Goal: Information Seeking & Learning: Learn about a topic

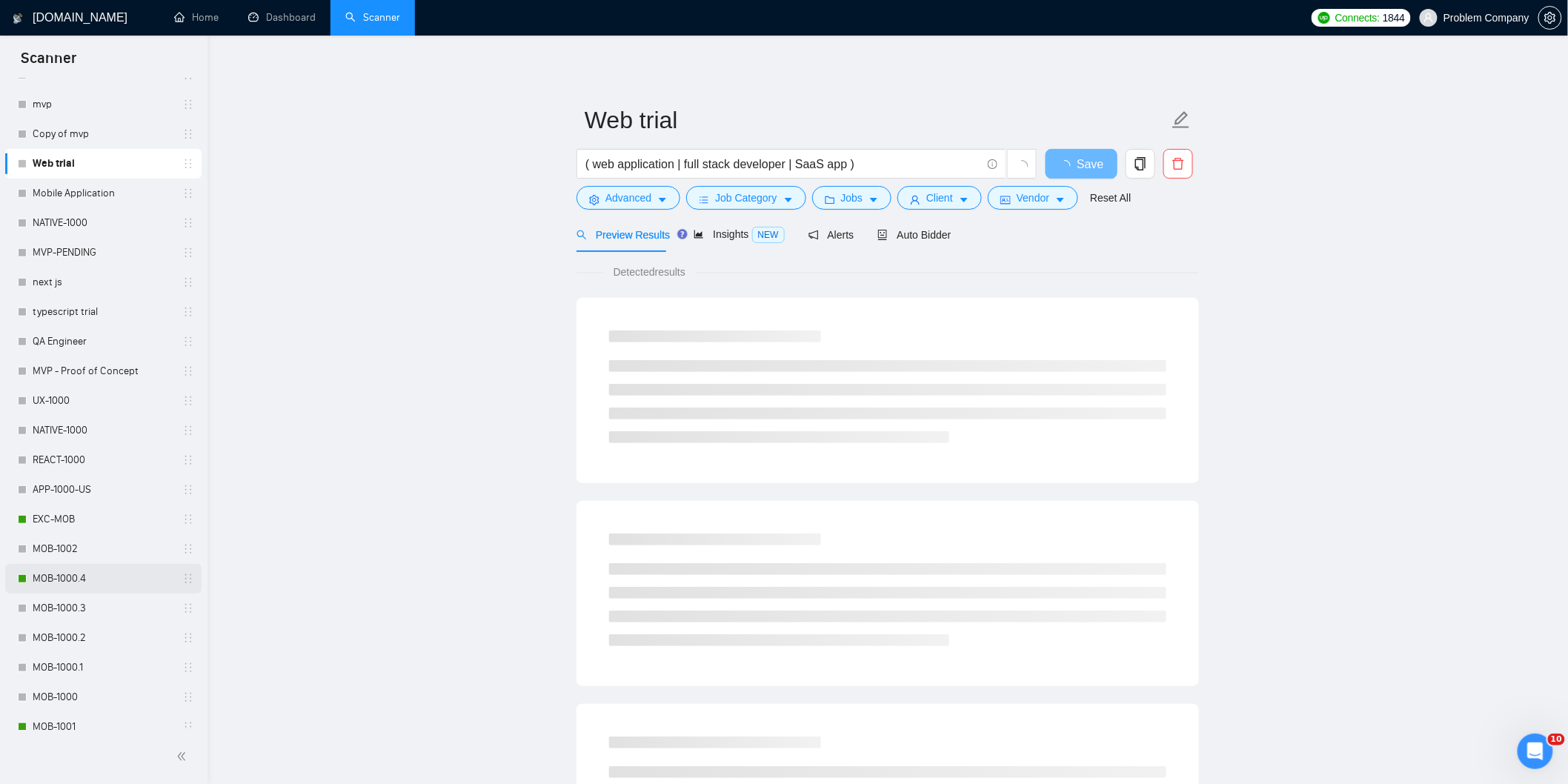
click at [89, 583] on link "MOB-1000.4" at bounding box center [102, 578] width 141 height 30
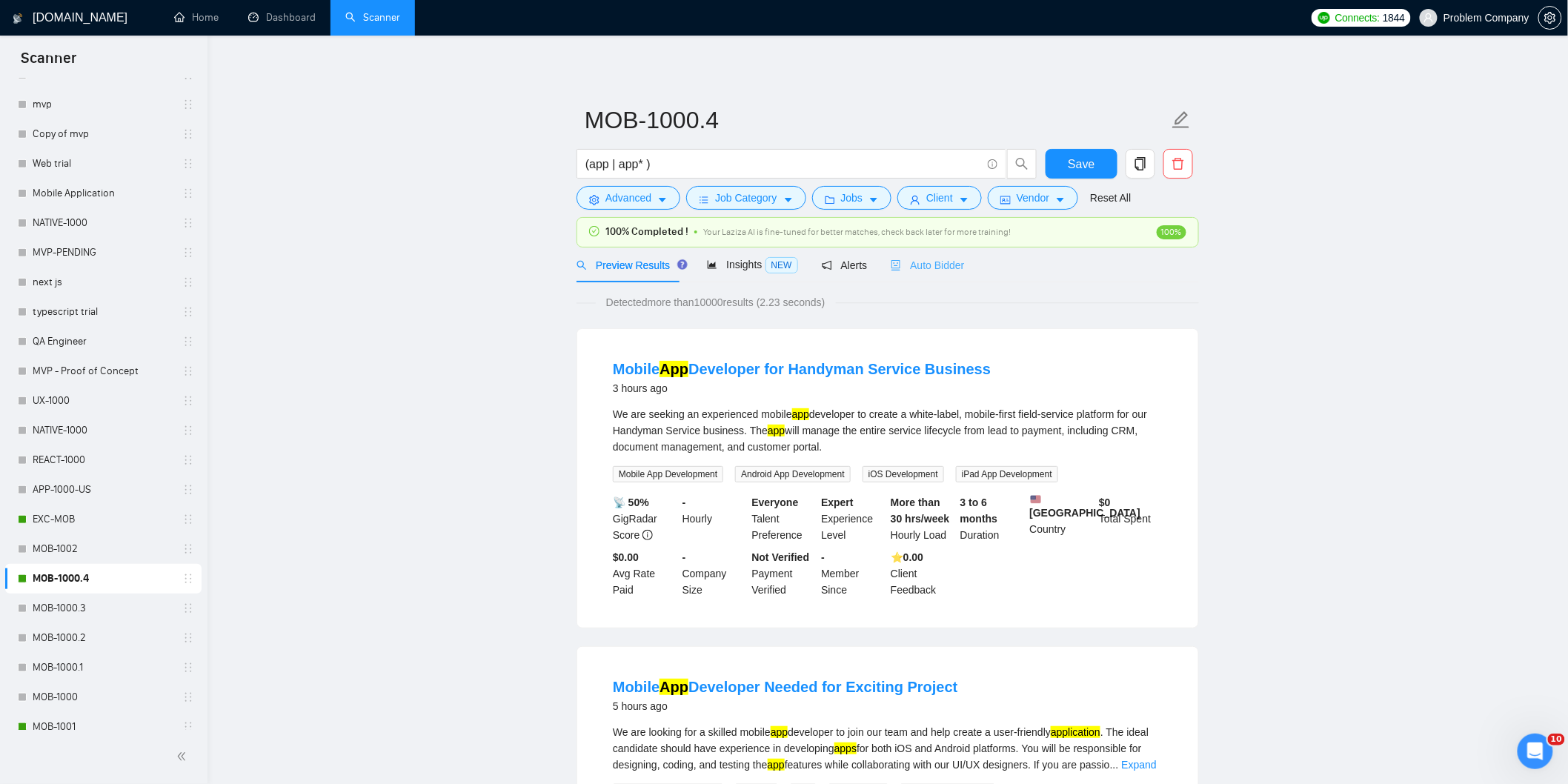
click at [925, 275] on div "Auto Bidder" at bounding box center [927, 265] width 74 height 34
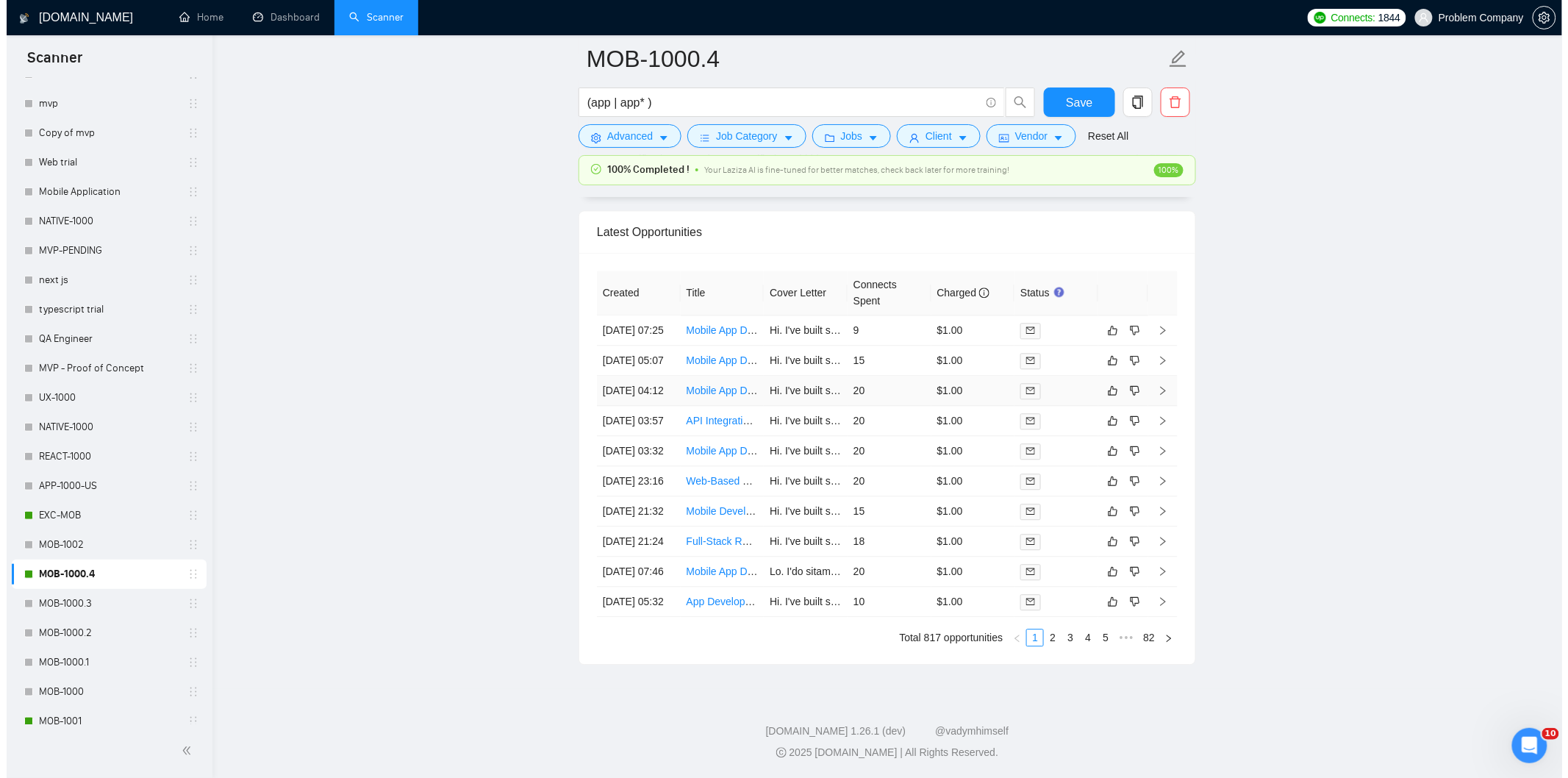
scroll to position [3740, 0]
click at [640, 557] on td "[DATE] 07:46" at bounding box center [632, 572] width 83 height 30
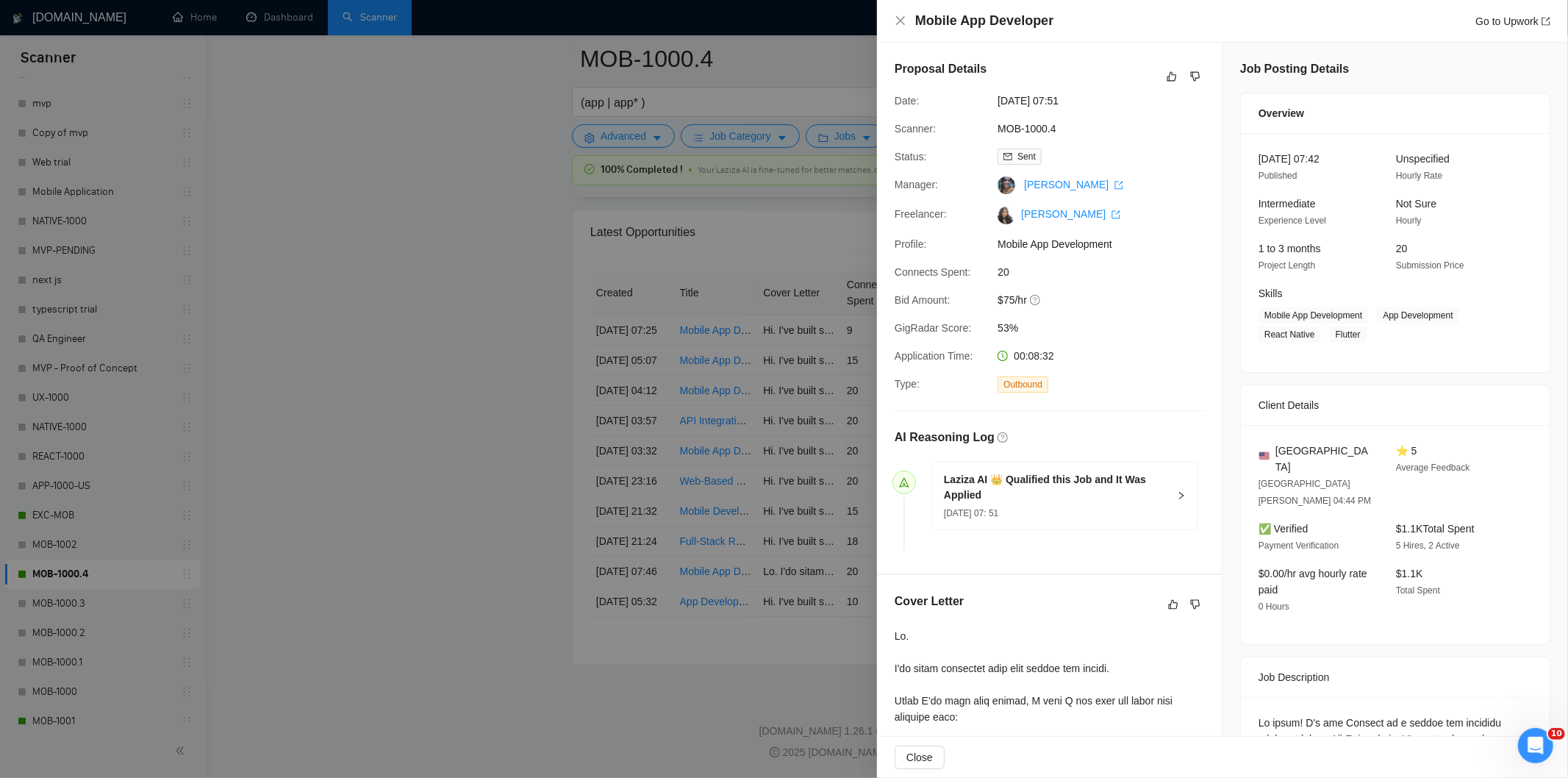
drag, startPoint x: 1103, startPoint y: 31, endPoint x: 914, endPoint y: 28, distance: 189.0
click at [914, 28] on div "Mobile App Developer Go to Upwork" at bounding box center [1223, 21] width 692 height 43
click at [1106, 27] on div "Mobile App Developer Go to Upwork" at bounding box center [1233, 20] width 636 height 18
drag, startPoint x: 1090, startPoint y: 23, endPoint x: 930, endPoint y: 25, distance: 160.0
click at [930, 25] on div "Mobile App Developer Go to Upwork" at bounding box center [1233, 20] width 636 height 18
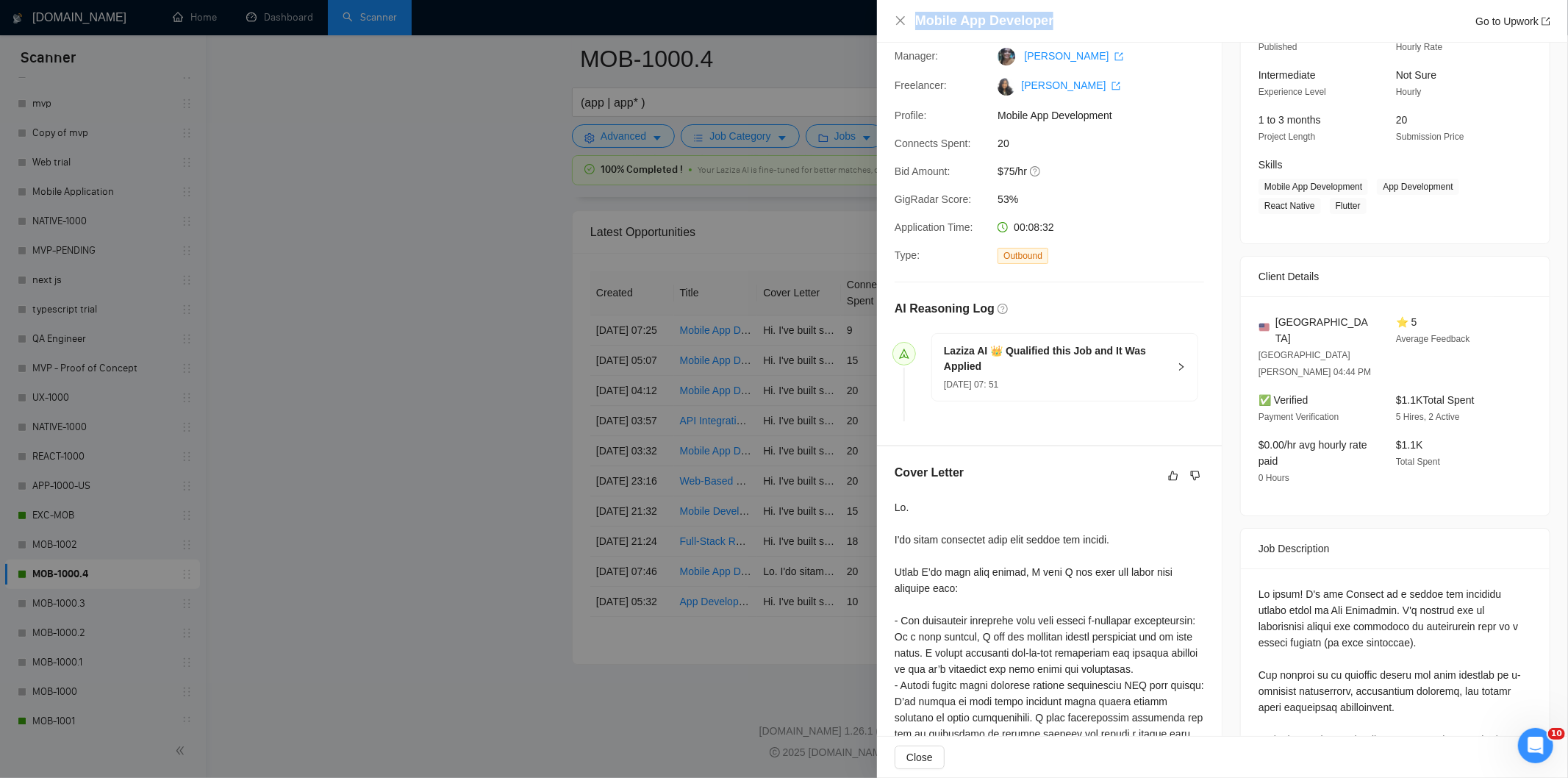
scroll to position [423, 0]
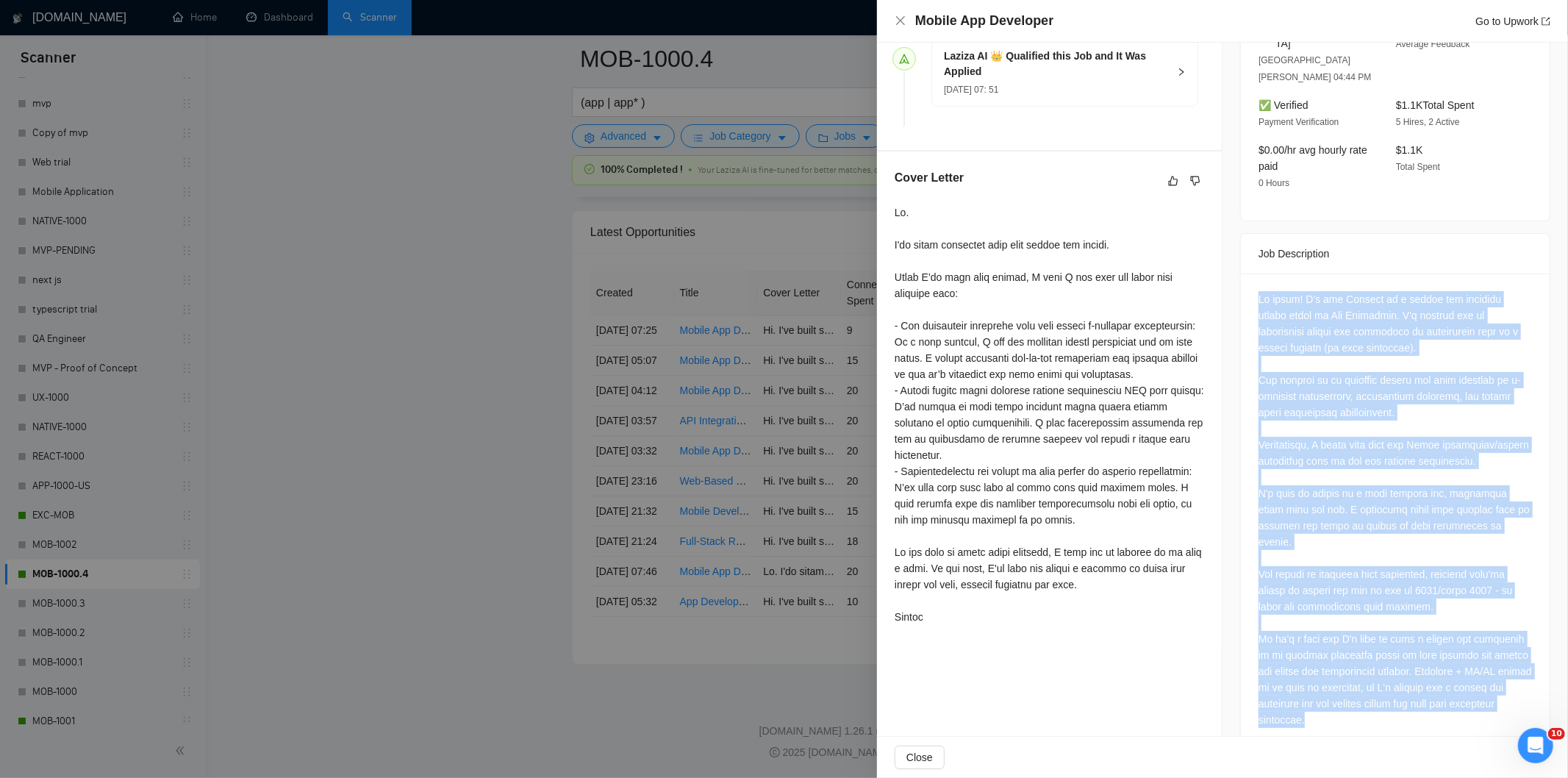
drag, startPoint x: 1256, startPoint y: 259, endPoint x: 1489, endPoint y: 686, distance: 486.4
click at [1489, 686] on div at bounding box center [1395, 509] width 273 height 436
copy div "Hi there! I'm the Founder of a design and branding studio based in [GEOGRAPHIC_…"
click at [1337, 358] on div at bounding box center [1395, 509] width 273 height 436
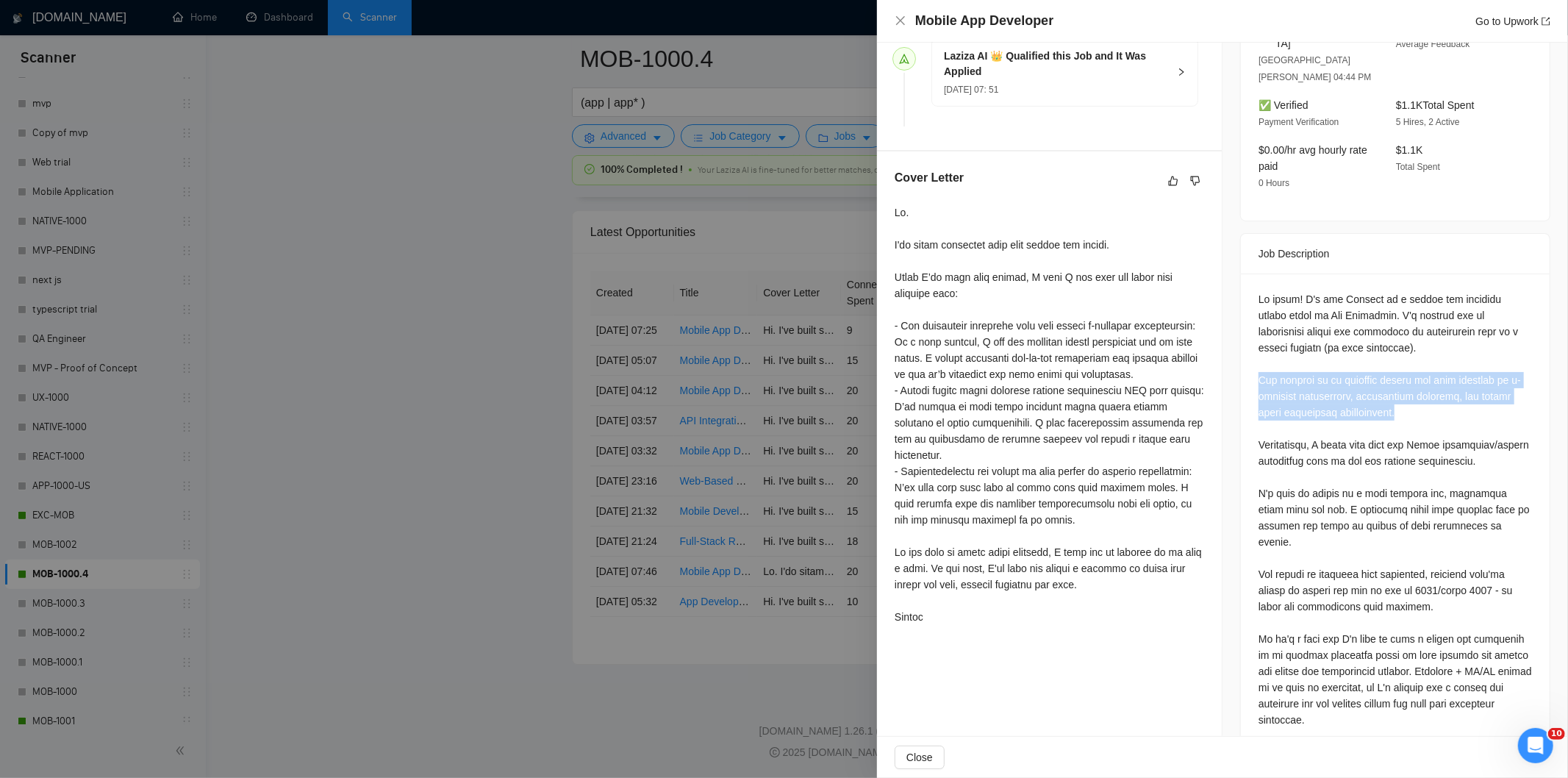
drag, startPoint x: 1254, startPoint y: 345, endPoint x: 1411, endPoint y: 380, distance: 160.9
click at [1411, 380] on div at bounding box center [1395, 509] width 273 height 436
copy div "The project is an exciting mobile app that features an e-commerce marketplace, …"
click at [906, 23] on icon "close" at bounding box center [900, 21] width 11 height 11
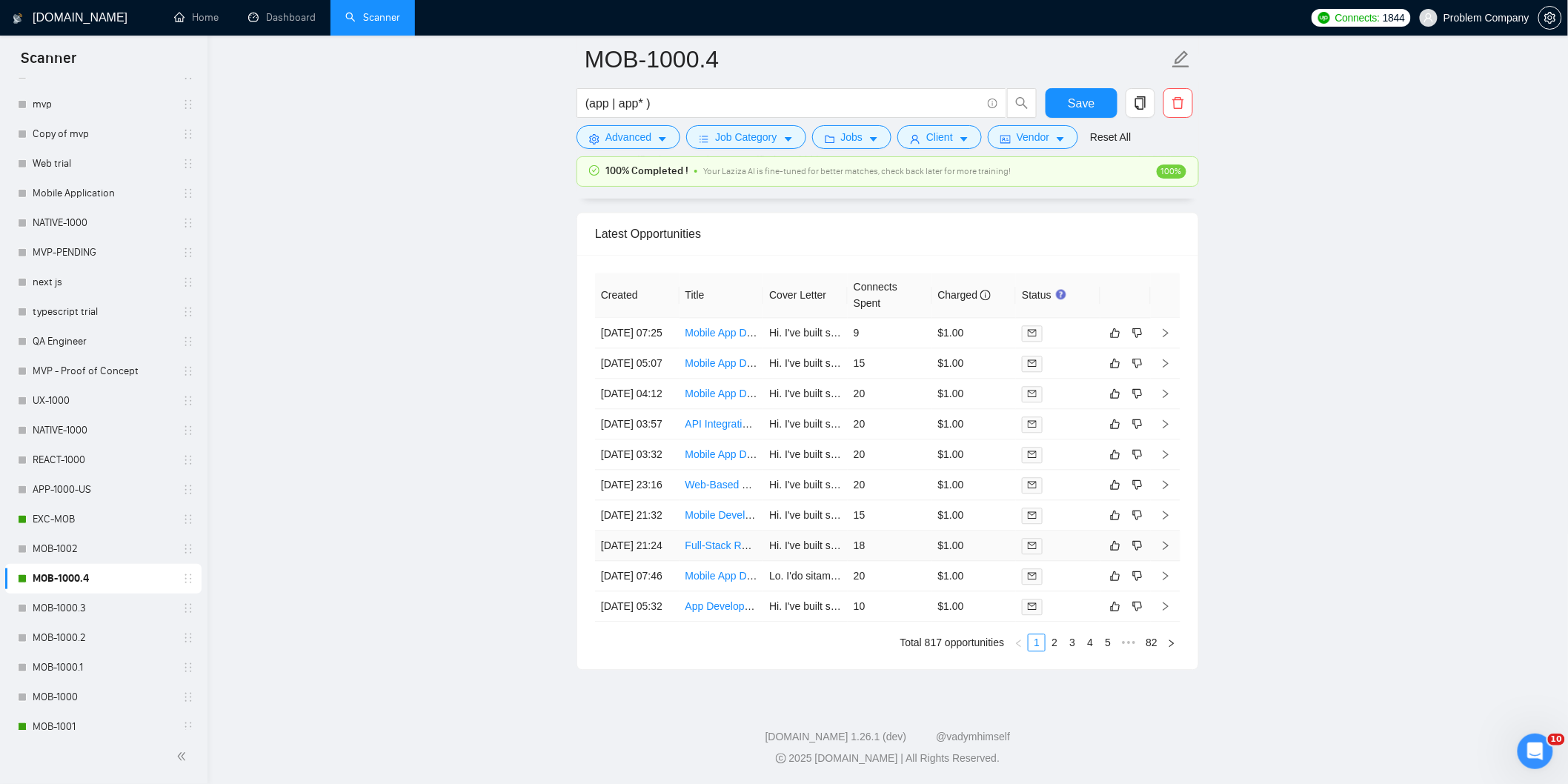
click at [651, 531] on td "[DATE] 21:24" at bounding box center [637, 546] width 84 height 31
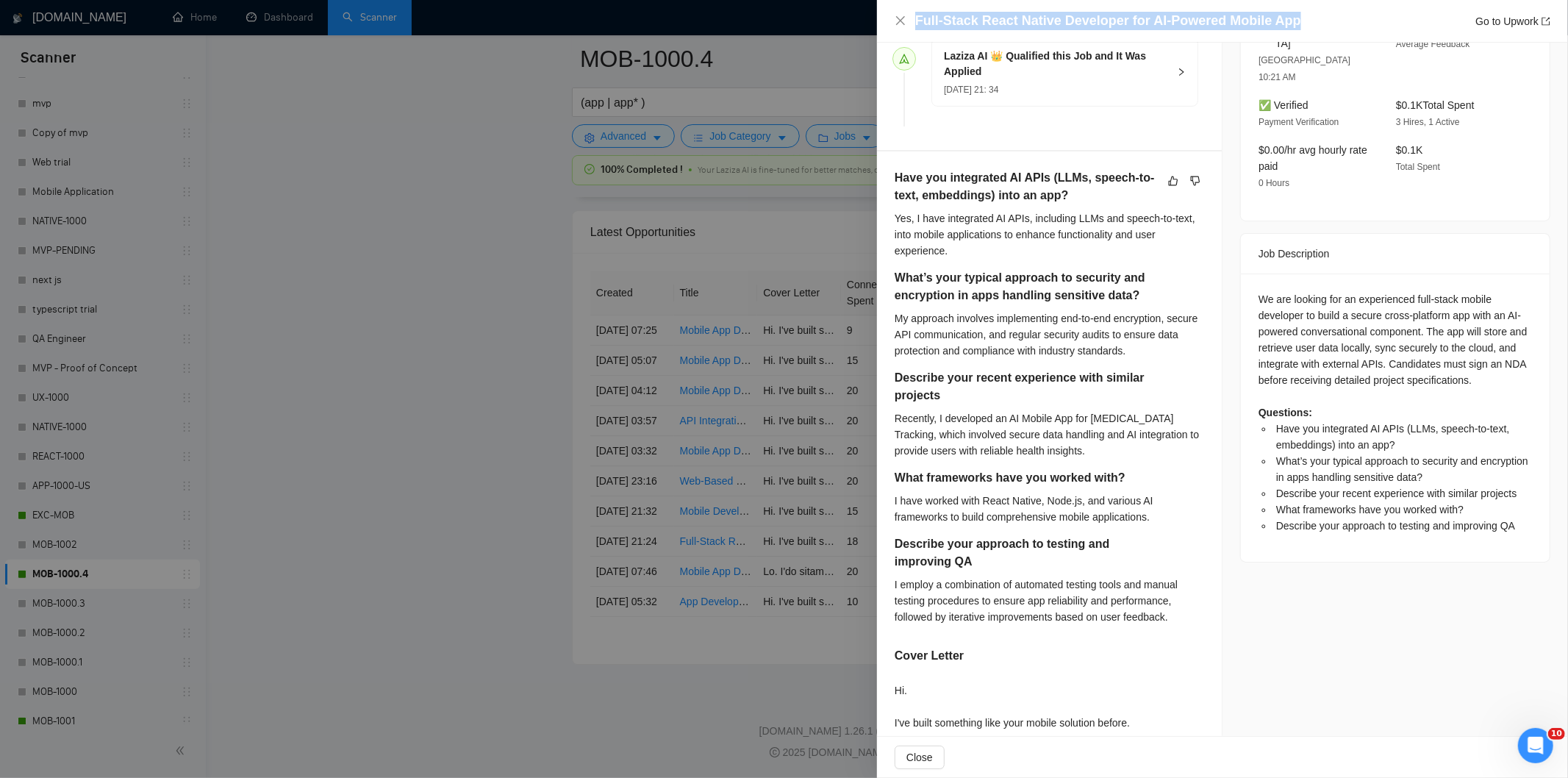
drag, startPoint x: 1318, startPoint y: 12, endPoint x: 908, endPoint y: 21, distance: 410.1
click at [908, 21] on div "Full-Stack React Native Developer for AI-Powered Mobile App Go to Upwork" at bounding box center [1222, 20] width 655 height 18
copy h4 "Full-Stack React Native Developer for AI-Powered Mobile App"
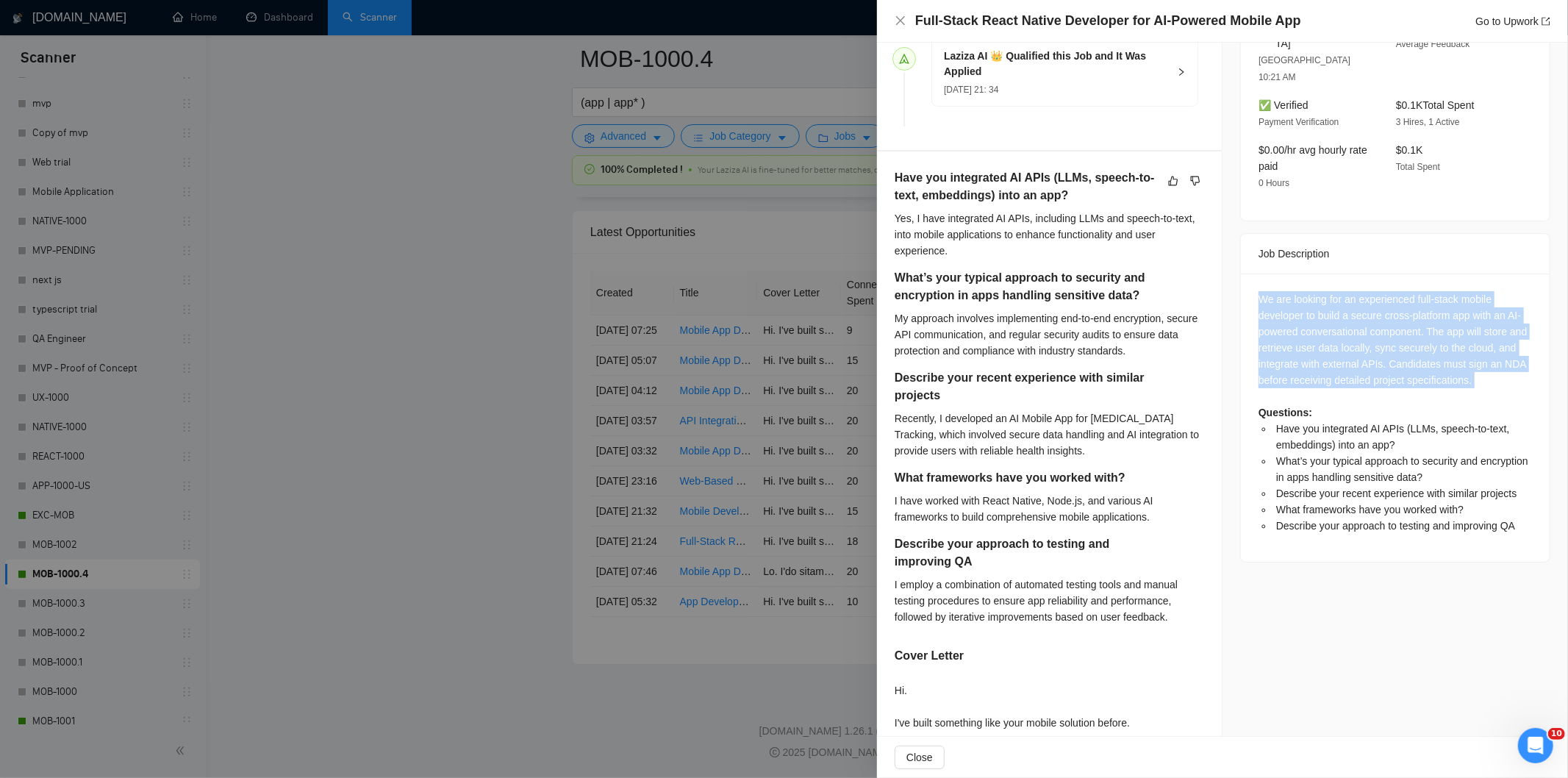
drag, startPoint x: 1247, startPoint y: 266, endPoint x: 1508, endPoint y: 359, distance: 277.1
click at [1508, 359] on div "We are looking for an experienced full-stack mobile developer to build a secure…" at bounding box center [1395, 417] width 309 height 288
copy div "We are looking for an experienced full-stack mobile developer to build a secure…"
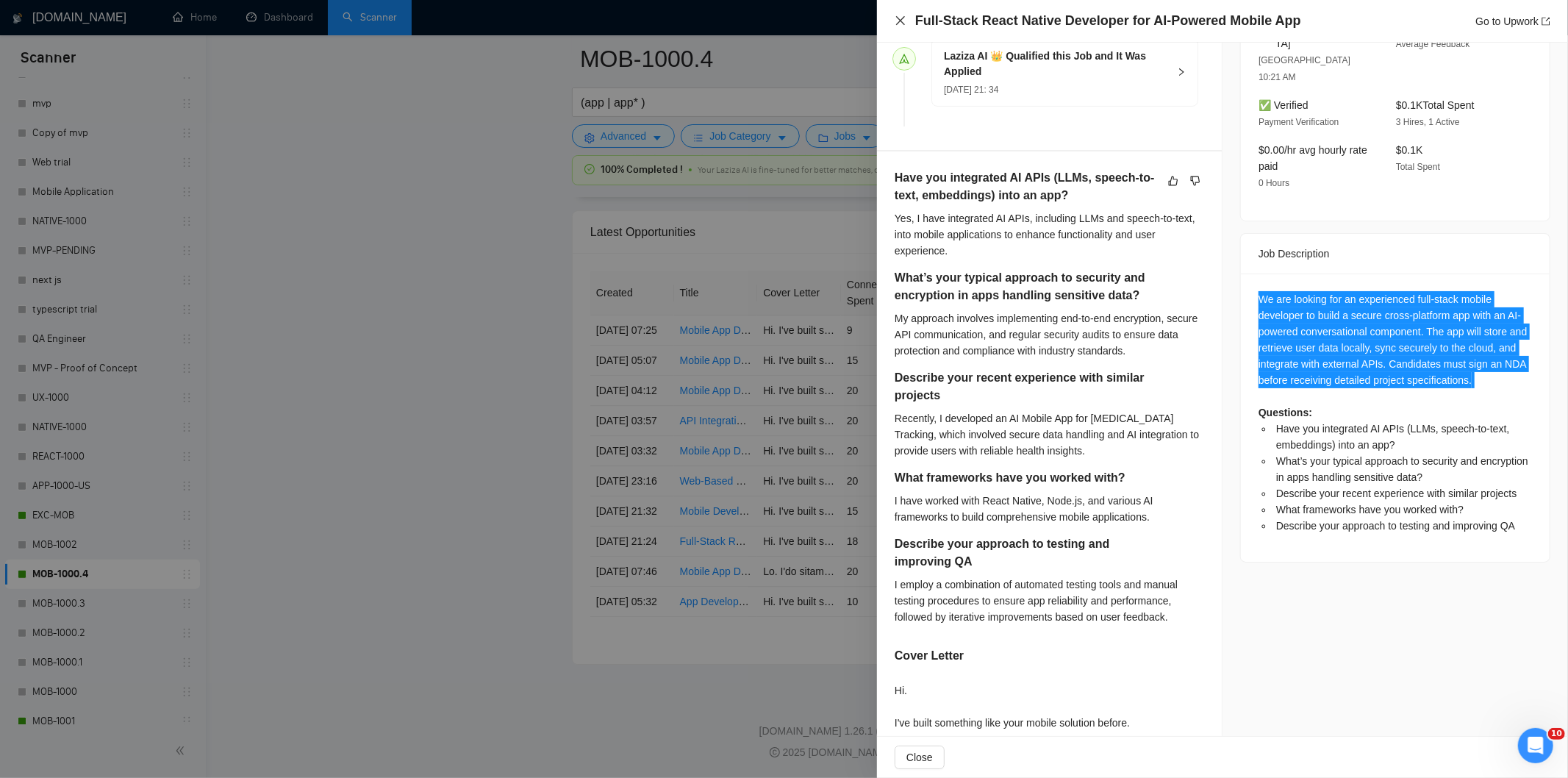
click at [898, 22] on icon "close" at bounding box center [900, 21] width 11 height 11
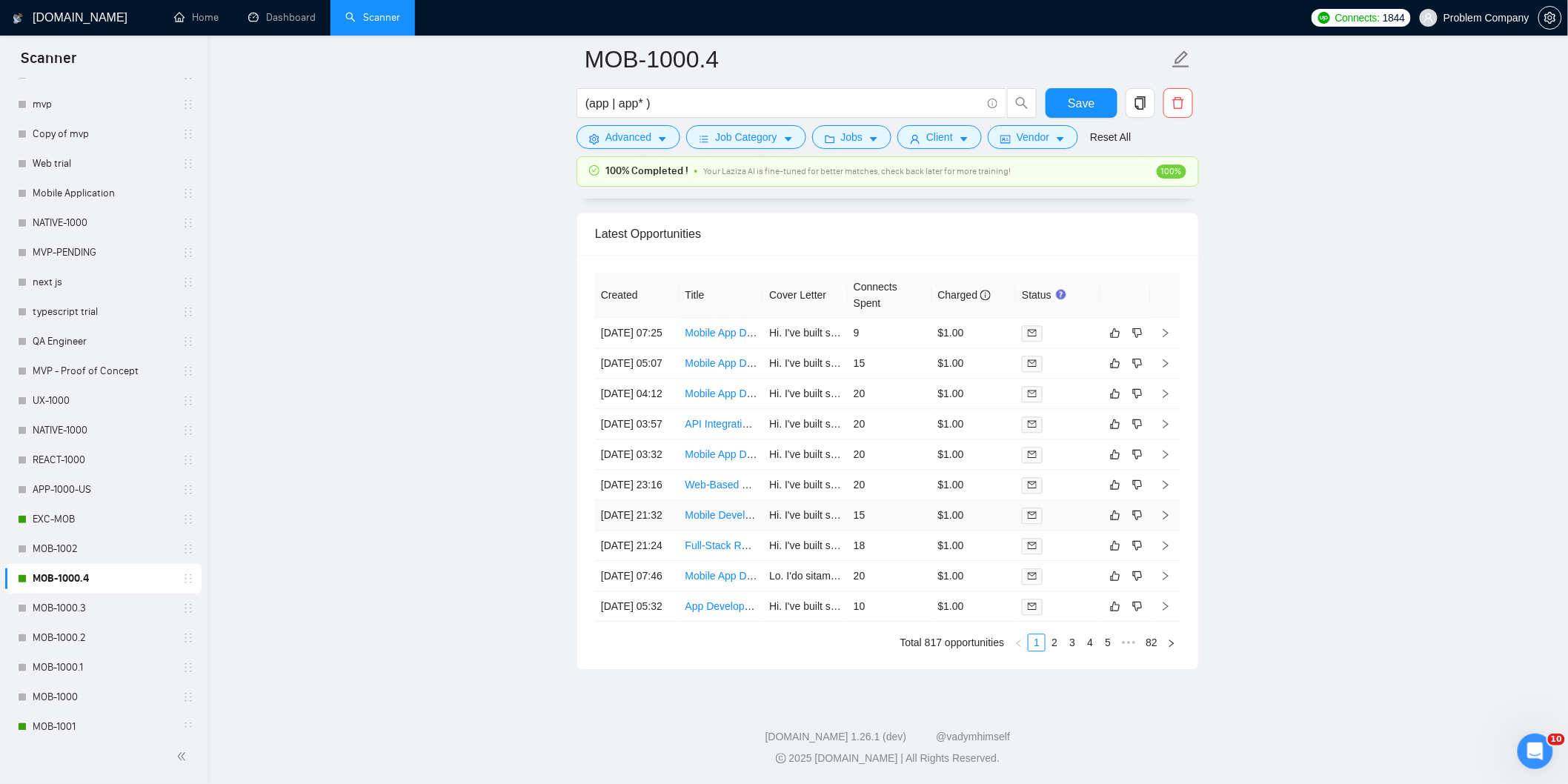
click at [647, 500] on td "[DATE] 21:32" at bounding box center [637, 515] width 84 height 31
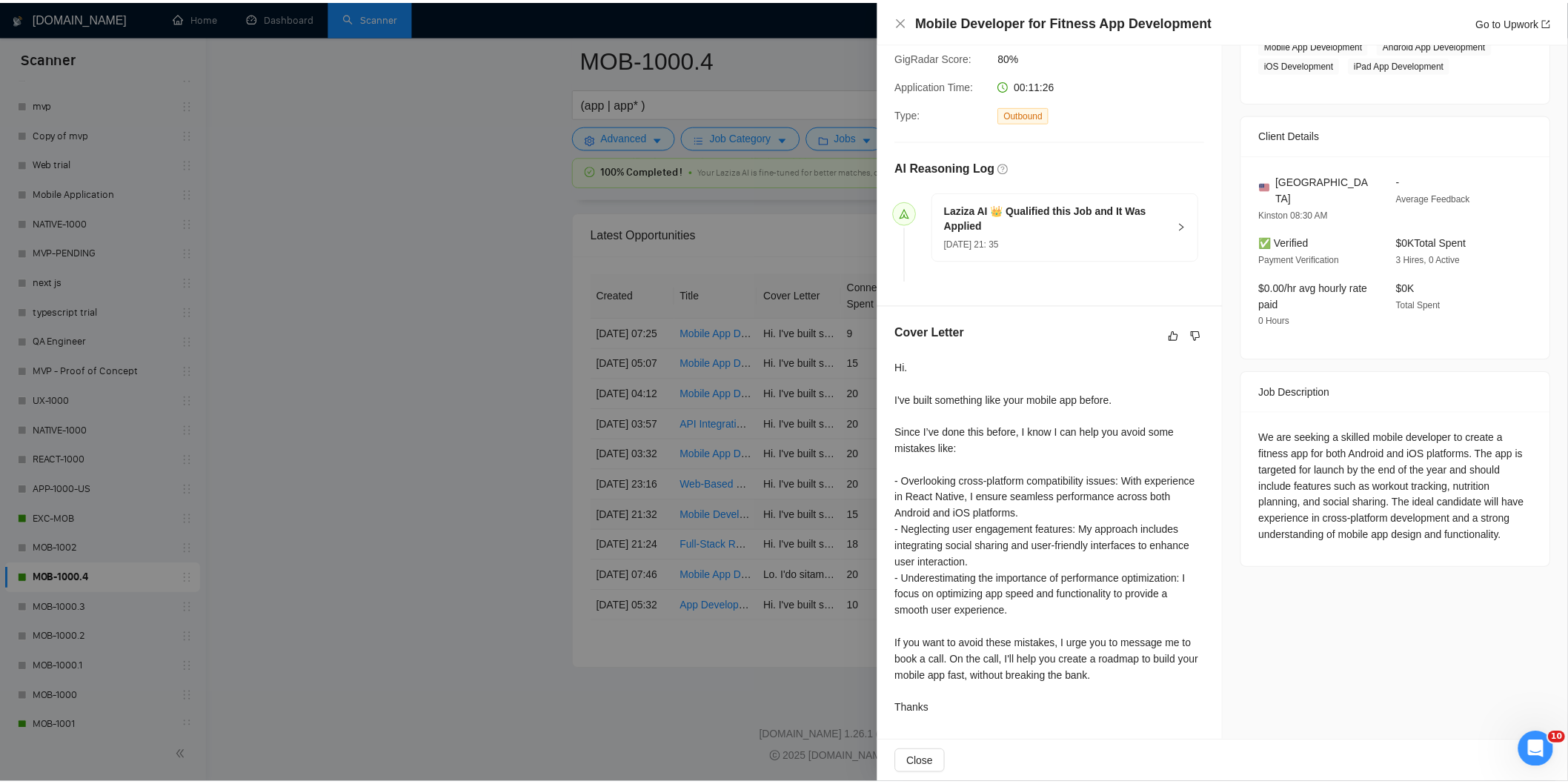
scroll to position [275, 0]
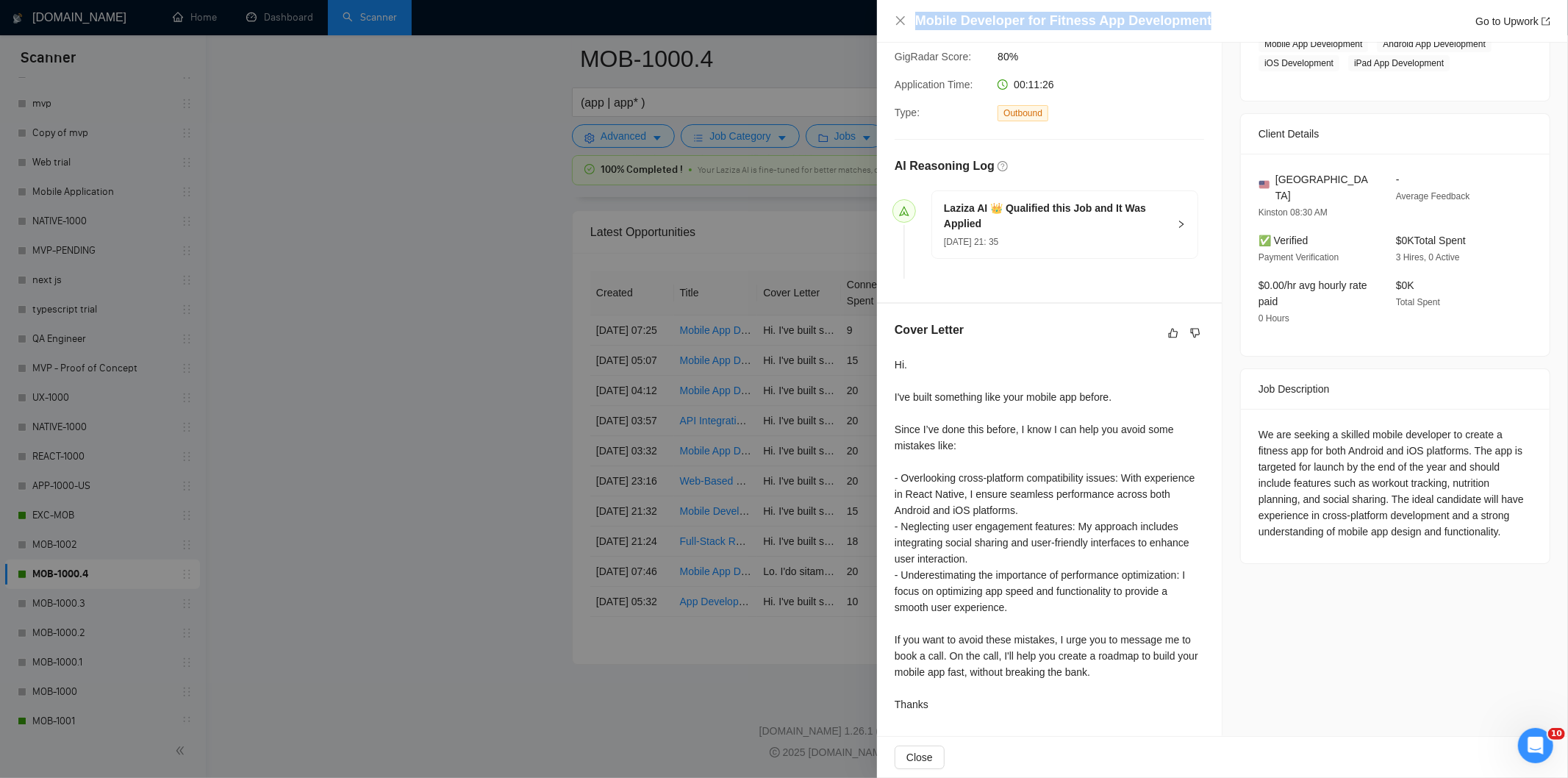
drag, startPoint x: 1214, startPoint y: 21, endPoint x: 892, endPoint y: 9, distance: 322.2
click at [892, 9] on div "Mobile Developer for Fitness App Development Go to Upwork" at bounding box center [1223, 21] width 692 height 43
copy h4 "Mobile Developer for Fitness App Development"
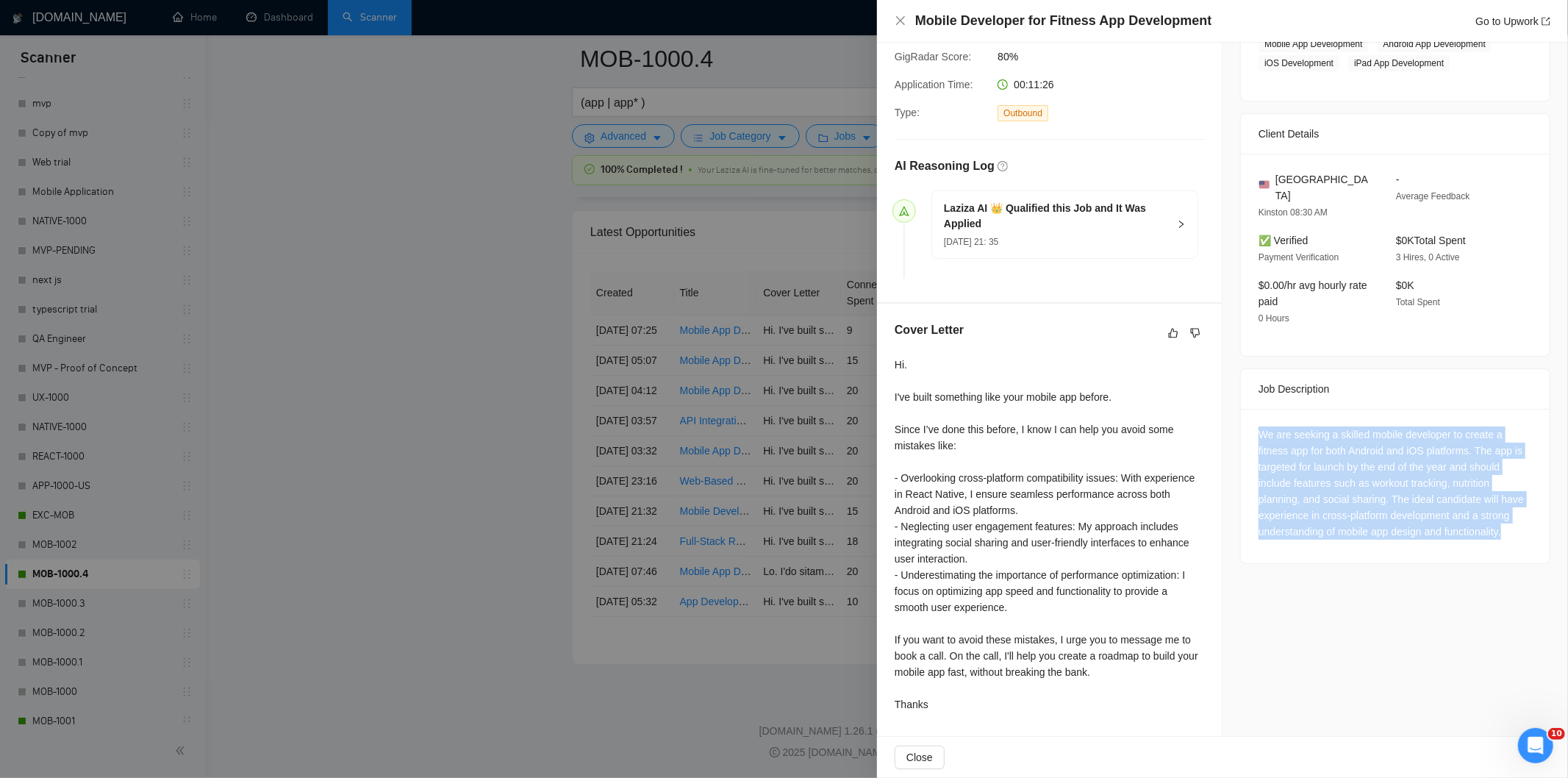
drag, startPoint x: 1251, startPoint y: 410, endPoint x: 1502, endPoint y: 520, distance: 274.0
click at [1502, 520] on div "We are seeking a skilled mobile developer to create a fitness app for both Andr…" at bounding box center [1395, 486] width 309 height 155
copy div "We are seeking a skilled mobile developer to create a fitness app for both Andr…"
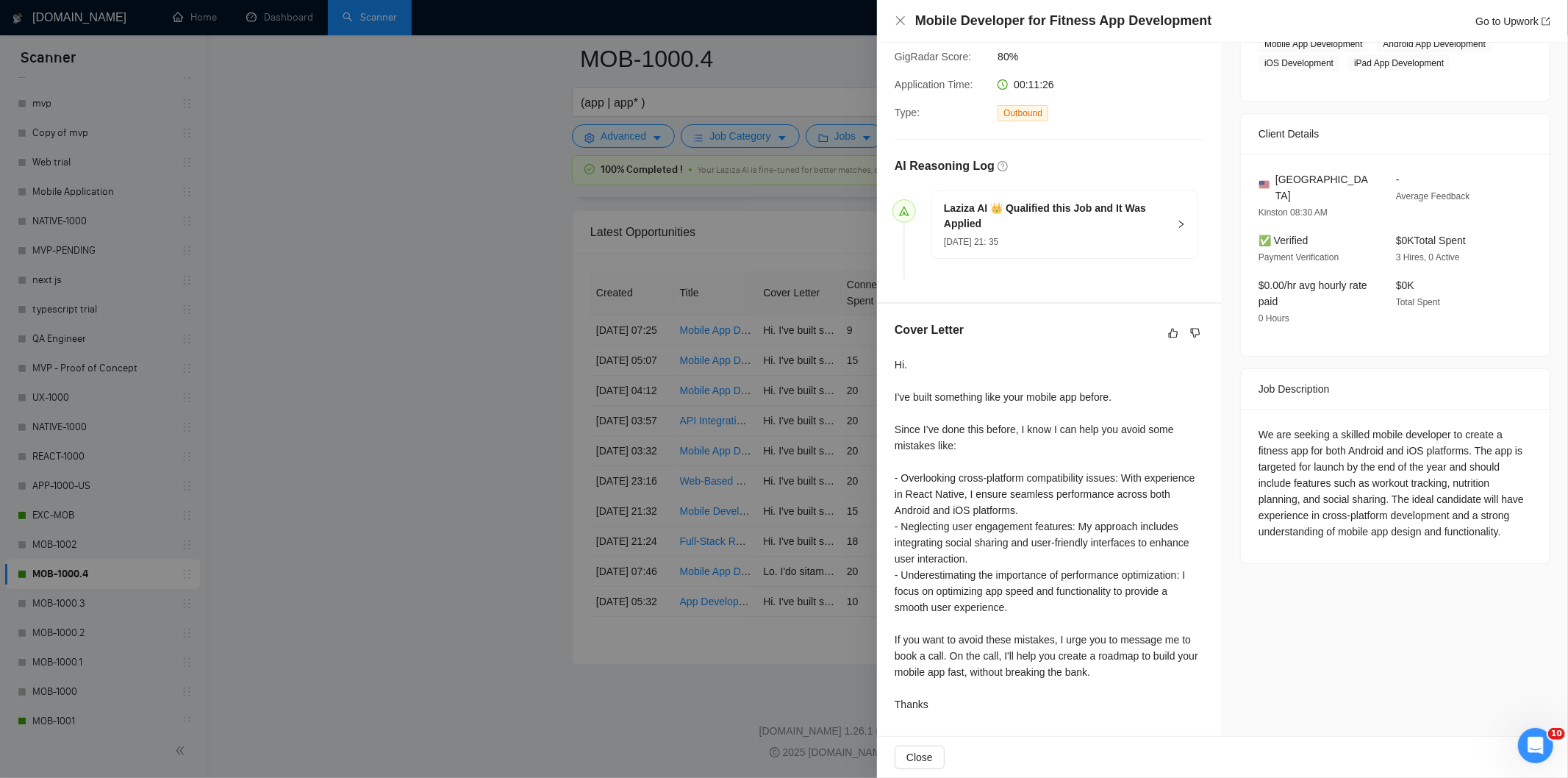
click at [901, 13] on div "Mobile Developer for Fitness App Development Go to Upwork" at bounding box center [1222, 20] width 655 height 18
click at [904, 17] on icon "close" at bounding box center [900, 20] width 9 height 9
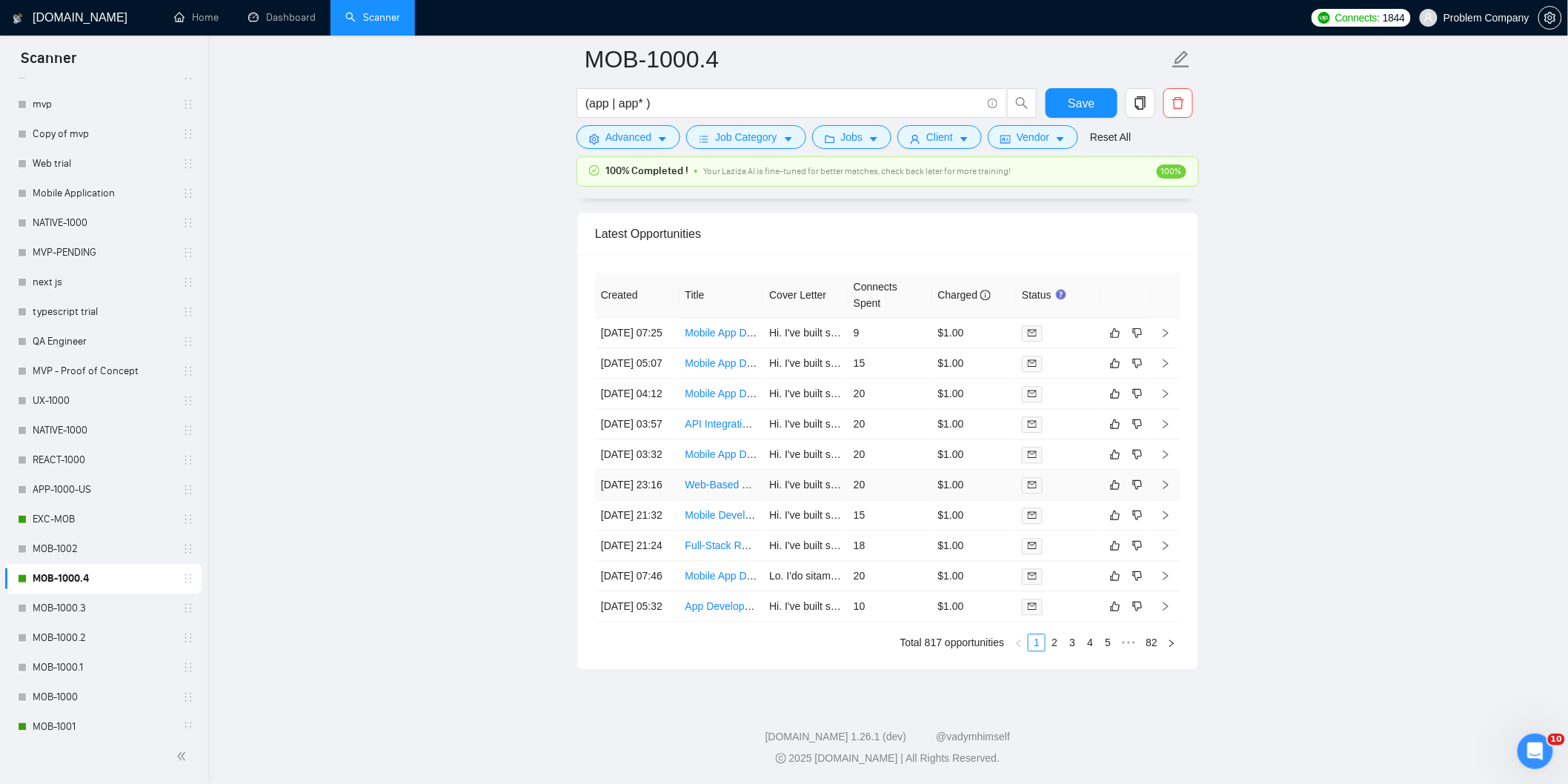
click at [648, 469] on td "[DATE] 23:16" at bounding box center [637, 485] width 84 height 31
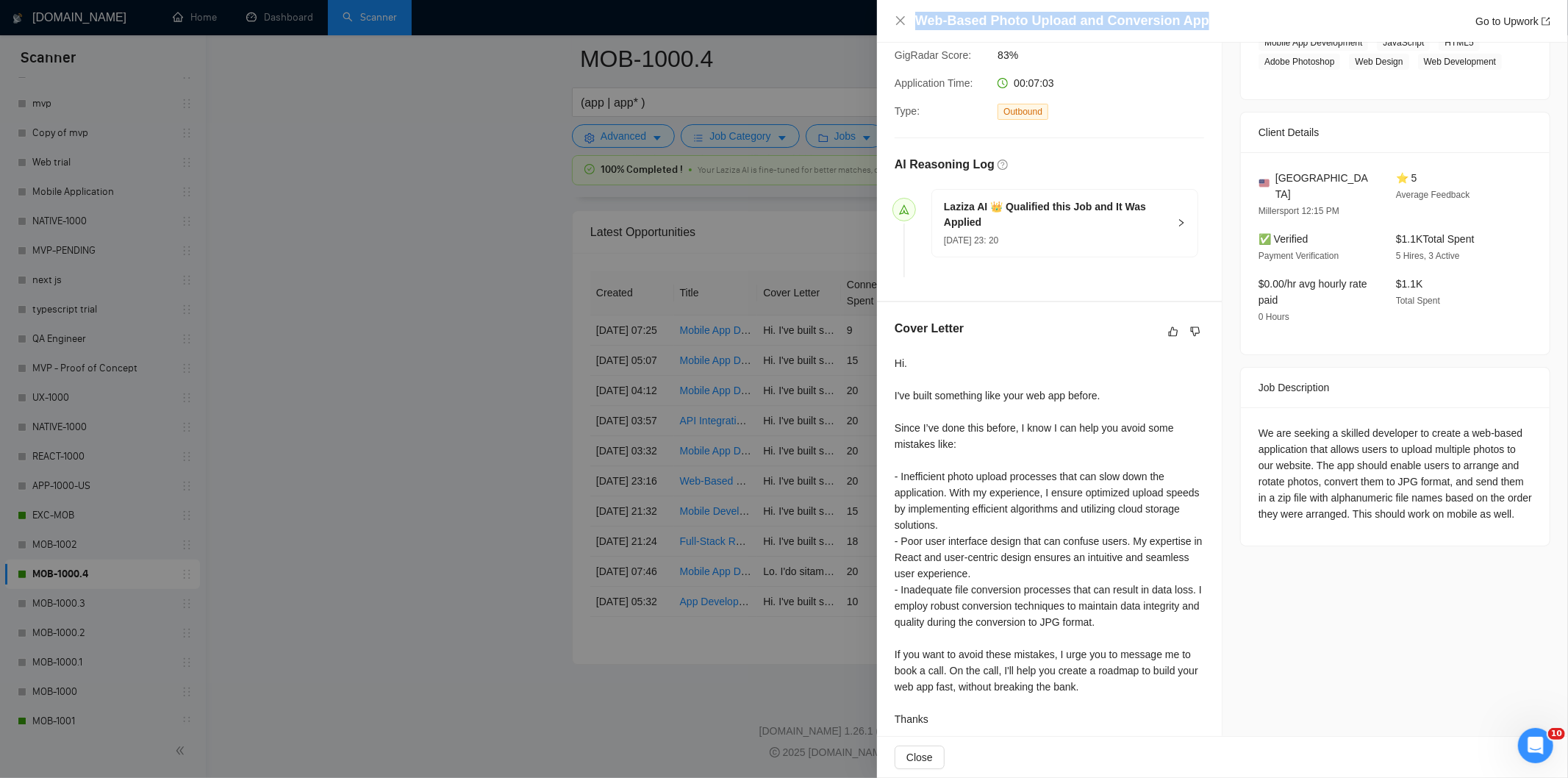
drag, startPoint x: 1219, startPoint y: 26, endPoint x: 907, endPoint y: 24, distance: 312.0
click at [907, 24] on div "Web-Based Photo Upload and Conversion App Go to Upwork" at bounding box center [1222, 20] width 655 height 18
copy h4 "Web-Based Photo Upload and Conversion App"
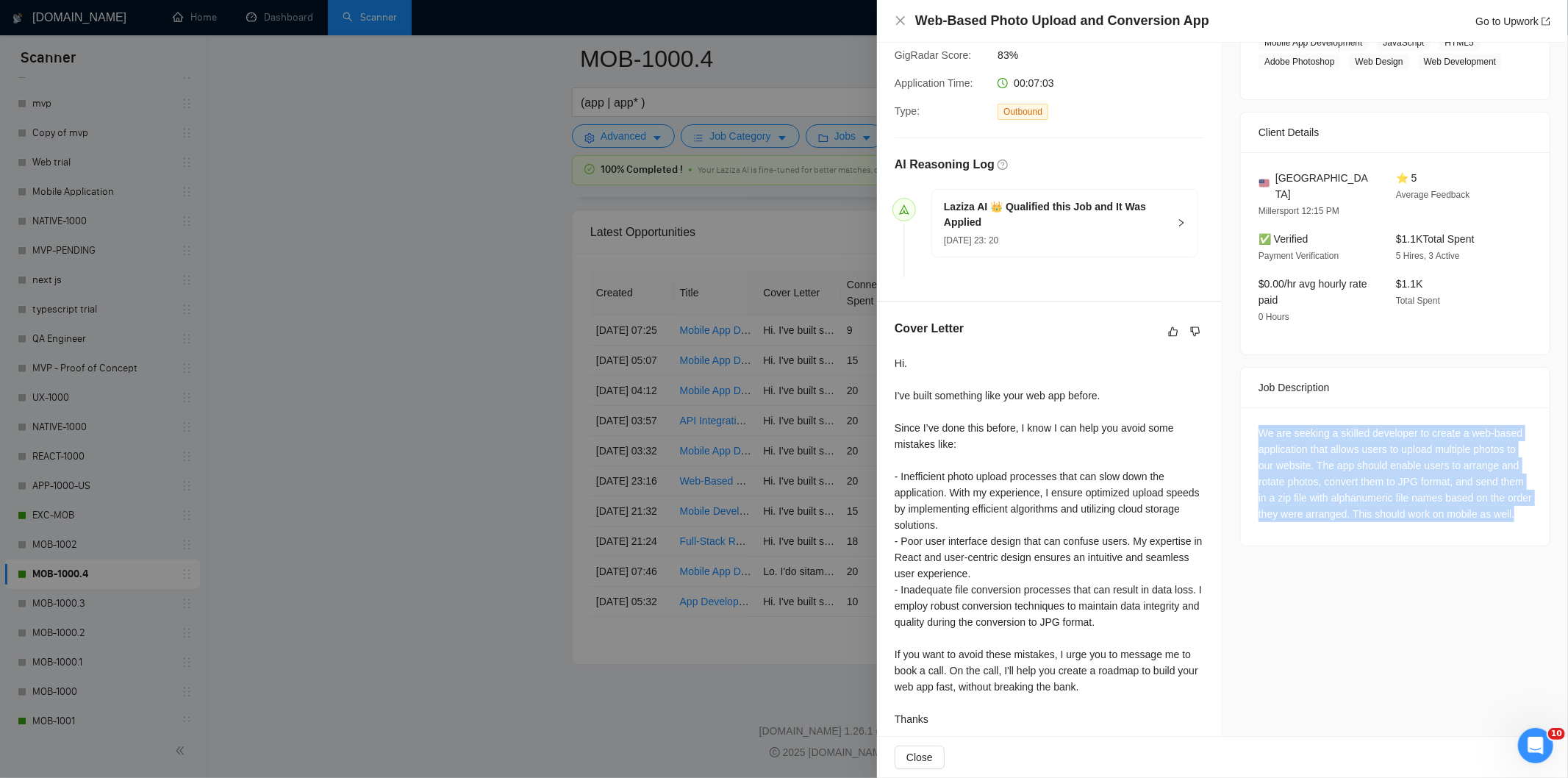
drag, startPoint x: 1250, startPoint y: 415, endPoint x: 1355, endPoint y: 510, distance: 141.6
click at [1355, 510] on div "We are seeking a skilled developer to create a web-based application that allow…" at bounding box center [1395, 476] width 309 height 139
copy div "We are seeking a skilled developer to create a web-based application that allow…"
click at [900, 26] on icon "close" at bounding box center [900, 21] width 11 height 11
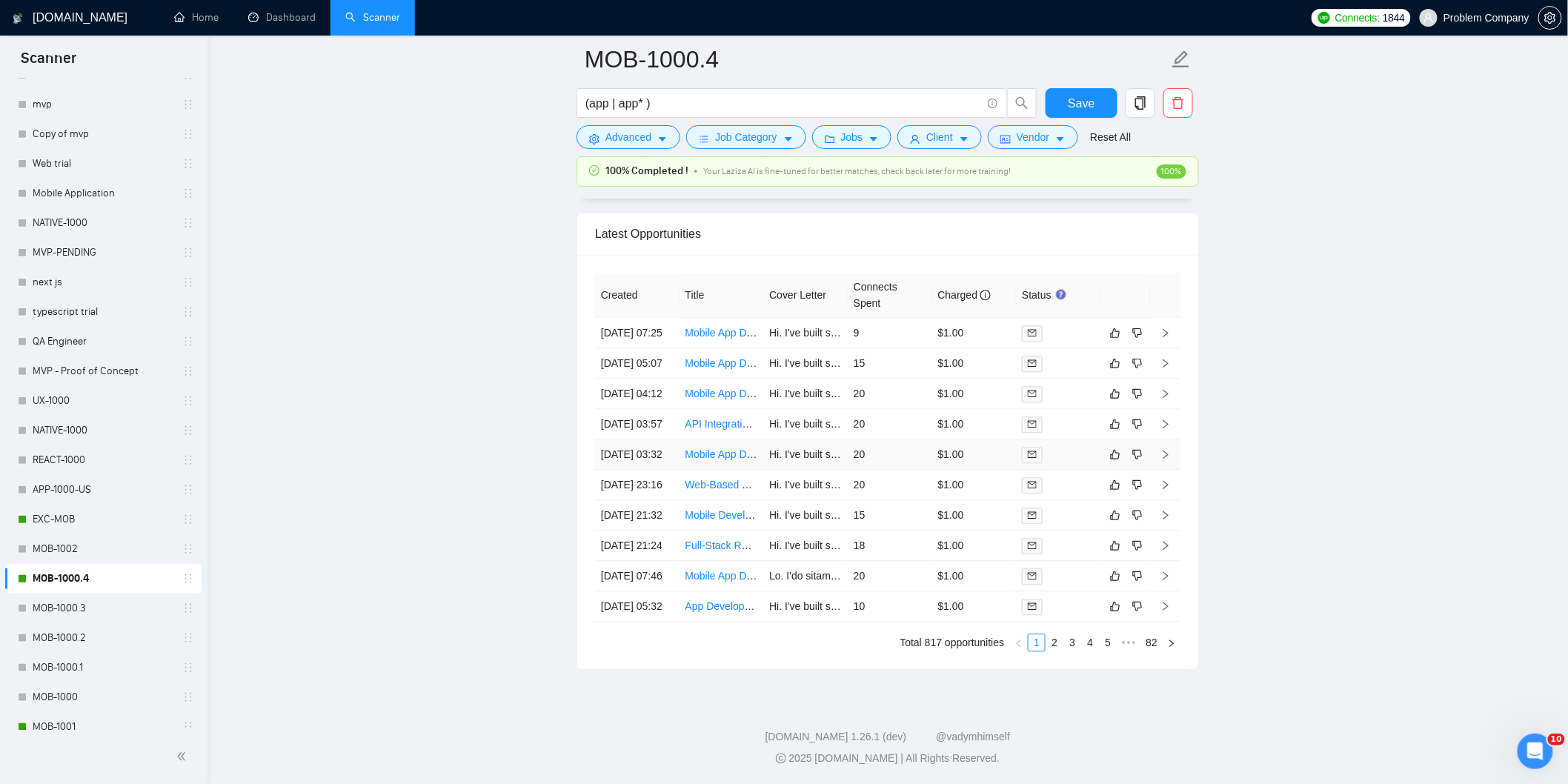
click at [664, 440] on td "[DATE] 03:32" at bounding box center [637, 455] width 84 height 31
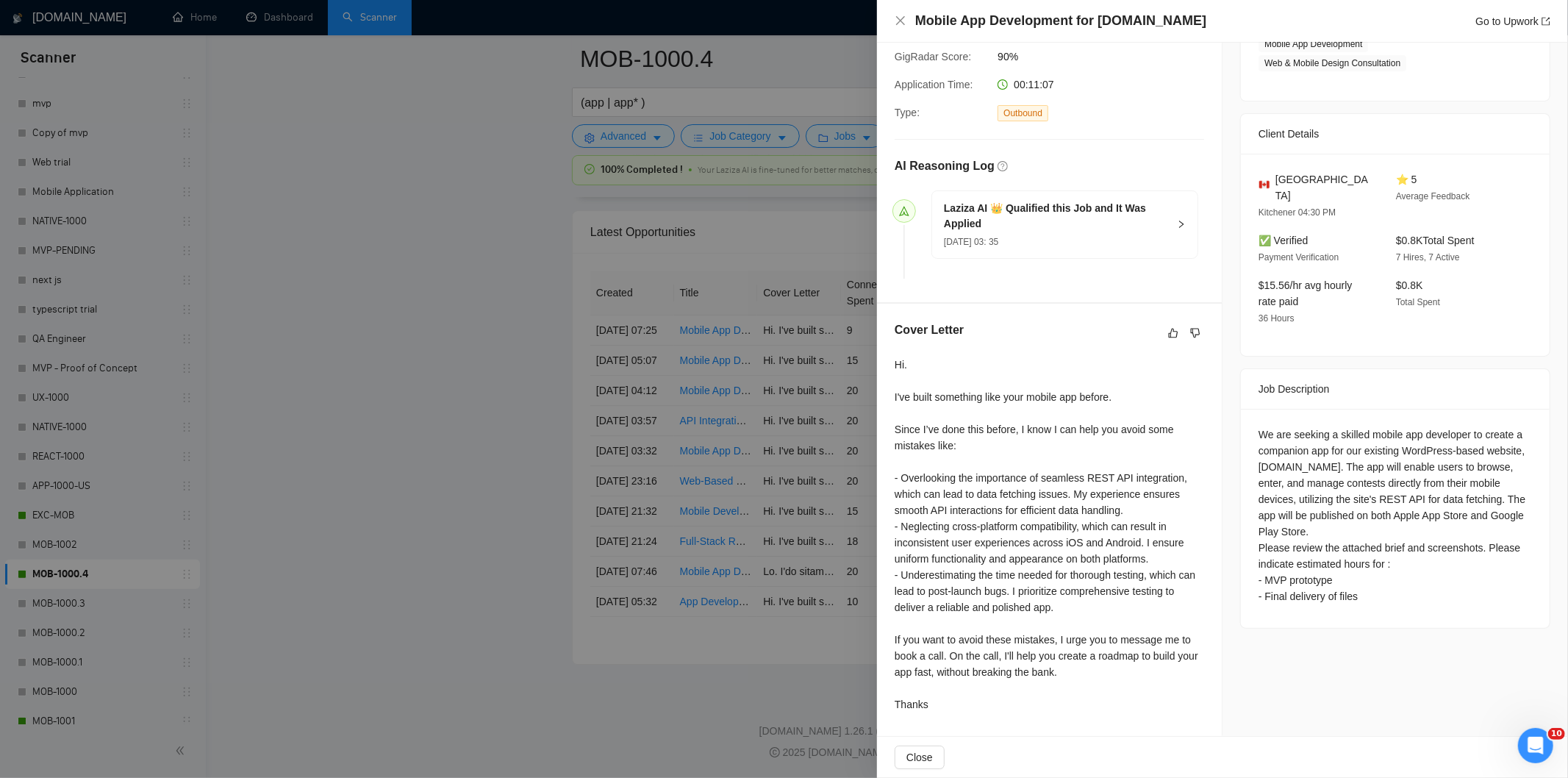
drag, startPoint x: 1245, startPoint y: 20, endPoint x: 916, endPoint y: 29, distance: 329.1
click at [916, 29] on div "Mobile App Development for [DOMAIN_NAME] Go to Upwork" at bounding box center [1233, 20] width 636 height 18
copy h4 "Mobile App Development for [DOMAIN_NAME]"
drag, startPoint x: 1250, startPoint y: 412, endPoint x: 1416, endPoint y: 589, distance: 242.7
click at [1416, 589] on div "We are seeking a skilled mobile app developer to create a companion app for our…" at bounding box center [1395, 518] width 309 height 219
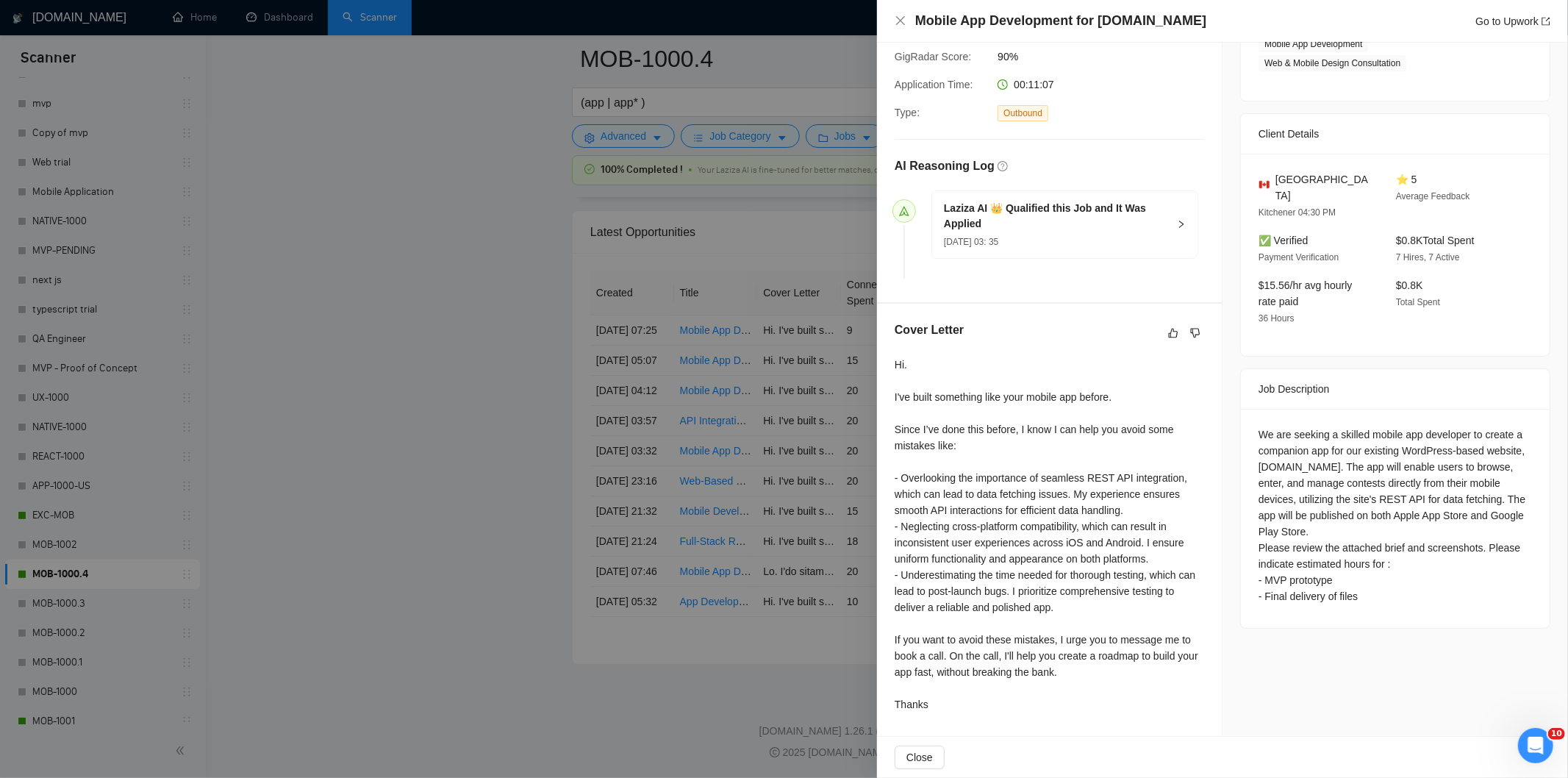
copy div "We are seeking a skilled mobile app developer to create a companion app for our…"
click at [1420, 502] on div "We are seeking a skilled mobile app developer to create a companion app for our…" at bounding box center [1395, 516] width 273 height 178
drag, startPoint x: 1263, startPoint y: 416, endPoint x: 1357, endPoint y: 445, distance: 98.4
click at [1357, 445] on div "We are seeking a skilled mobile app developer to create a companion app for our…" at bounding box center [1395, 516] width 273 height 178
click at [1336, 452] on div "We are seeking a skilled mobile app developer to create a companion app for our…" at bounding box center [1395, 516] width 273 height 178
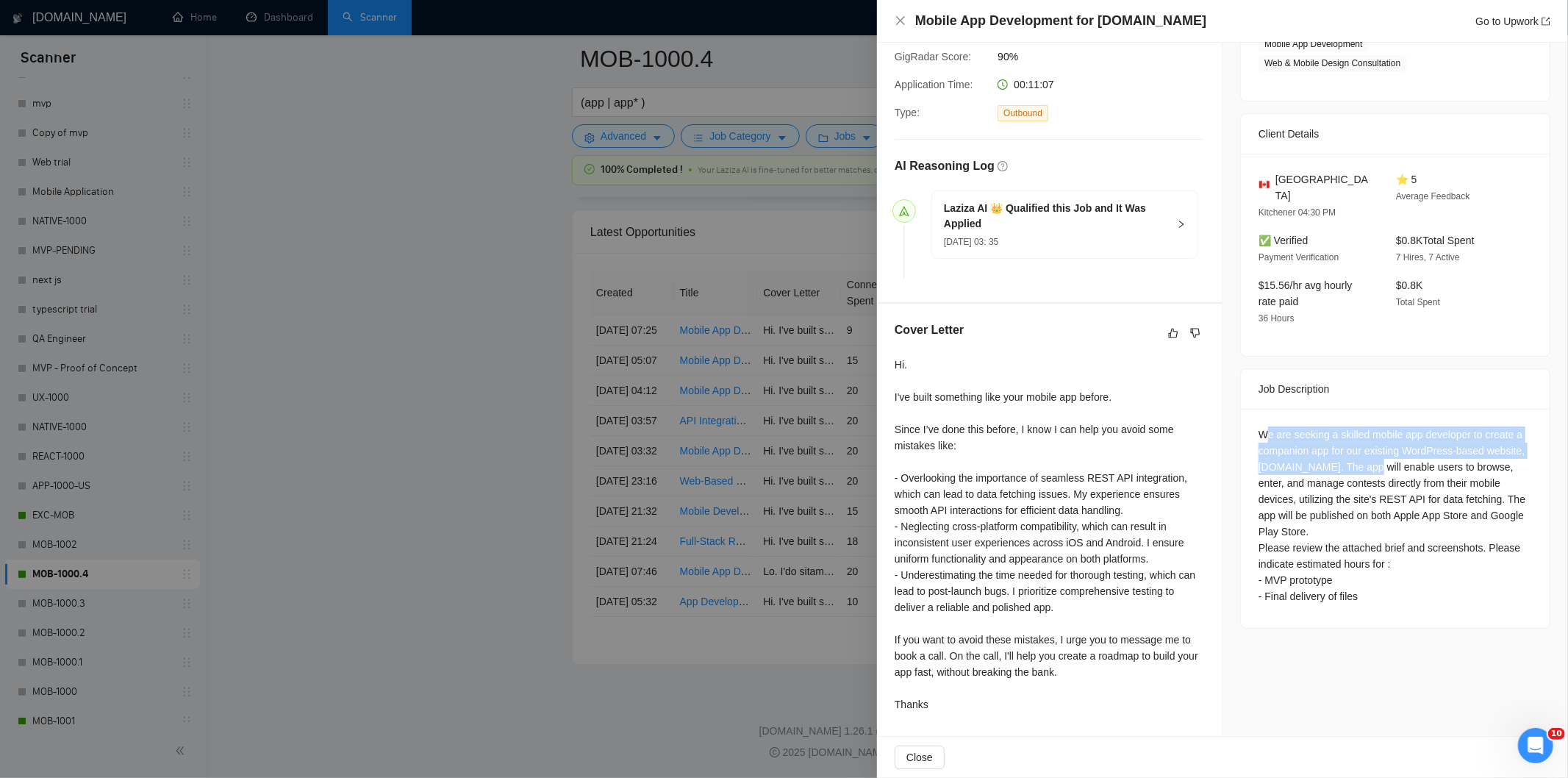
click at [1329, 441] on div "We are seeking a skilled mobile app developer to create a companion app for our…" at bounding box center [1395, 516] width 273 height 178
drag, startPoint x: 1253, startPoint y: 410, endPoint x: 1518, endPoint y: 427, distance: 265.5
click at [1518, 427] on div "We are seeking a skilled mobile app developer to create a companion app for our…" at bounding box center [1395, 516] width 273 height 178
click at [899, 19] on icon "close" at bounding box center [900, 20] width 9 height 9
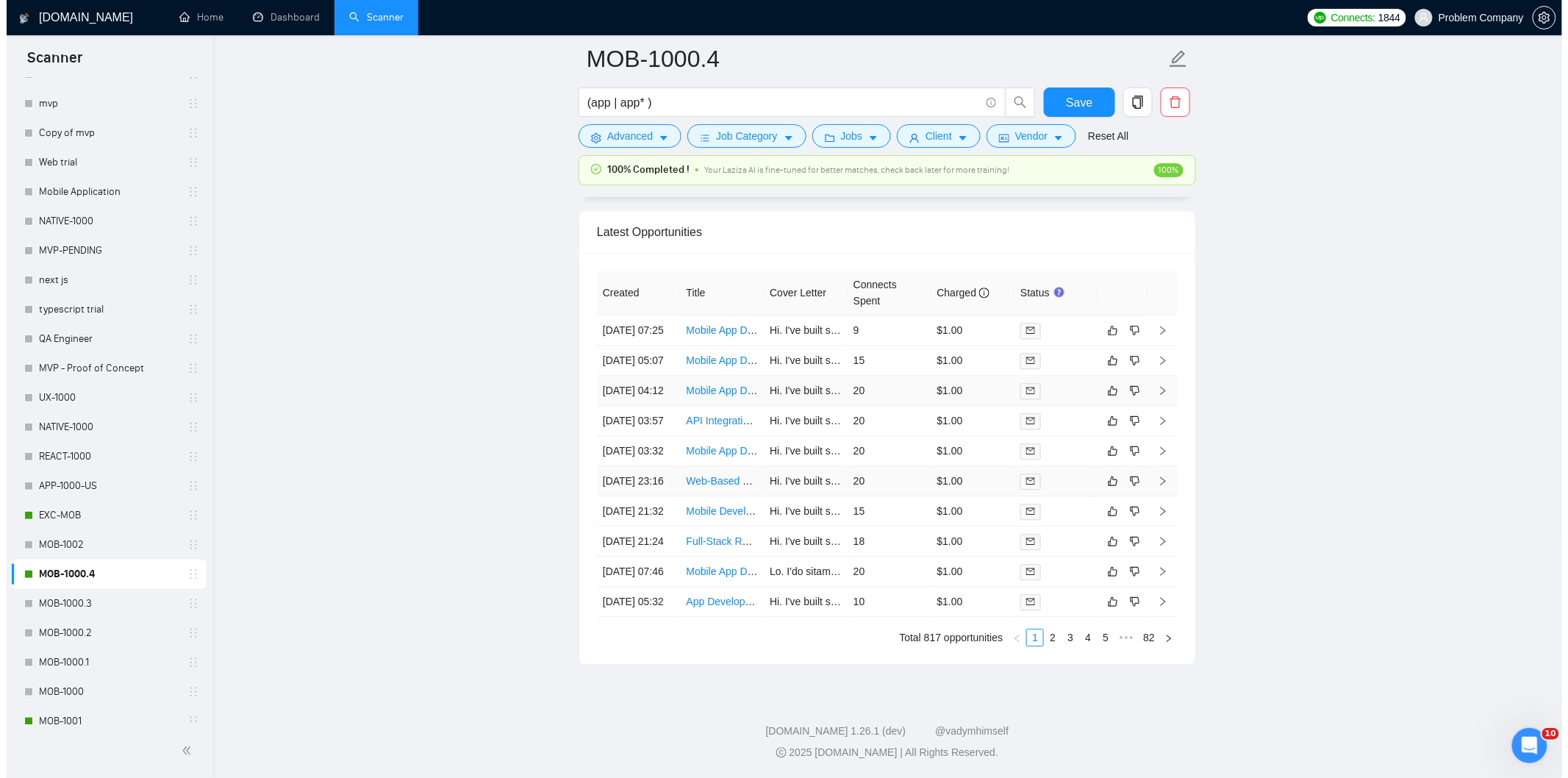
scroll to position [3577, 0]
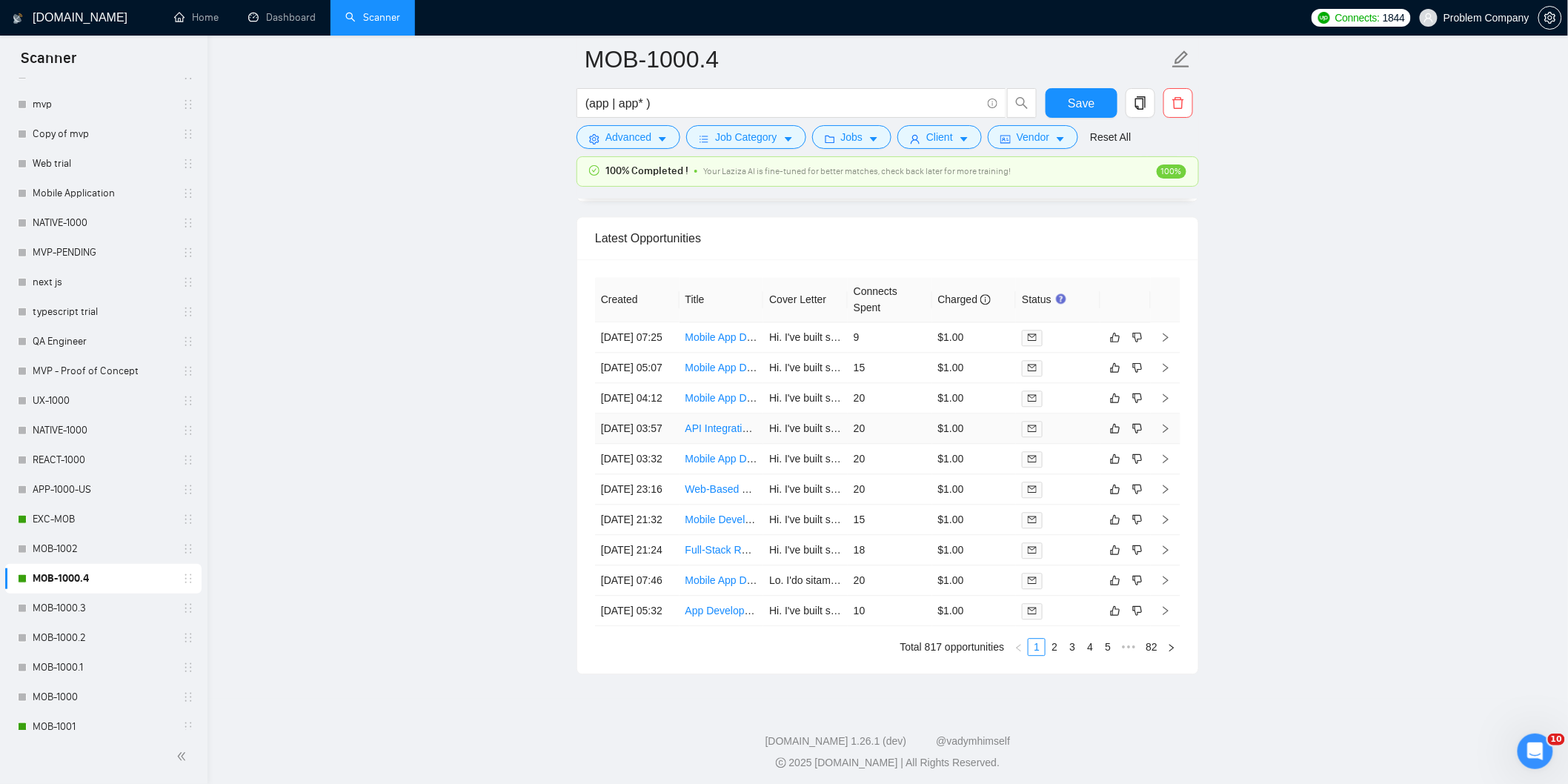
click at [636, 444] on td "[DATE] 03:57" at bounding box center [637, 428] width 84 height 31
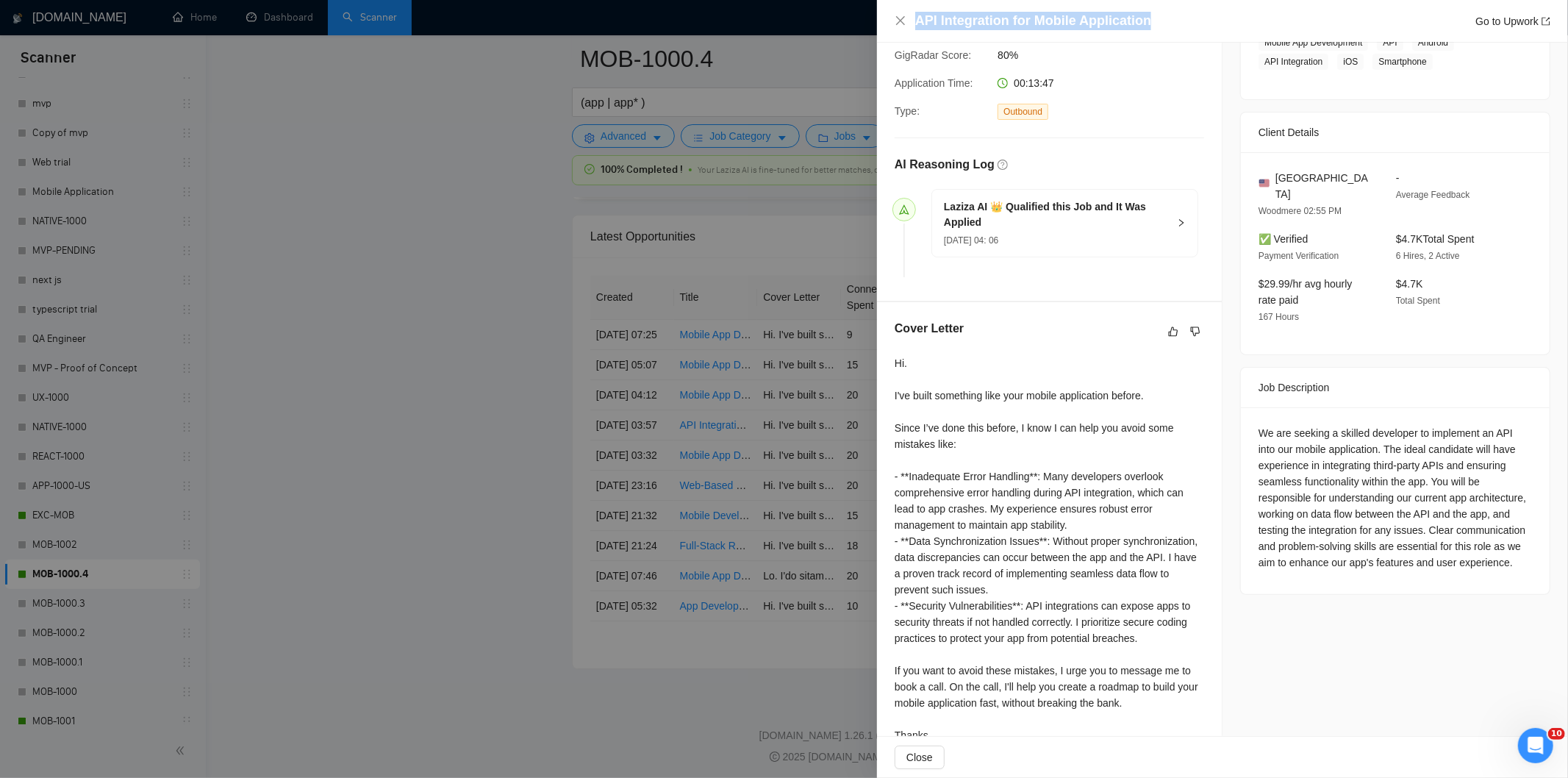
drag, startPoint x: 1178, startPoint y: 20, endPoint x: 923, endPoint y: 9, distance: 255.2
click at [923, 9] on div "API Integration for Mobile Application Go to Upwork" at bounding box center [1223, 21] width 692 height 43
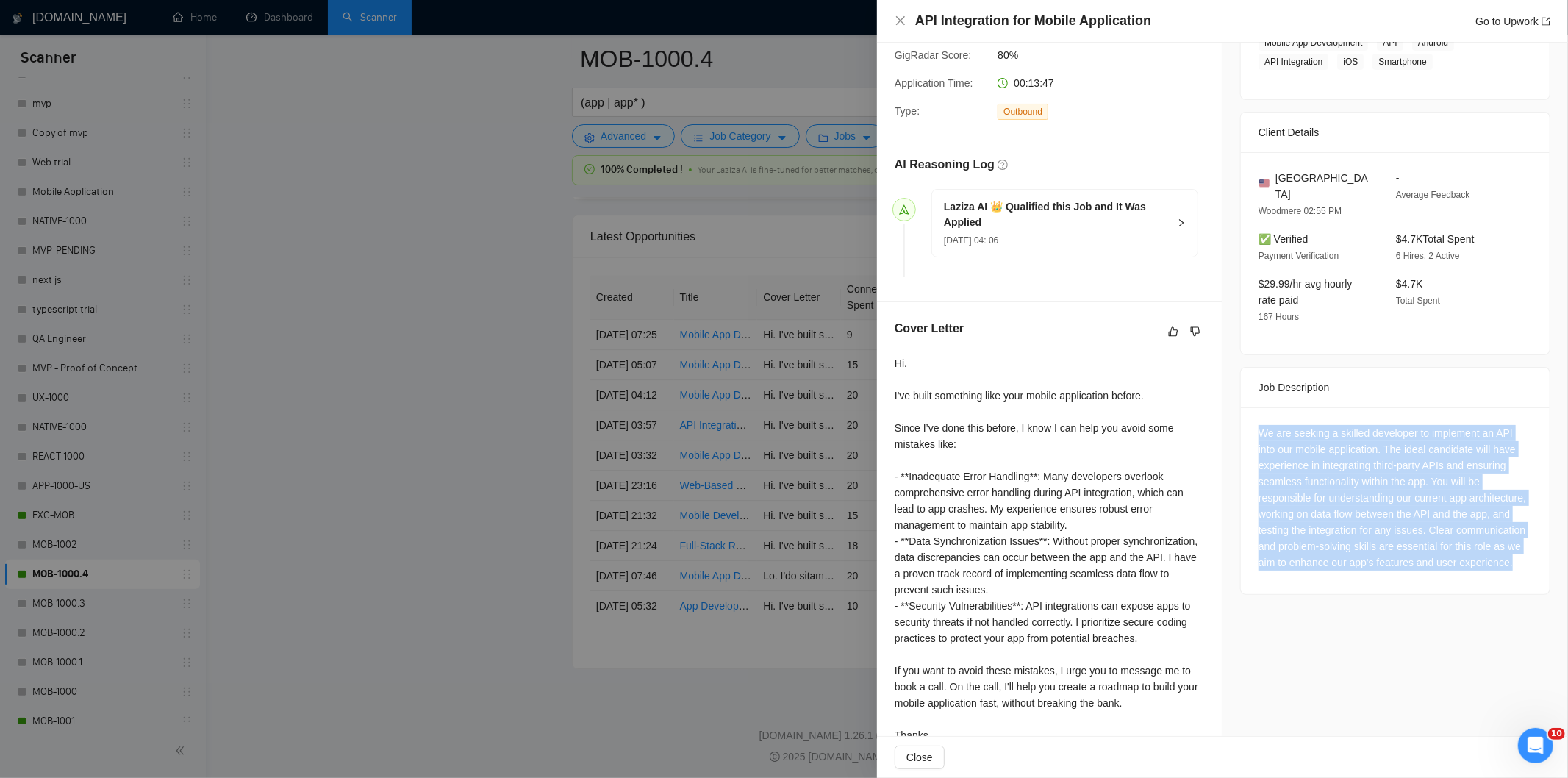
drag, startPoint x: 1253, startPoint y: 415, endPoint x: 1419, endPoint y: 567, distance: 225.1
click at [1419, 567] on div "We are seeking a skilled developer to implement an API into our mobile applicat…" at bounding box center [1395, 497] width 273 height 145
click at [1338, 431] on div "We are seeking a skilled developer to implement an API into our mobile applicat…" at bounding box center [1395, 497] width 273 height 145
click at [1361, 436] on div "We are seeking a skilled developer to implement an API into our mobile applicat…" at bounding box center [1395, 497] width 273 height 145
click at [1377, 436] on div "We are seeking a skilled developer to implement an API into our mobile applicat…" at bounding box center [1395, 497] width 273 height 145
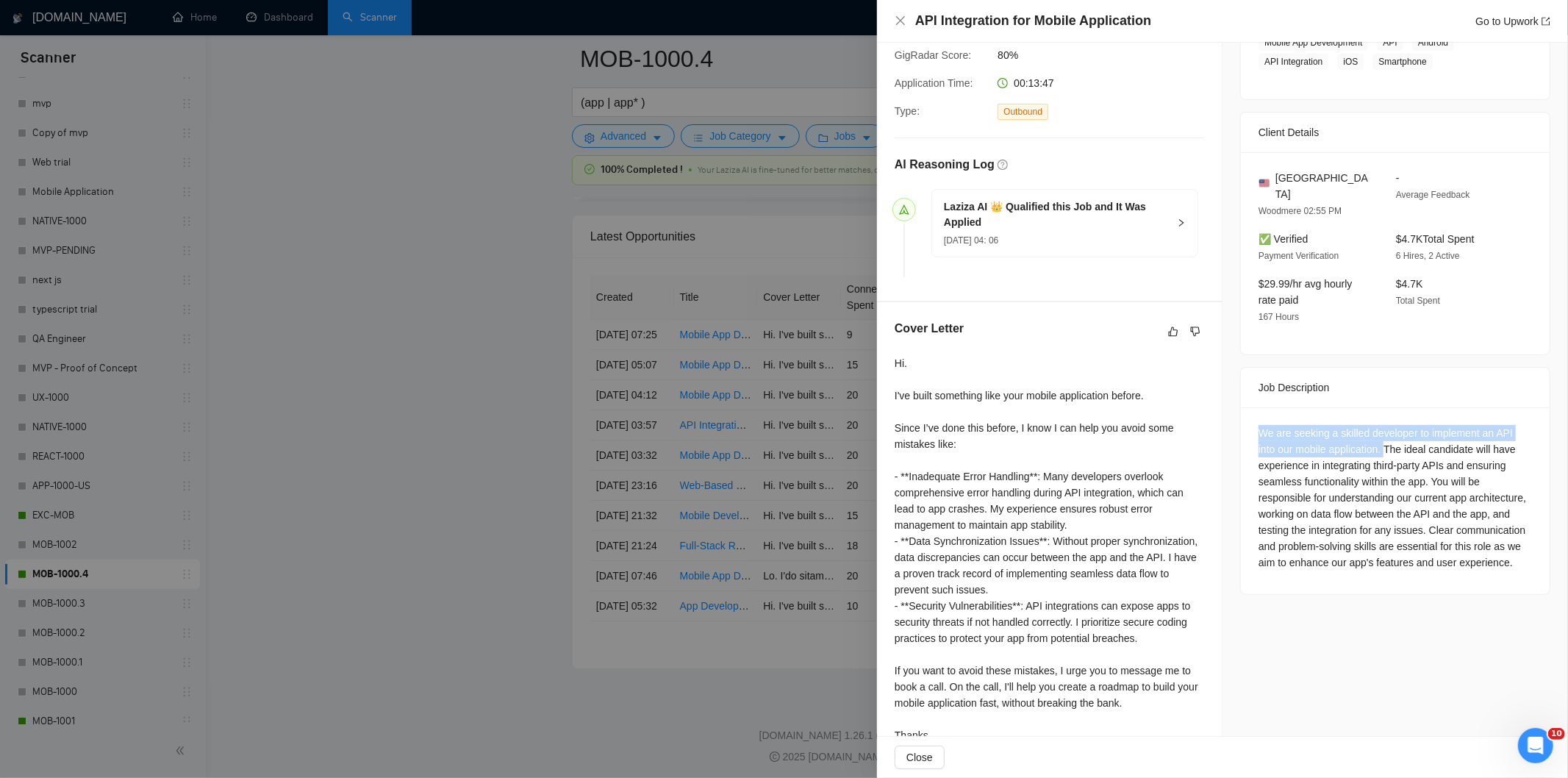
drag, startPoint x: 1377, startPoint y: 436, endPoint x: 1247, endPoint y: 425, distance: 130.5
click at [1247, 425] on div "We are seeking a skilled developer to implement an API into our mobile applicat…" at bounding box center [1395, 500] width 309 height 187
click at [897, 19] on icon "close" at bounding box center [900, 21] width 11 height 11
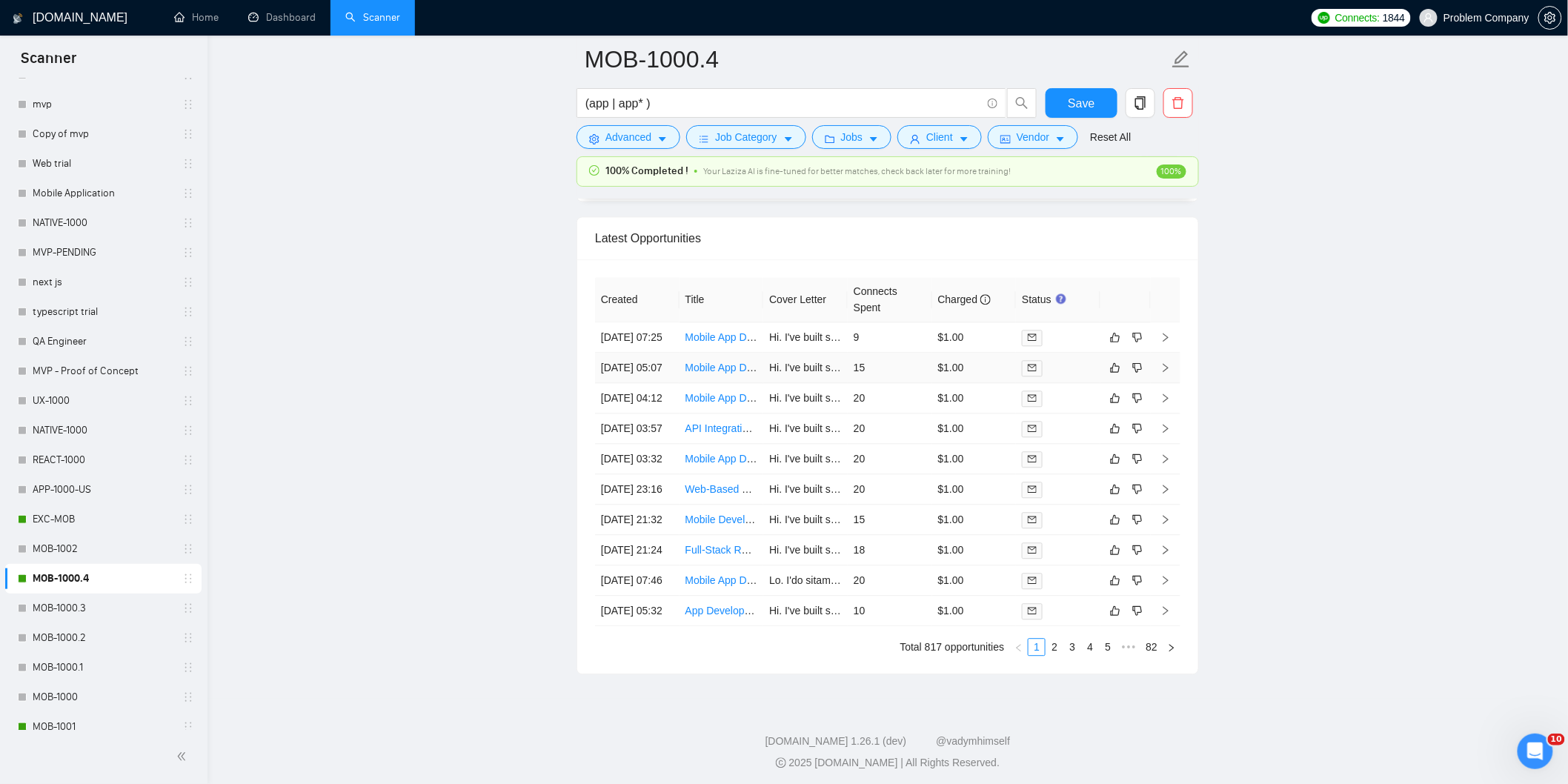
click at [664, 383] on td "[DATE] 05:07" at bounding box center [637, 368] width 84 height 31
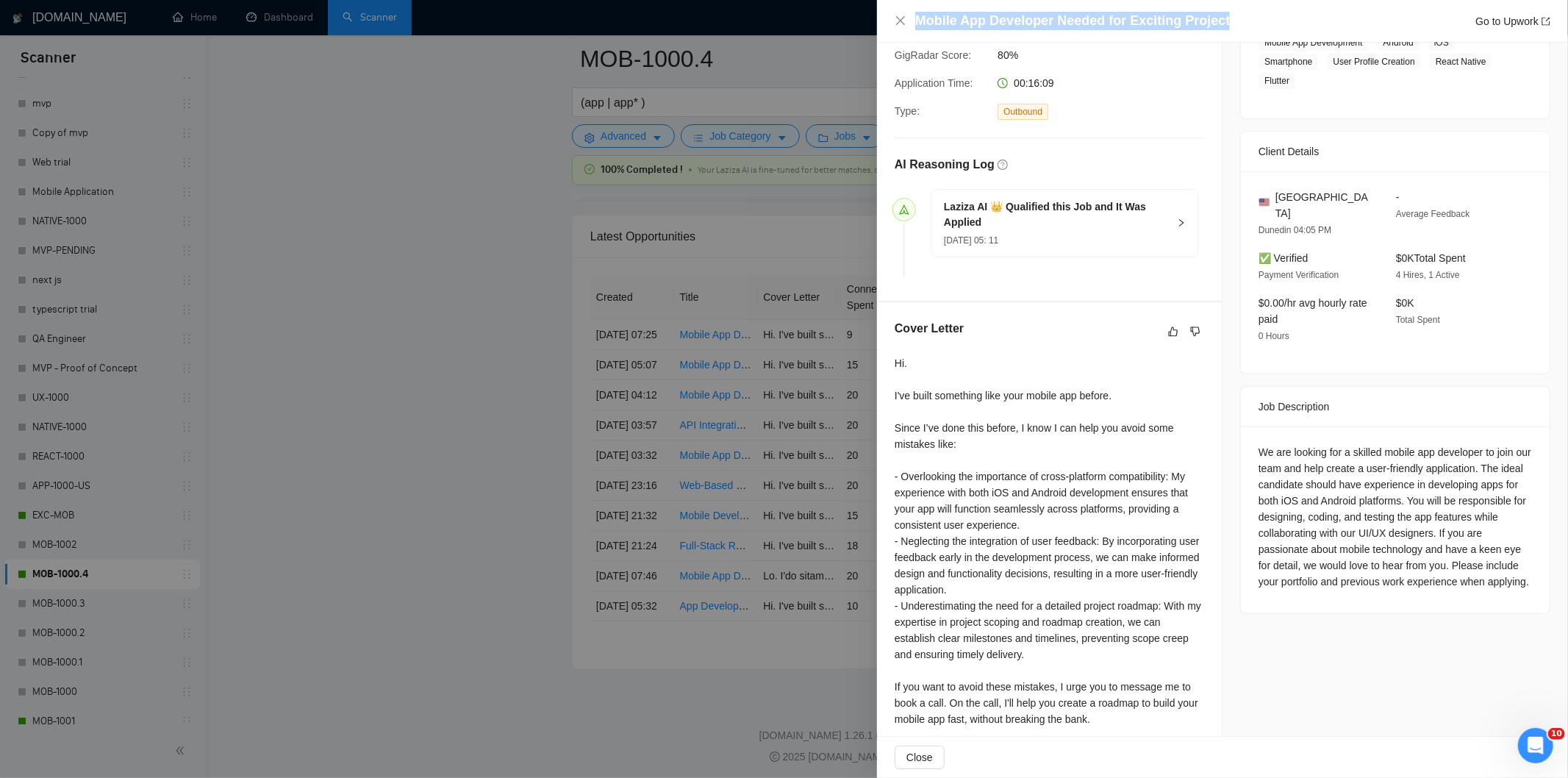
drag, startPoint x: 1243, startPoint y: 18, endPoint x: 966, endPoint y: 16, distance: 277.0
click at [966, 9] on div "Mobile App Developer Needed for Exciting Project Go to Upwork" at bounding box center [1223, 21] width 692 height 43
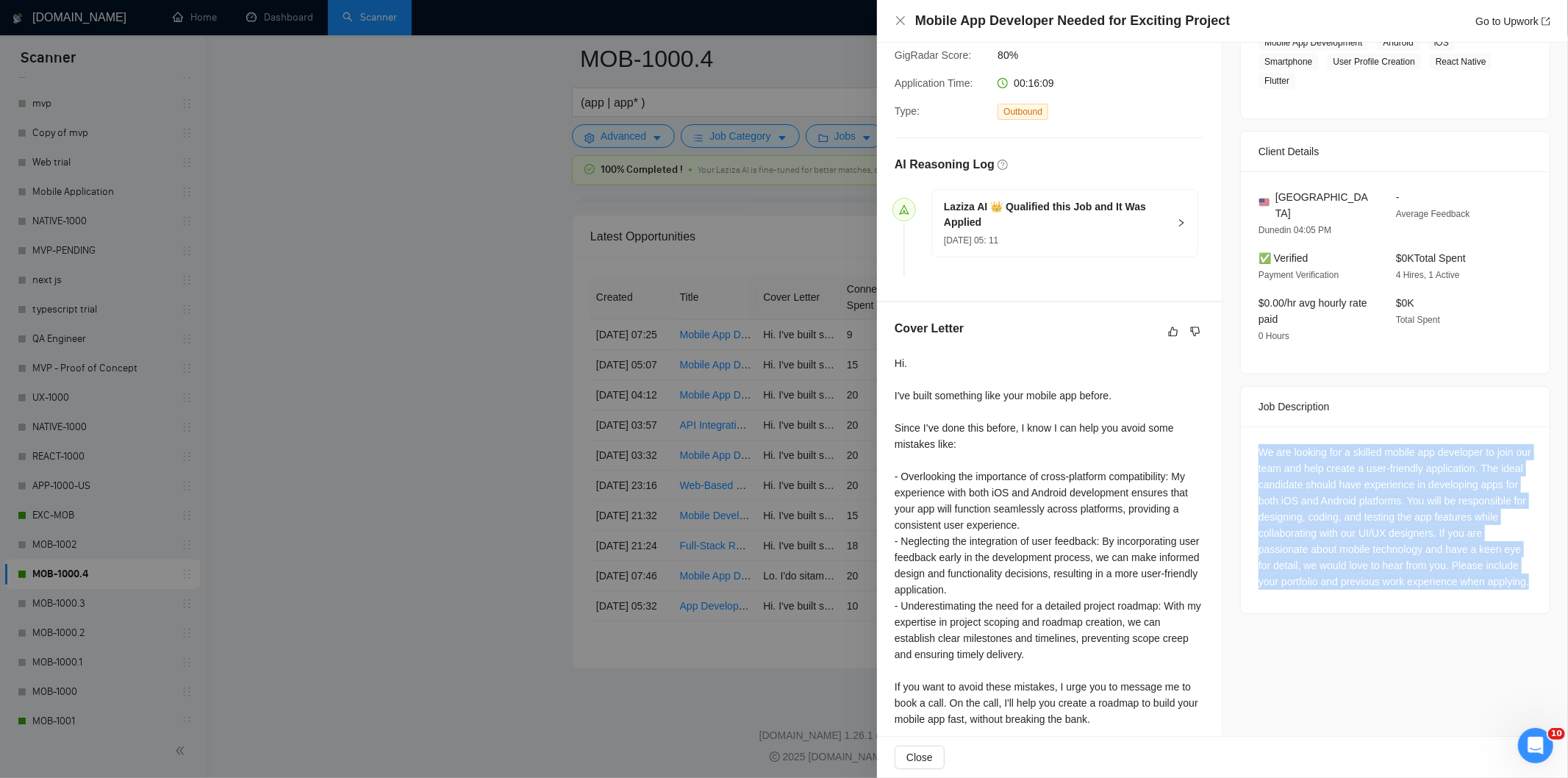
drag, startPoint x: 1244, startPoint y: 432, endPoint x: 1361, endPoint y: 602, distance: 206.4
click at [1361, 602] on div "We are looking for a skilled mobile app developer to join our team and help cre…" at bounding box center [1395, 520] width 309 height 187
click at [895, 25] on icon "close" at bounding box center [900, 21] width 11 height 11
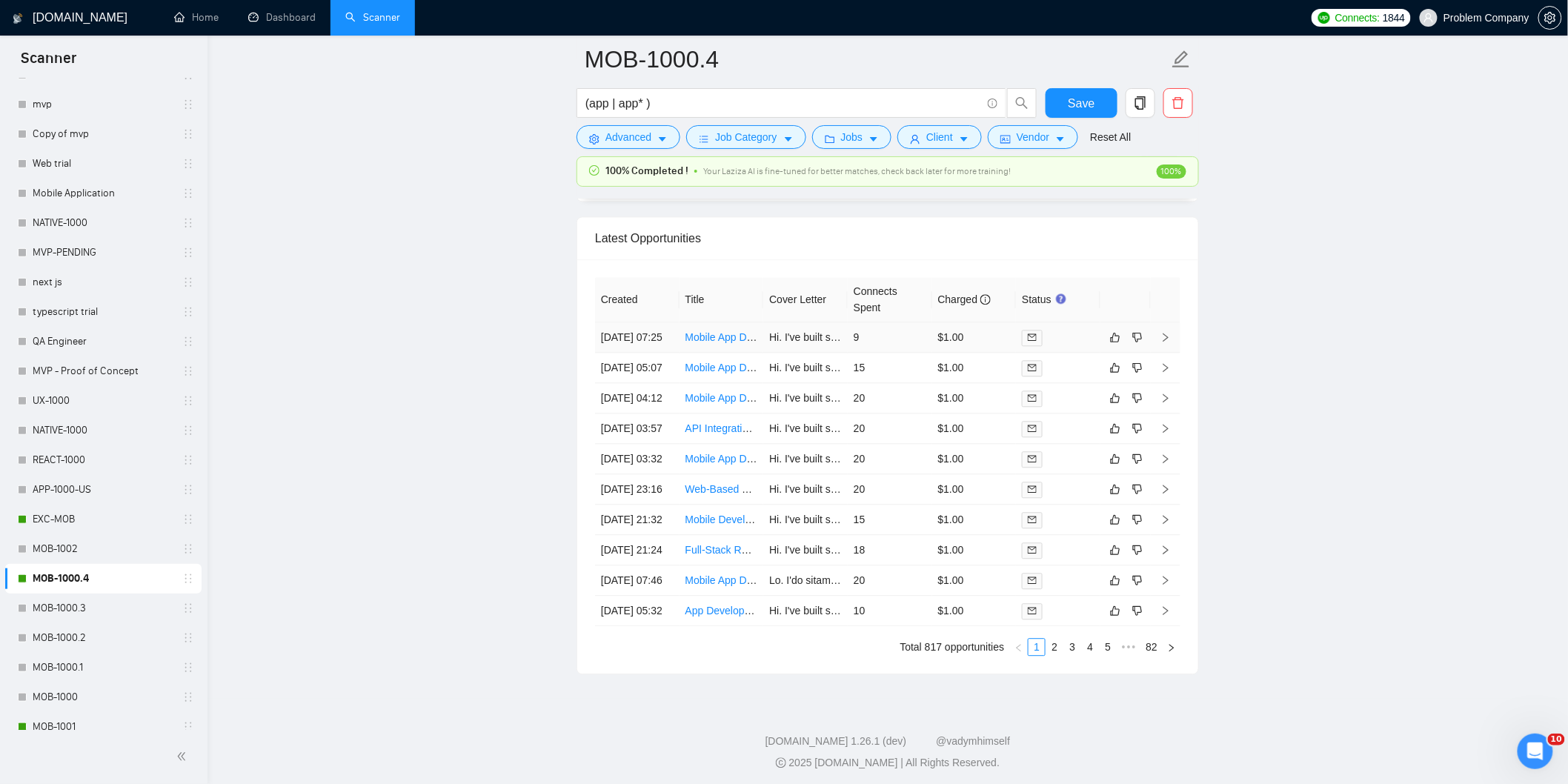
click at [662, 353] on td "[DATE] 07:25" at bounding box center [637, 338] width 84 height 31
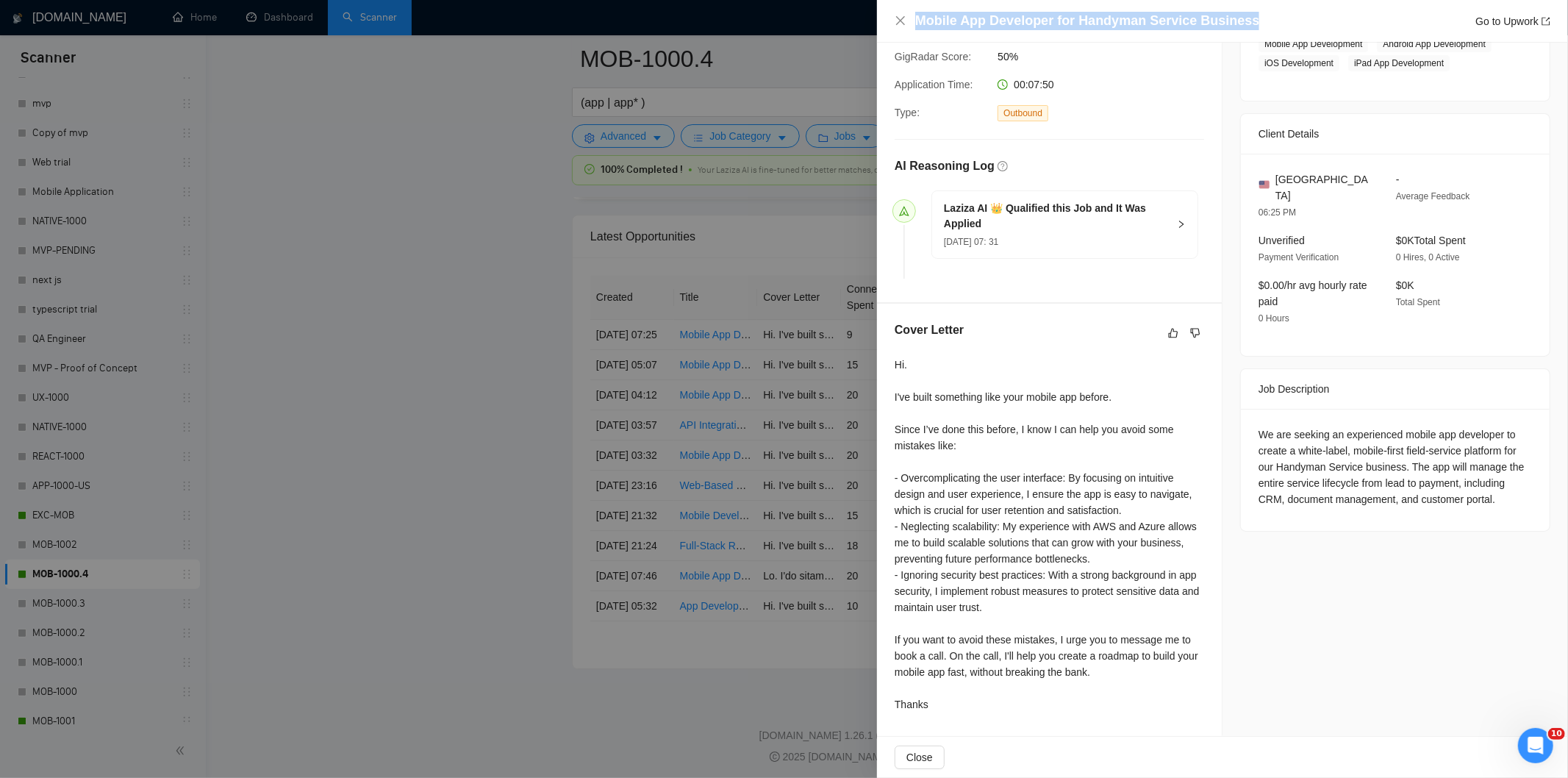
drag, startPoint x: 1252, startPoint y: 6, endPoint x: 1063, endPoint y: 4, distance: 189.0
click at [1063, 4] on div "Mobile App Developer for Handyman Service Business Go to Upwork" at bounding box center [1223, 21] width 692 height 43
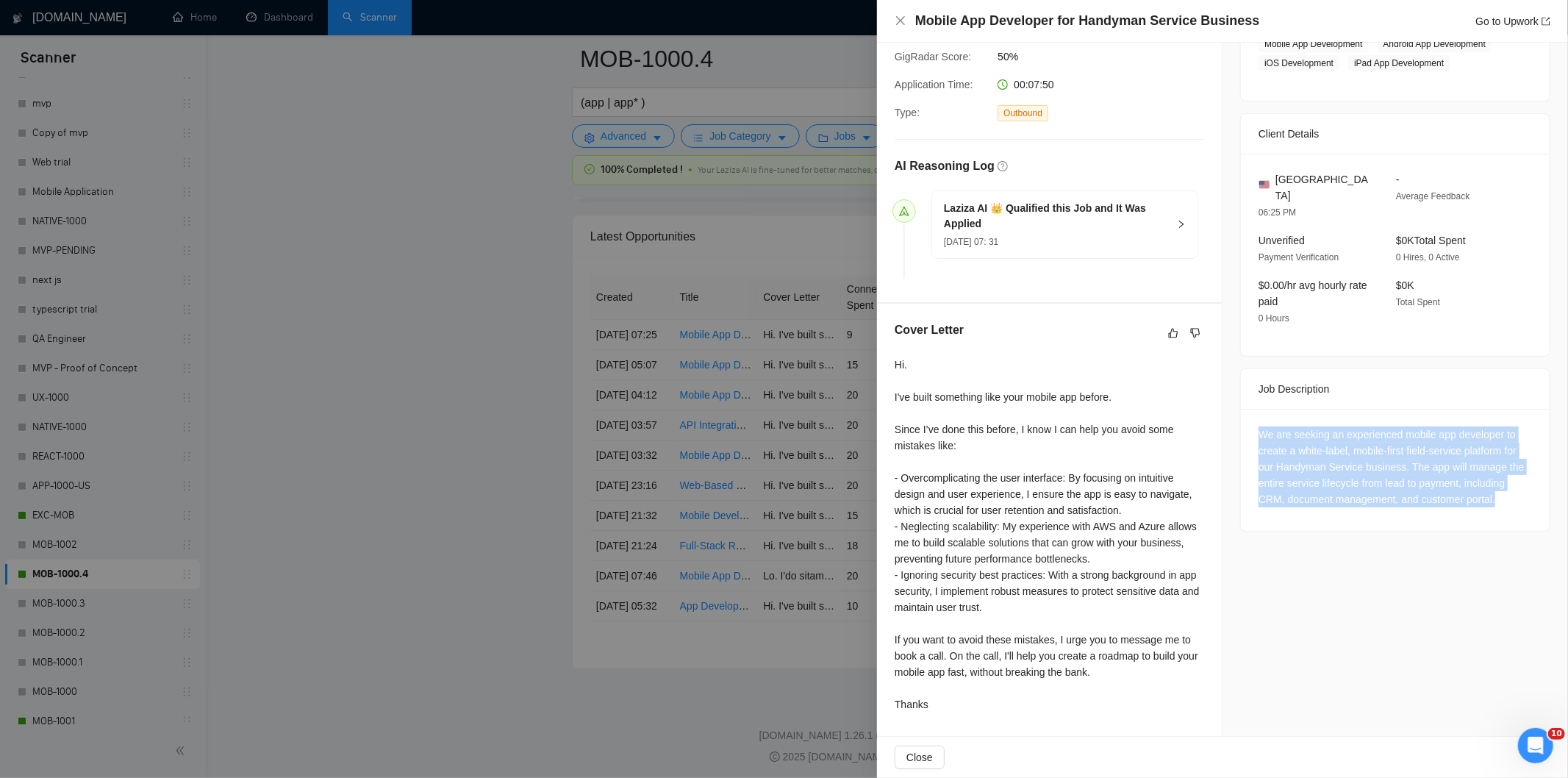
drag, startPoint x: 1246, startPoint y: 423, endPoint x: 1490, endPoint y: 493, distance: 253.8
click at [1490, 493] on div "We are seeking an experienced mobile app developer to create a white-label, mob…" at bounding box center [1395, 470] width 309 height 122
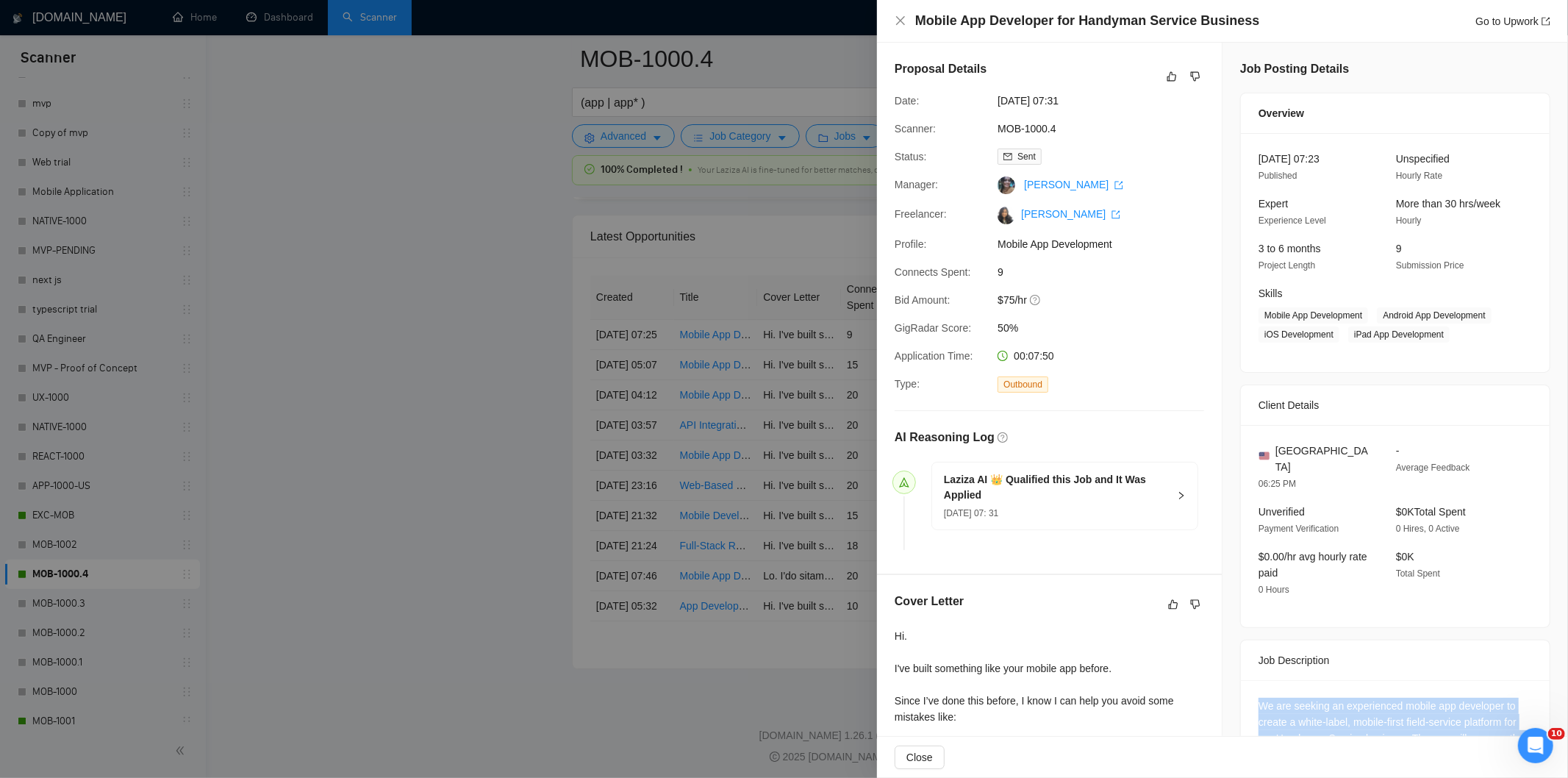
drag, startPoint x: 1098, startPoint y: 102, endPoint x: 990, endPoint y: 97, distance: 108.1
click at [992, 97] on div "[DATE] 07:31" at bounding box center [1070, 101] width 156 height 16
click at [895, 18] on icon "close" at bounding box center [900, 21] width 11 height 11
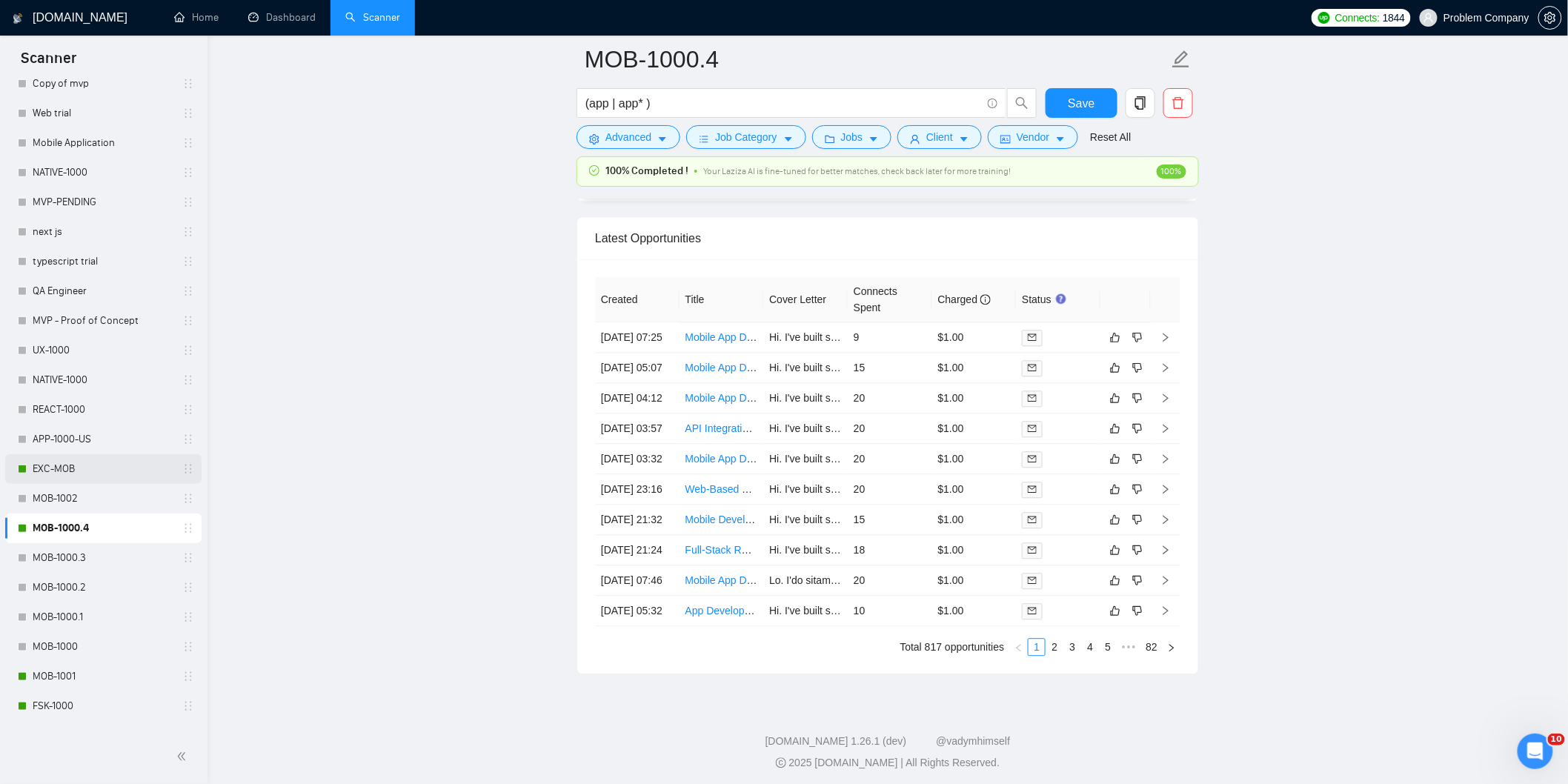
scroll to position [576, 0]
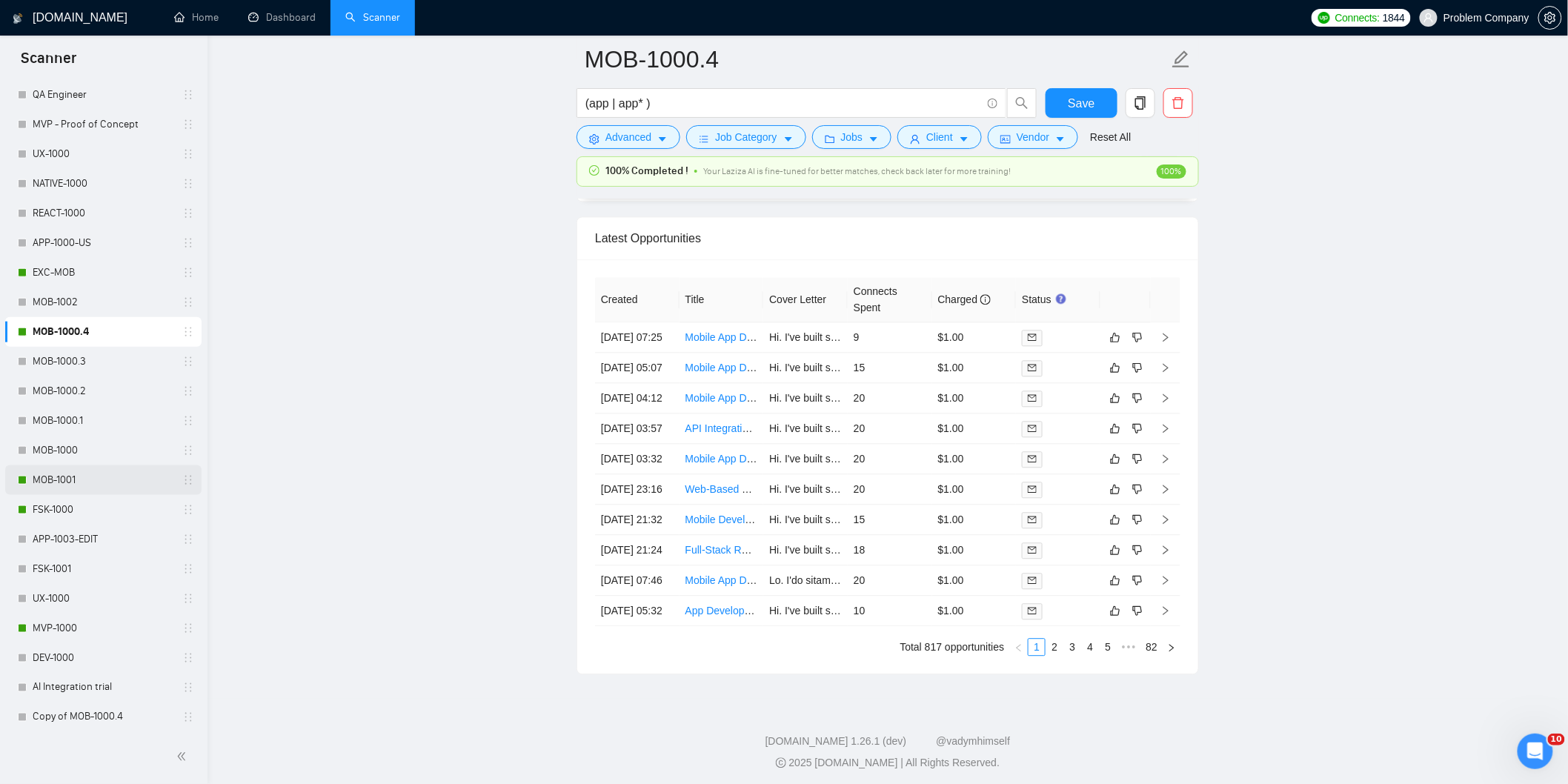
click at [97, 483] on link "MOB-1001" at bounding box center [102, 480] width 141 height 30
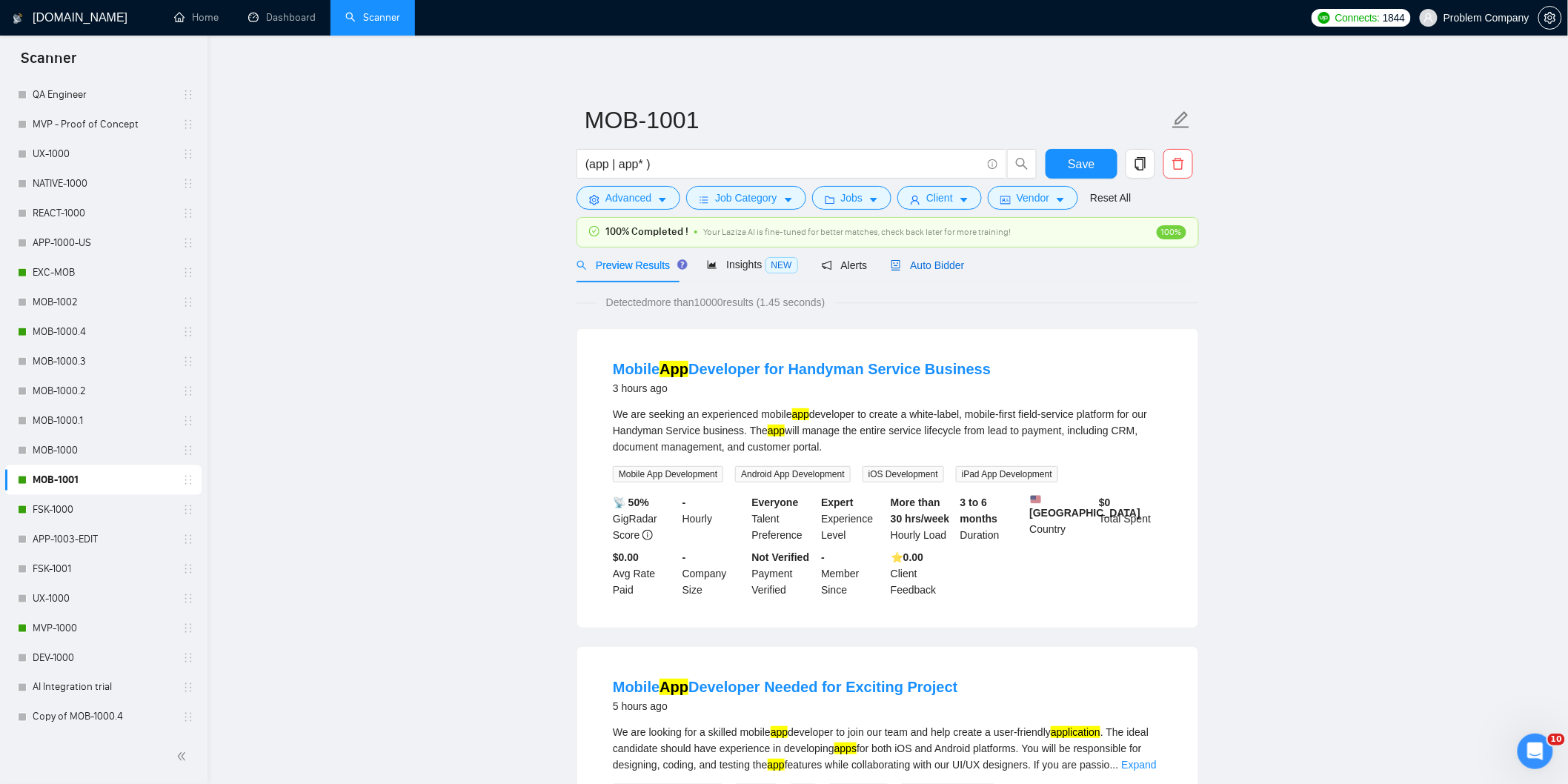
click at [931, 272] on div "Auto Bidder" at bounding box center [927, 265] width 74 height 16
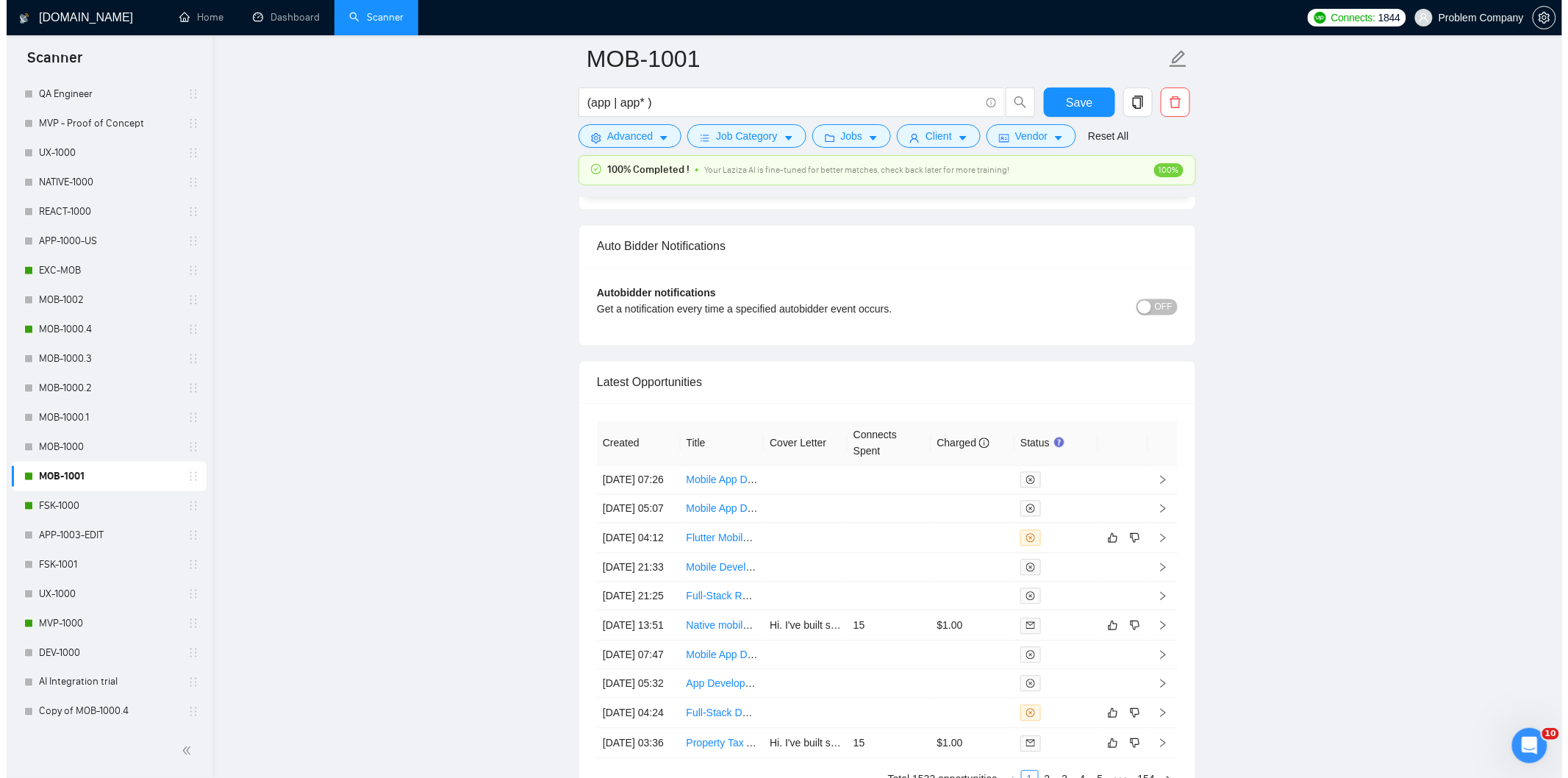
scroll to position [3630, 0]
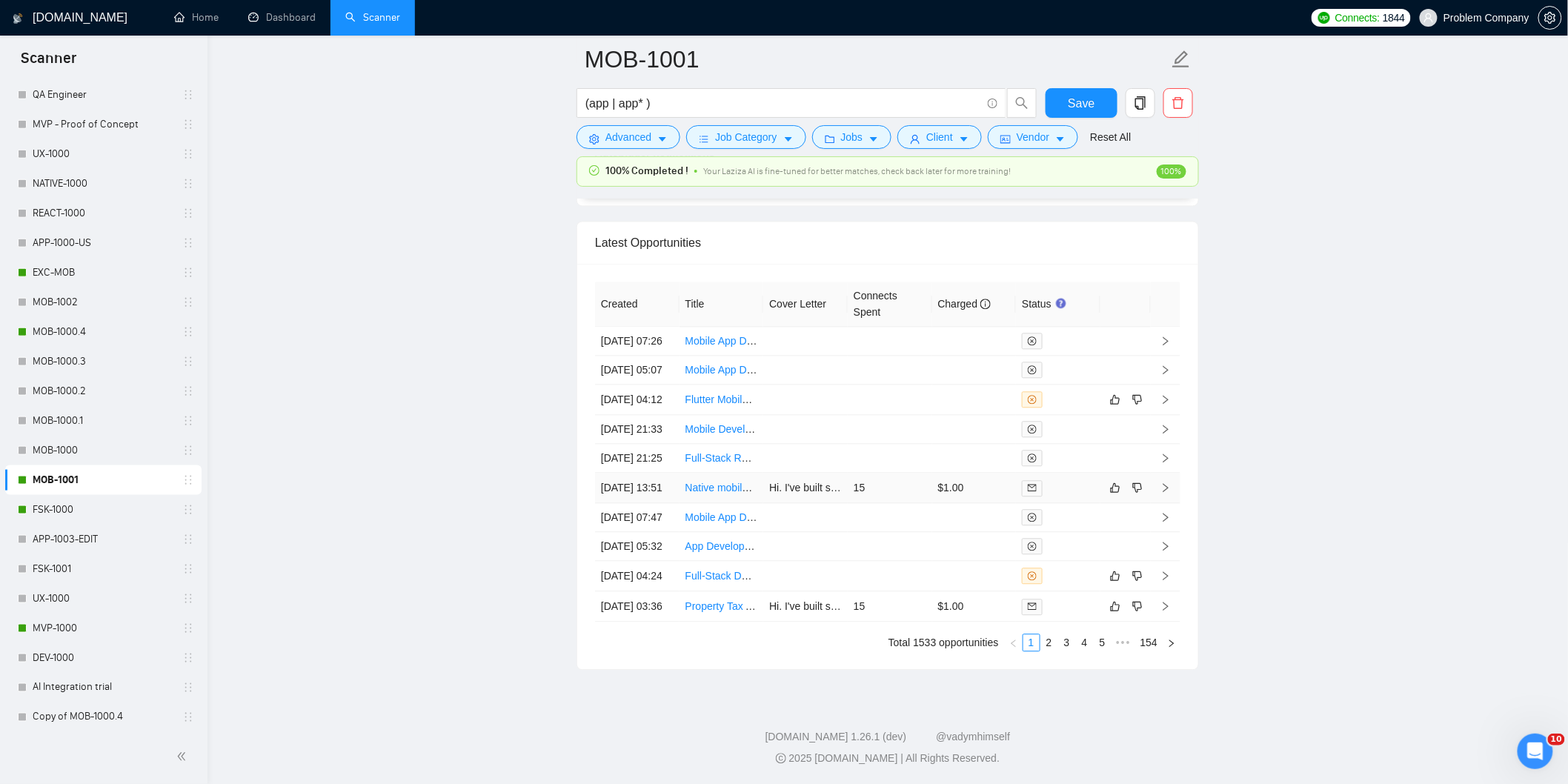
click at [660, 503] on td "[DATE] 13:51" at bounding box center [637, 488] width 84 height 31
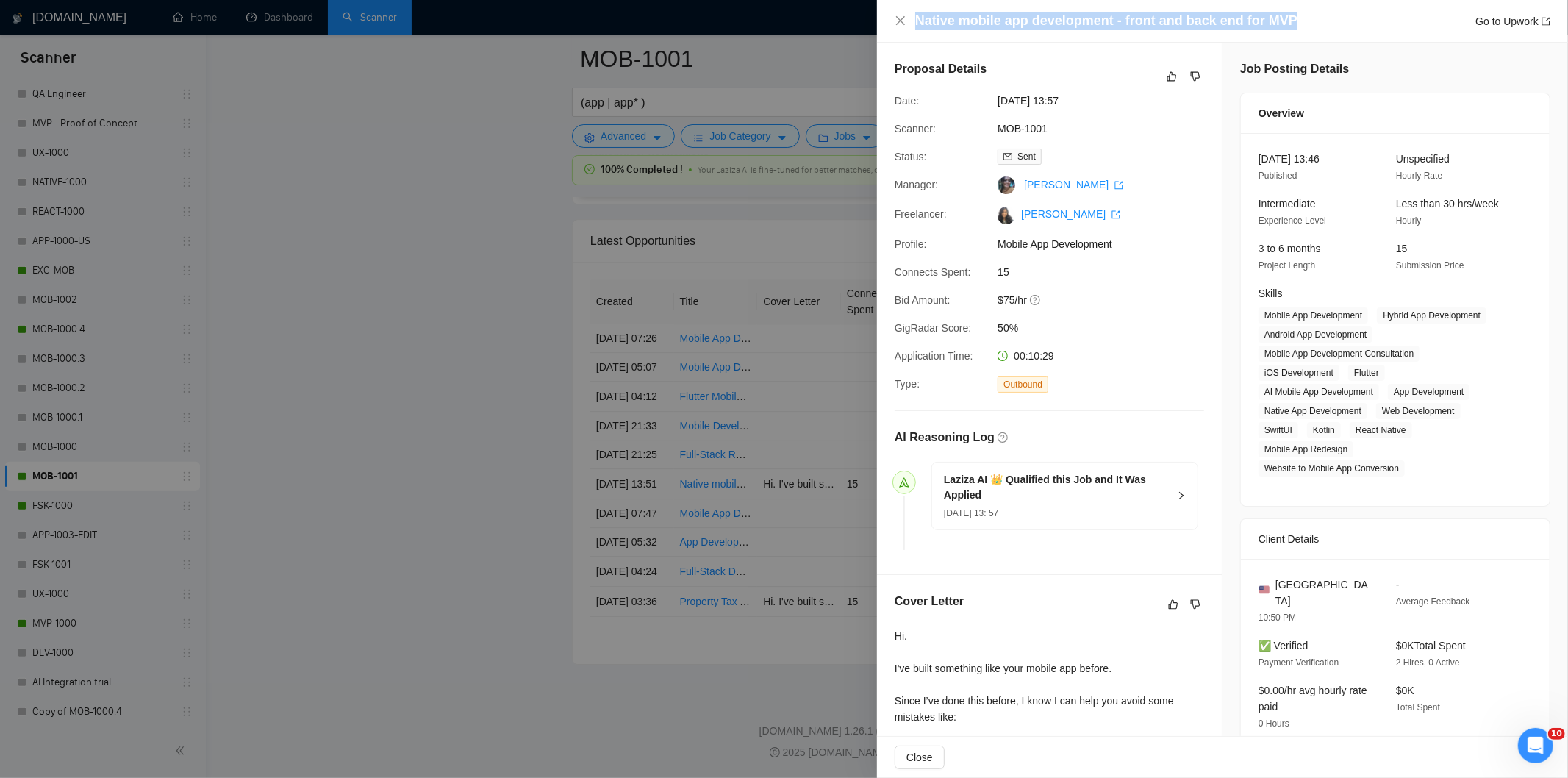
drag, startPoint x: 1310, startPoint y: 19, endPoint x: 908, endPoint y: 19, distance: 402.0
click at [908, 19] on div "Native mobile app development - front and back end for MVP Go to Upwork" at bounding box center [1222, 20] width 655 height 18
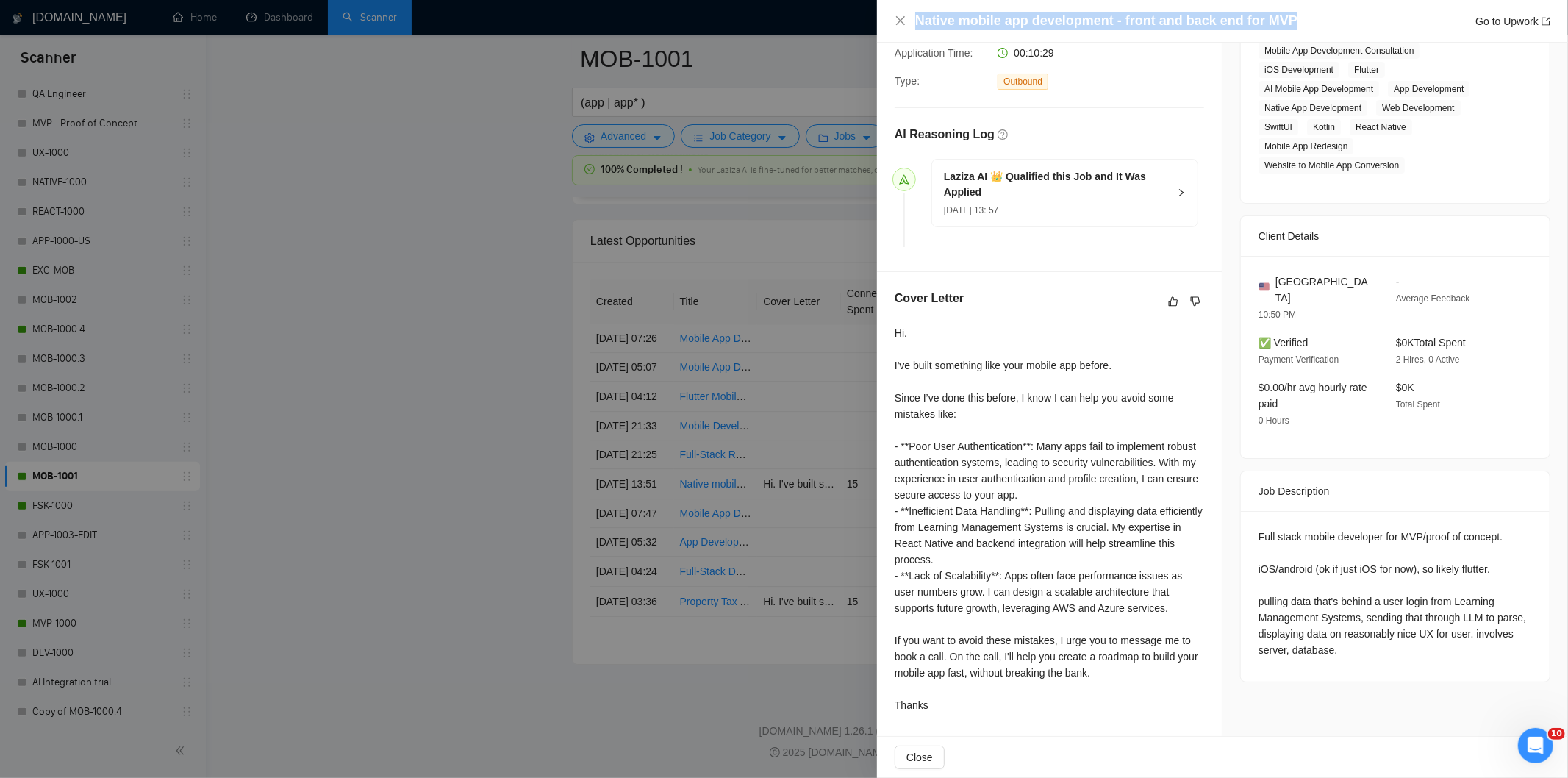
scroll to position [305, 0]
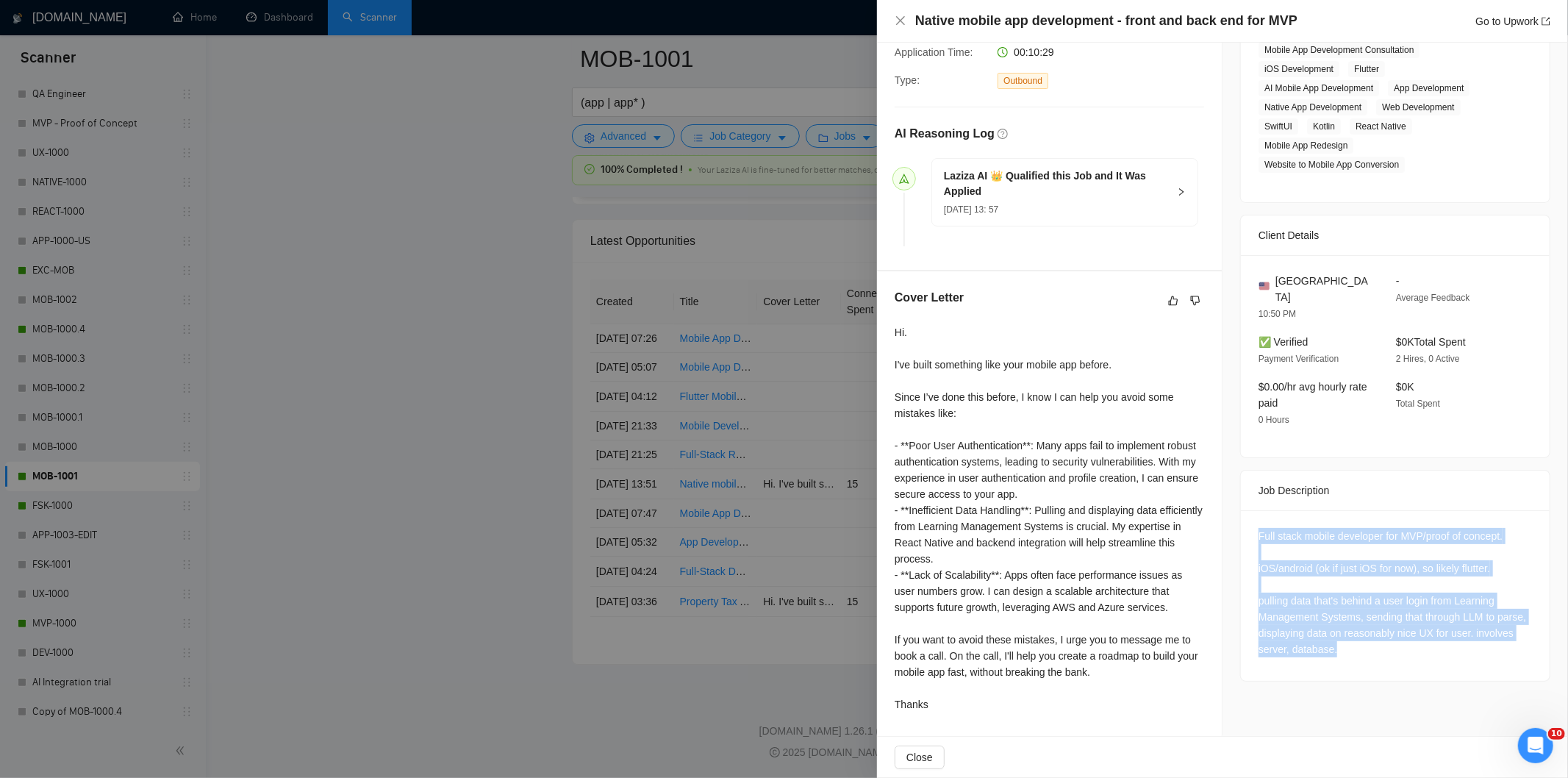
drag, startPoint x: 1245, startPoint y: 512, endPoint x: 1413, endPoint y: 635, distance: 208.2
click at [1413, 635] on div "Full stack mobile developer for MVP/proof of concept. iOS/android (ok if just i…" at bounding box center [1395, 596] width 309 height 171
click at [898, 18] on icon "close" at bounding box center [900, 20] width 9 height 9
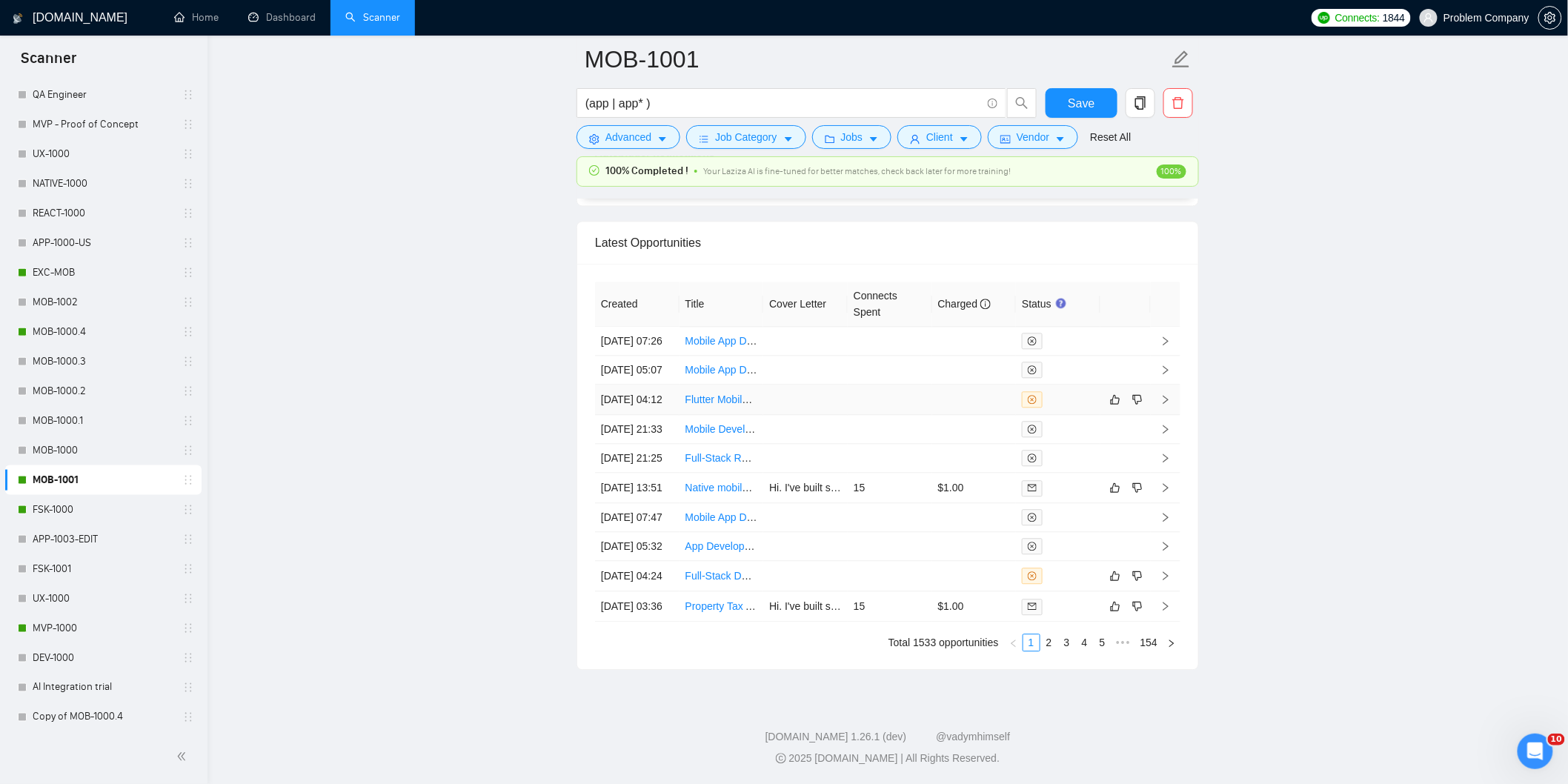
click at [654, 402] on td "[DATE] 04:12" at bounding box center [637, 400] width 84 height 31
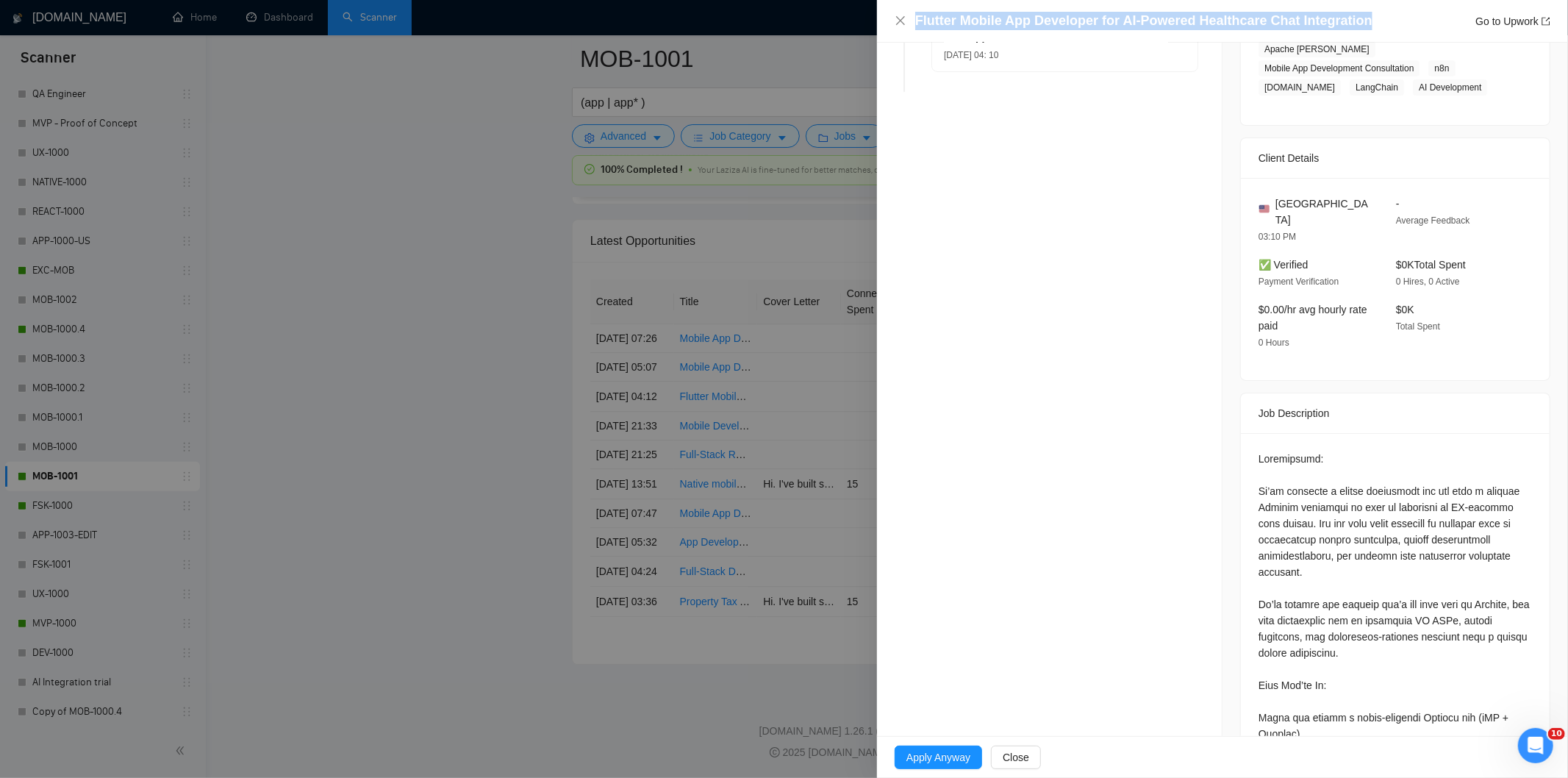
drag, startPoint x: 1362, startPoint y: 23, endPoint x: 915, endPoint y: 27, distance: 447.0
click at [915, 27] on div "Flutter Mobile App Developer for AI-Powered Healthcare Chat Integration Go to U…" at bounding box center [1233, 20] width 636 height 18
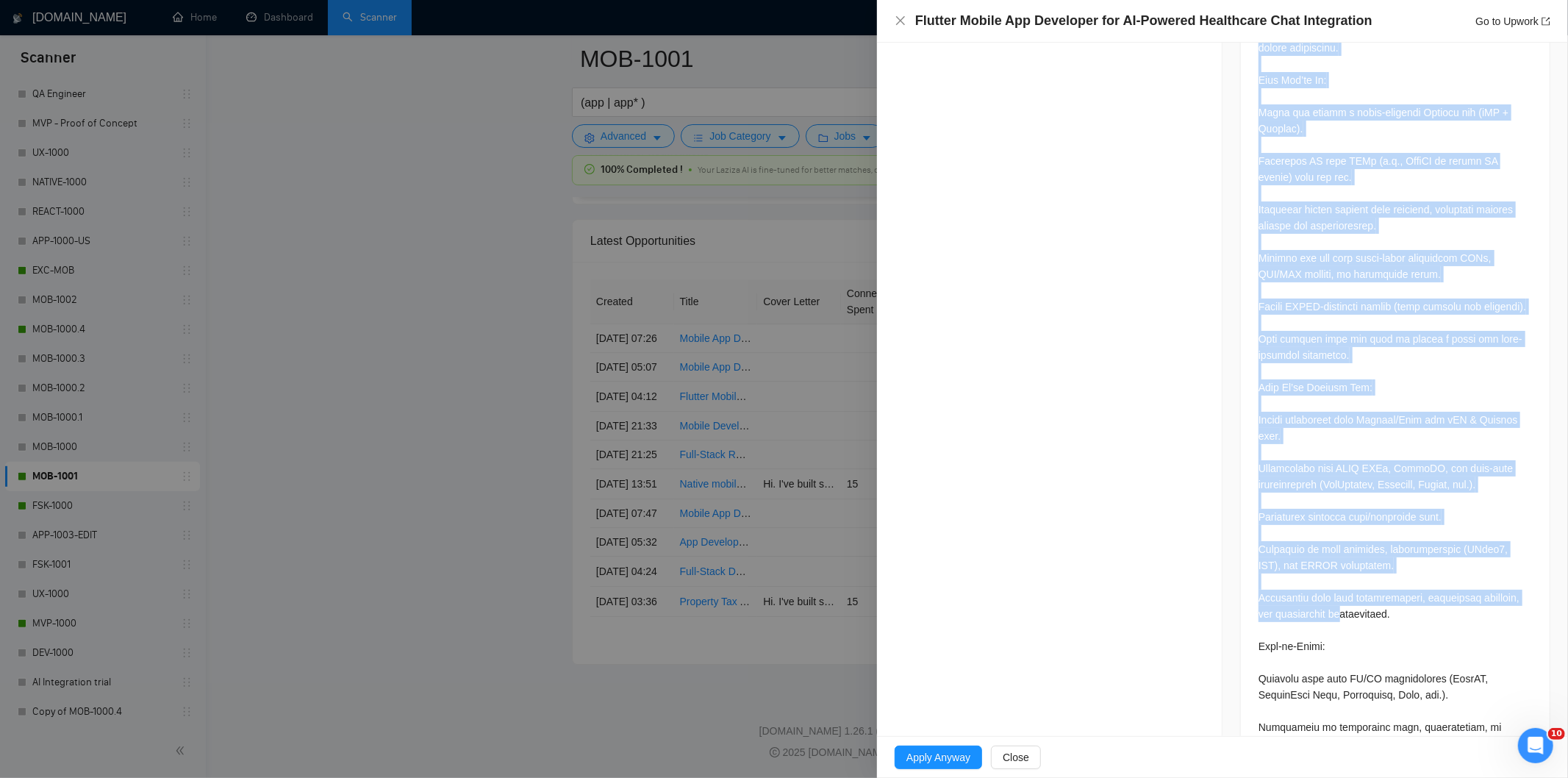
scroll to position [995, 0]
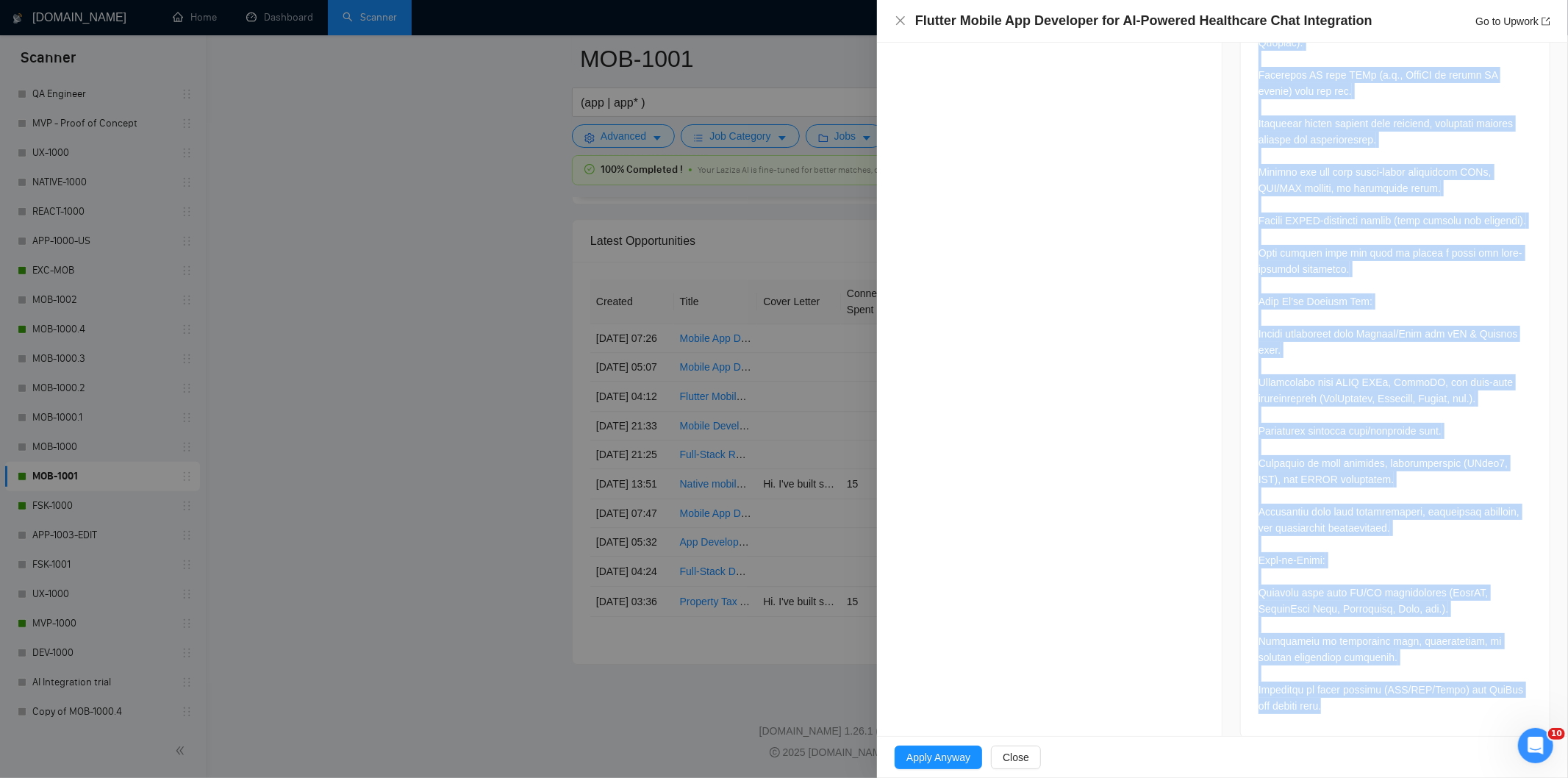
drag, startPoint x: 1237, startPoint y: 412, endPoint x: 1447, endPoint y: 688, distance: 346.8
click at [1447, 688] on div at bounding box center [1395, 239] width 309 height 995
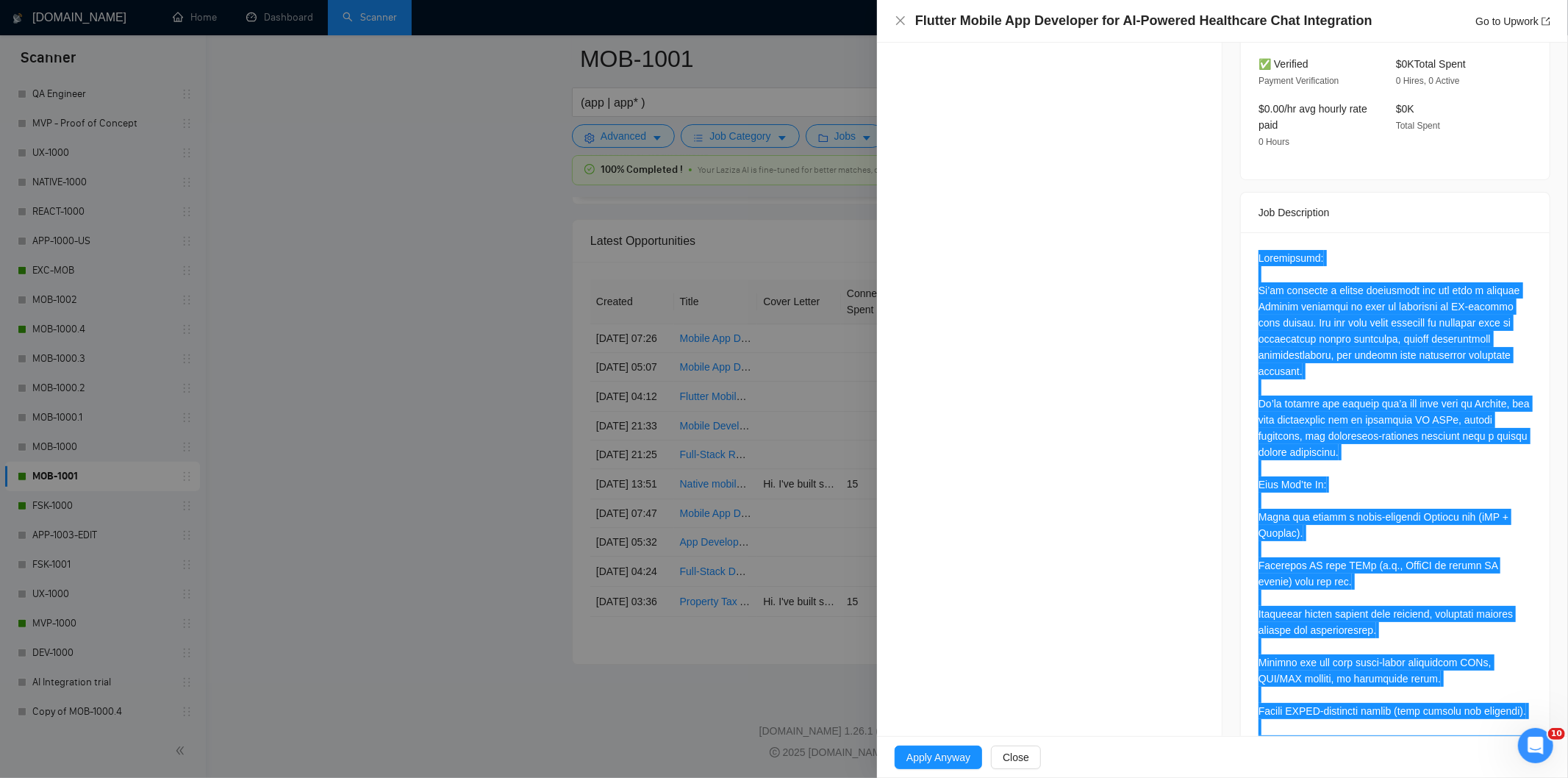
scroll to position [15, 0]
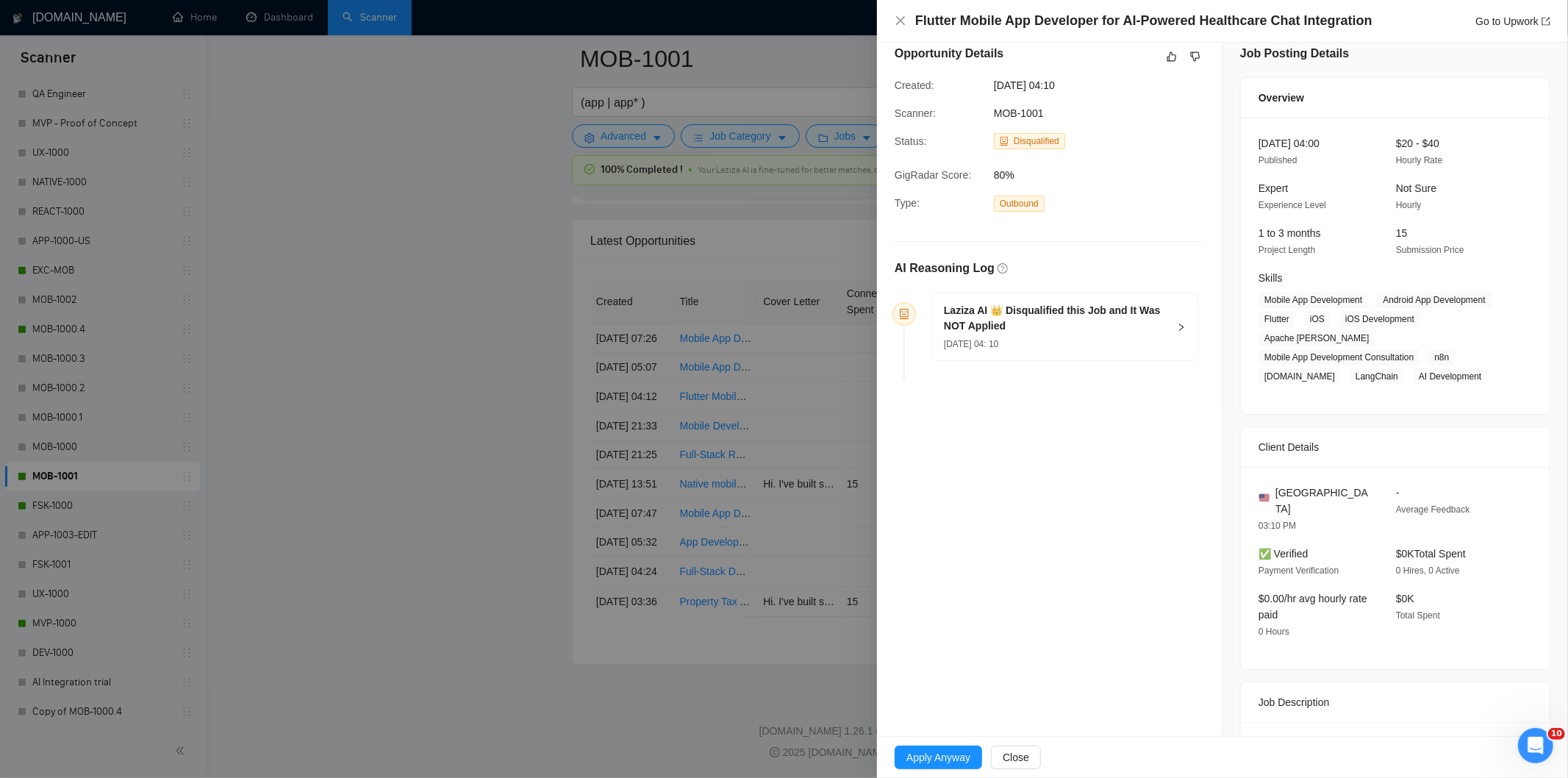
click at [1121, 334] on h5 "Laziza AI 👑 Disqualified this Job and It Was NOT Applied" at bounding box center [1056, 318] width 224 height 31
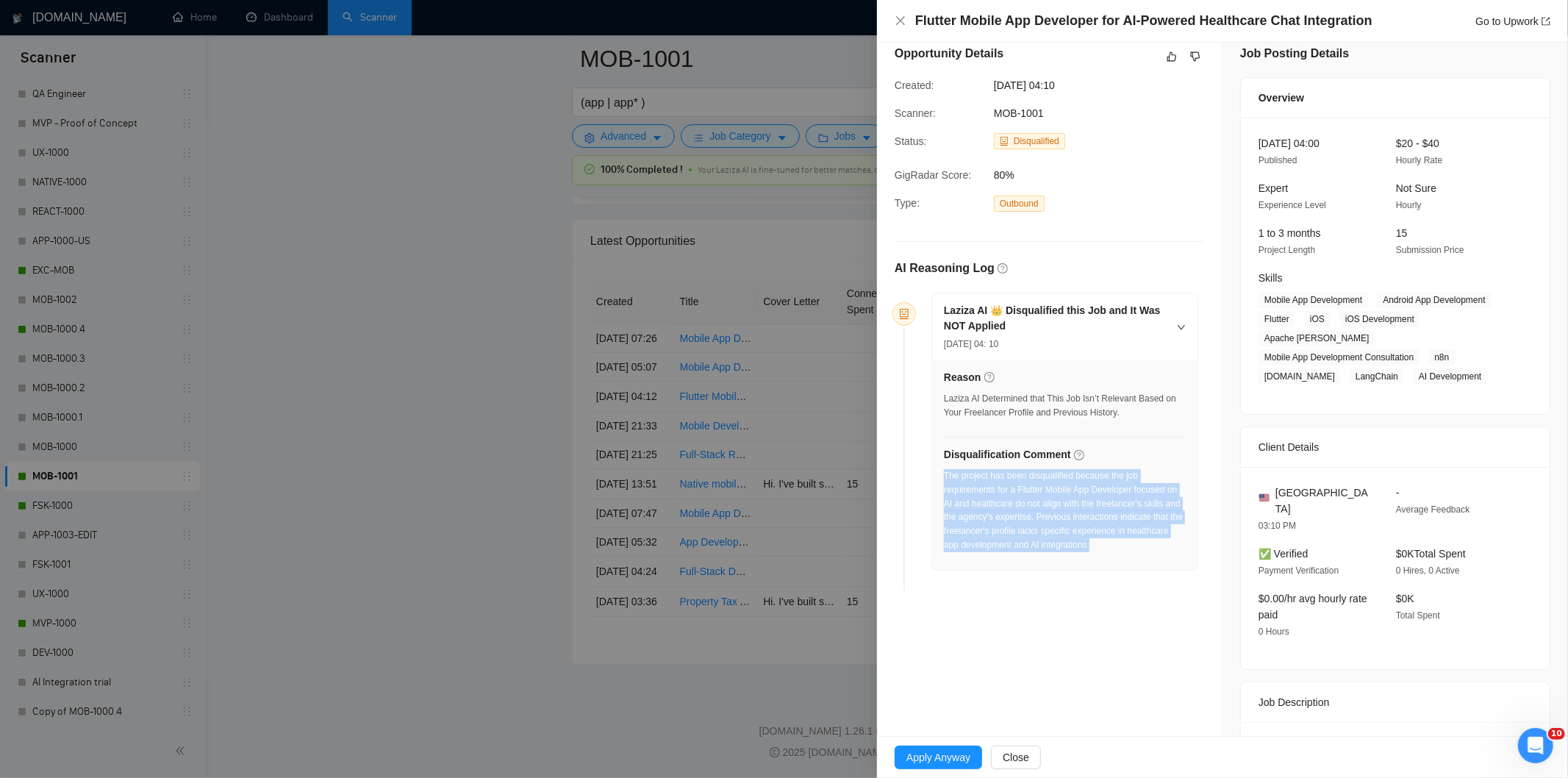
drag, startPoint x: 1143, startPoint y: 558, endPoint x: 944, endPoint y: 479, distance: 214.1
click at [944, 479] on div "The project has been disqualified because the job requirements for a Flutter Mo…" at bounding box center [1064, 514] width 242 height 92
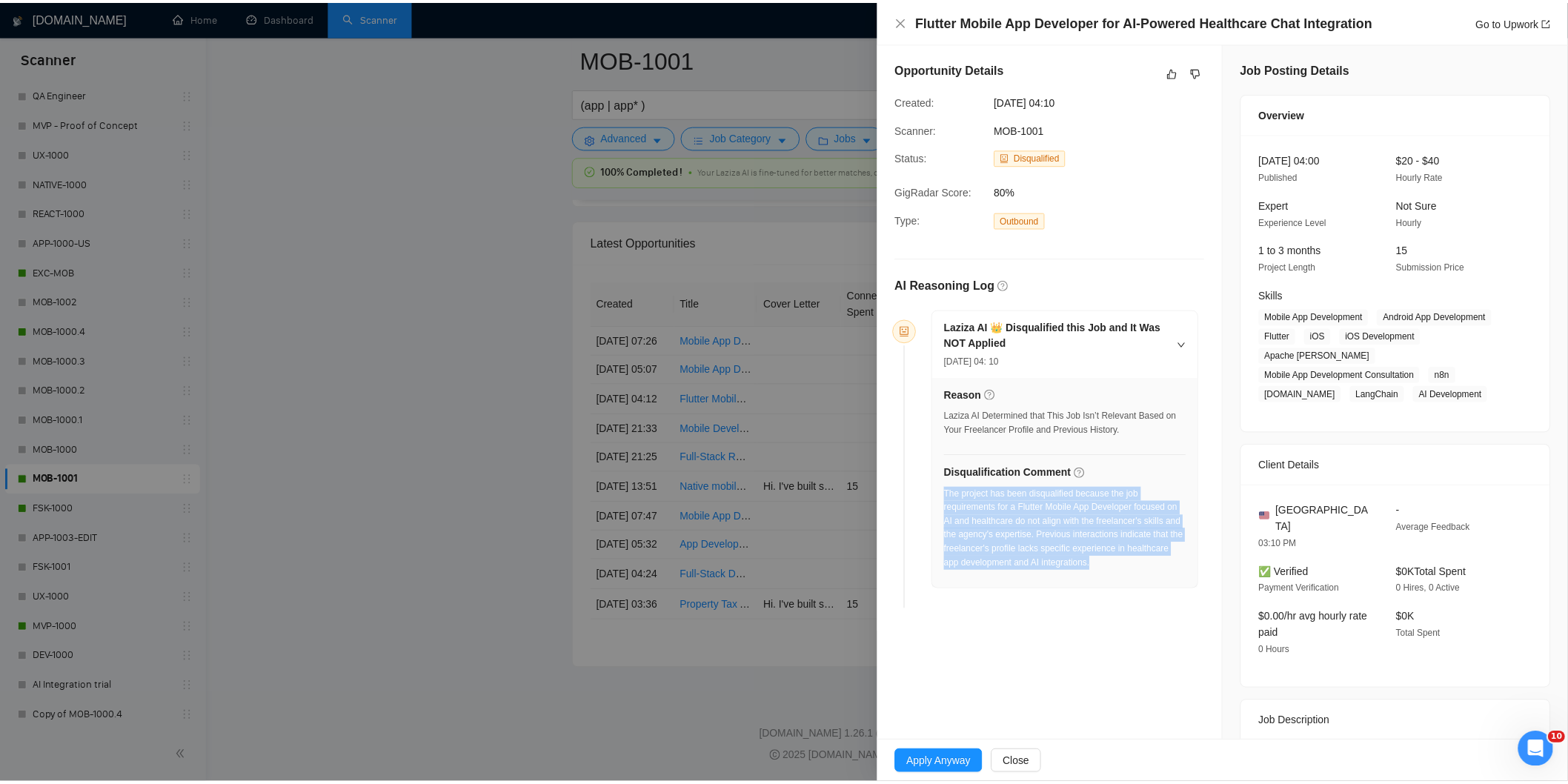
scroll to position [0, 0]
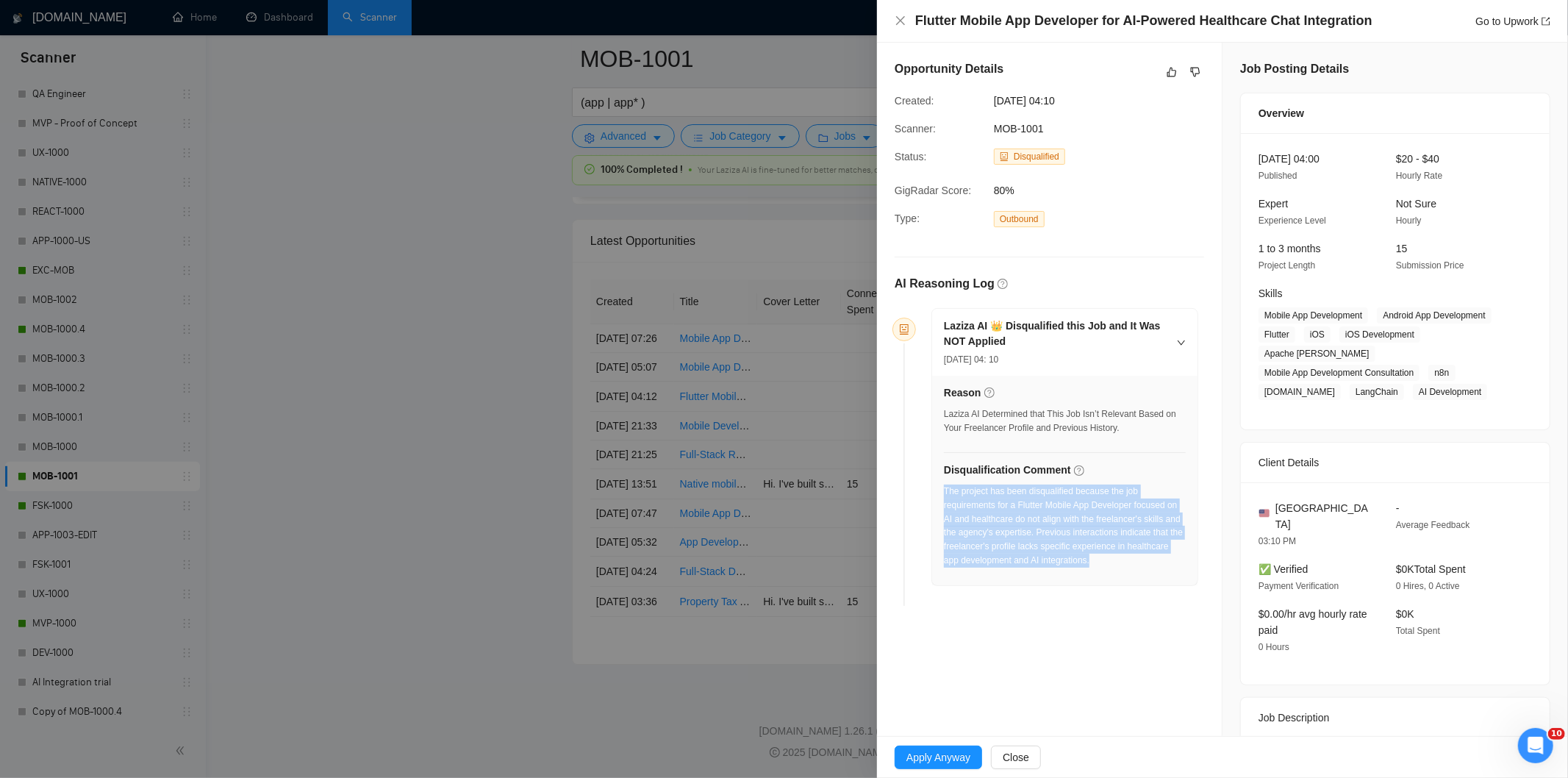
drag, startPoint x: 1094, startPoint y: 100, endPoint x: 992, endPoint y: 100, distance: 102.0
click at [992, 100] on div "[DATE] 04:10" at bounding box center [1062, 101] width 149 height 16
click at [898, 19] on icon "close" at bounding box center [900, 20] width 9 height 9
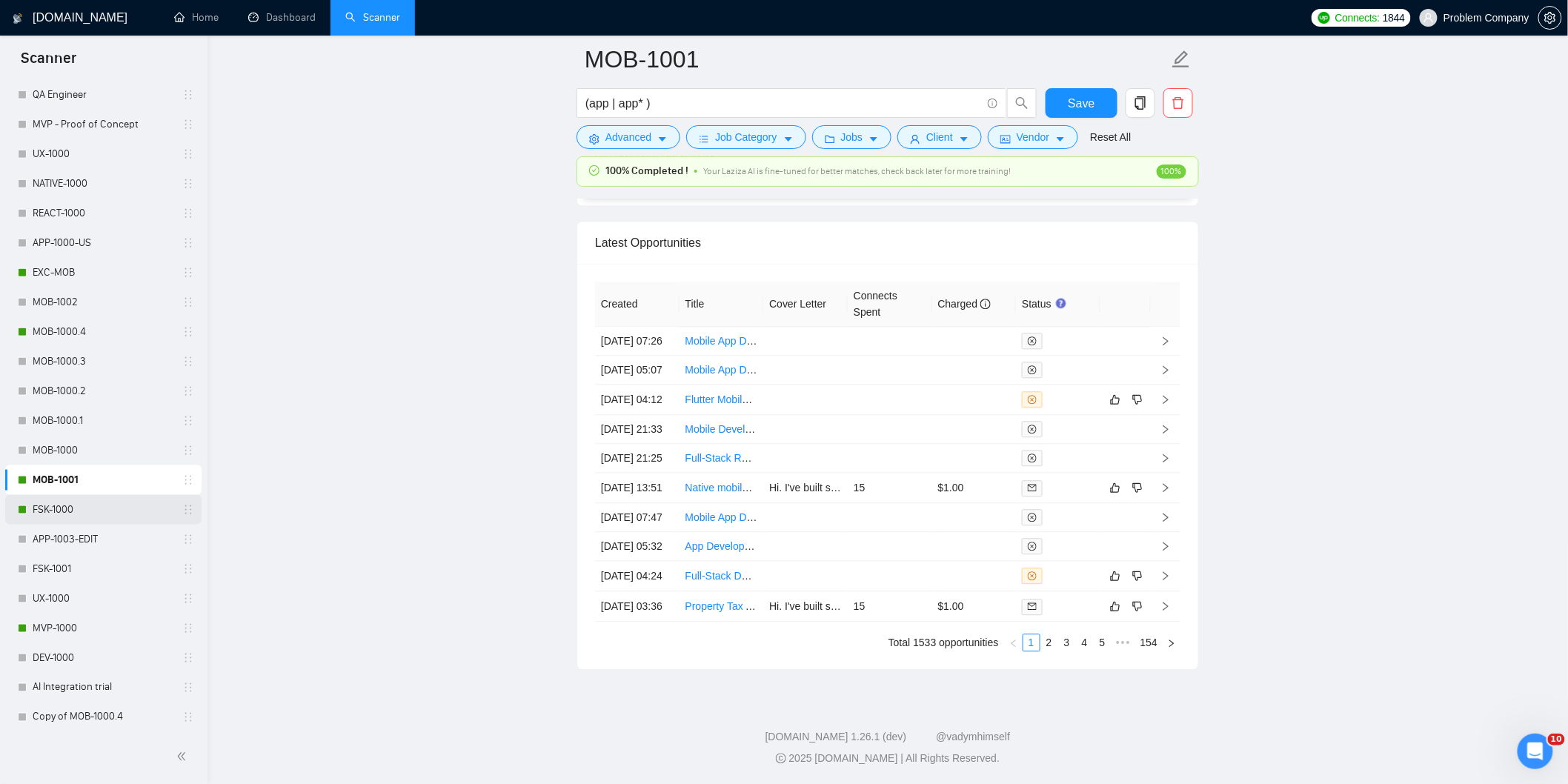
click at [87, 516] on link "FSK-1000" at bounding box center [102, 510] width 141 height 30
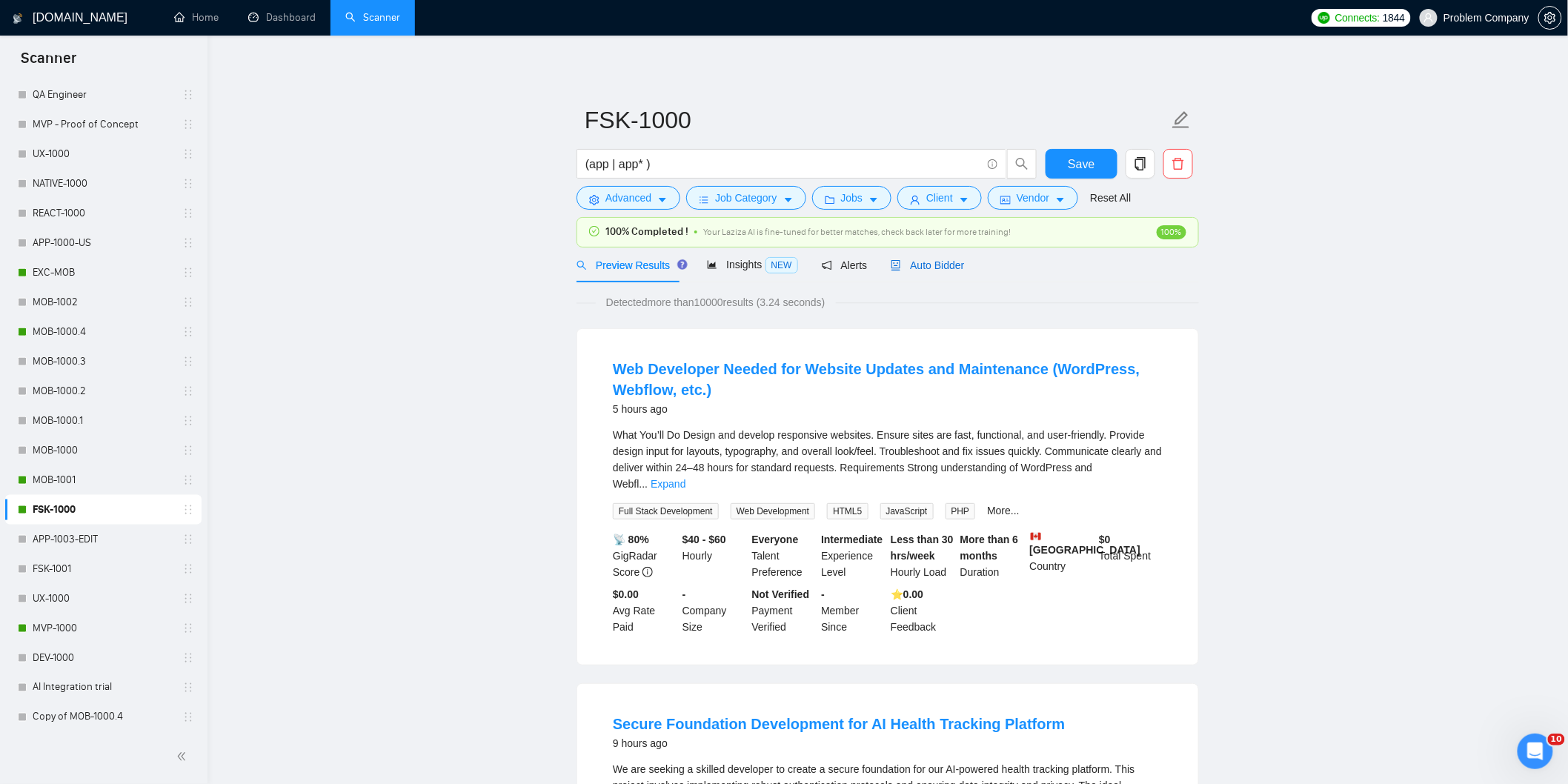
click at [947, 264] on span "Auto Bidder" at bounding box center [927, 265] width 74 height 11
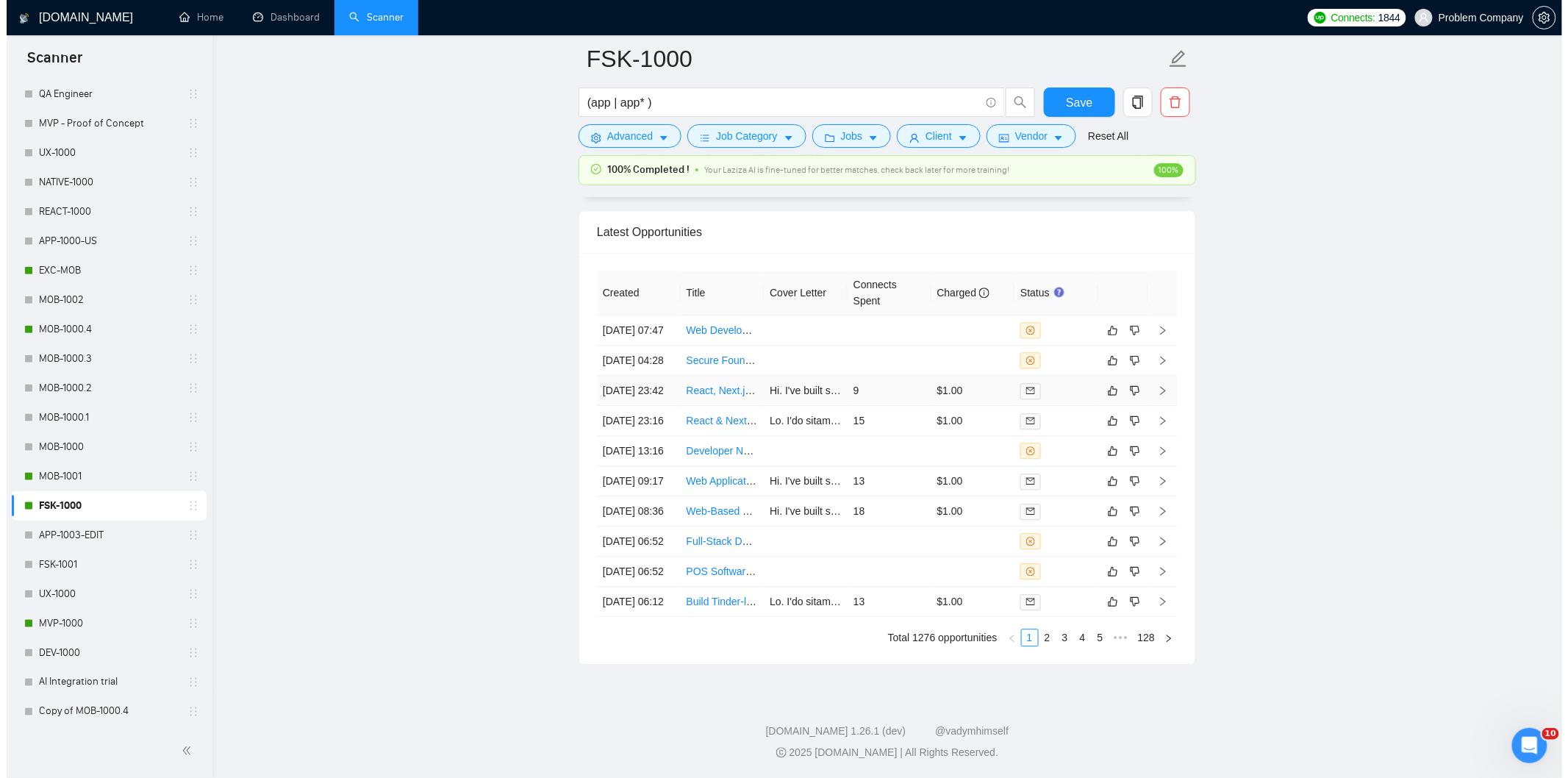
scroll to position [3663, 0]
click at [1041, 646] on link "2" at bounding box center [1041, 637] width 16 height 16
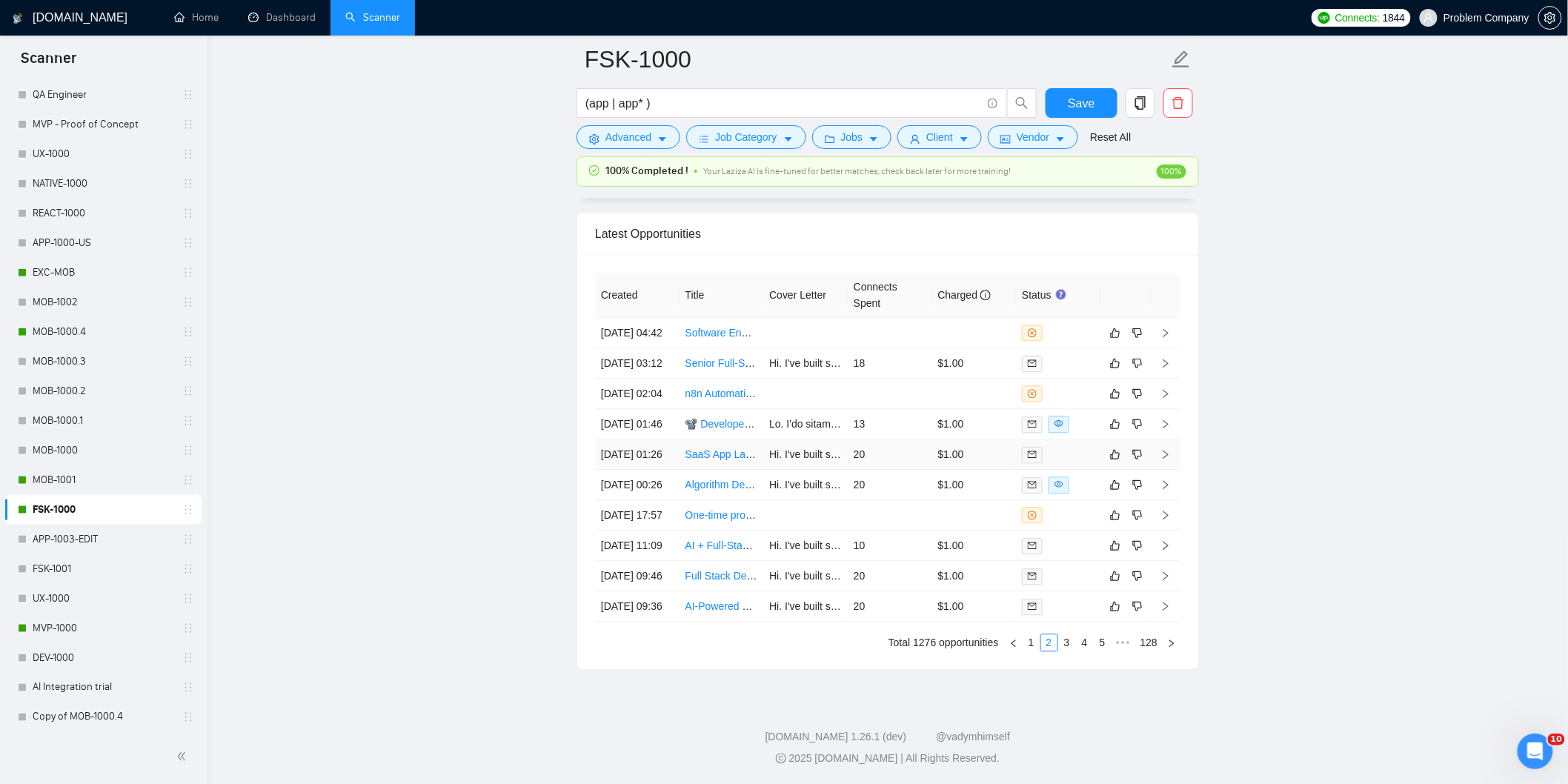
click at [669, 460] on td "[DATE] 01:26" at bounding box center [637, 455] width 84 height 31
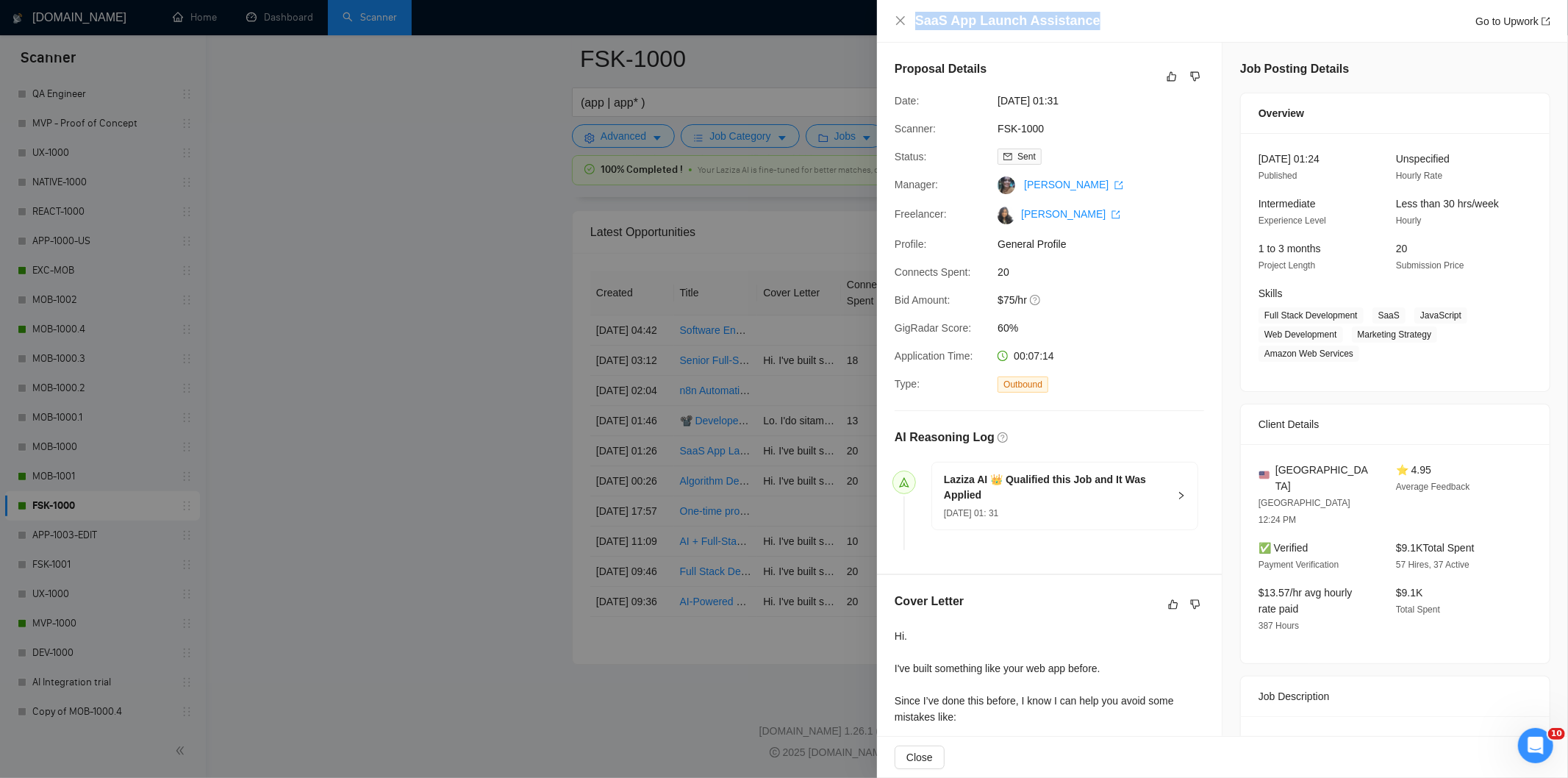
drag, startPoint x: 1105, startPoint y: 18, endPoint x: 882, endPoint y: 12, distance: 223.1
click at [882, 12] on div "SaaS App Launch Assistance Go to Upwork" at bounding box center [1223, 21] width 692 height 43
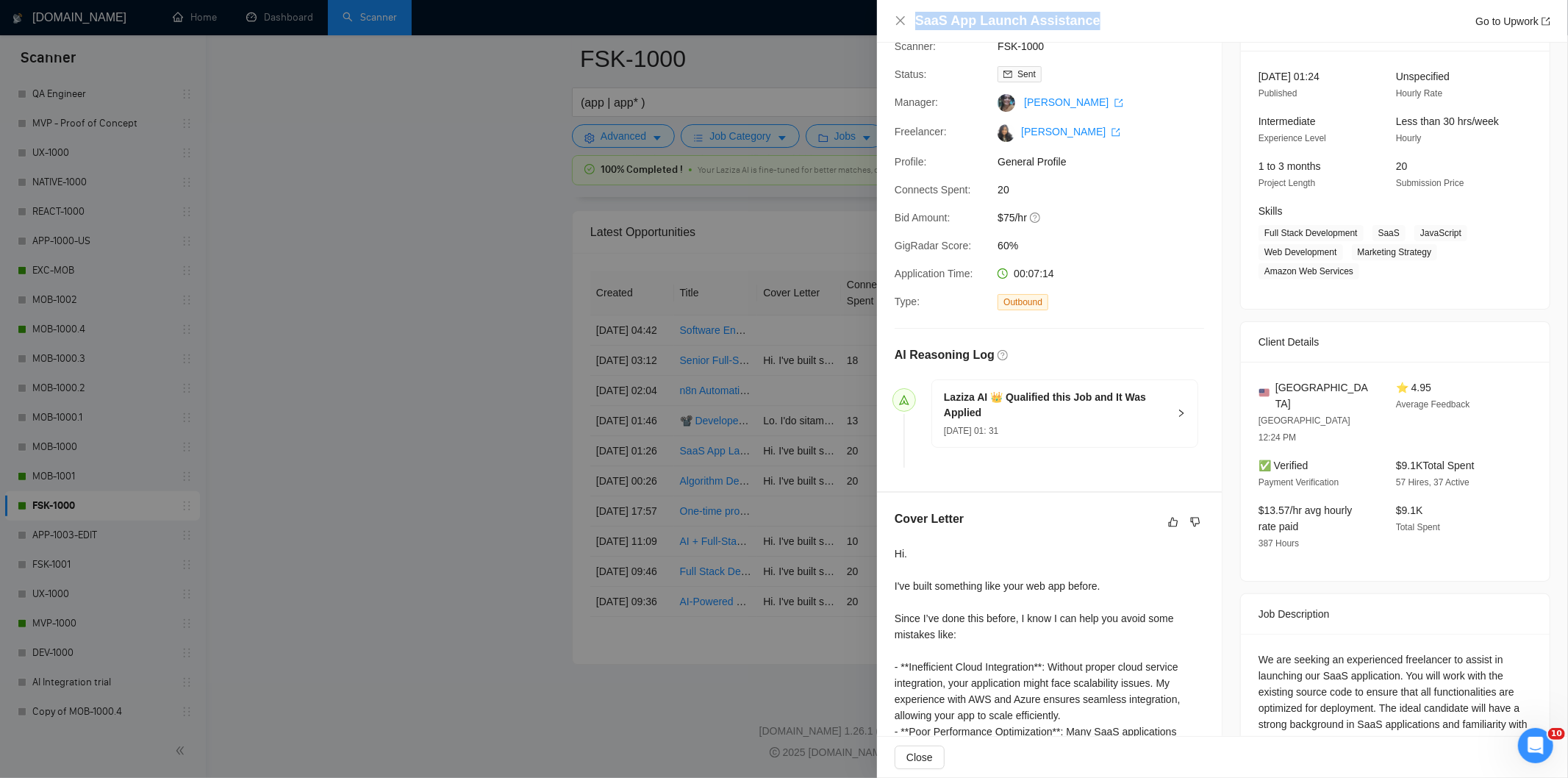
scroll to position [320, 0]
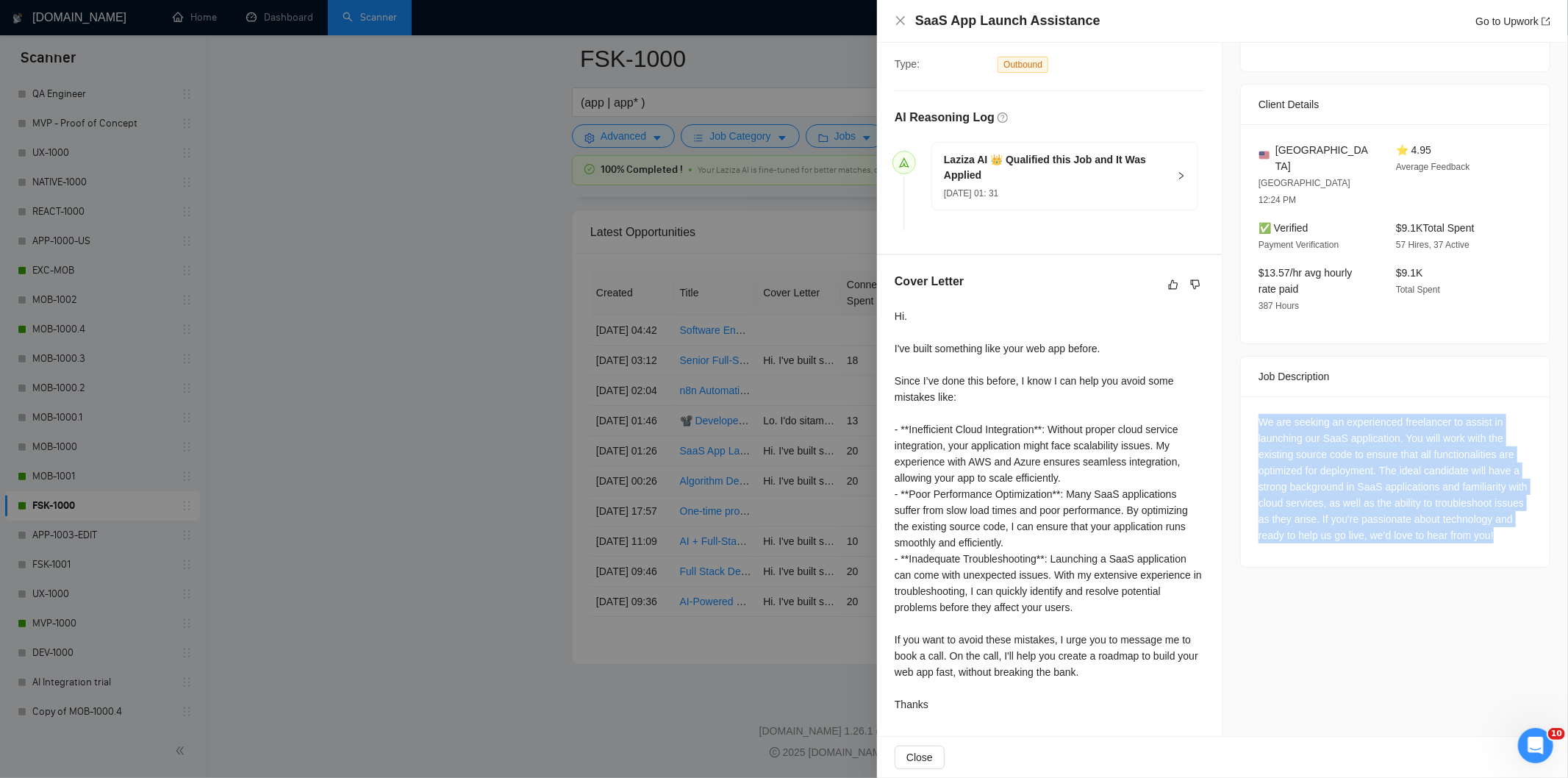
drag, startPoint x: 1247, startPoint y: 385, endPoint x: 1519, endPoint y: 534, distance: 310.1
click at [1519, 534] on div "We are seeking an experienced freelancer to assist in launching our SaaS applic…" at bounding box center [1395, 482] width 309 height 171
click at [900, 25] on icon "close" at bounding box center [900, 21] width 11 height 11
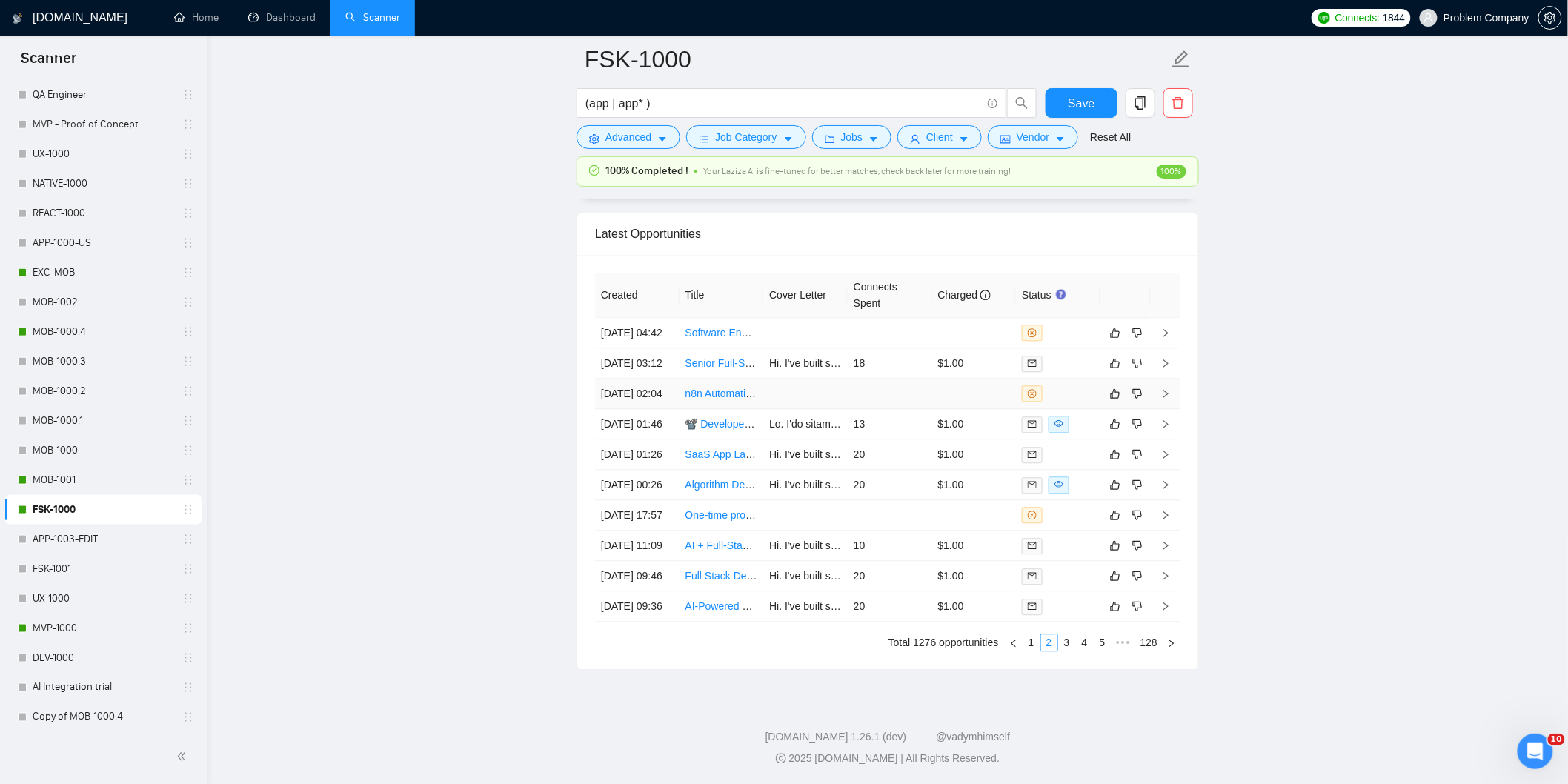
drag, startPoint x: 648, startPoint y: 377, endPoint x: 654, endPoint y: 366, distance: 12.5
click at [648, 379] on td "[DATE] 02:04" at bounding box center [637, 394] width 84 height 31
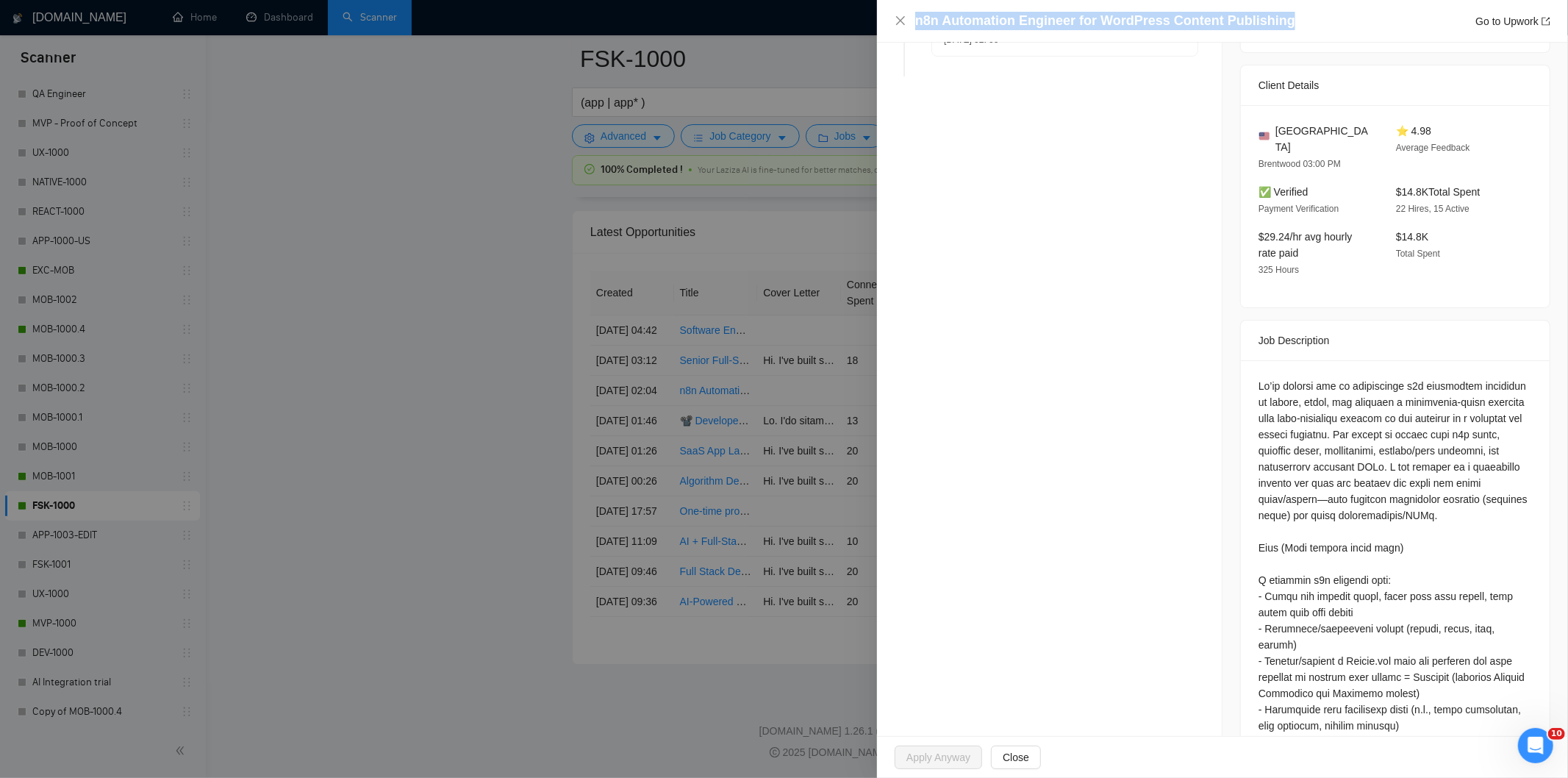
drag, startPoint x: 1290, startPoint y: 19, endPoint x: 853, endPoint y: 28, distance: 437.1
click at [853, 28] on div "n8n Automation Engineer for WordPress Content Publishing Go to Upwork Opportuni…" at bounding box center [784, 389] width 1568 height 778
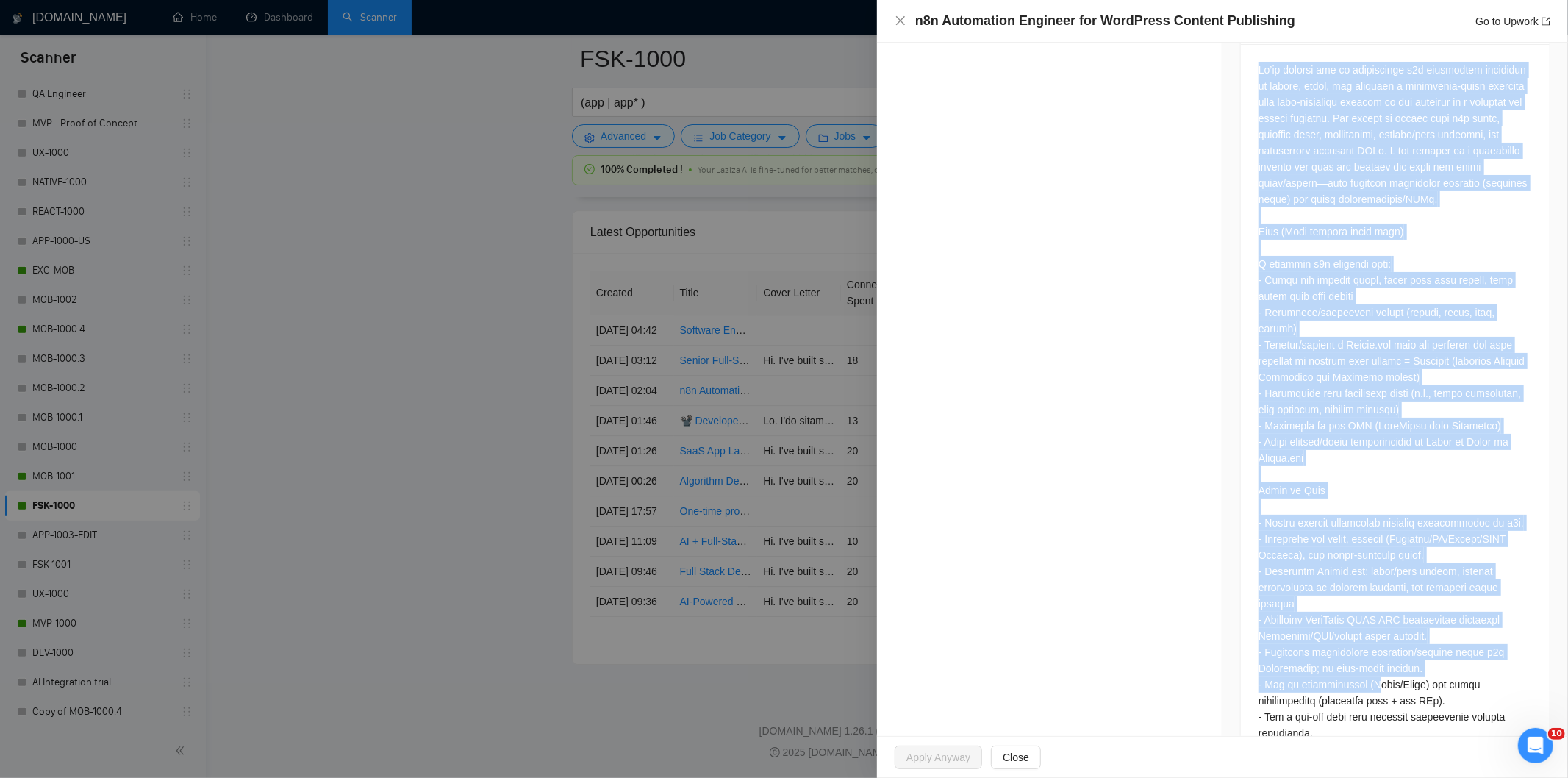
scroll to position [861, 0]
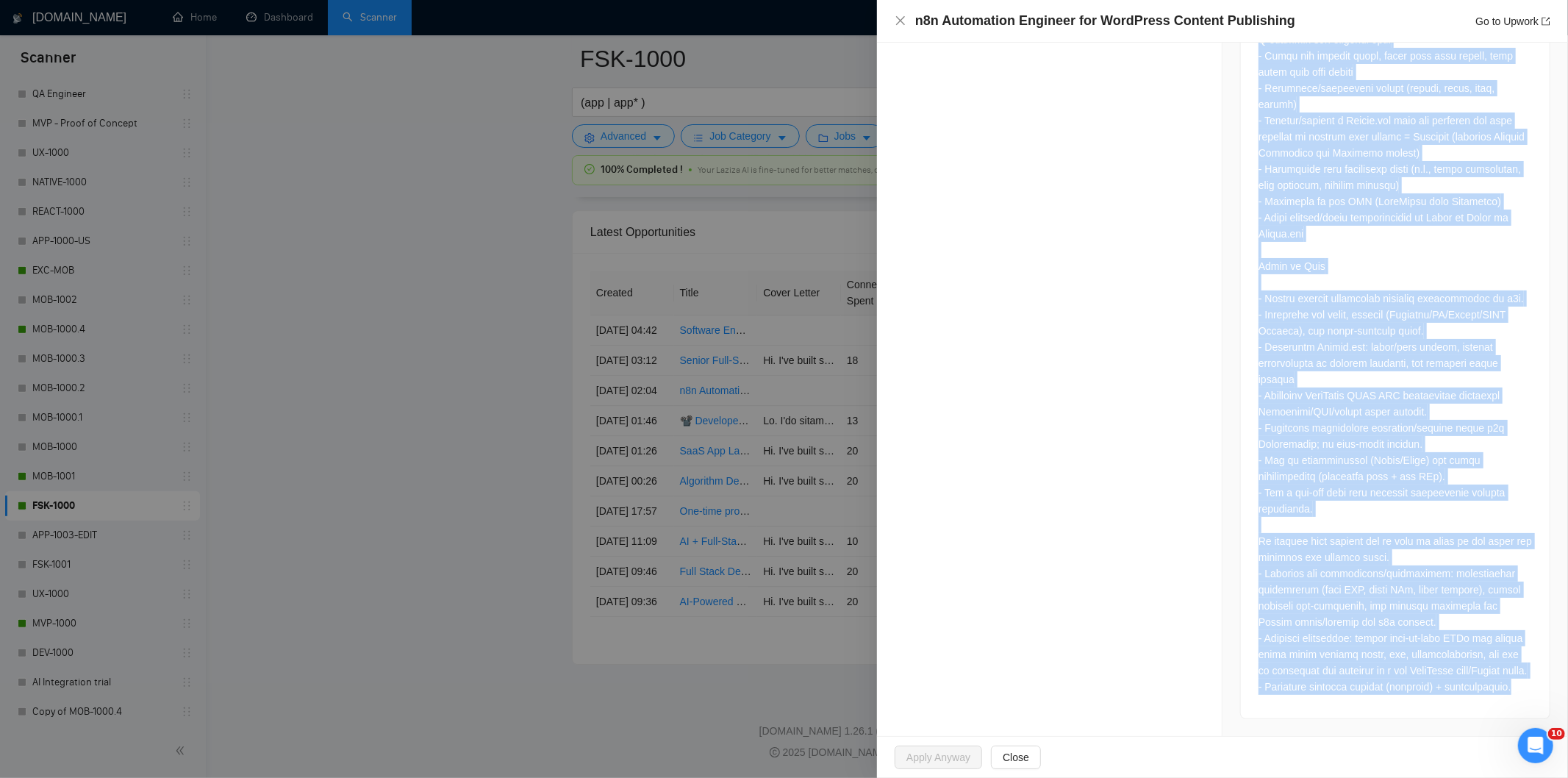
drag, startPoint x: 1247, startPoint y: 195, endPoint x: 1544, endPoint y: 686, distance: 573.8
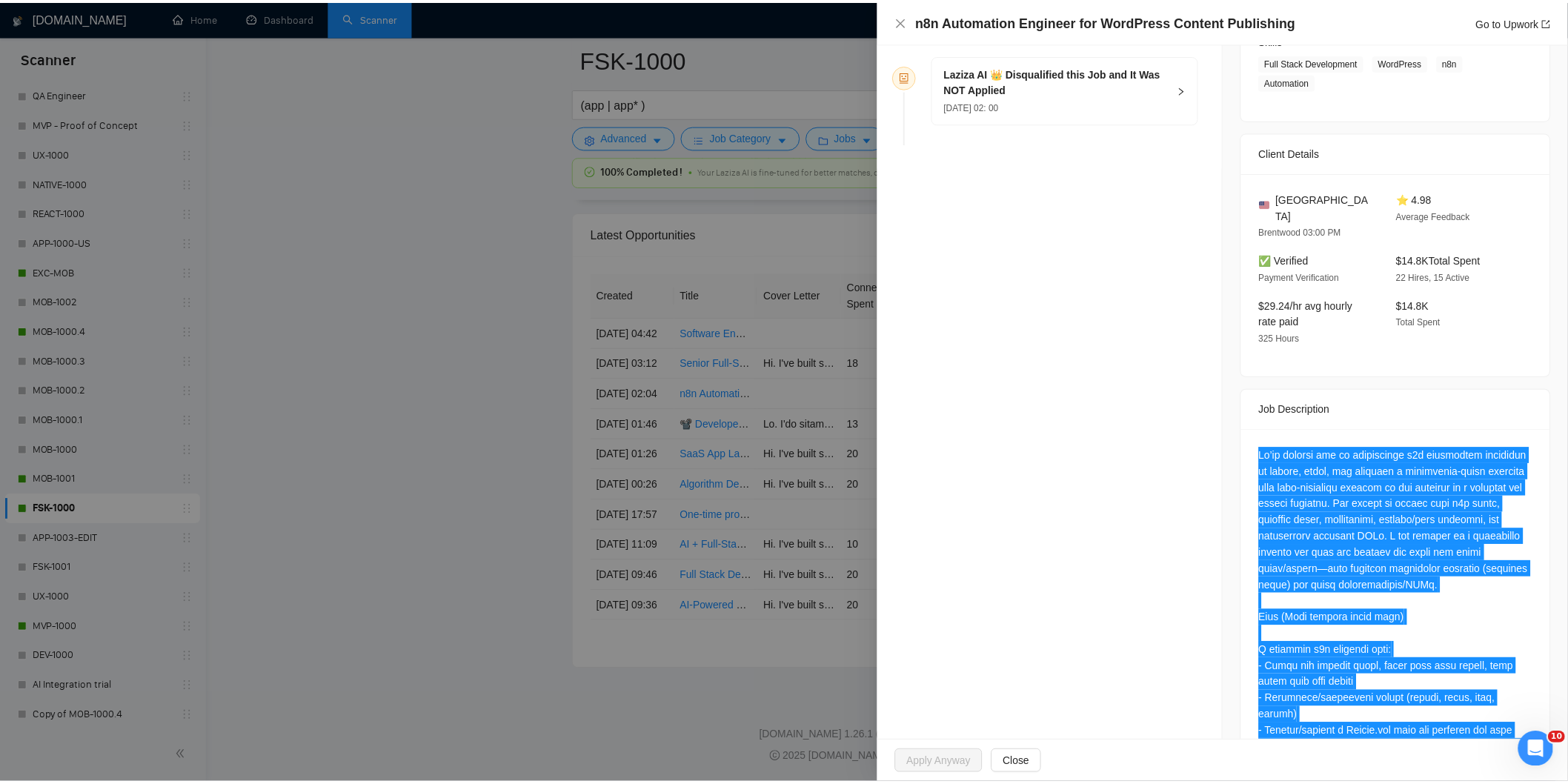
scroll to position [208, 0]
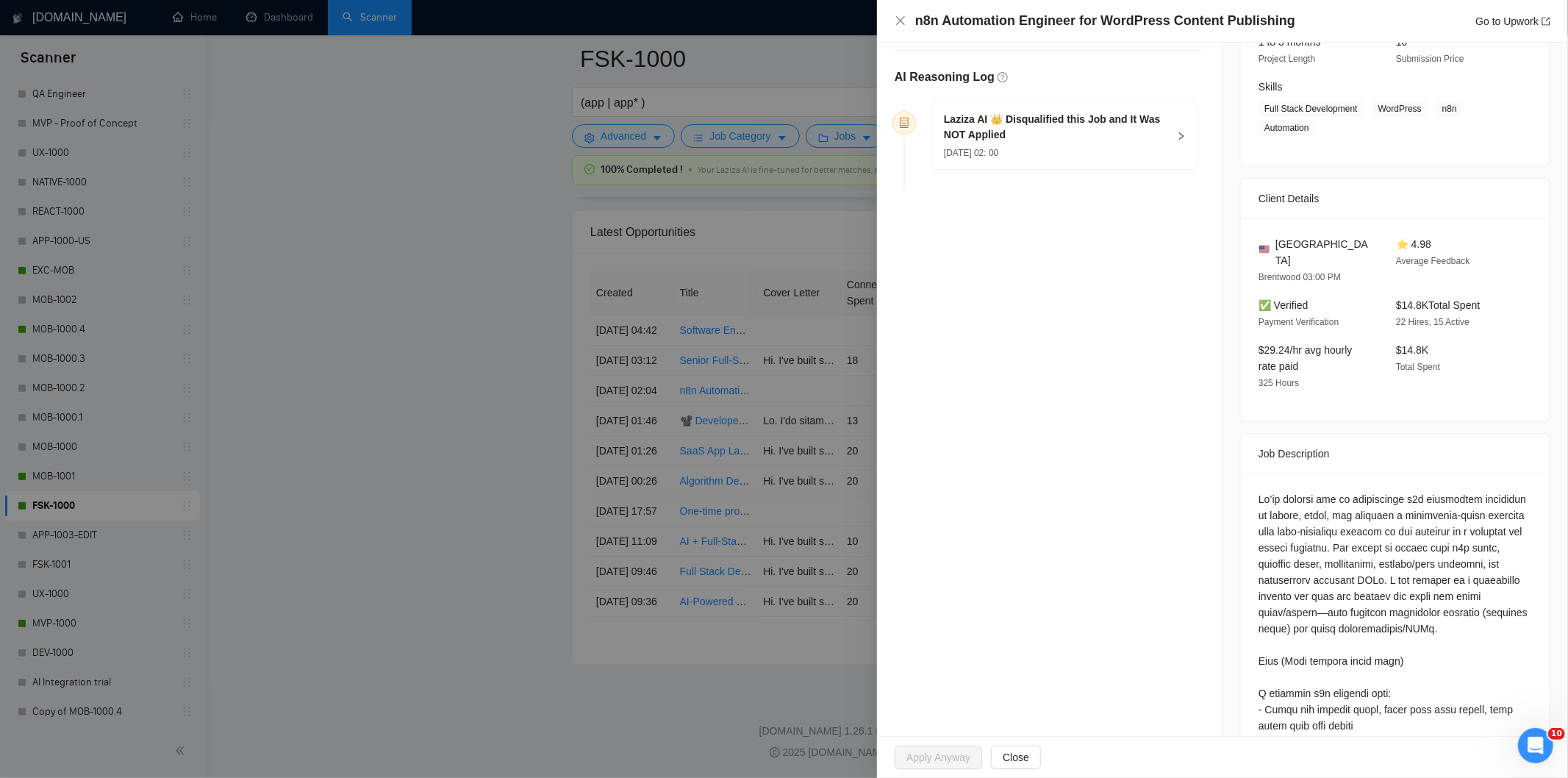
click at [1121, 145] on div "[DATE] 02: 00" at bounding box center [1056, 152] width 224 height 16
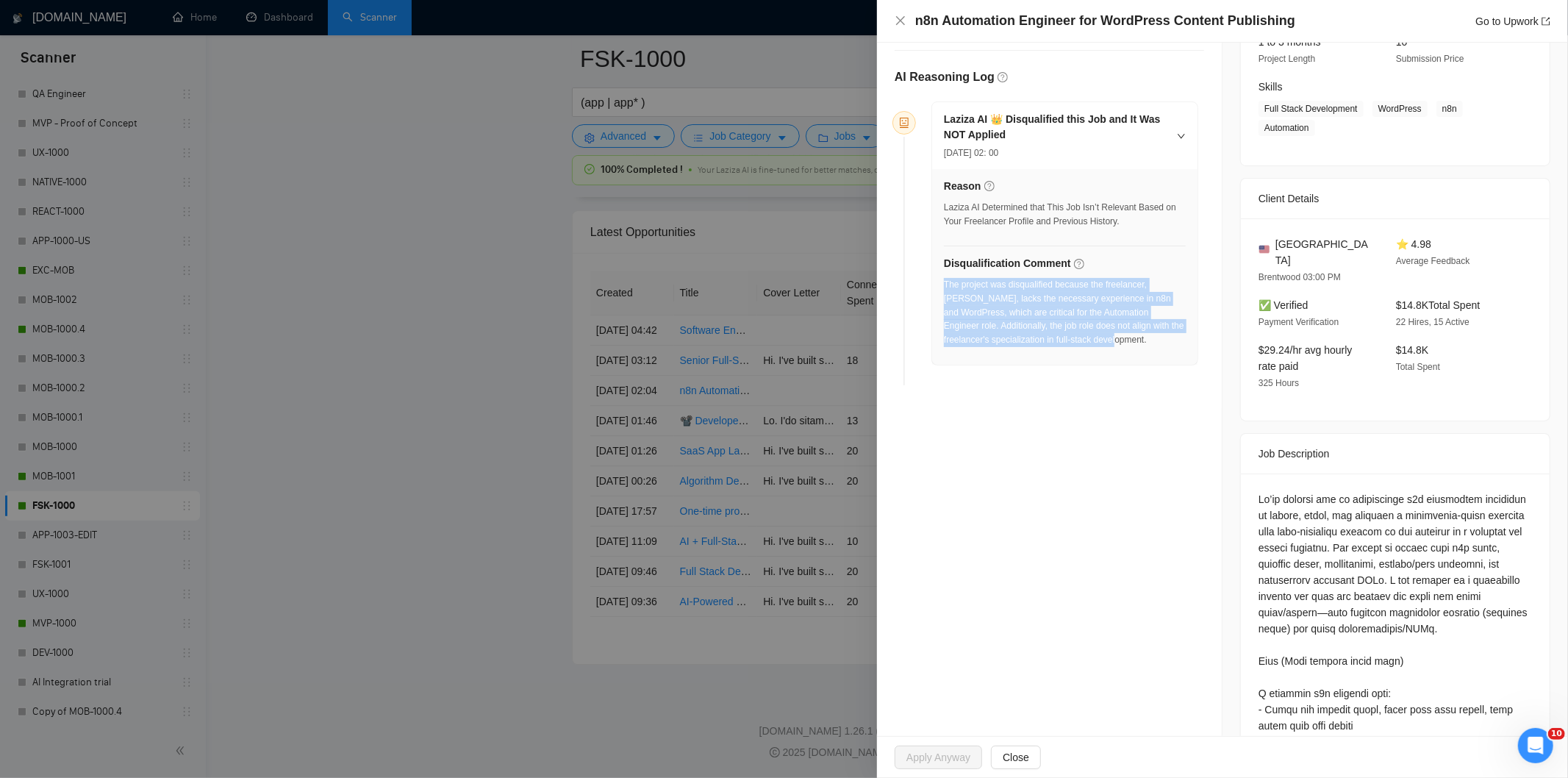
drag, startPoint x: 1112, startPoint y: 348, endPoint x: 946, endPoint y: 290, distance: 175.8
click at [946, 290] on div "The project was disqualified because the freelancer, [PERSON_NAME], lacks the n…" at bounding box center [1064, 317] width 242 height 78
click at [897, 23] on icon "close" at bounding box center [900, 21] width 11 height 11
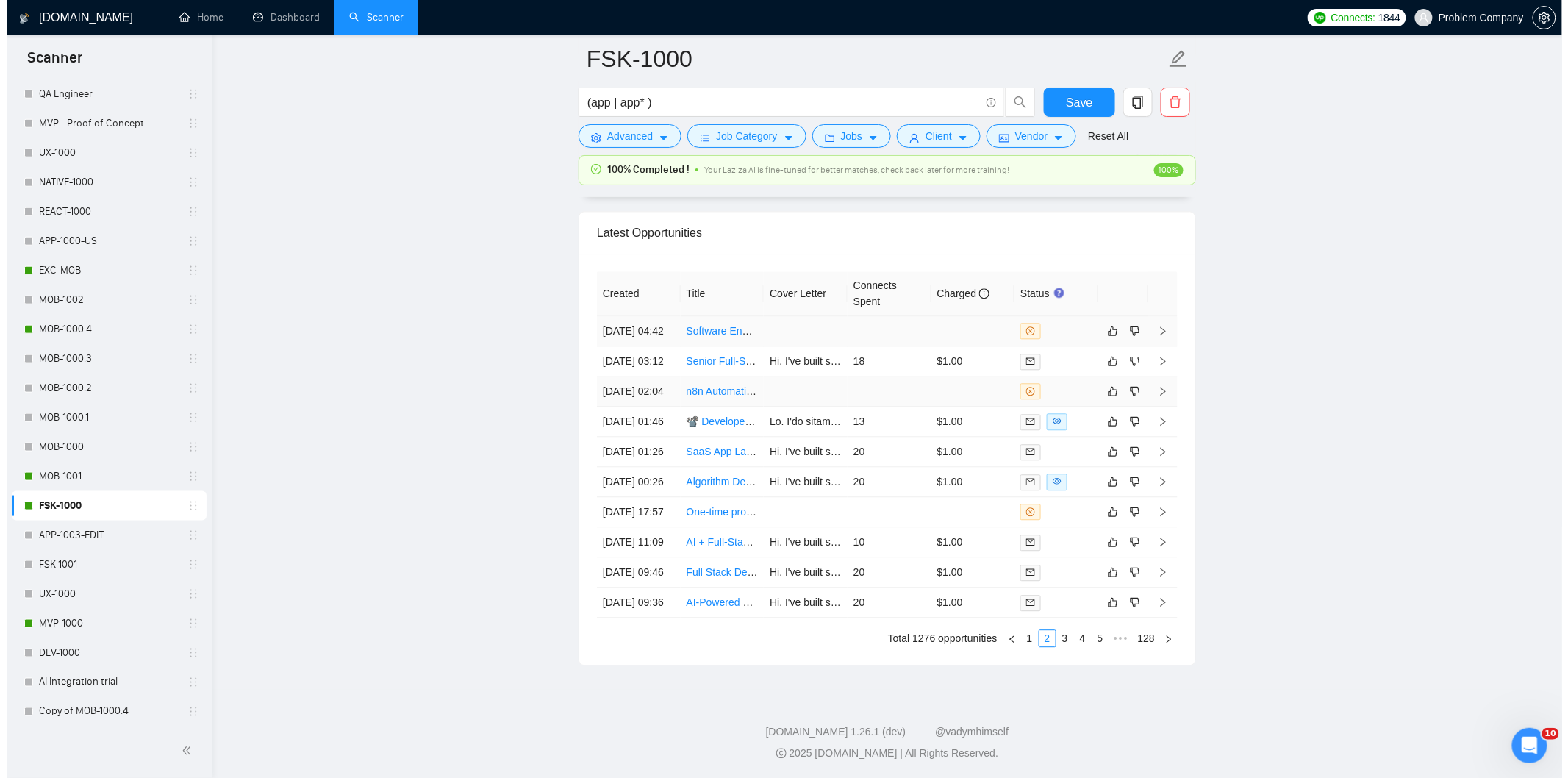
scroll to position [3582, 0]
click at [651, 380] on td "[DATE] 03:12" at bounding box center [632, 365] width 83 height 30
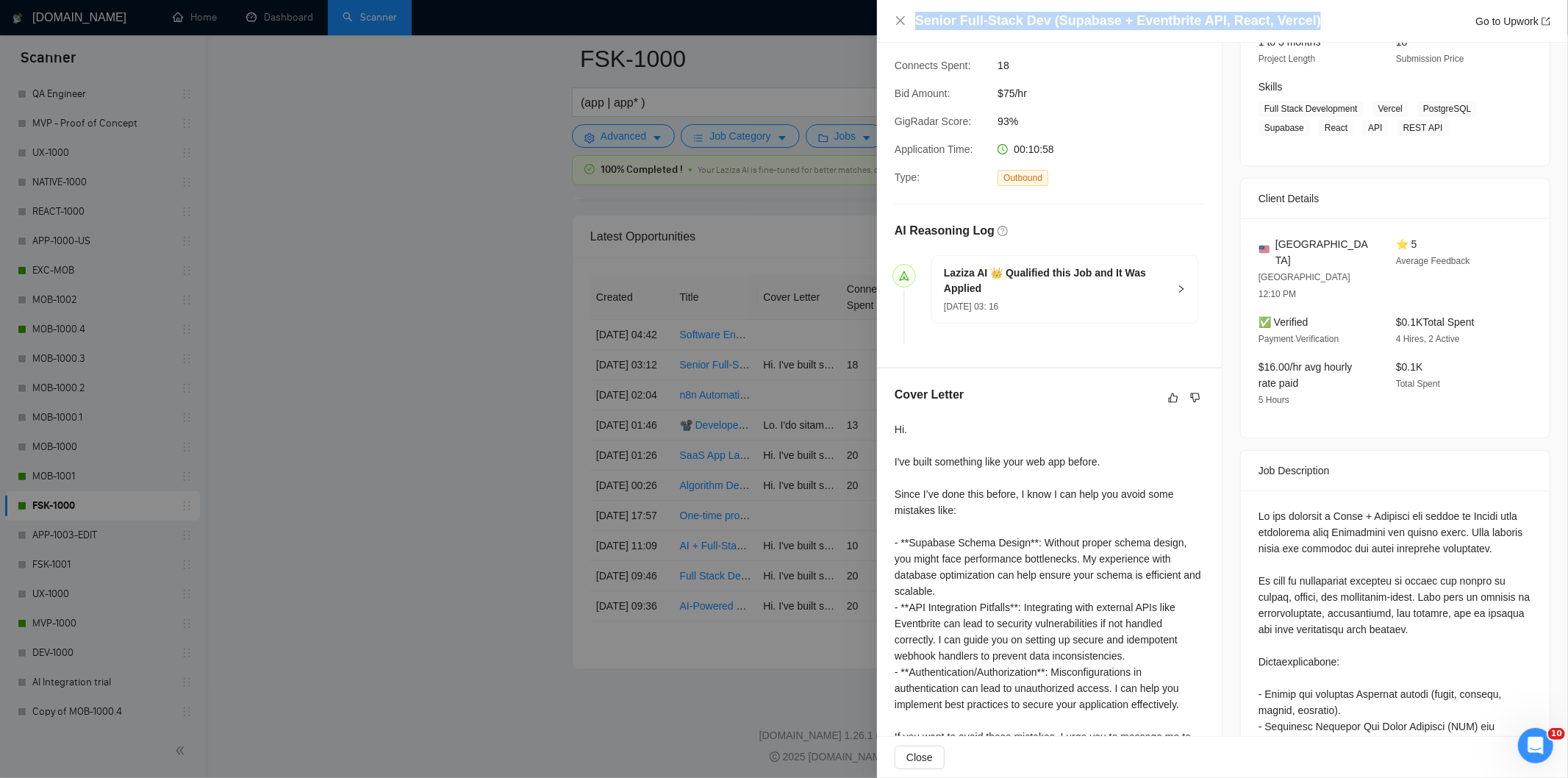
drag, startPoint x: 1317, startPoint y: 22, endPoint x: 910, endPoint y: 24, distance: 407.0
click at [911, 24] on div "Senior Full-Stack Dev (Supabase + Eventbrite API, React, Vercel) Go to Upwork" at bounding box center [1222, 20] width 655 height 18
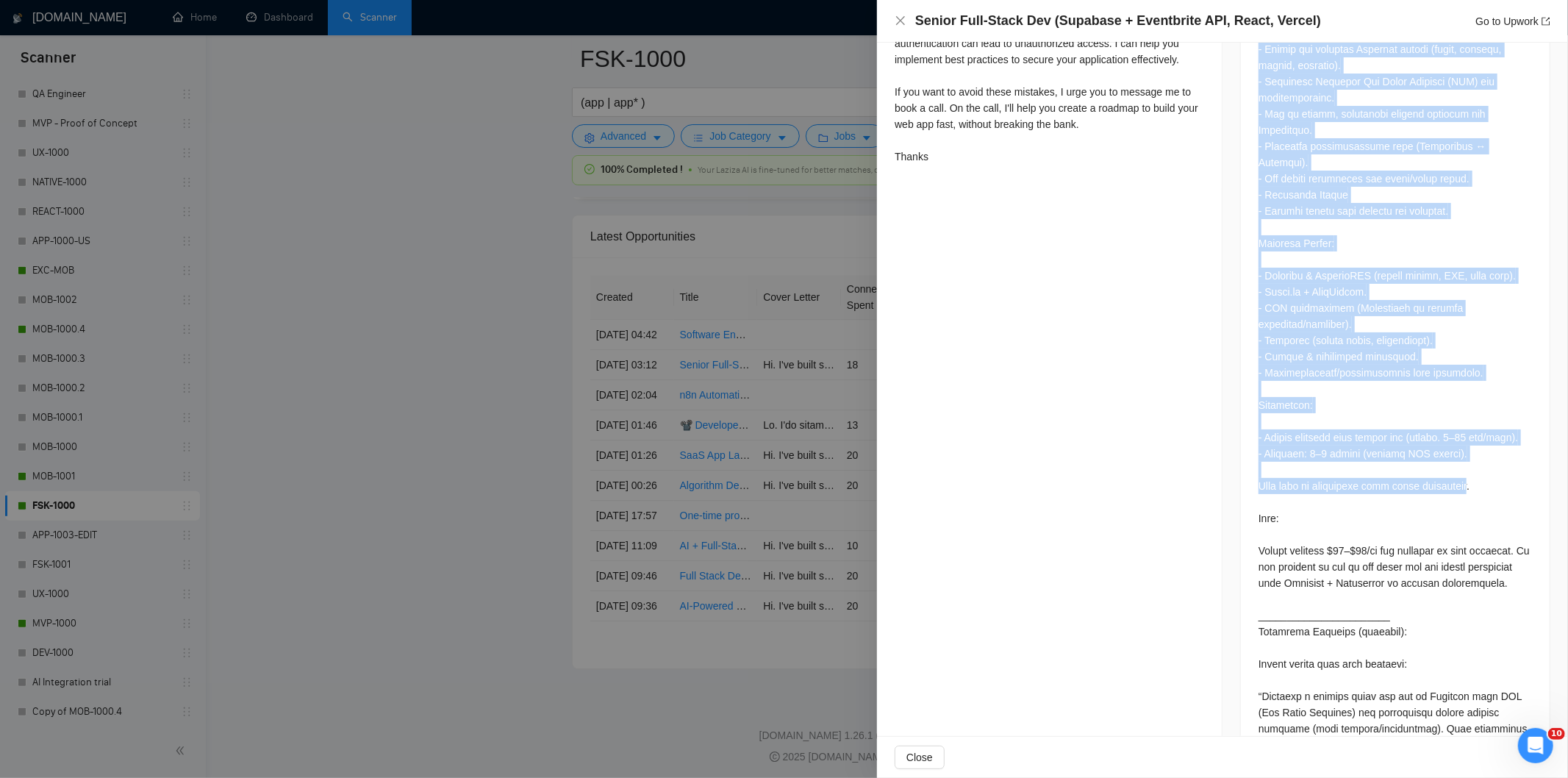
scroll to position [861, 0]
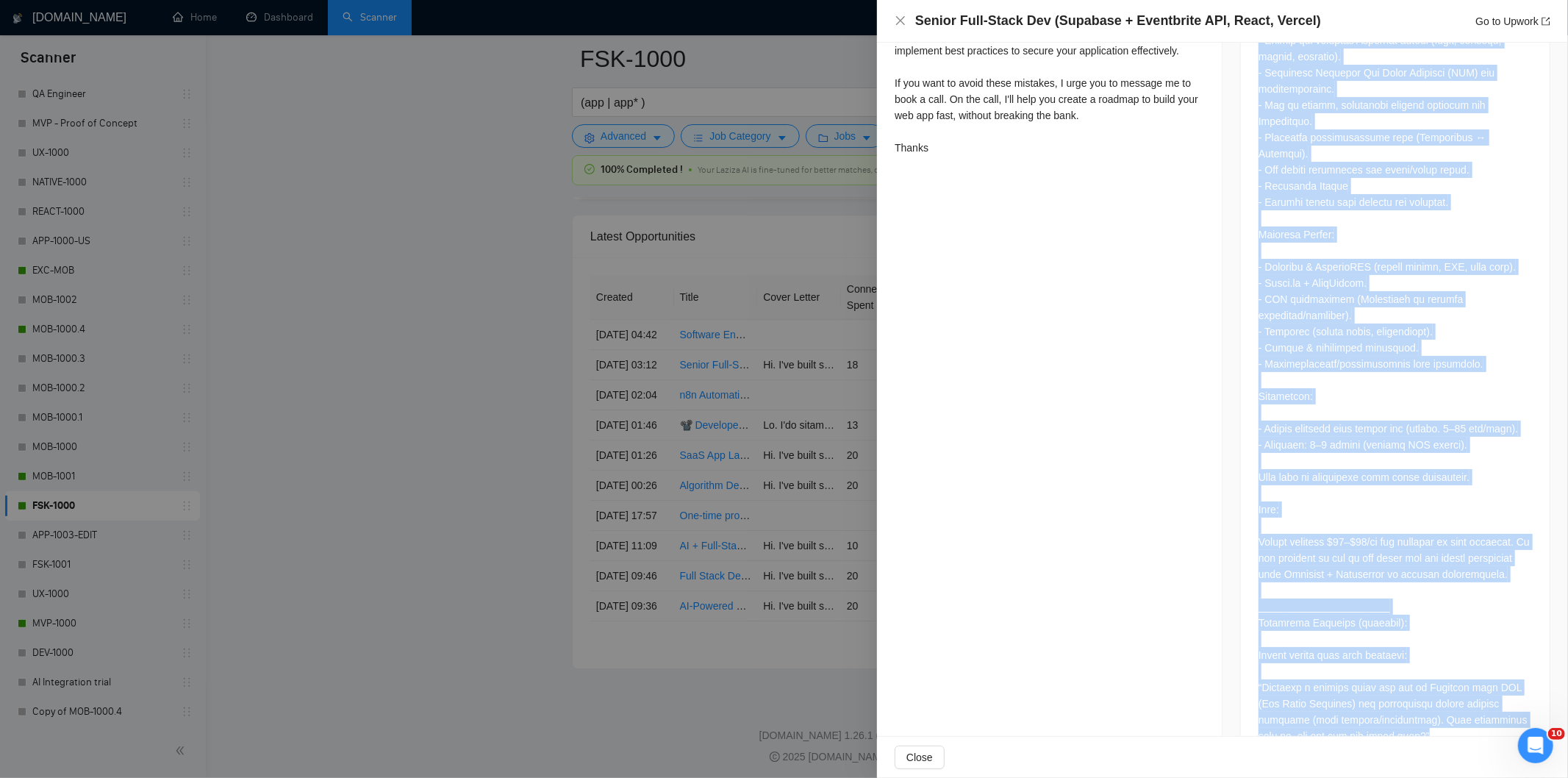
drag, startPoint x: 1248, startPoint y: 238, endPoint x: 1503, endPoint y: 713, distance: 539.1
click at [1503, 713] on div at bounding box center [1395, 302] width 309 height 931
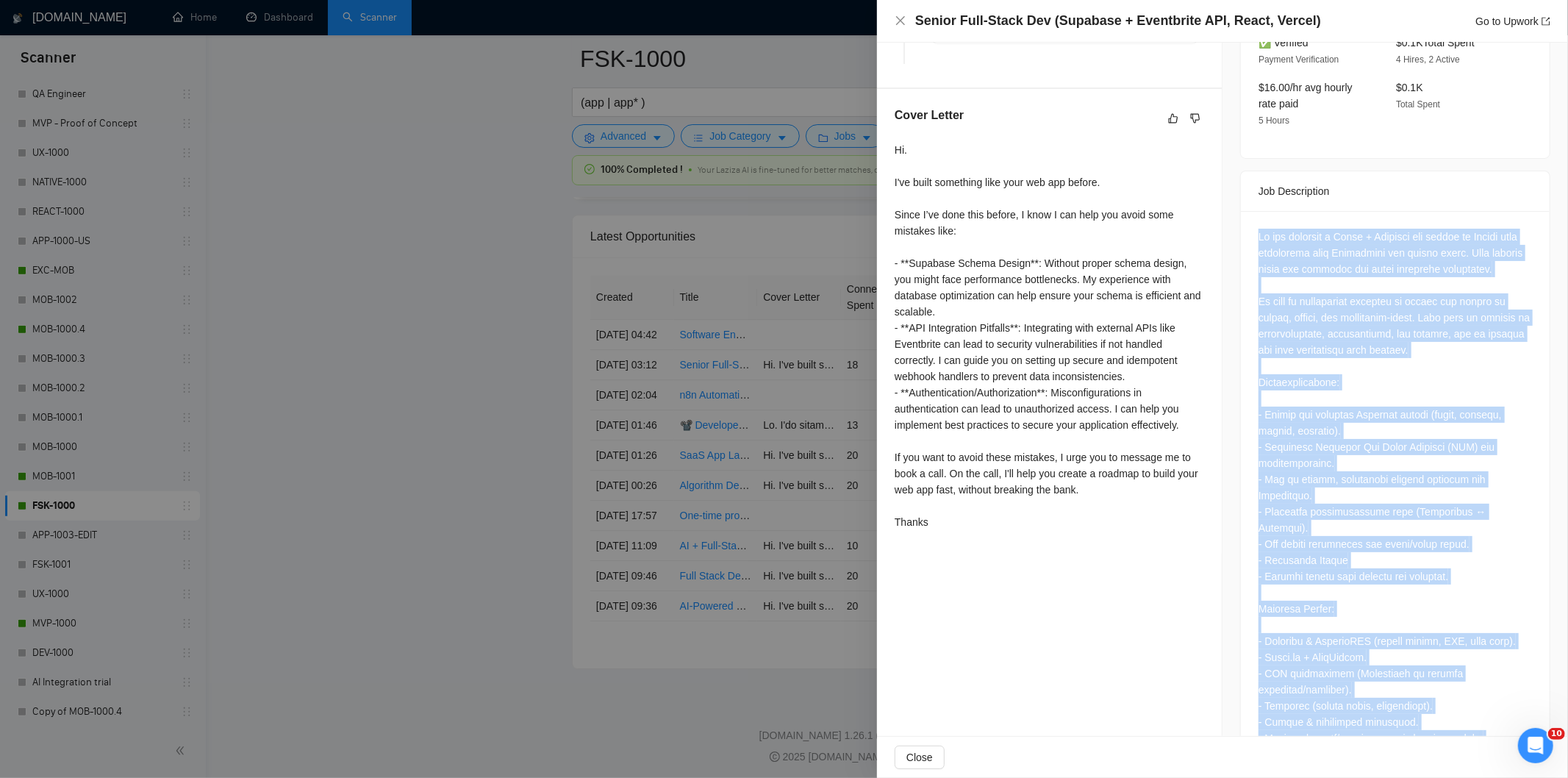
scroll to position [452, 0]
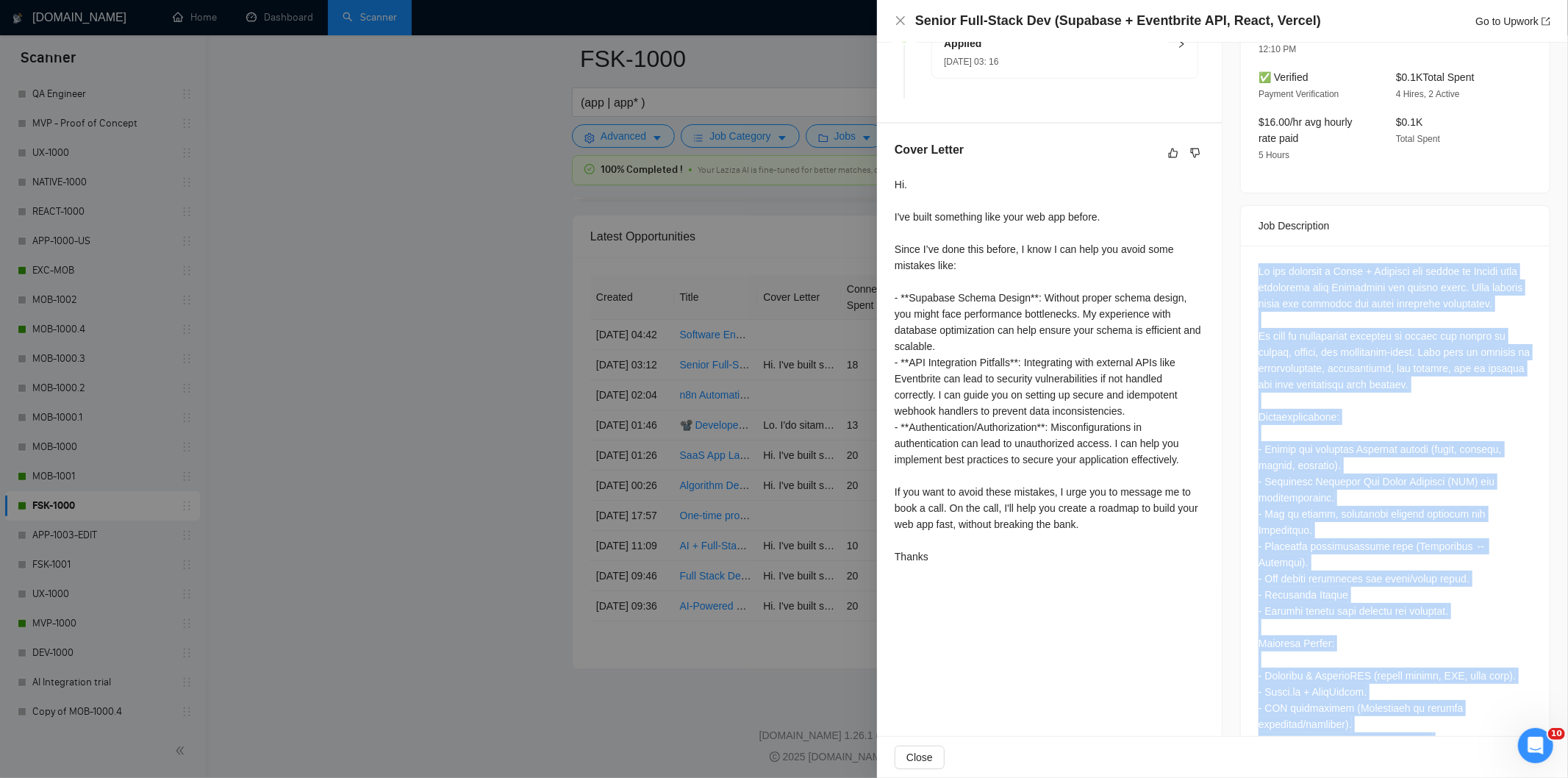
click at [1327, 341] on div at bounding box center [1395, 708] width 273 height 890
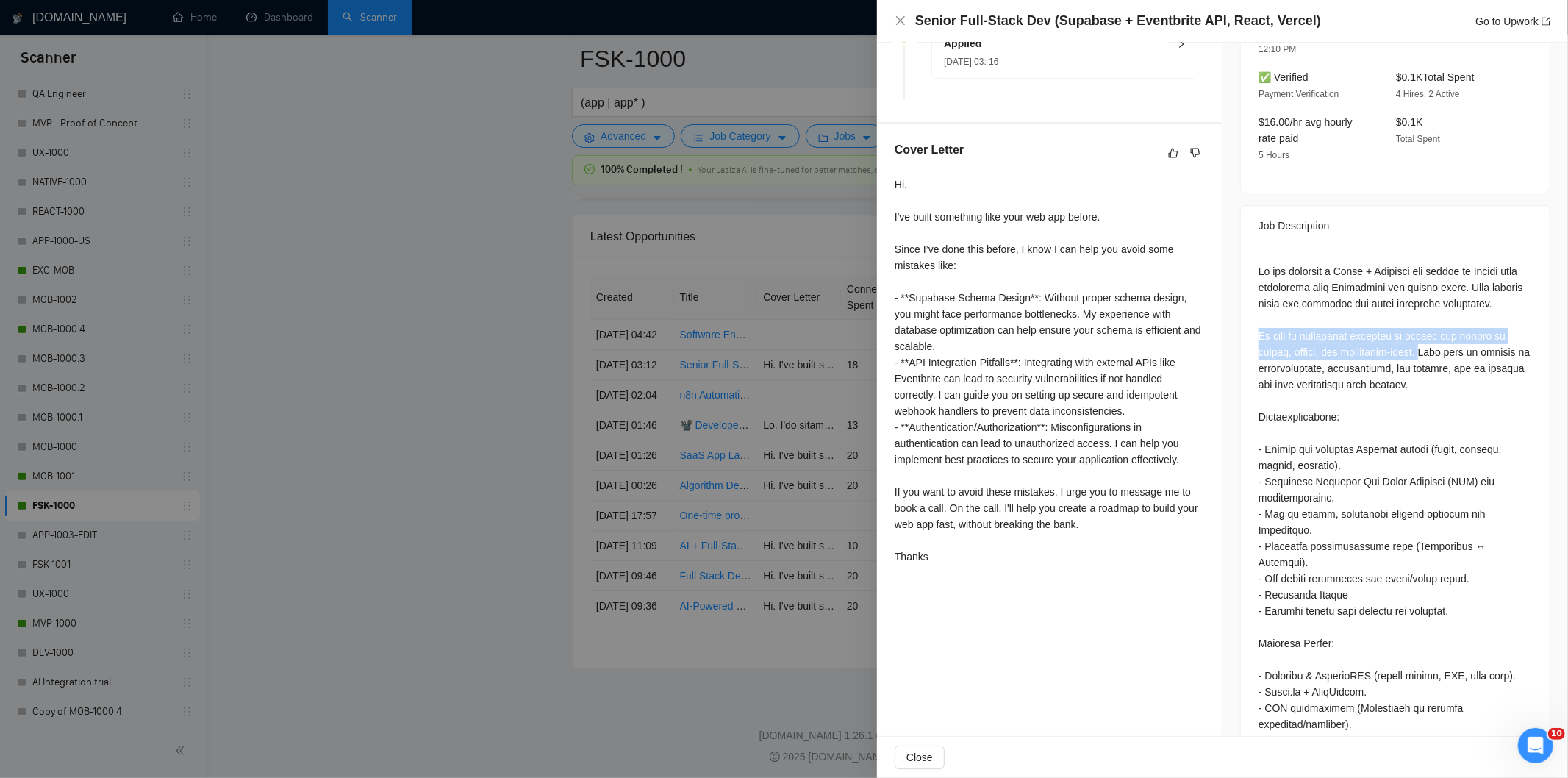
drag, startPoint x: 1248, startPoint y: 299, endPoint x: 1427, endPoint y: 317, distance: 179.9
click at [1427, 317] on div at bounding box center [1395, 711] width 309 height 931
click at [1414, 351] on div at bounding box center [1395, 708] width 273 height 890
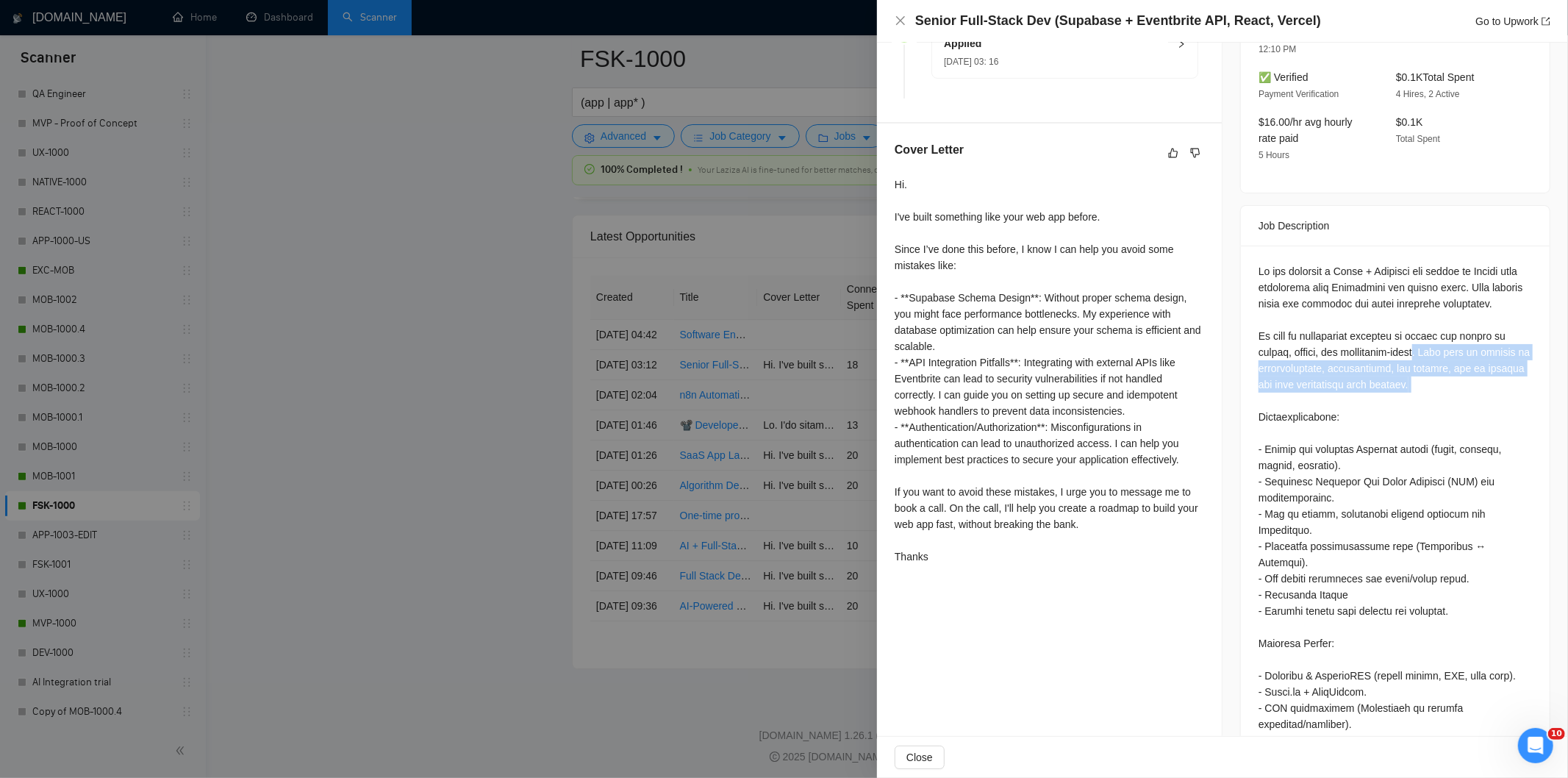
drag, startPoint x: 1414, startPoint y: 351, endPoint x: 1419, endPoint y: 324, distance: 27.5
click at [1419, 324] on div at bounding box center [1395, 708] width 273 height 890
click at [899, 25] on icon "close" at bounding box center [900, 21] width 11 height 11
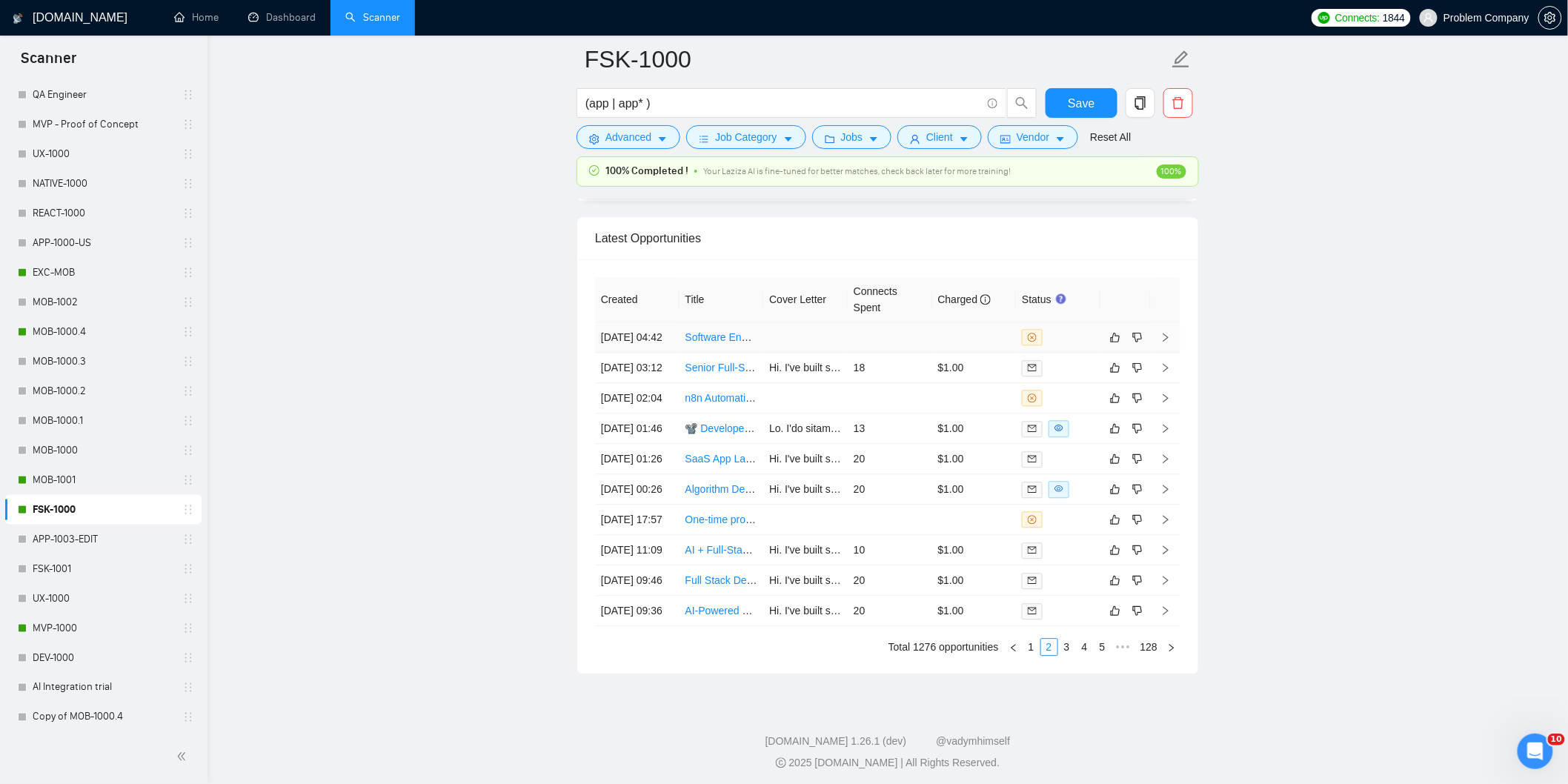
click at [663, 353] on td "[DATE] 04:42" at bounding box center [637, 338] width 84 height 31
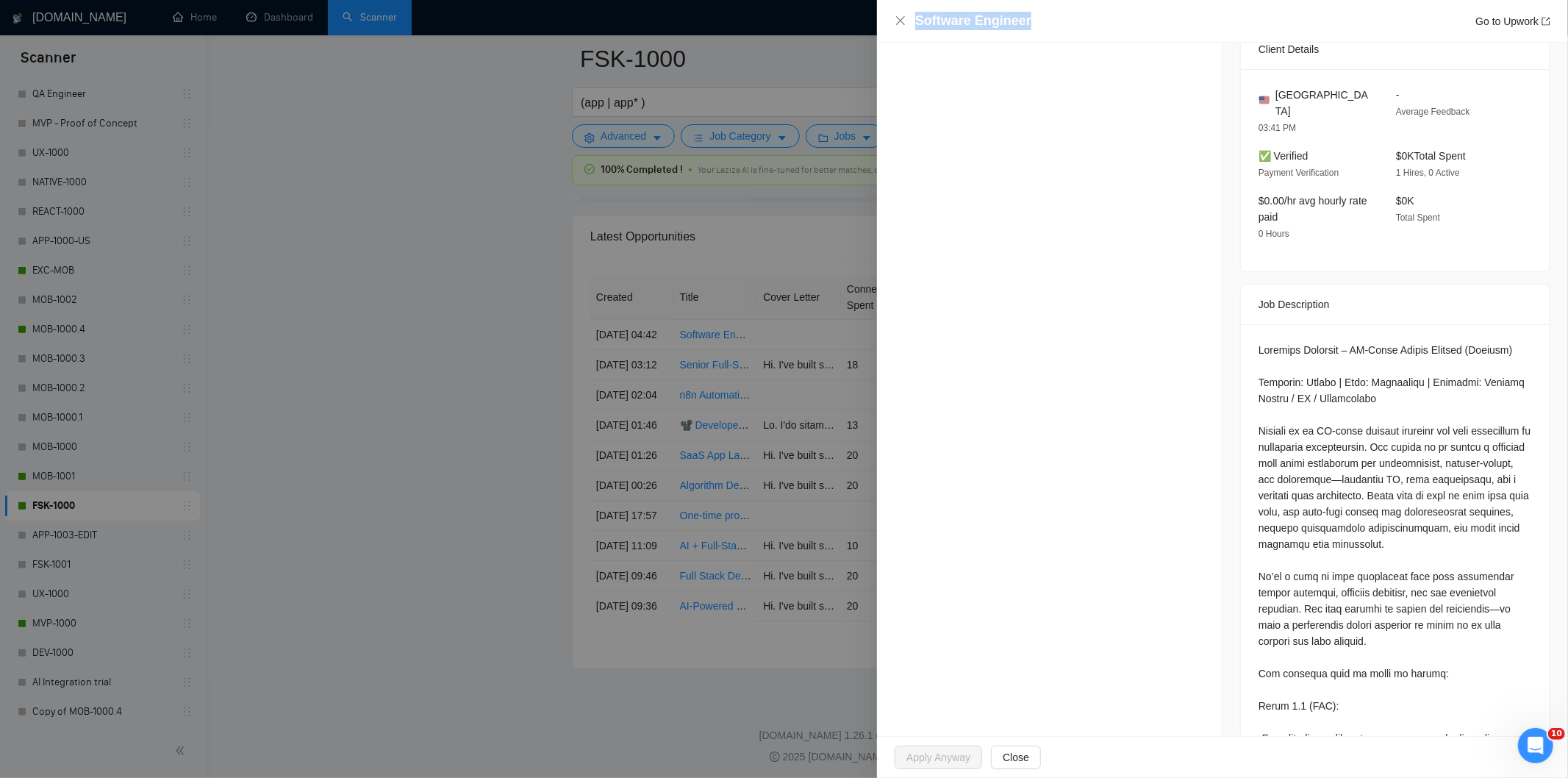
drag, startPoint x: 1039, startPoint y: 24, endPoint x: 917, endPoint y: 23, distance: 122.0
click at [917, 23] on div "Software Engineer Go to Upwork" at bounding box center [1233, 20] width 636 height 18
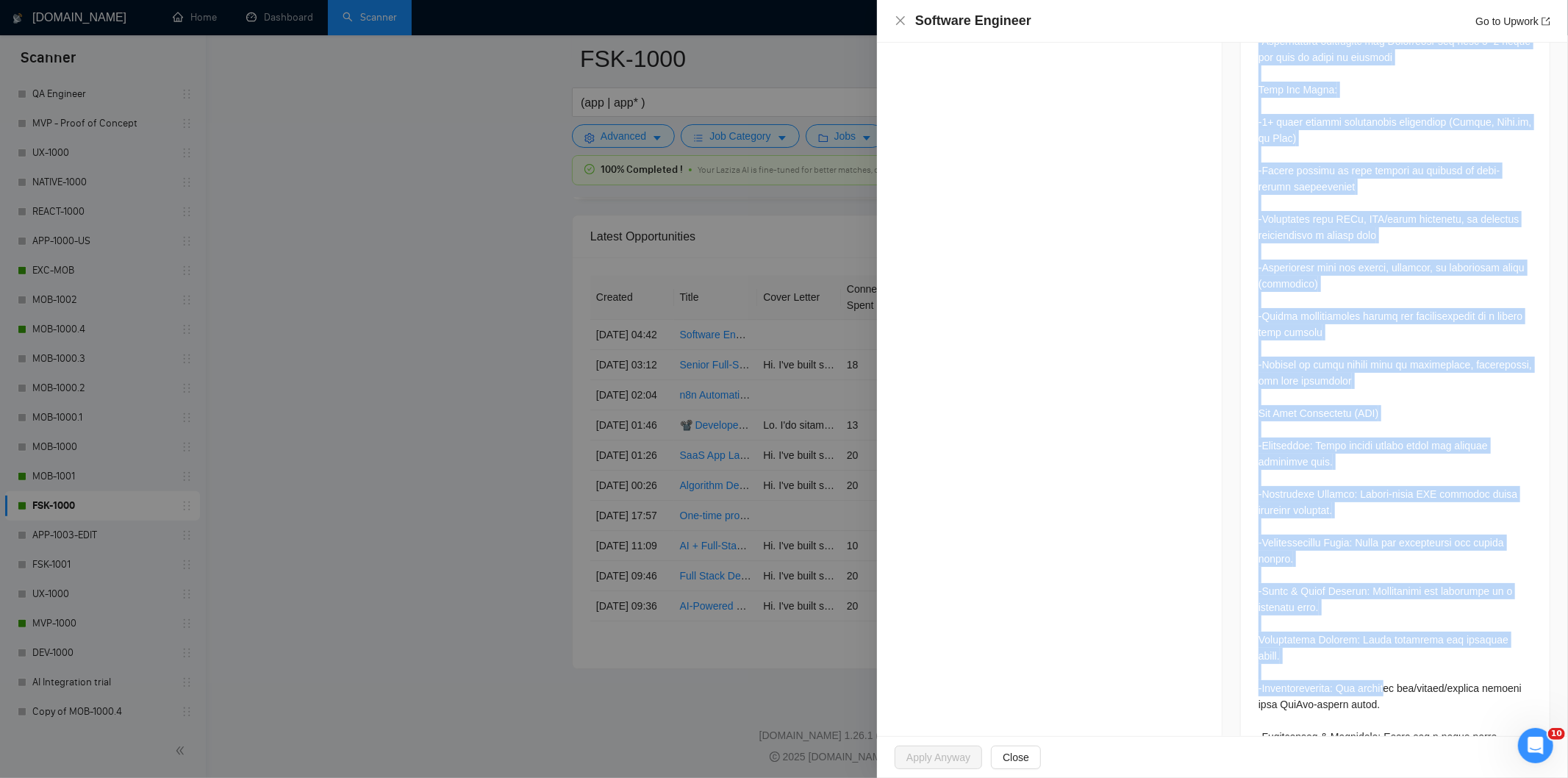
scroll to position [2588, 0]
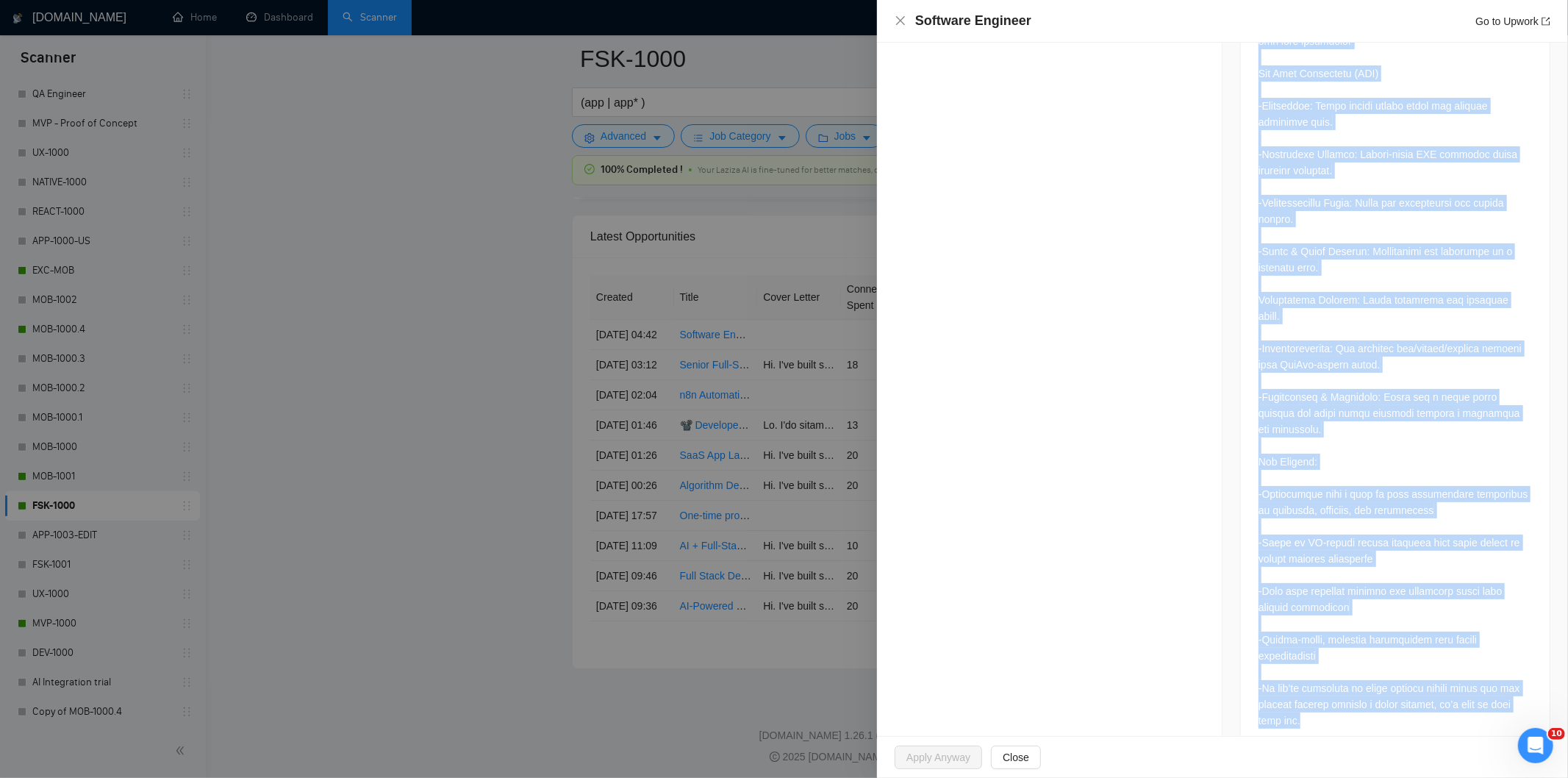
drag, startPoint x: 1247, startPoint y: 325, endPoint x: 1411, endPoint y: 693, distance: 402.9
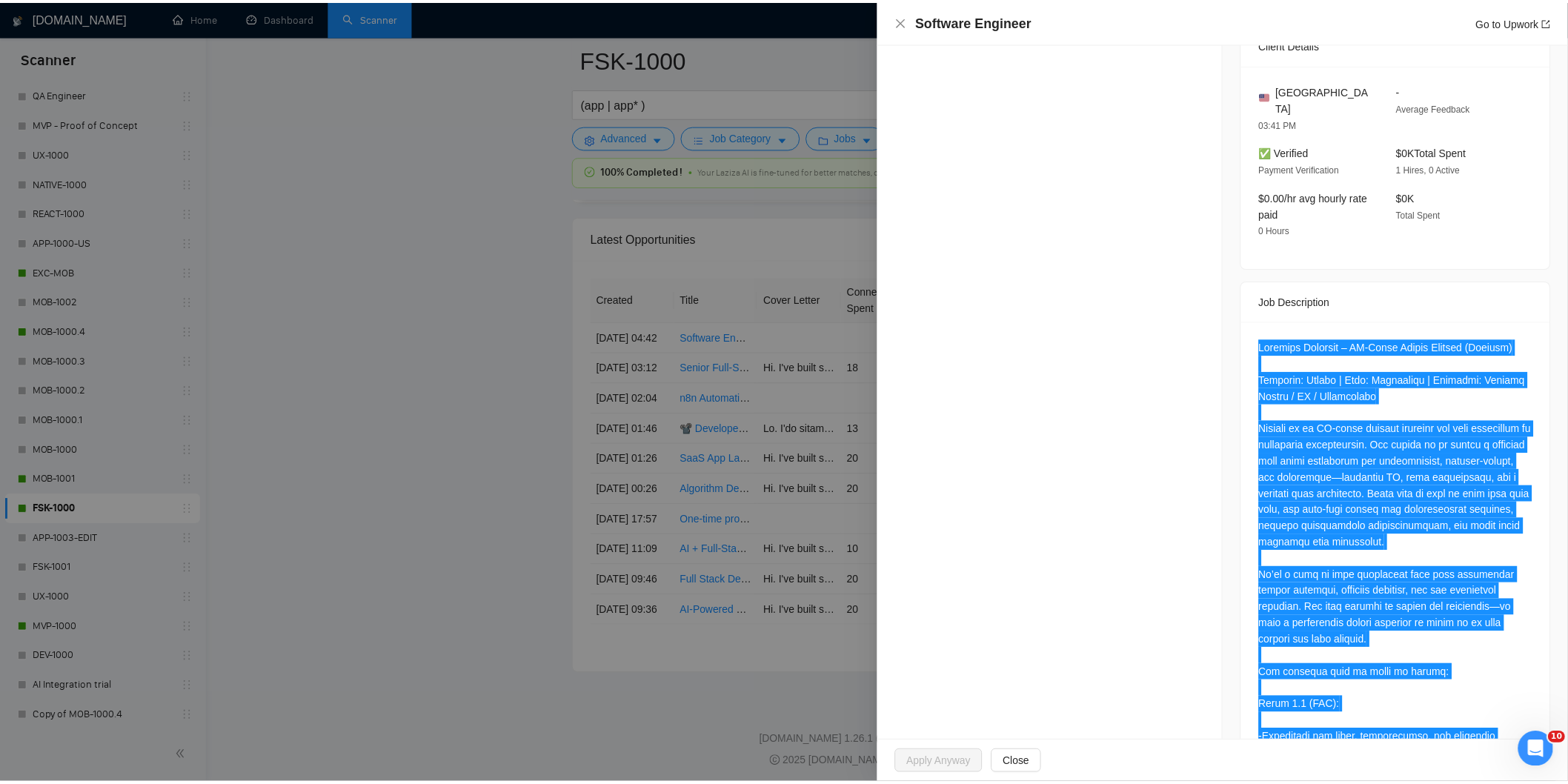
scroll to position [138, 0]
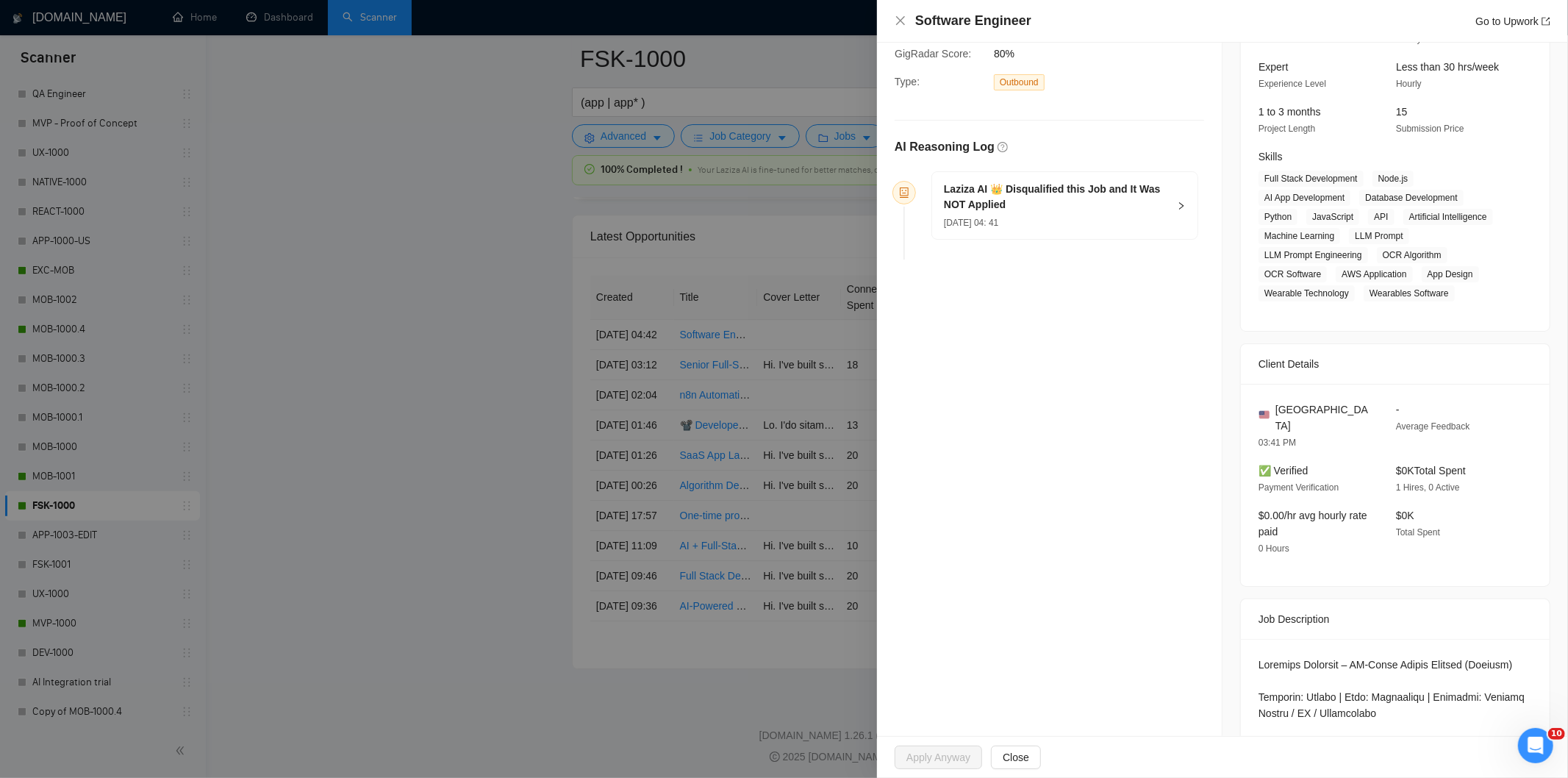
click at [1062, 226] on div "[DATE] 04: 41" at bounding box center [1056, 222] width 224 height 16
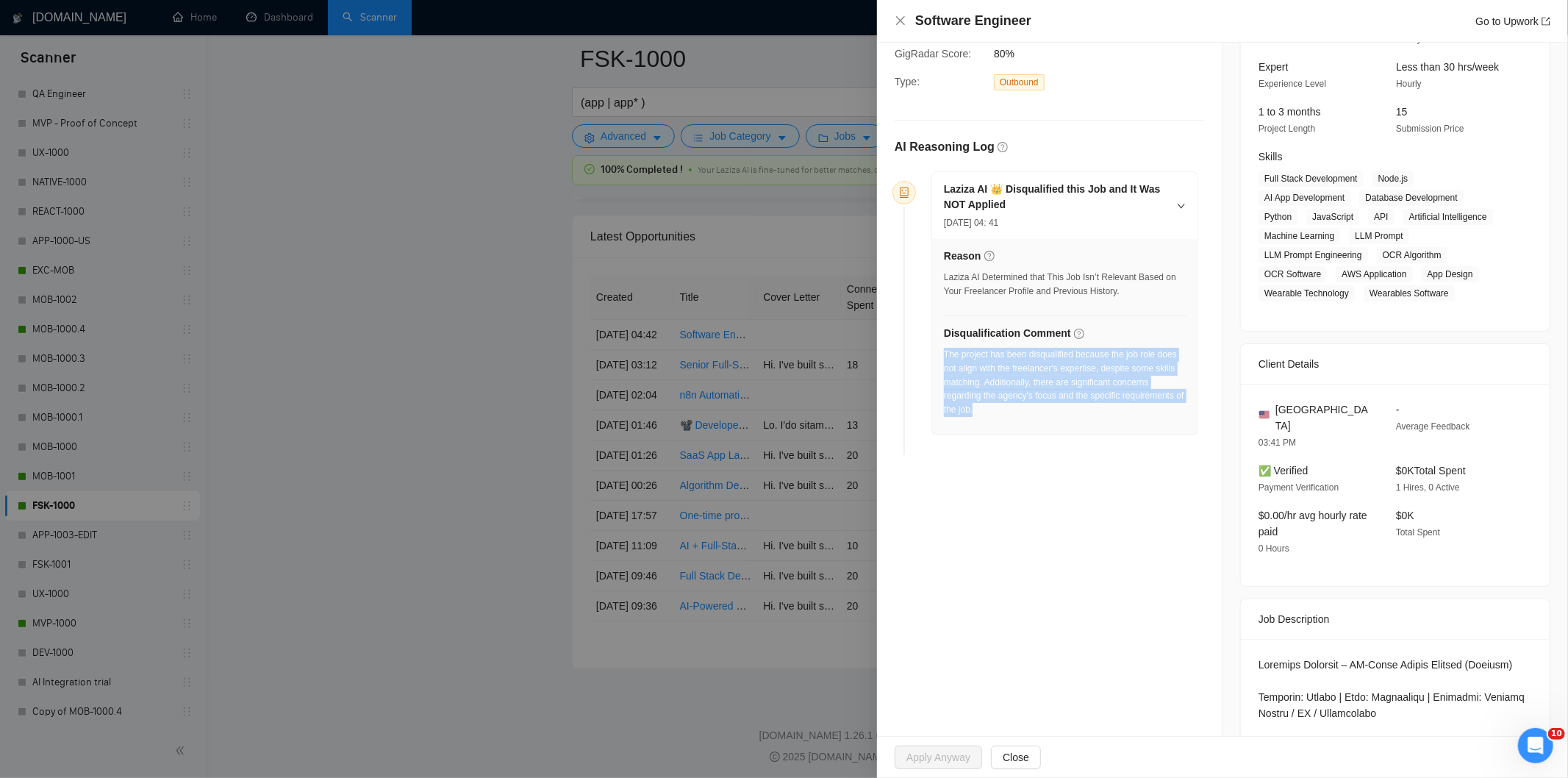
drag, startPoint x: 1048, startPoint y: 427, endPoint x: 944, endPoint y: 358, distance: 124.8
click at [944, 358] on div "Reason Laziza AI Determined that This Job Isn’t Relevant Based on Your Freelanc…" at bounding box center [1065, 337] width 266 height 195
click at [901, 22] on icon "close" at bounding box center [900, 20] width 9 height 9
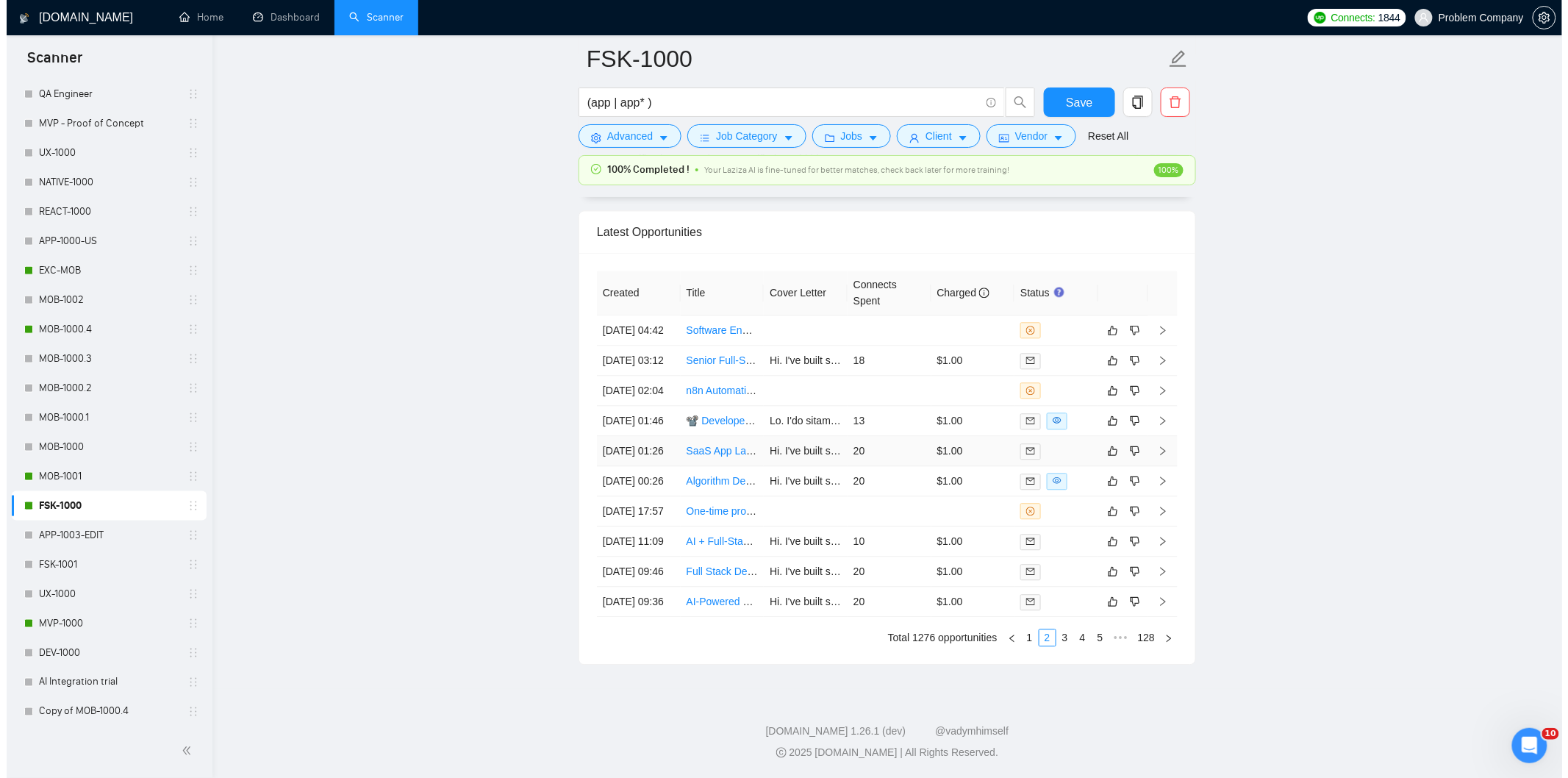
scroll to position [3745, 0]
click at [1024, 636] on link "1" at bounding box center [1023, 637] width 16 height 16
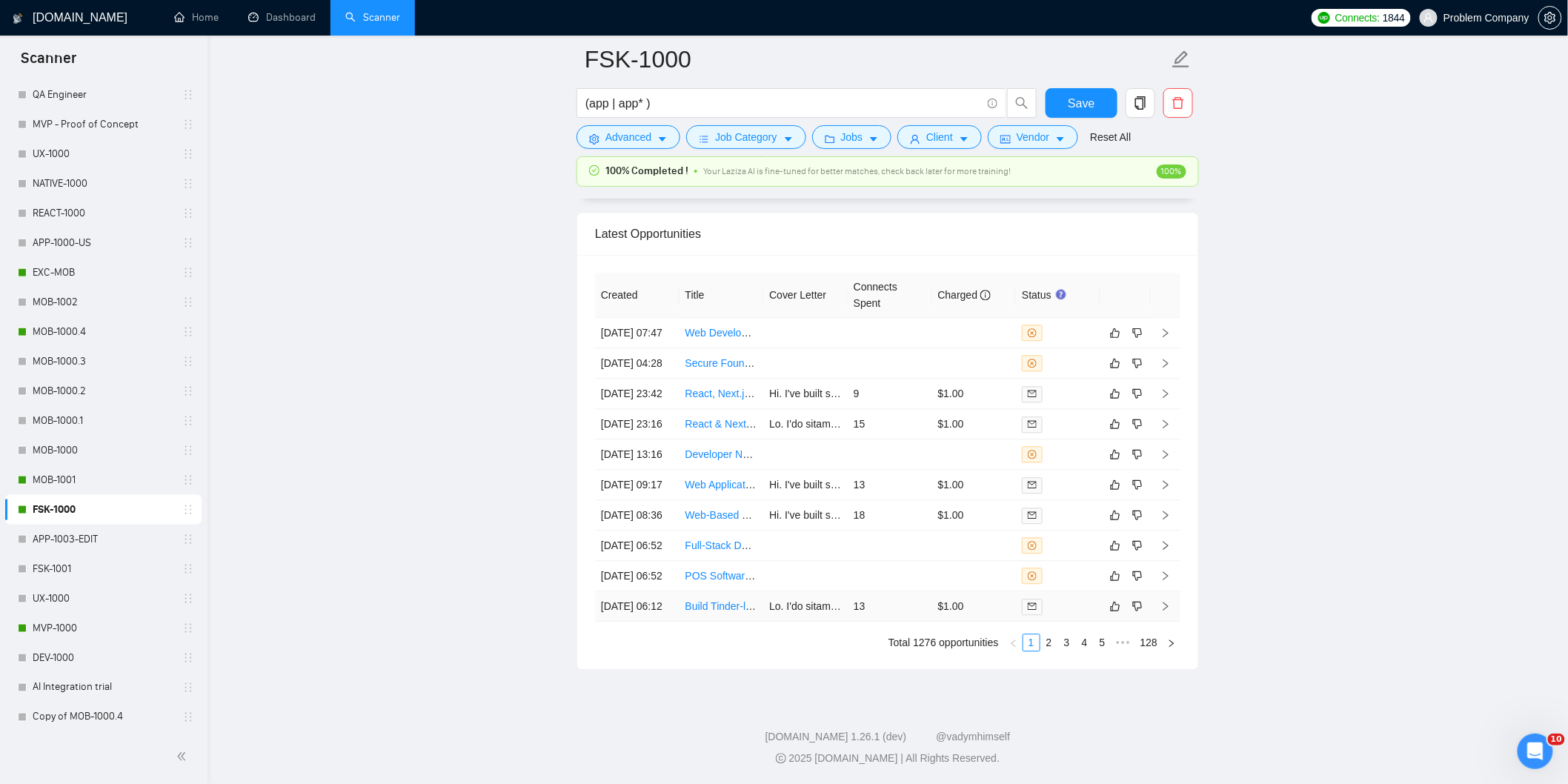
click at [644, 603] on td "[DATE] 06:12" at bounding box center [637, 607] width 84 height 31
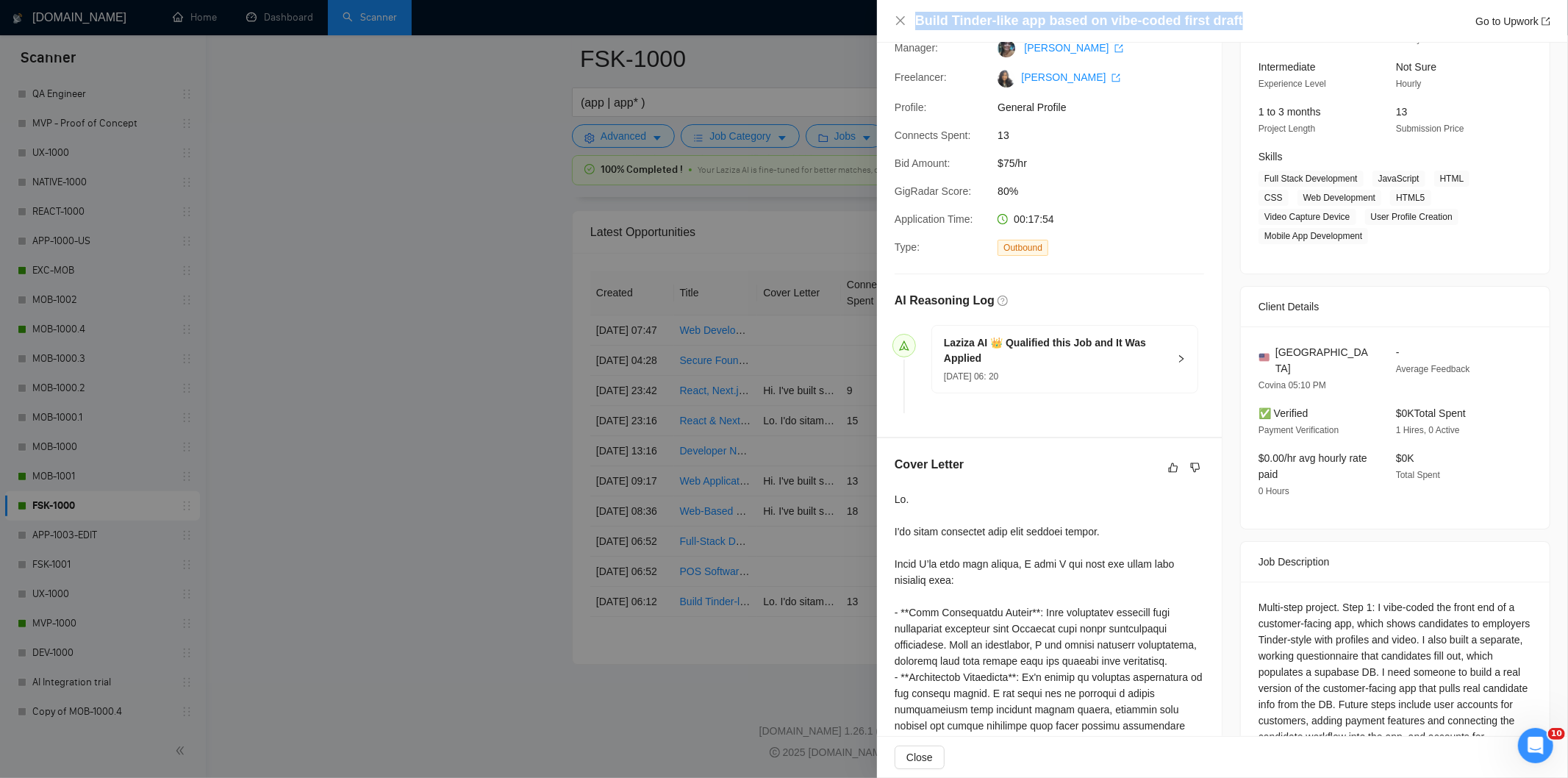
drag, startPoint x: 1237, startPoint y: 18, endPoint x: 895, endPoint y: 12, distance: 342.1
click at [895, 12] on div "Build Tinder-like app based on vibe-coded first draft Go to Upwork" at bounding box center [1222, 20] width 655 height 18
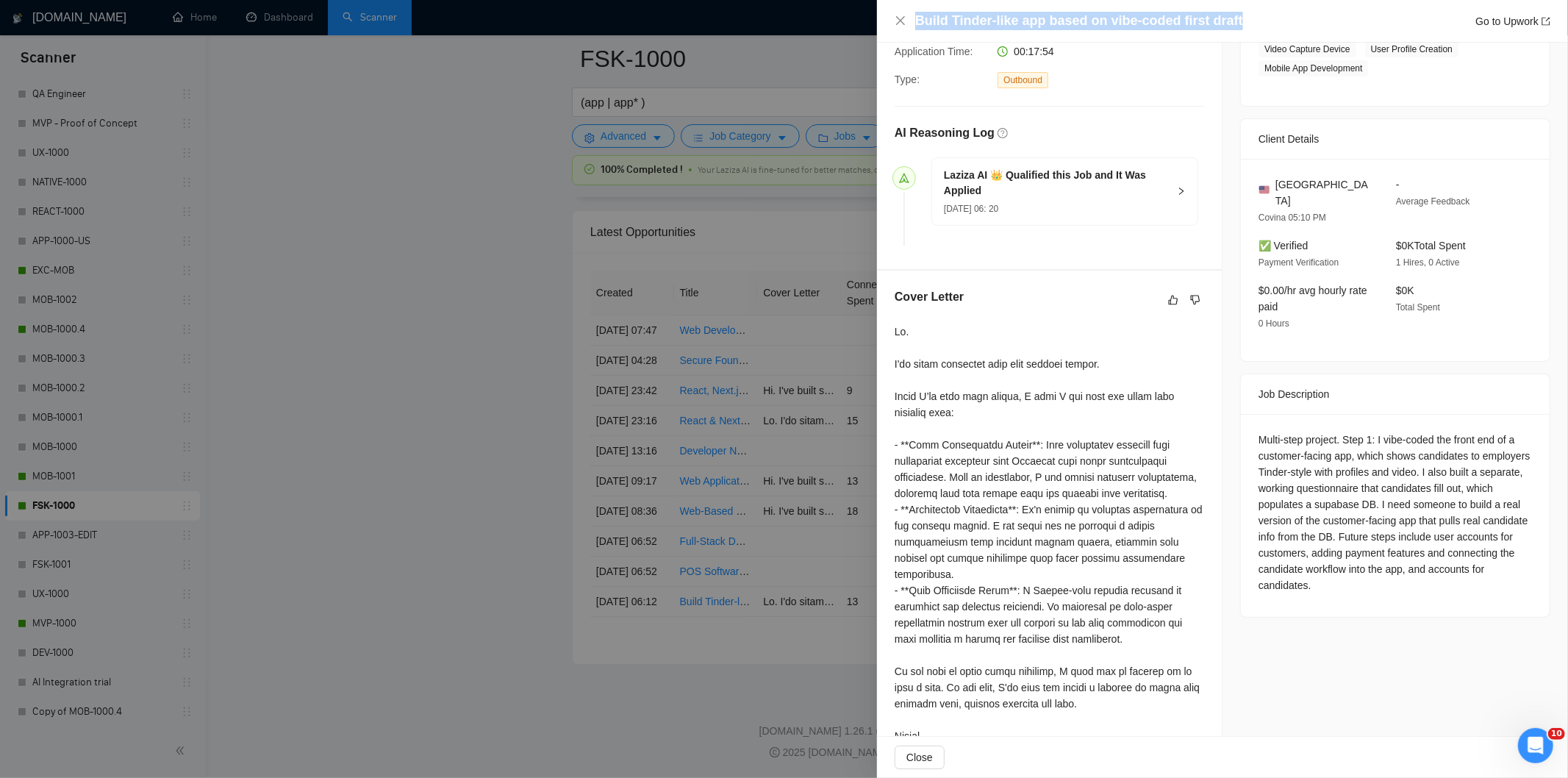
scroll to position [320, 0]
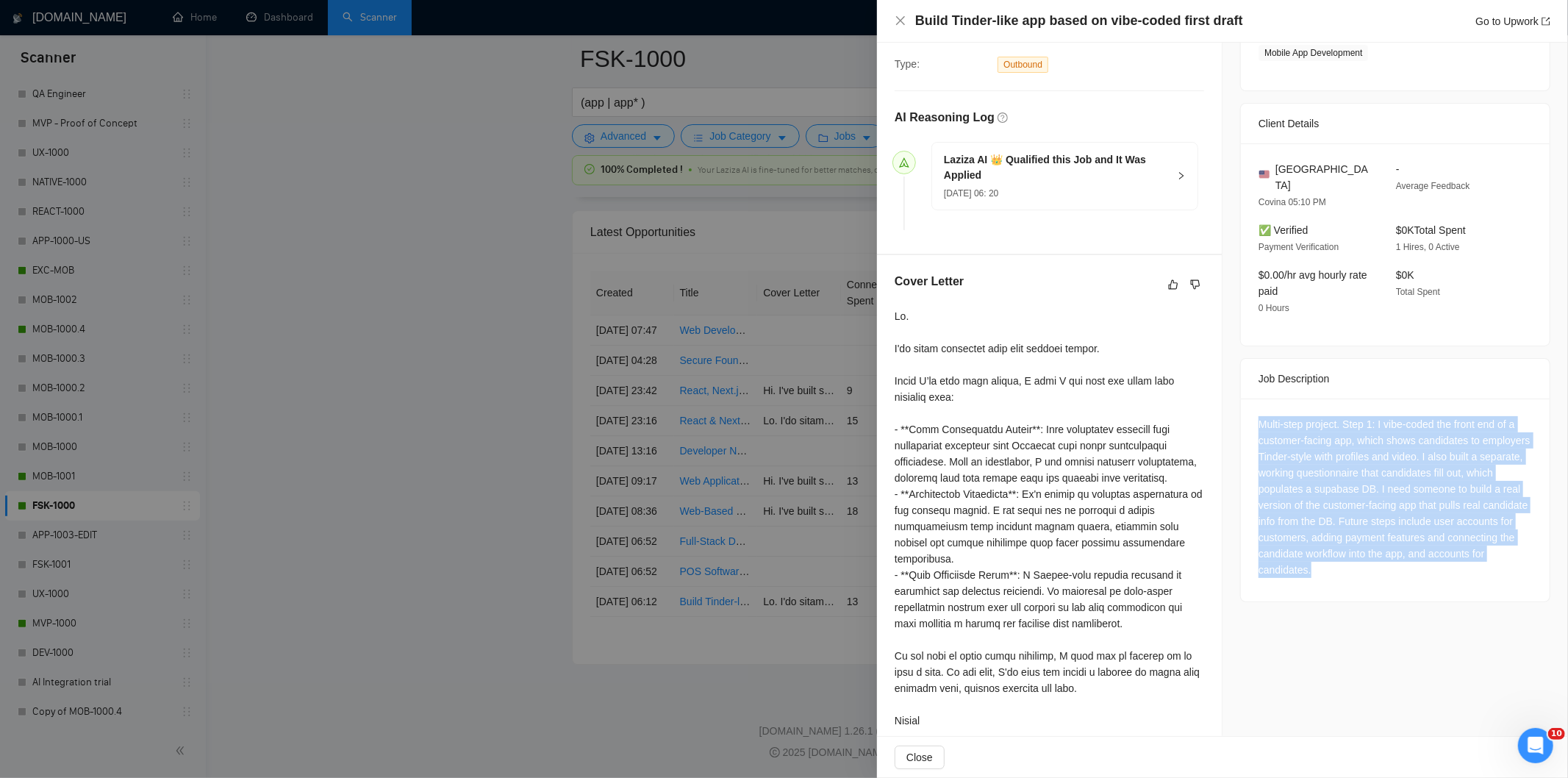
drag, startPoint x: 1247, startPoint y: 384, endPoint x: 1406, endPoint y: 543, distance: 224.9
click at [1406, 543] on div "Multi-step project. Step 1: I vibe-coded the front end of a customer-facing app…" at bounding box center [1395, 500] width 309 height 203
click at [1388, 417] on div "Multi-step project. Step 1: I vibe-coded the front end of a customer-facing app…" at bounding box center [1395, 497] width 273 height 162
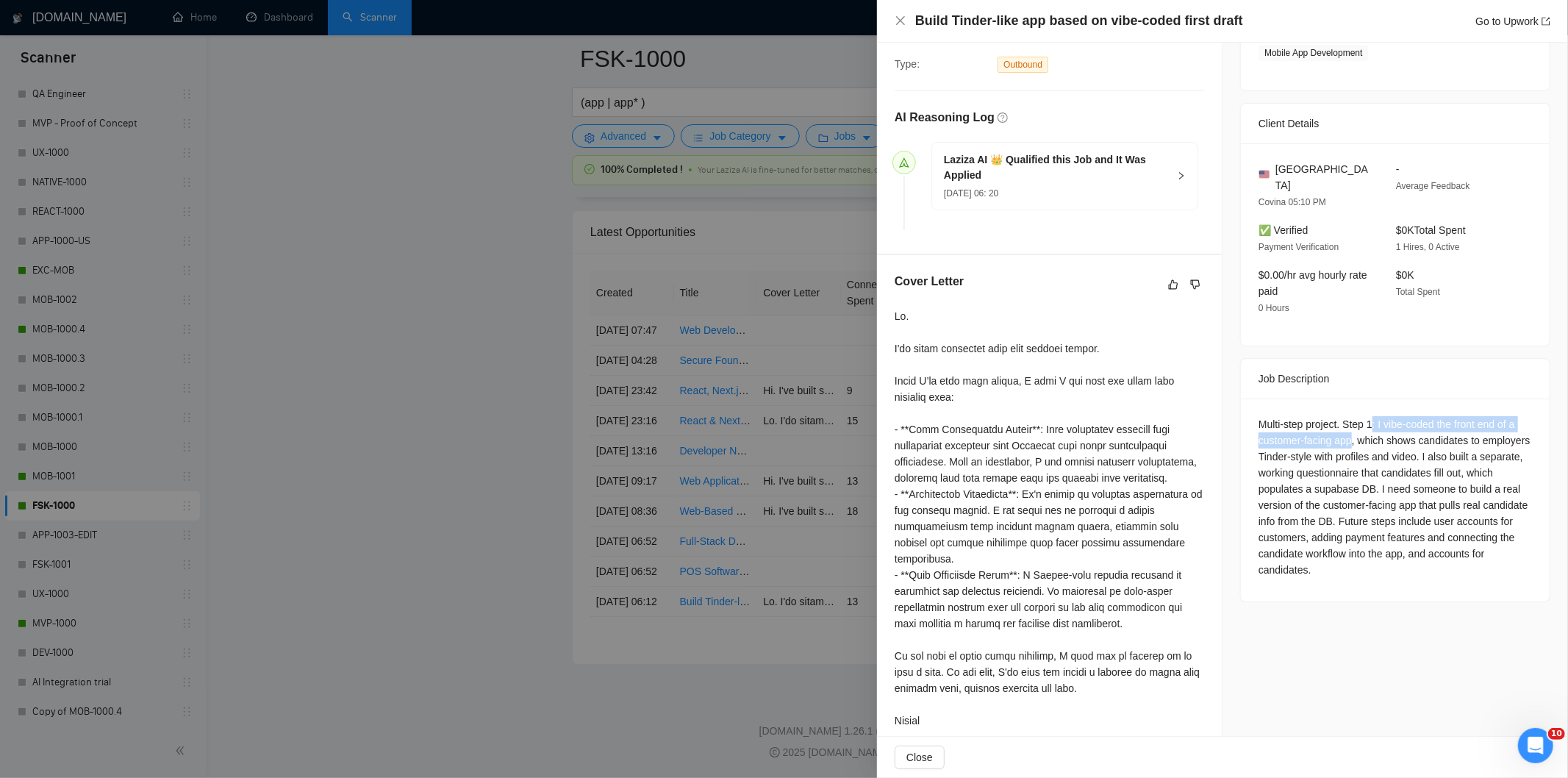
drag, startPoint x: 1347, startPoint y: 404, endPoint x: 1366, endPoint y: 390, distance: 23.6
click at [1366, 417] on div "Multi-step project. Step 1: I vibe-coded the front end of a customer-facing app…" at bounding box center [1395, 497] width 273 height 162
click at [904, 23] on icon "close" at bounding box center [900, 21] width 11 height 11
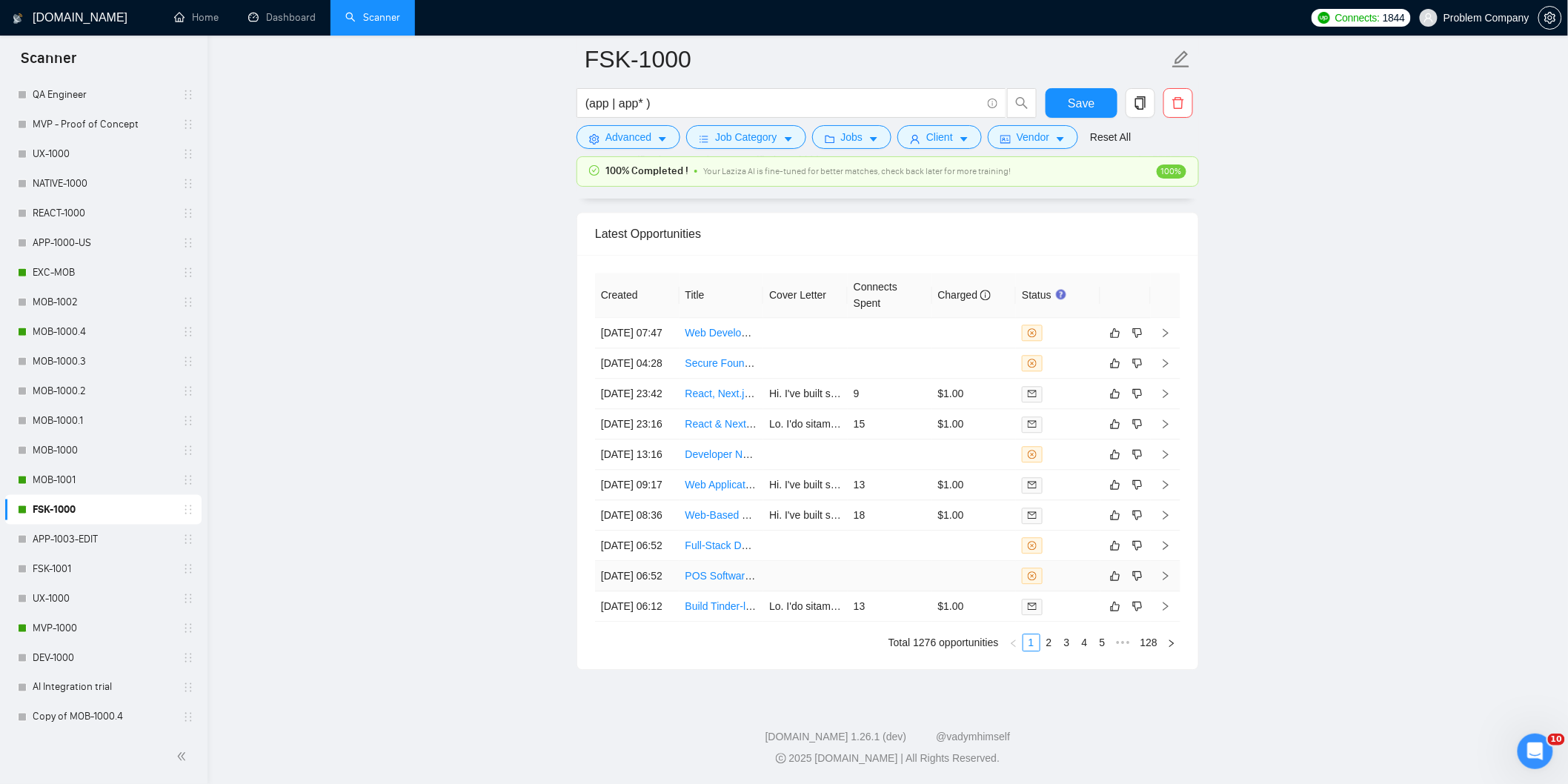
click at [658, 561] on td "[DATE] 06:52" at bounding box center [637, 577] width 84 height 31
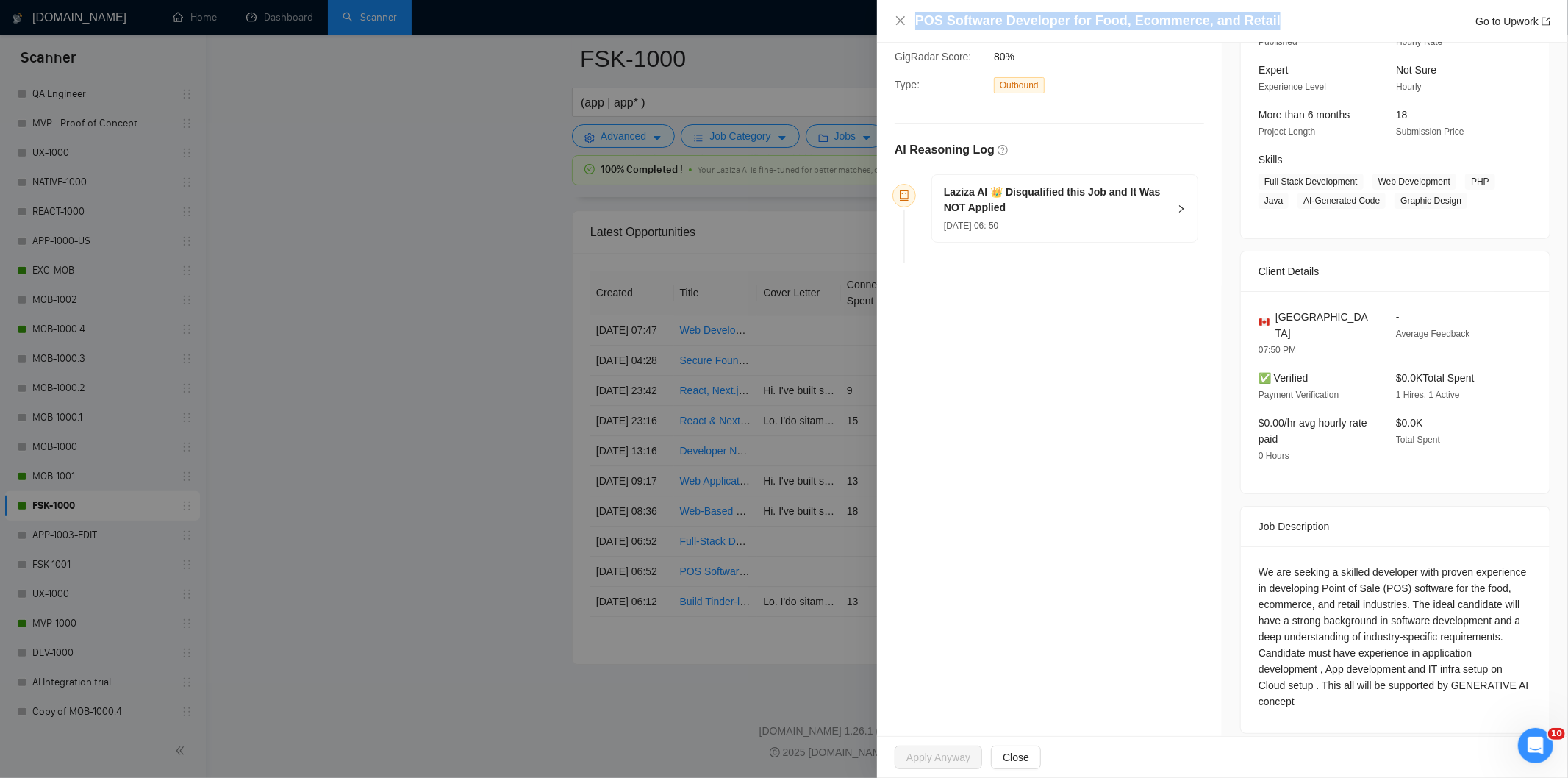
drag, startPoint x: 1270, startPoint y: 22, endPoint x: 922, endPoint y: 10, distance: 348.2
click at [922, 10] on div "POS Software Developer for Food, Ecommerce, and Retail Go to Upwork" at bounding box center [1223, 21] width 692 height 43
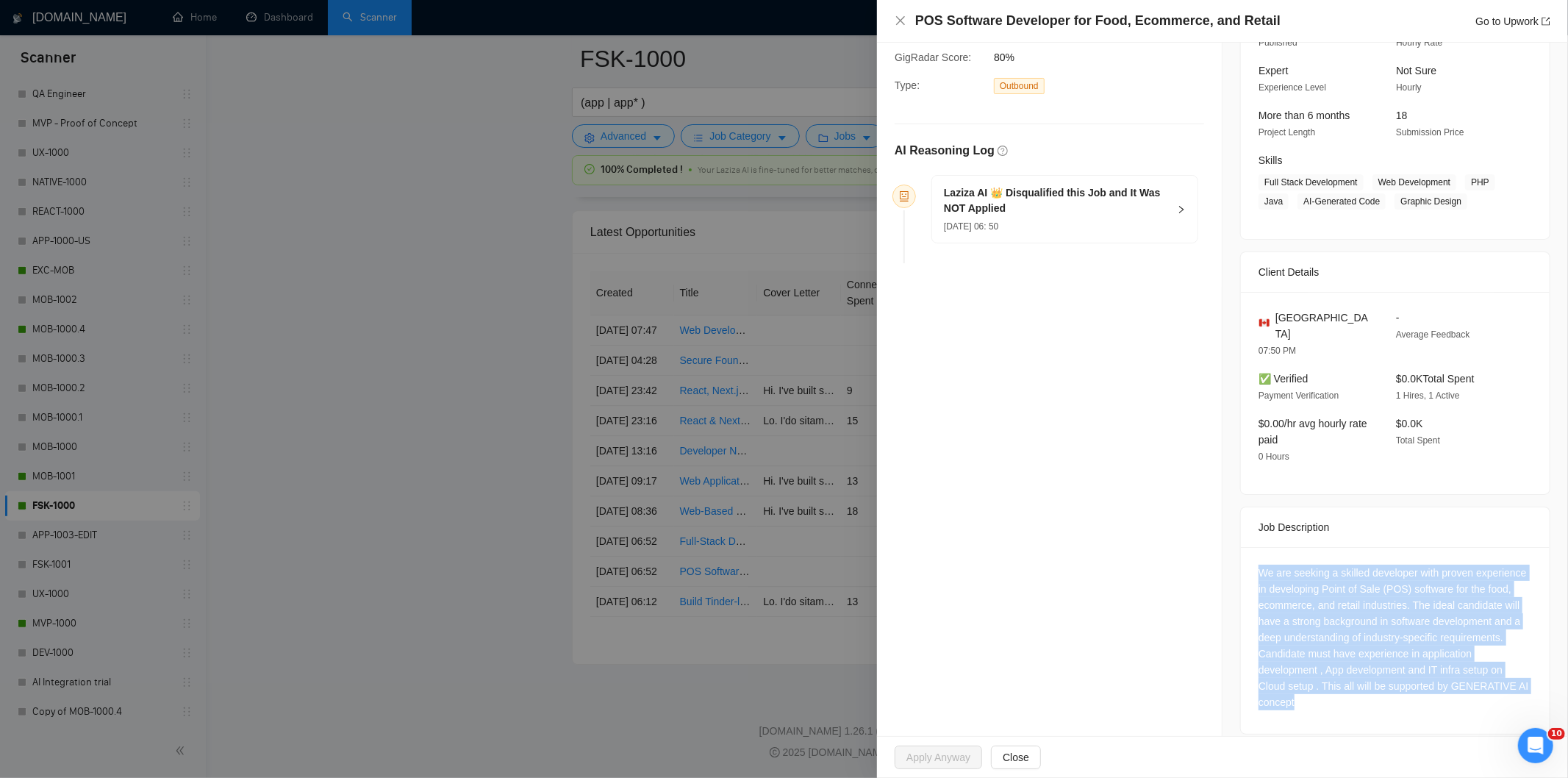
drag, startPoint x: 1247, startPoint y: 554, endPoint x: 1348, endPoint y: 697, distance: 175.1
click at [1348, 697] on div "We are seeking a skilled developer with proven experience in developing Point o…" at bounding box center [1395, 640] width 309 height 187
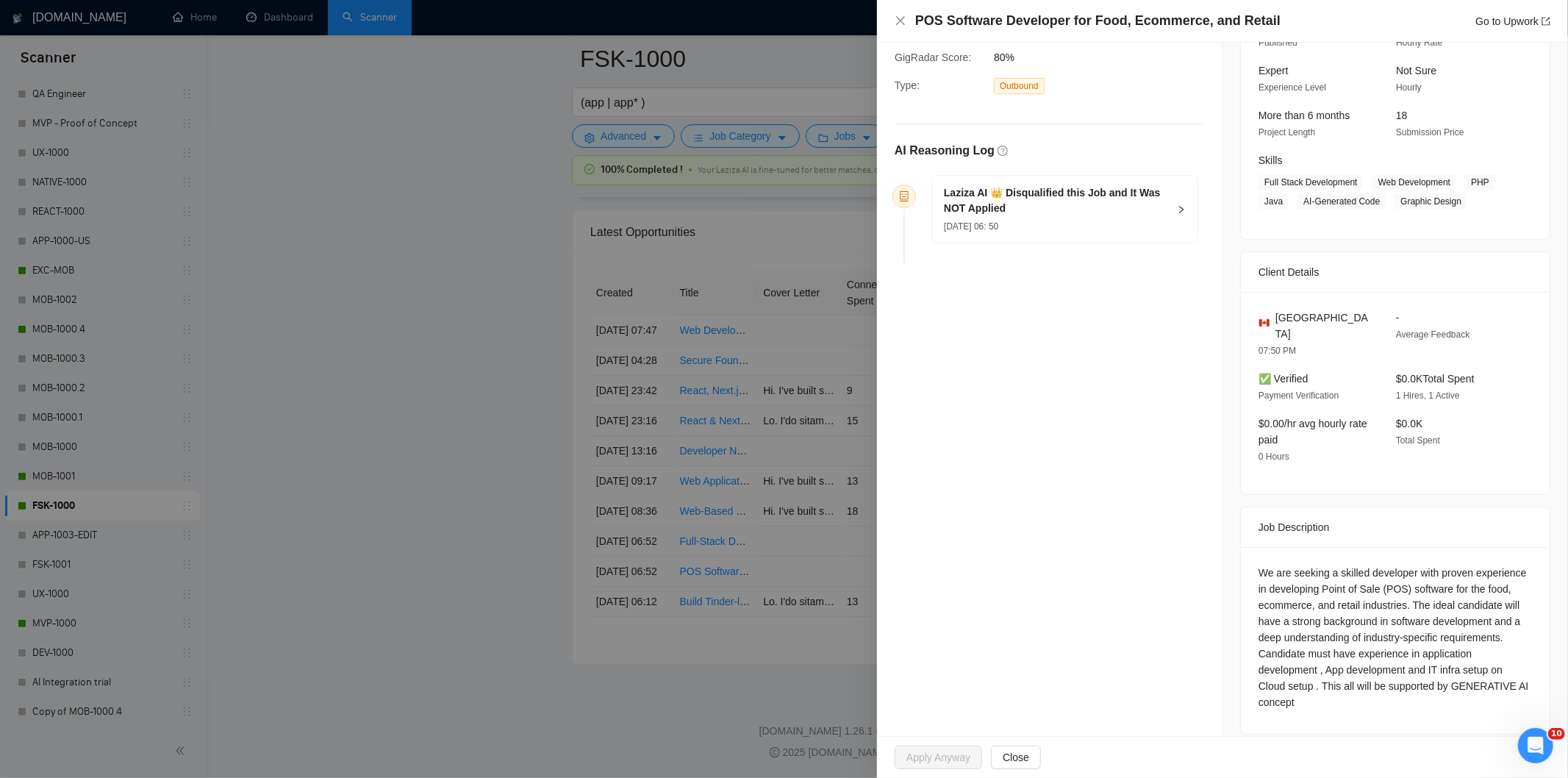
click at [1130, 211] on h5 "Laziza AI 👑 Disqualified this Job and It Was NOT Applied" at bounding box center [1056, 200] width 224 height 31
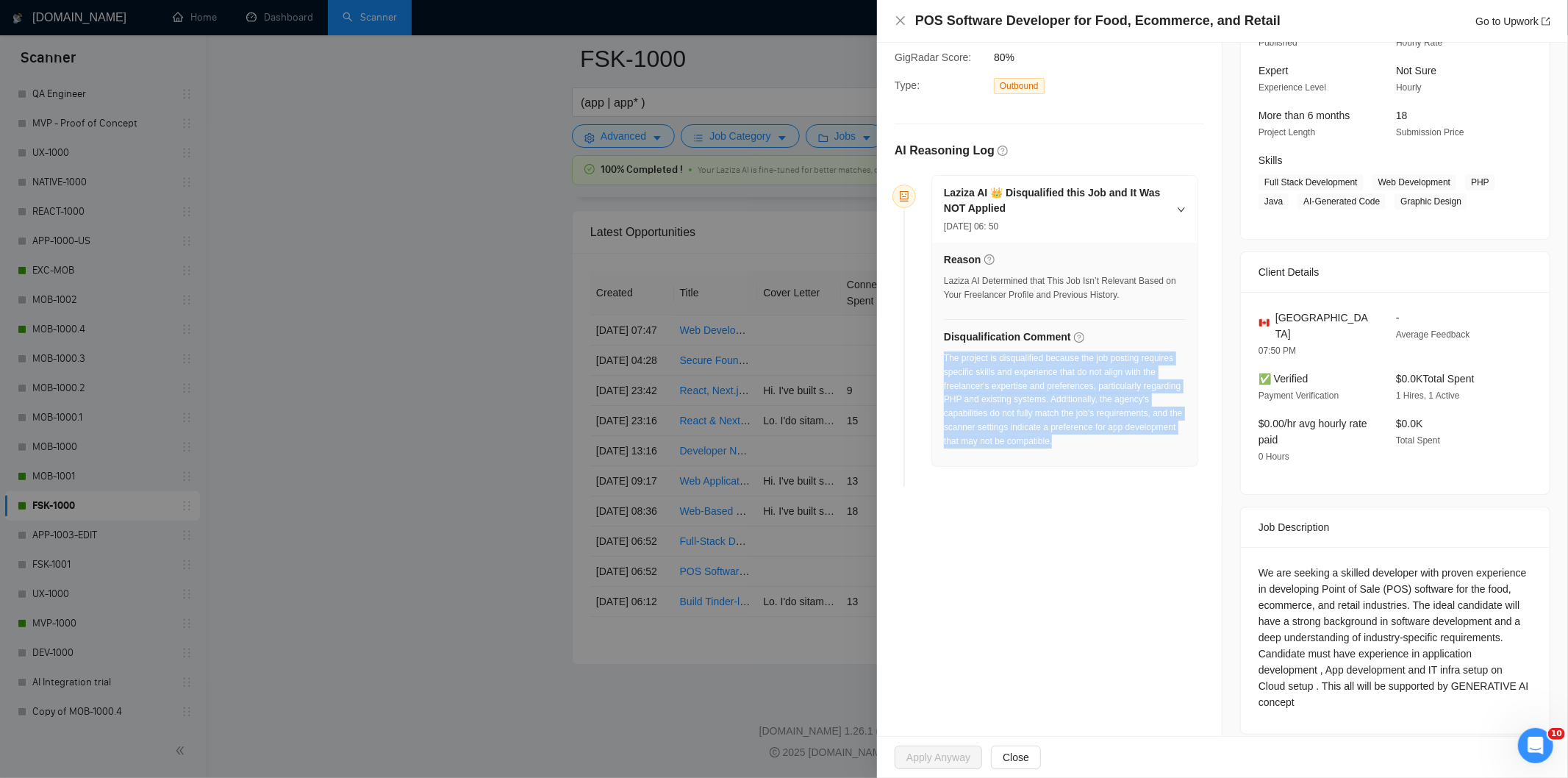
drag, startPoint x: 1134, startPoint y: 444, endPoint x: 944, endPoint y: 363, distance: 206.5
click at [944, 363] on div "The project is disqualified because the job posting requires specific skills an…" at bounding box center [1064, 399] width 242 height 97
click at [900, 19] on icon "close" at bounding box center [900, 21] width 11 height 11
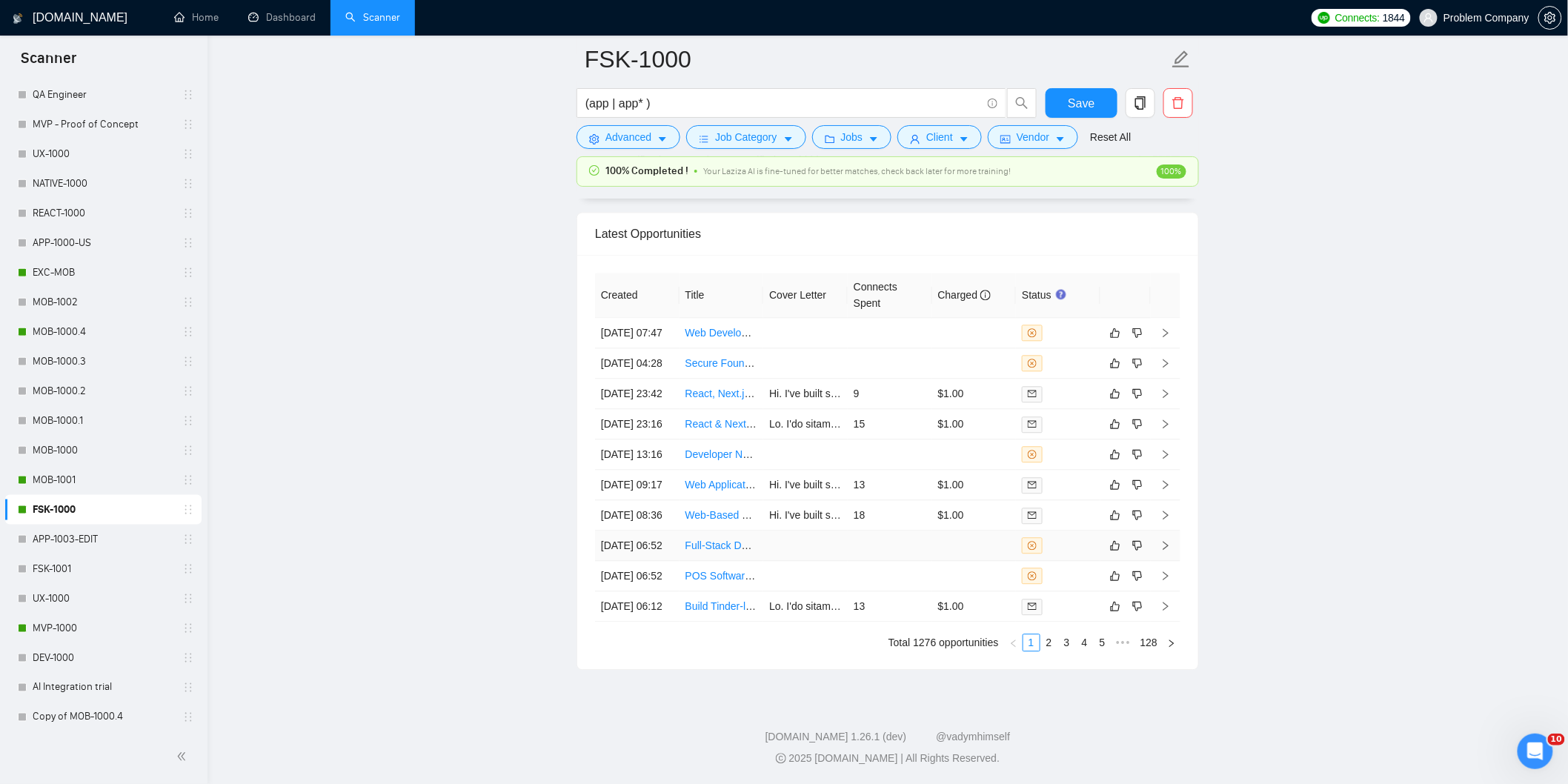
click at [670, 531] on td "[DATE] 06:52" at bounding box center [637, 546] width 84 height 31
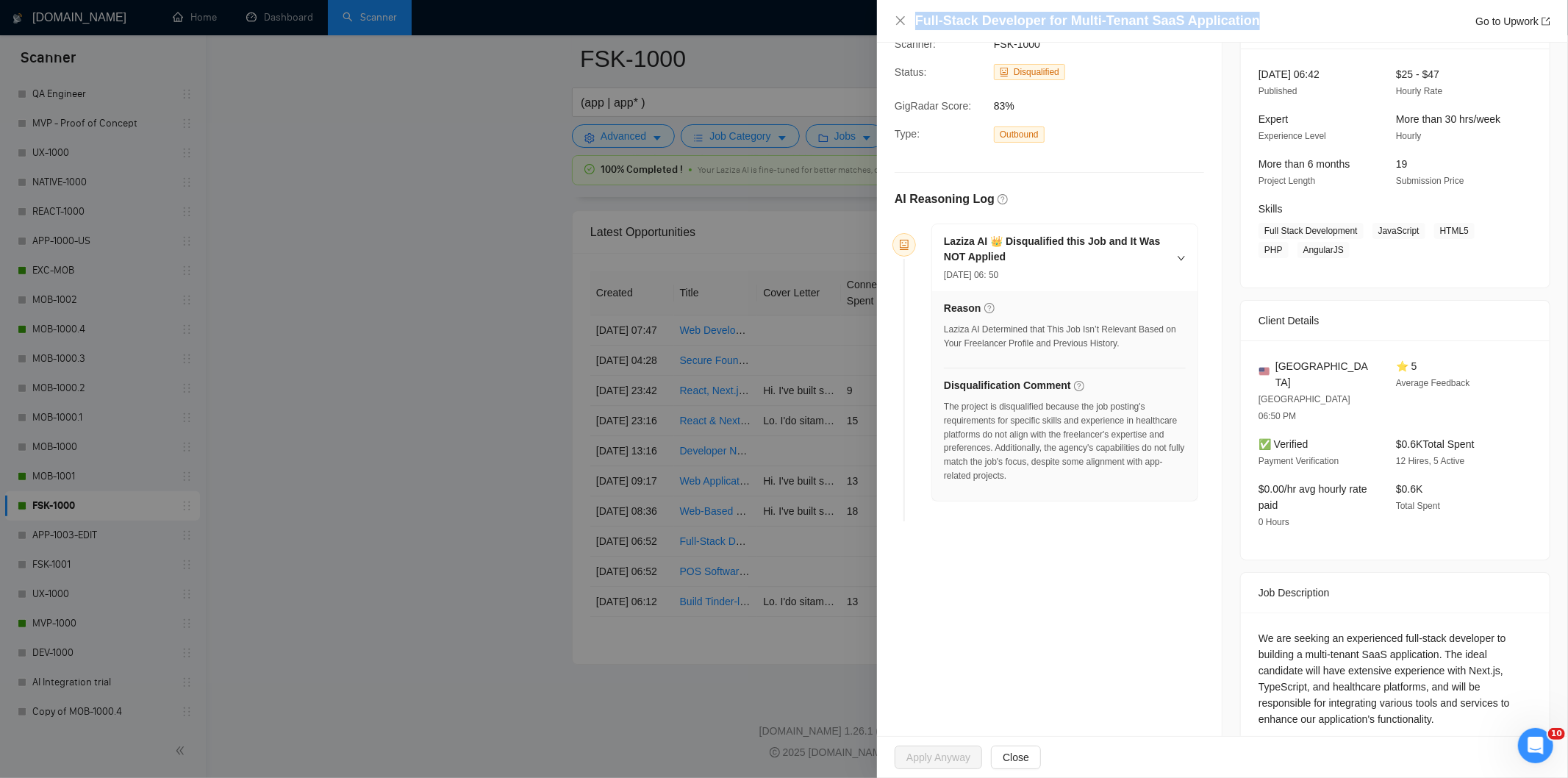
drag, startPoint x: 1275, startPoint y: 18, endPoint x: 916, endPoint y: 17, distance: 359.0
click at [916, 17] on div "Full-Stack Developer for Multi-Tenant SaaS Application Go to Upwork" at bounding box center [1233, 20] width 636 height 18
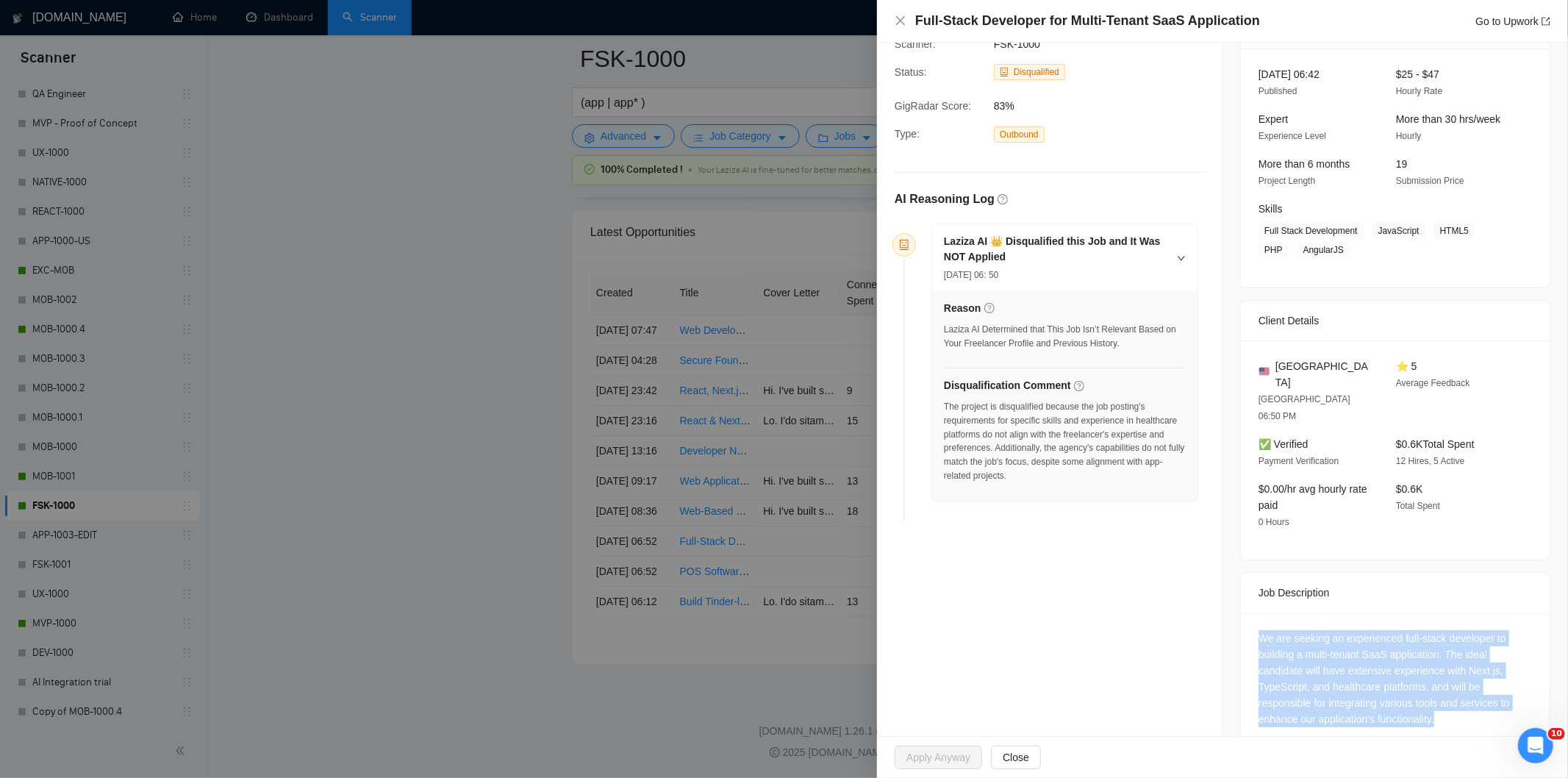
drag, startPoint x: 1433, startPoint y: 689, endPoint x: 1256, endPoint y: 606, distance: 195.5
click at [1259, 630] on div "We are seeking an experienced full-stack developer to building a multi-tenant S…" at bounding box center [1395, 678] width 273 height 97
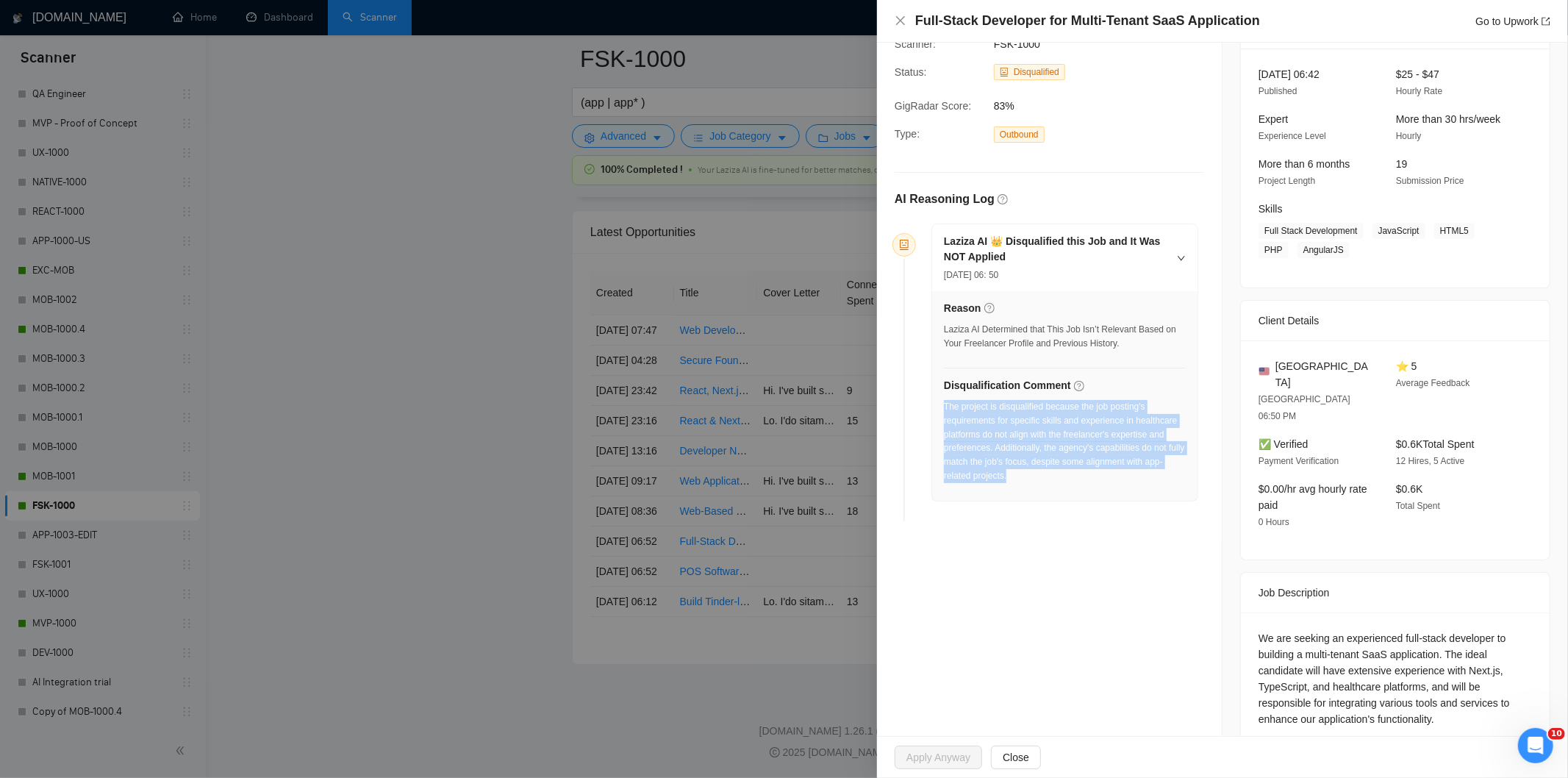
drag, startPoint x: 1044, startPoint y: 475, endPoint x: 944, endPoint y: 410, distance: 119.3
click at [944, 410] on div "The project is disqualified because the job posting's requirements for specific…" at bounding box center [1064, 442] width 242 height 83
click at [898, 16] on icon "close" at bounding box center [900, 21] width 11 height 11
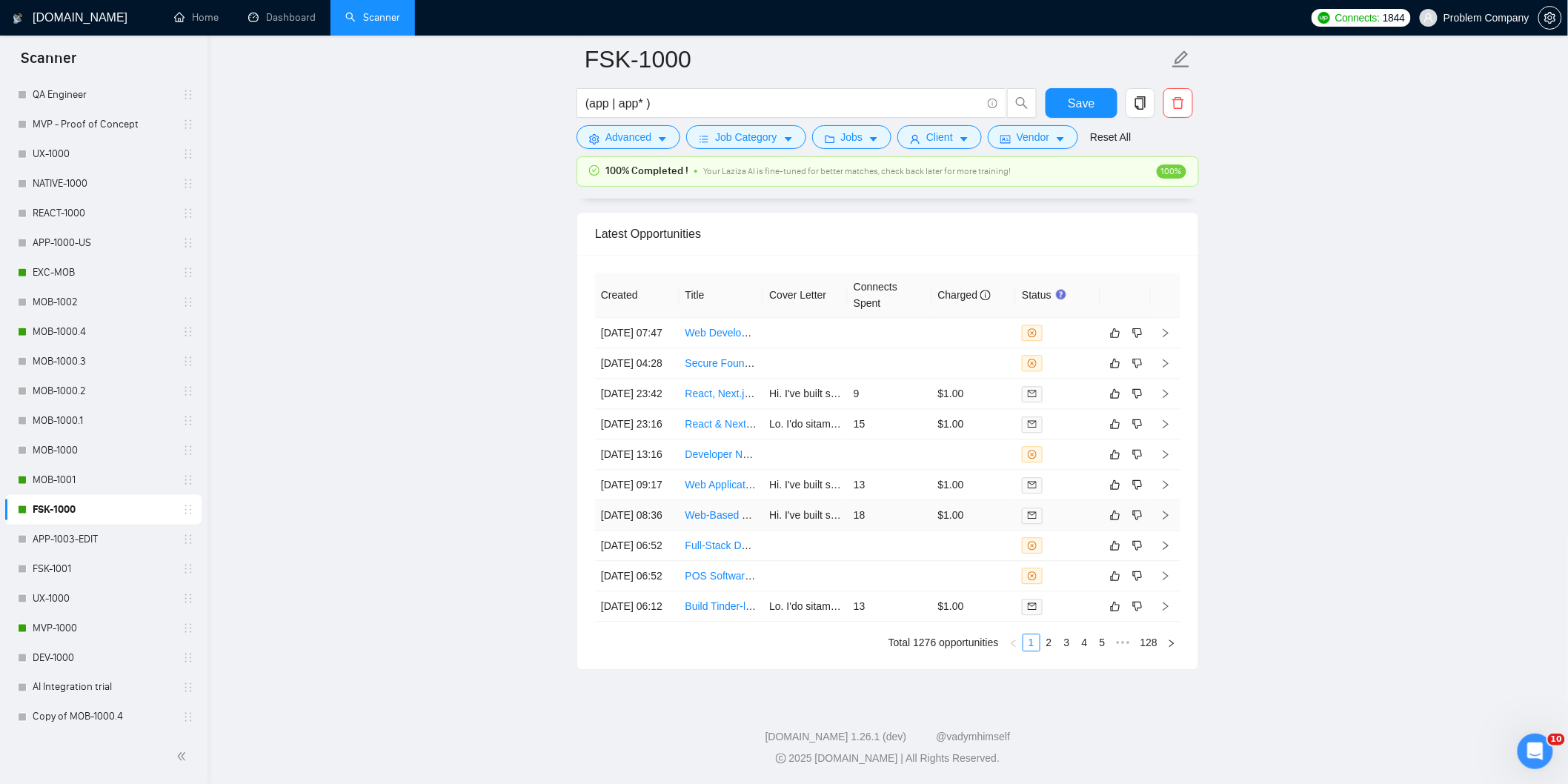
click at [647, 500] on td "[DATE] 08:36" at bounding box center [637, 515] width 84 height 31
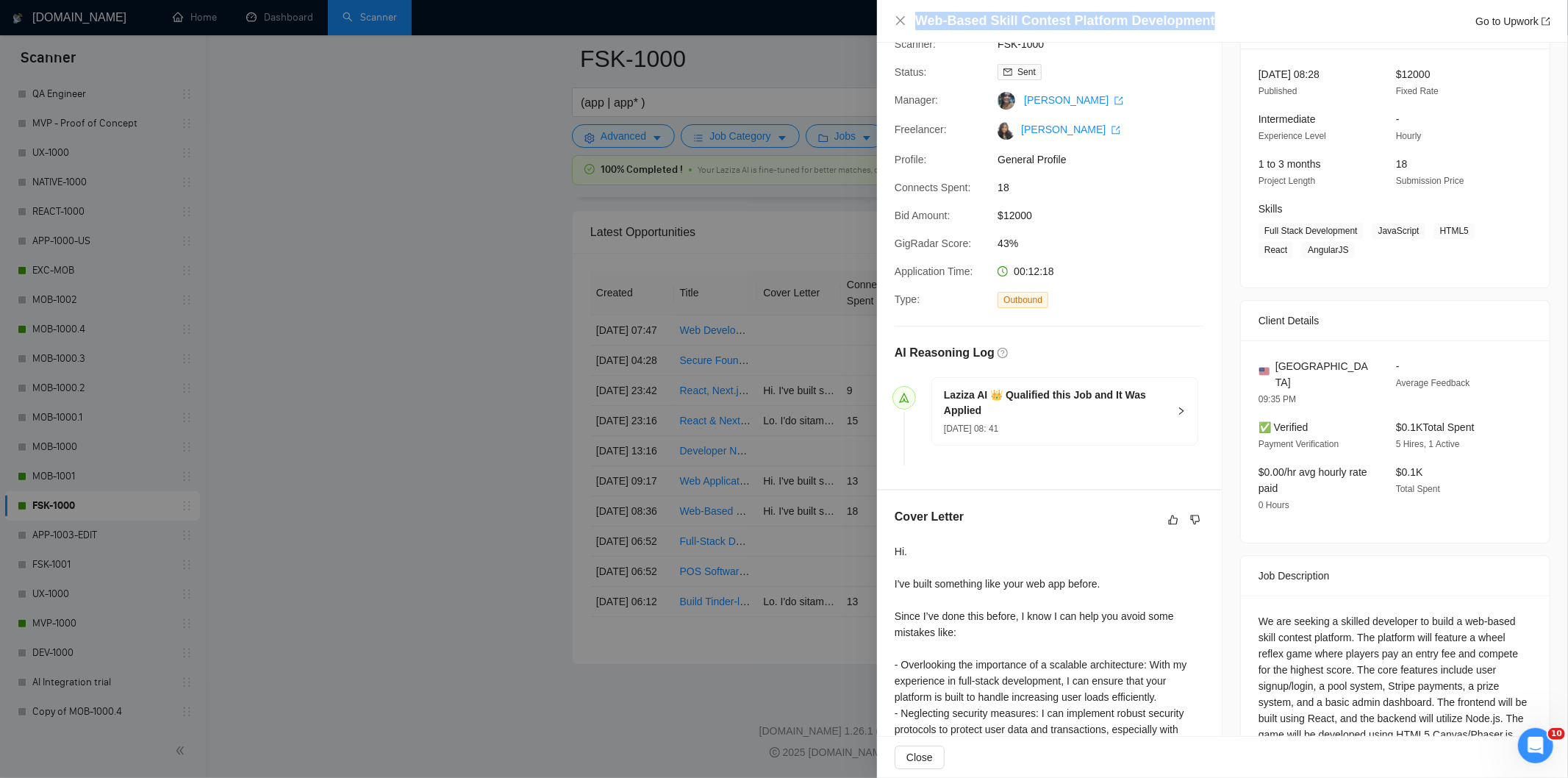
drag, startPoint x: 1216, startPoint y: 13, endPoint x: 913, endPoint y: 22, distance: 303.1
click at [913, 22] on div "Web-Based Skill Contest Platform Development Go to Upwork" at bounding box center [1222, 20] width 655 height 18
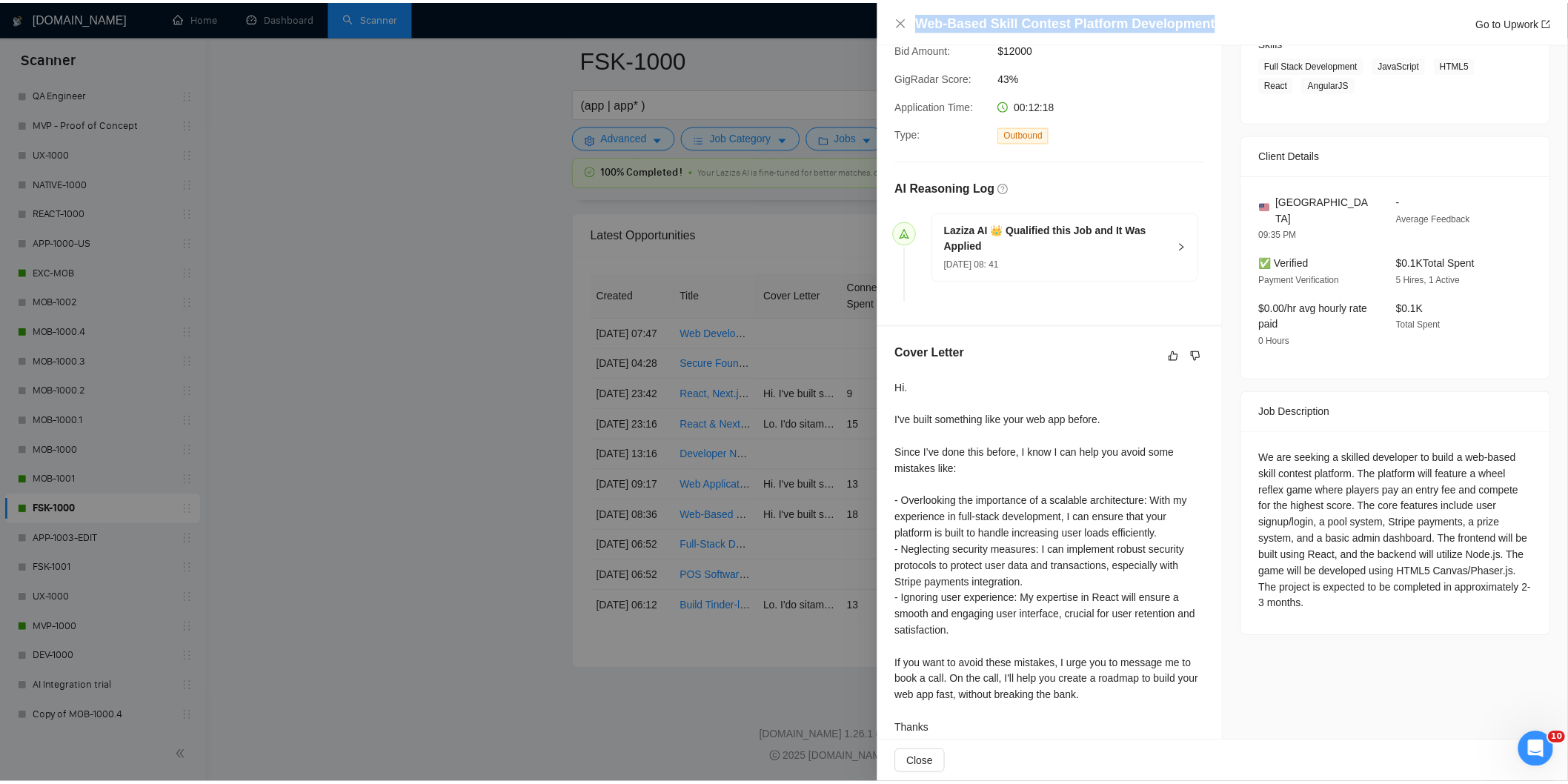
scroll to position [274, 0]
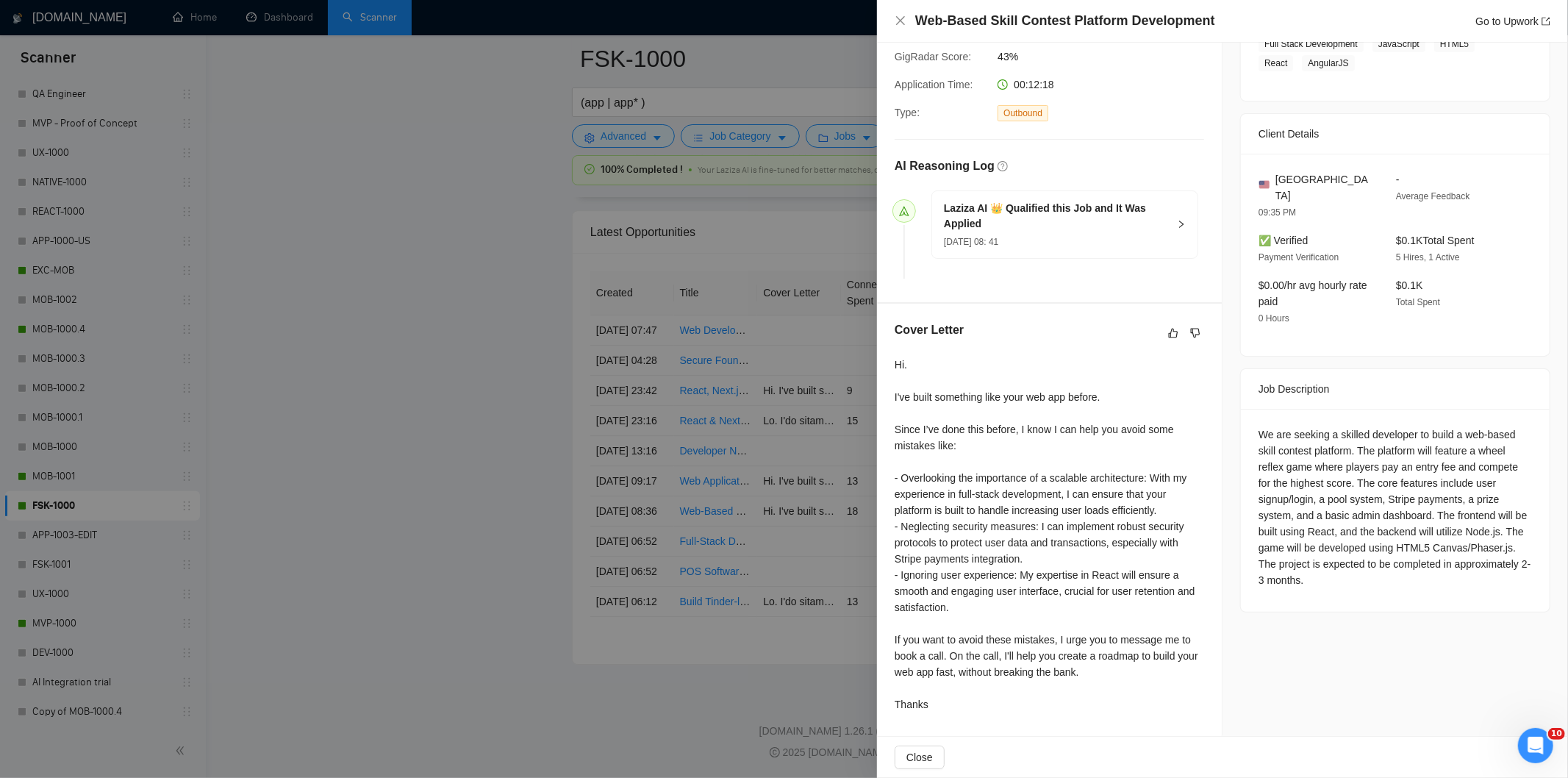
click at [1259, 427] on div "We are seeking a skilled developer to build a web-based skill contest platform.…" at bounding box center [1395, 508] width 273 height 162
click at [1251, 419] on div "We are seeking a skilled developer to build a web-based skill contest platform.…" at bounding box center [1395, 510] width 309 height 203
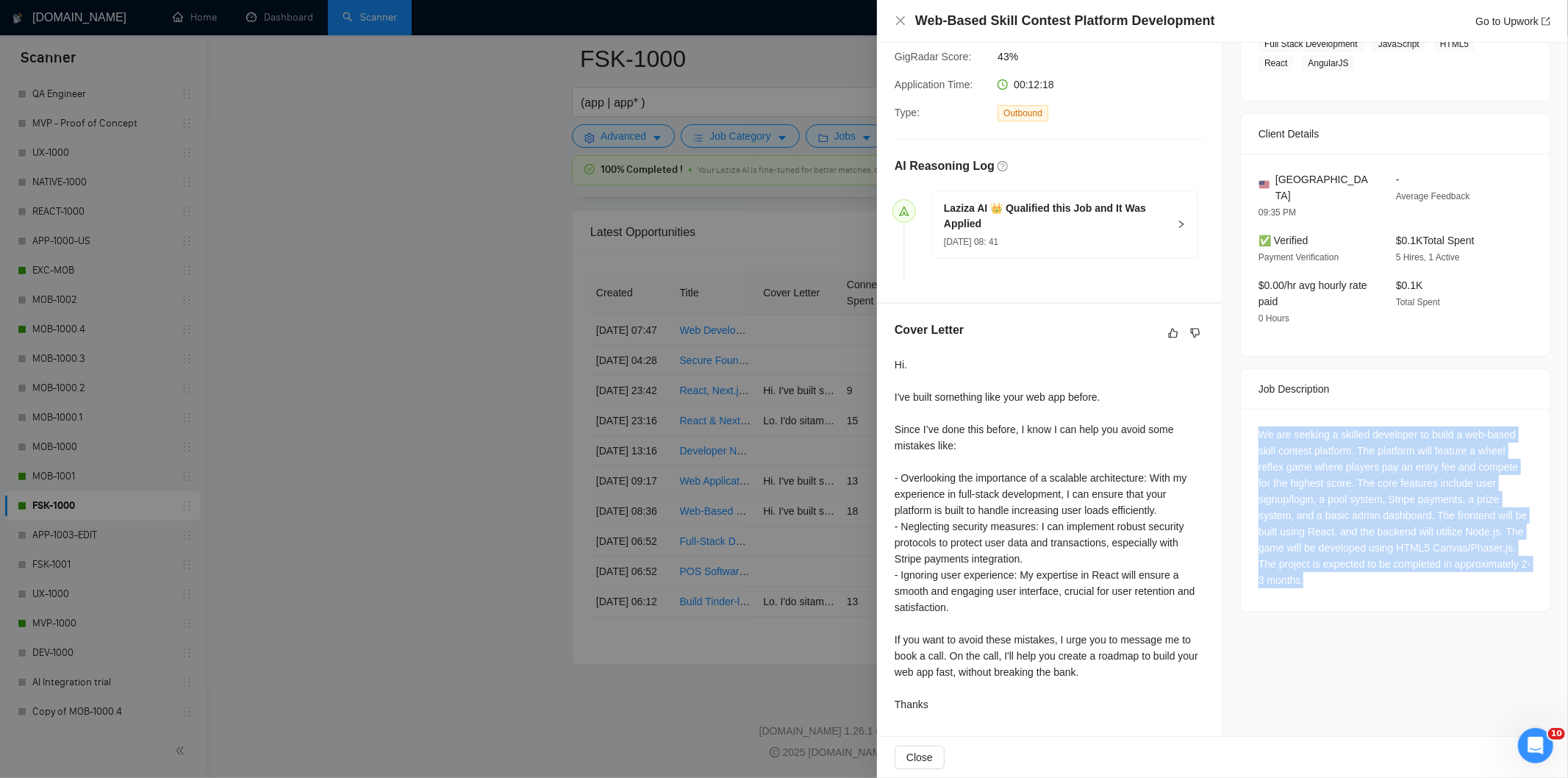
drag, startPoint x: 1250, startPoint y: 417, endPoint x: 1361, endPoint y: 566, distance: 185.8
click at [1361, 566] on div "We are seeking a skilled developer to build a web-based skill contest platform.…" at bounding box center [1395, 510] width 309 height 203
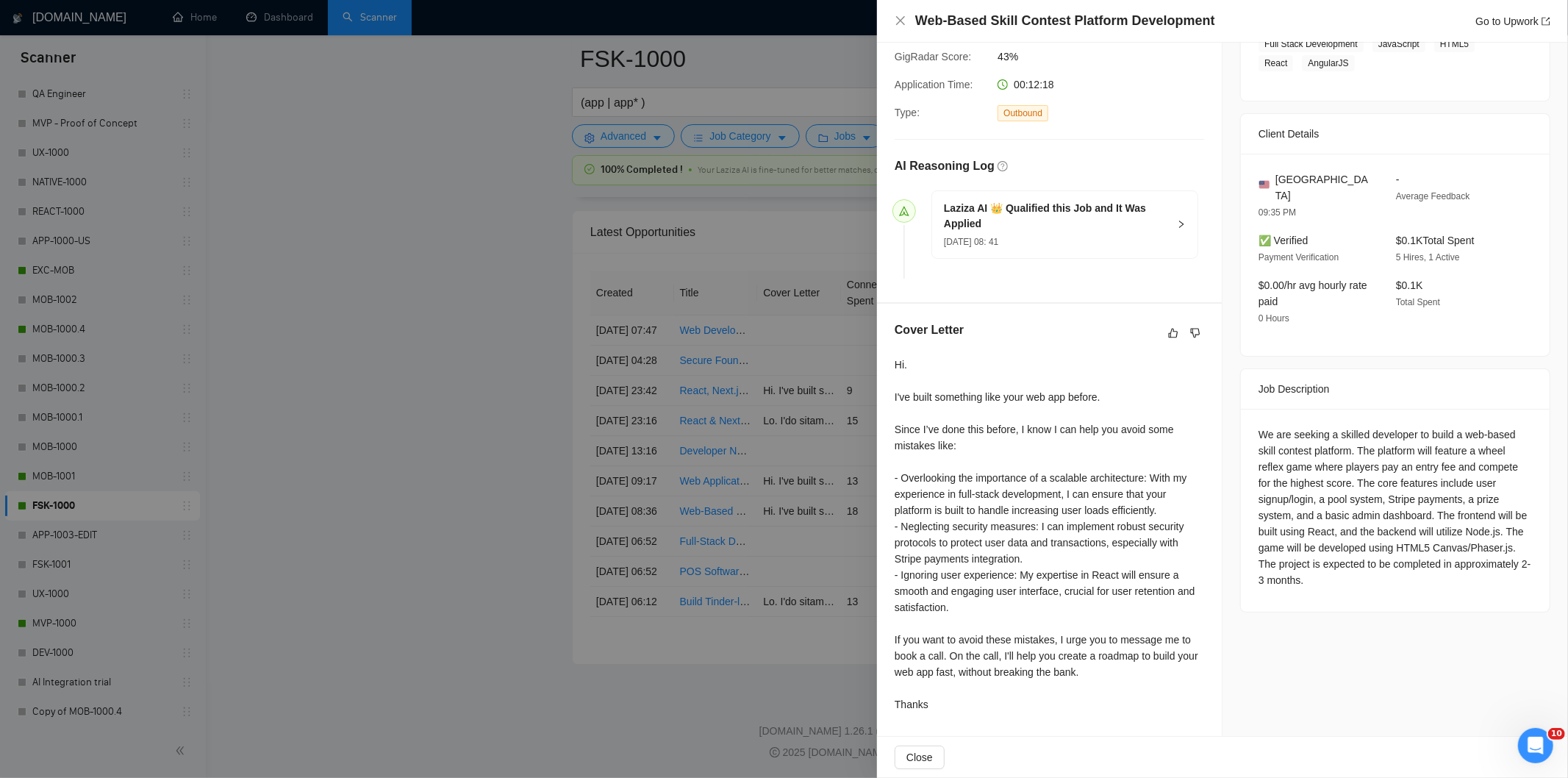
click at [495, 120] on div at bounding box center [784, 389] width 1568 height 778
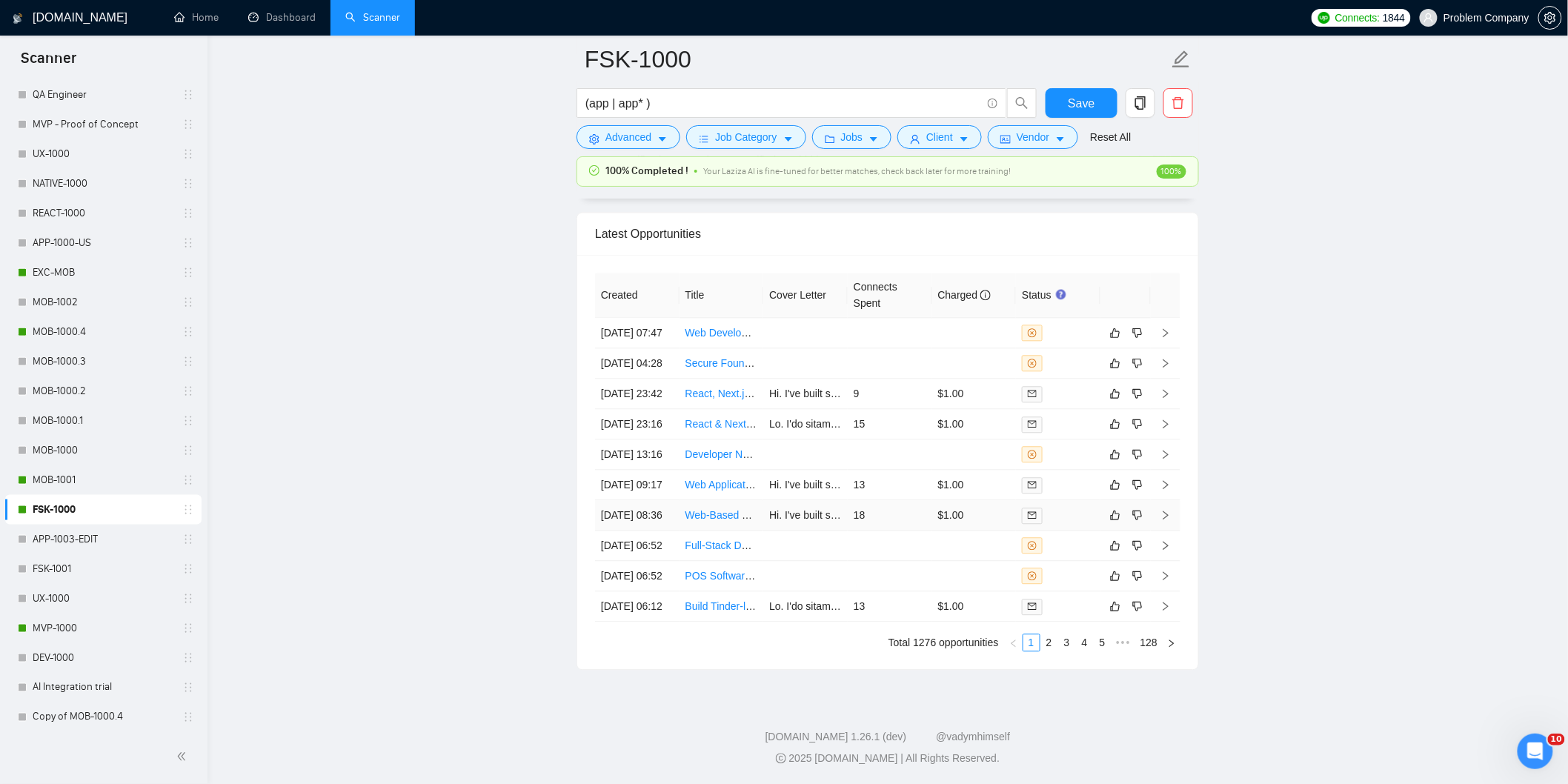
click at [664, 500] on td "[DATE] 08:36" at bounding box center [637, 515] width 84 height 31
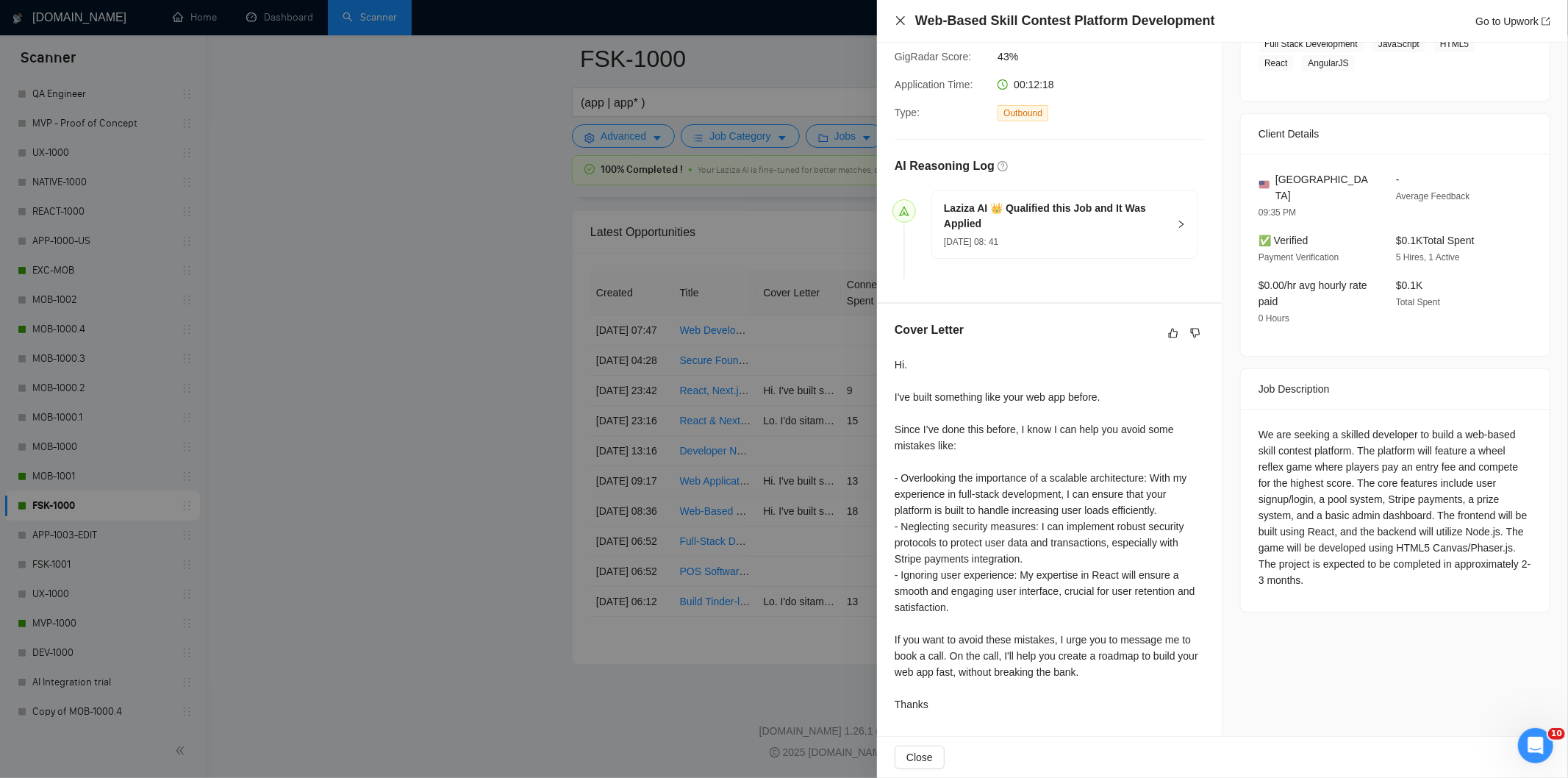
click at [903, 15] on icon "close" at bounding box center [900, 21] width 11 height 11
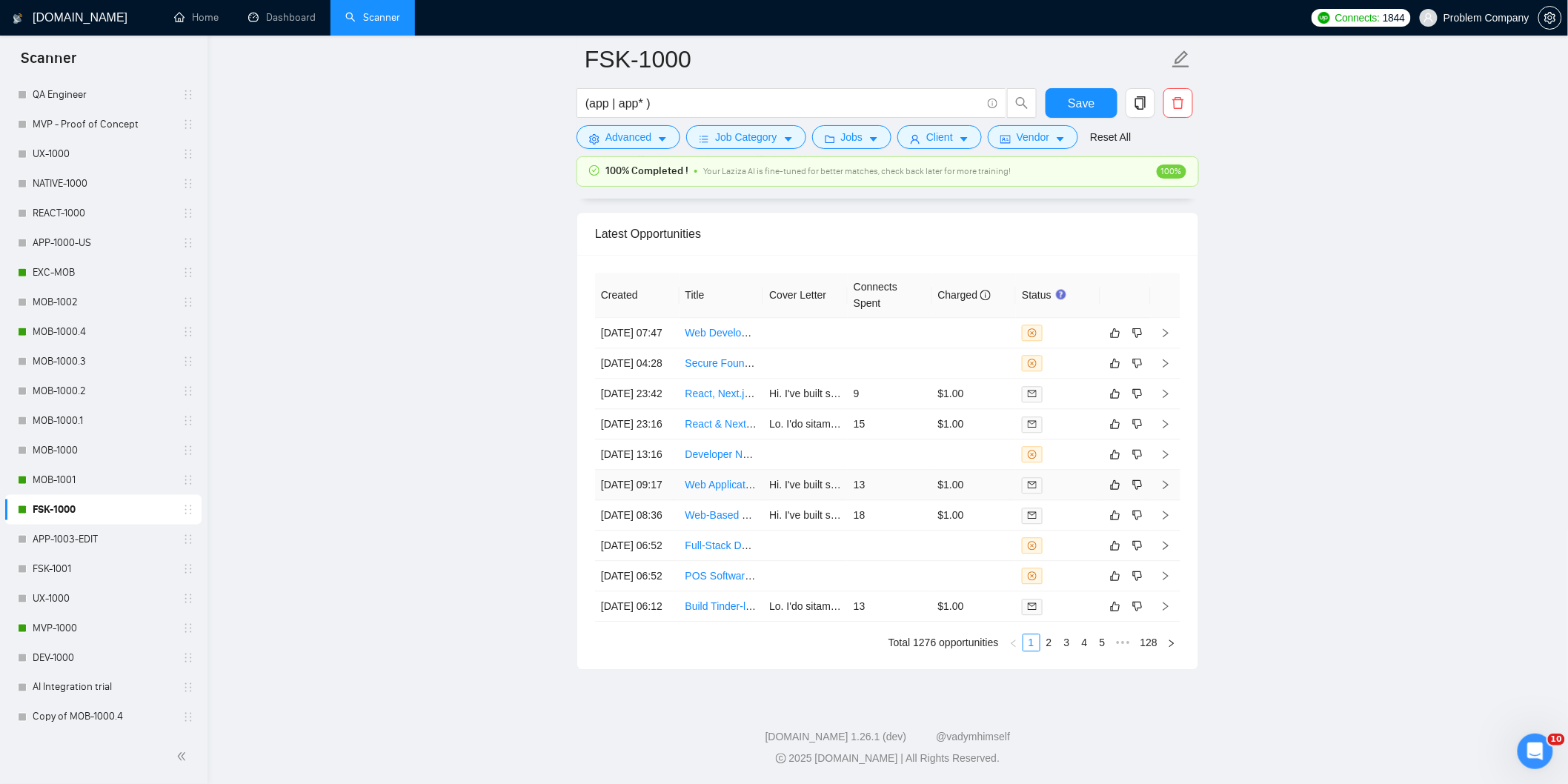
click at [663, 469] on td "[DATE] 09:17" at bounding box center [637, 485] width 84 height 31
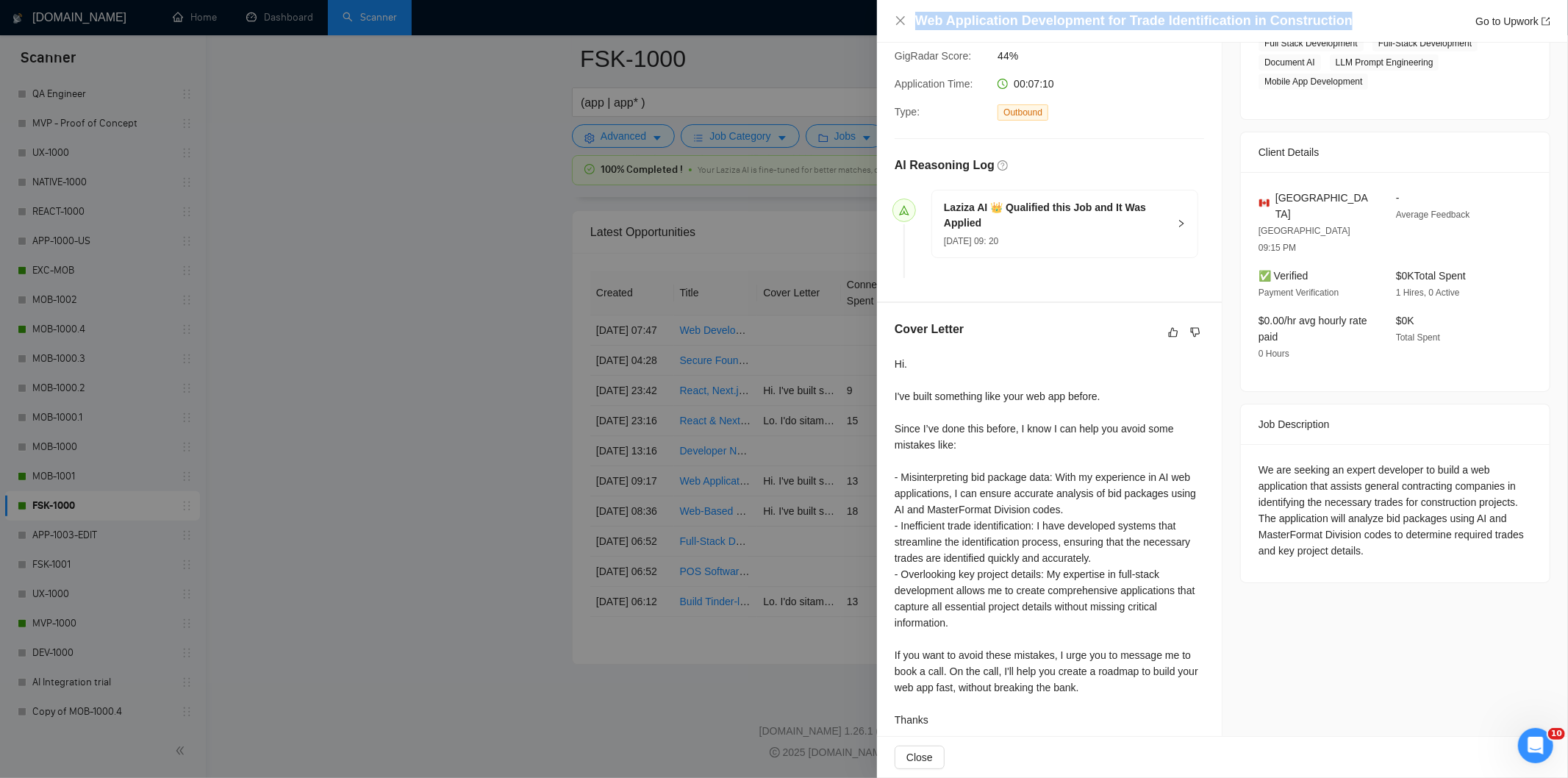
drag, startPoint x: 1354, startPoint y: 21, endPoint x: 913, endPoint y: 22, distance: 441.0
click at [913, 22] on div "Web Application Development for Trade Identification in Construction Go to Upwo…" at bounding box center [1222, 20] width 655 height 18
click at [1388, 523] on div "We are seeking an expert developer to build a web application that assists gene…" at bounding box center [1395, 510] width 273 height 97
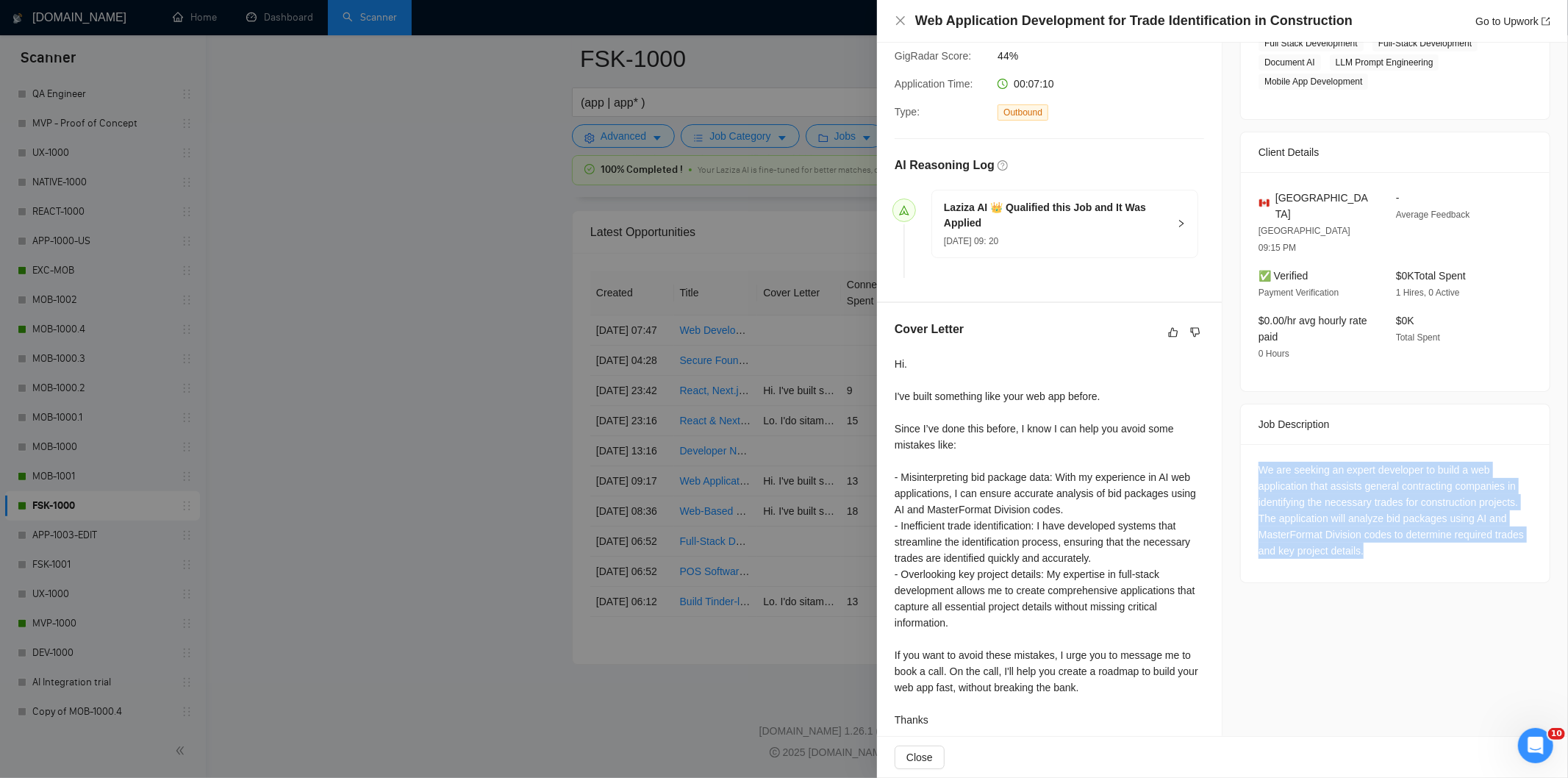
drag, startPoint x: 1385, startPoint y: 523, endPoint x: 1245, endPoint y: 436, distance: 164.8
click at [1245, 444] on div "We are seeking an expert developer to build a web application that assists gene…" at bounding box center [1395, 513] width 309 height 139
click at [1400, 495] on div "We are seeking an expert developer to build a web application that assists gene…" at bounding box center [1395, 510] width 273 height 97
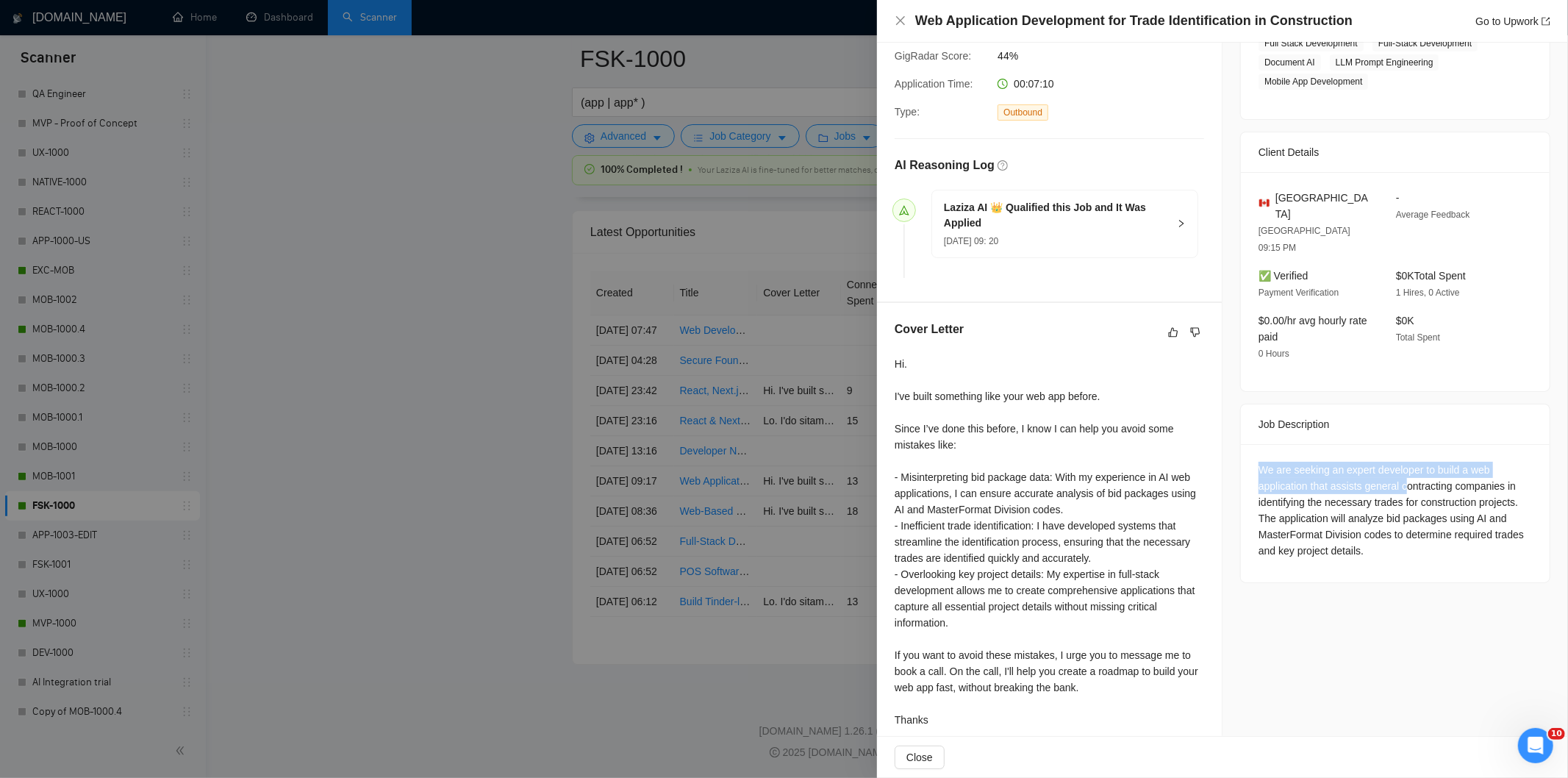
drag, startPoint x: 1245, startPoint y: 436, endPoint x: 1397, endPoint y: 459, distance: 153.7
click at [1397, 459] on div "We are seeking an expert developer to build a web application that assists gene…" at bounding box center [1395, 513] width 309 height 139
click at [1403, 496] on div "We are seeking an expert developer to build a web application that assists gene…" at bounding box center [1395, 510] width 273 height 97
click at [895, 18] on icon "close" at bounding box center [900, 21] width 11 height 11
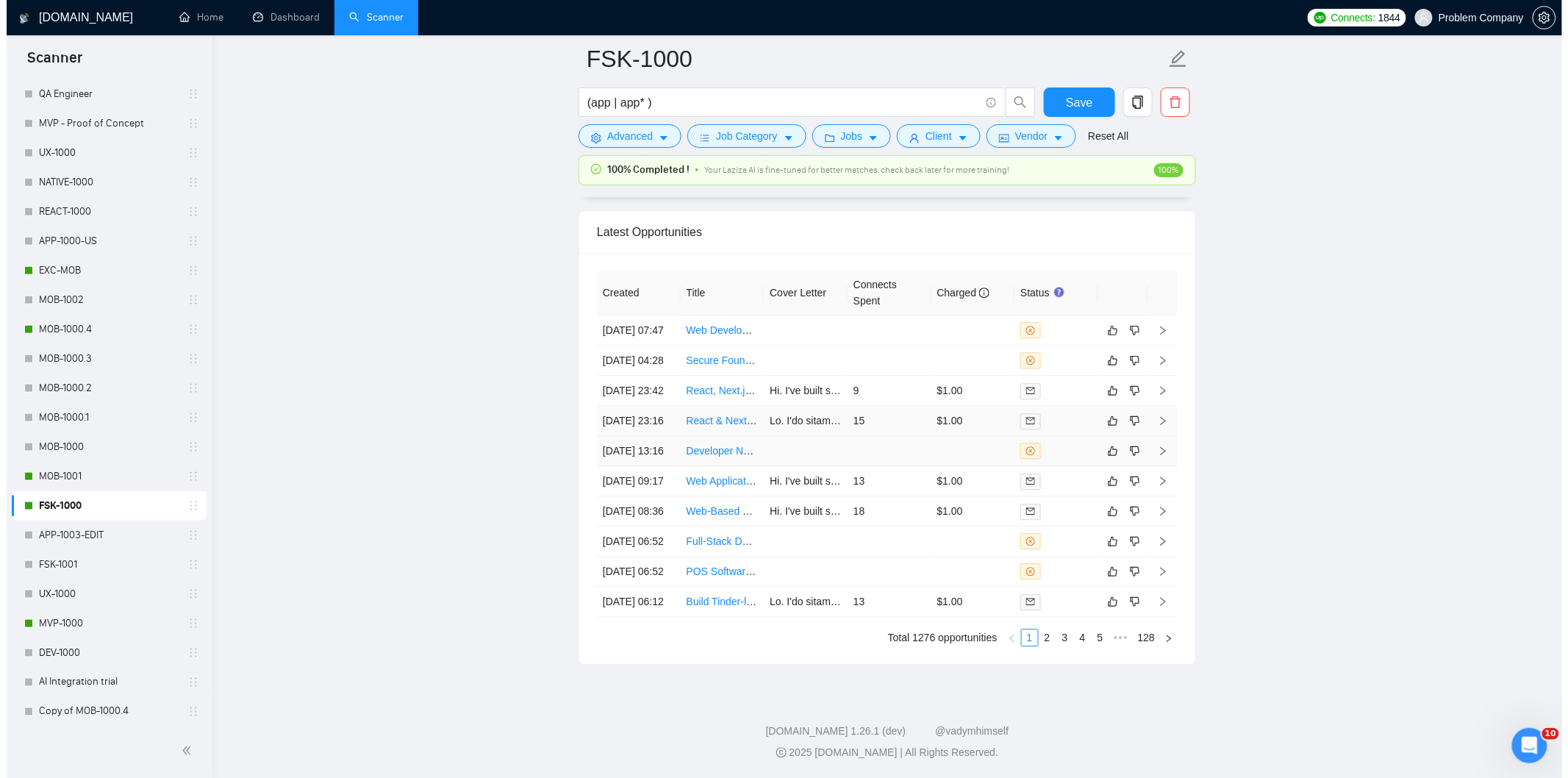
scroll to position [3663, 0]
click at [626, 466] on td "[DATE] 13:16" at bounding box center [632, 452] width 83 height 30
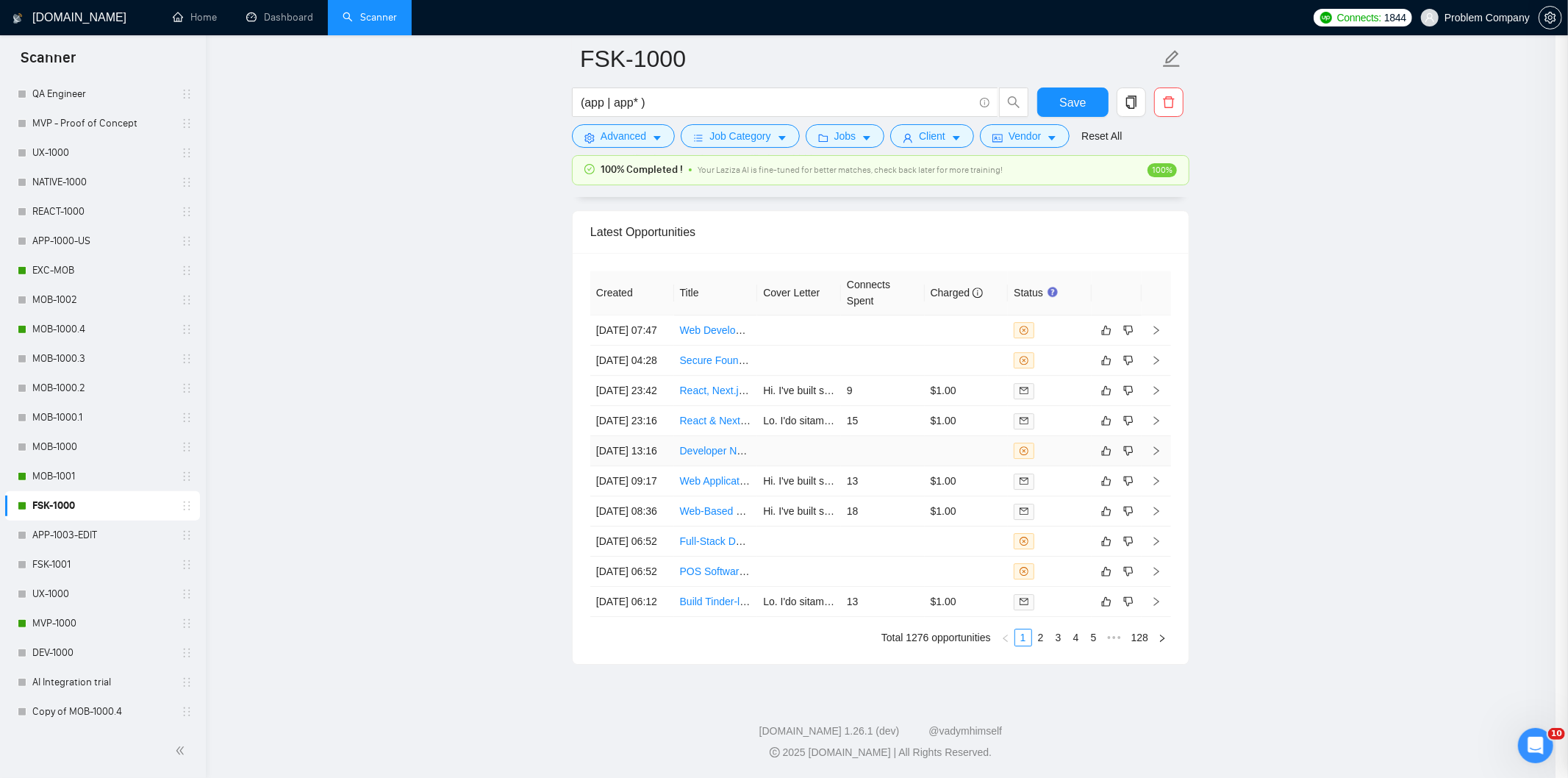
scroll to position [84, 0]
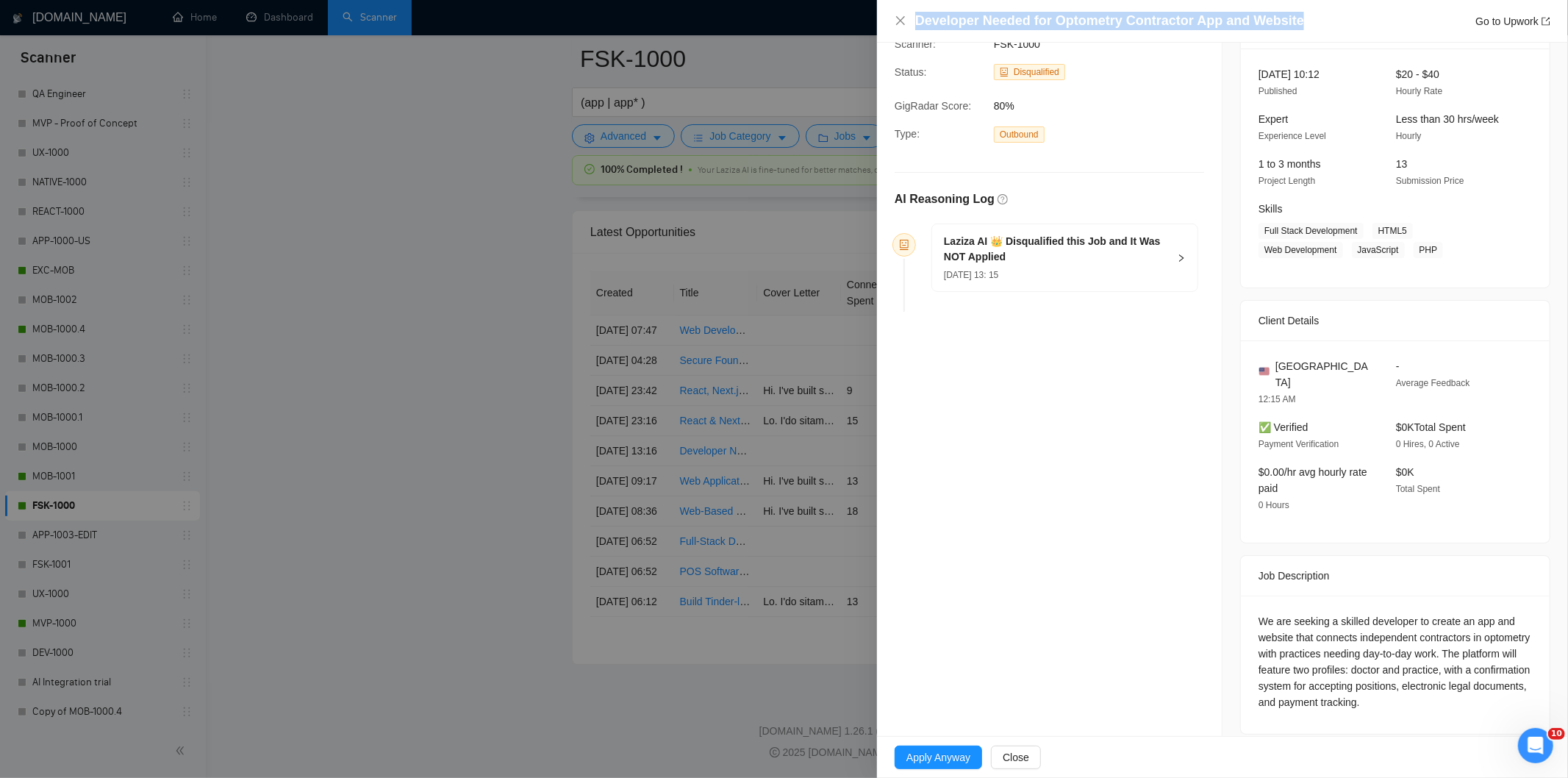
drag, startPoint x: 1301, startPoint y: 22, endPoint x: 911, endPoint y: 34, distance: 390.2
click at [911, 34] on div "Developer Needed for Optometry Contractor App and Website Go to Upwork" at bounding box center [1223, 21] width 692 height 43
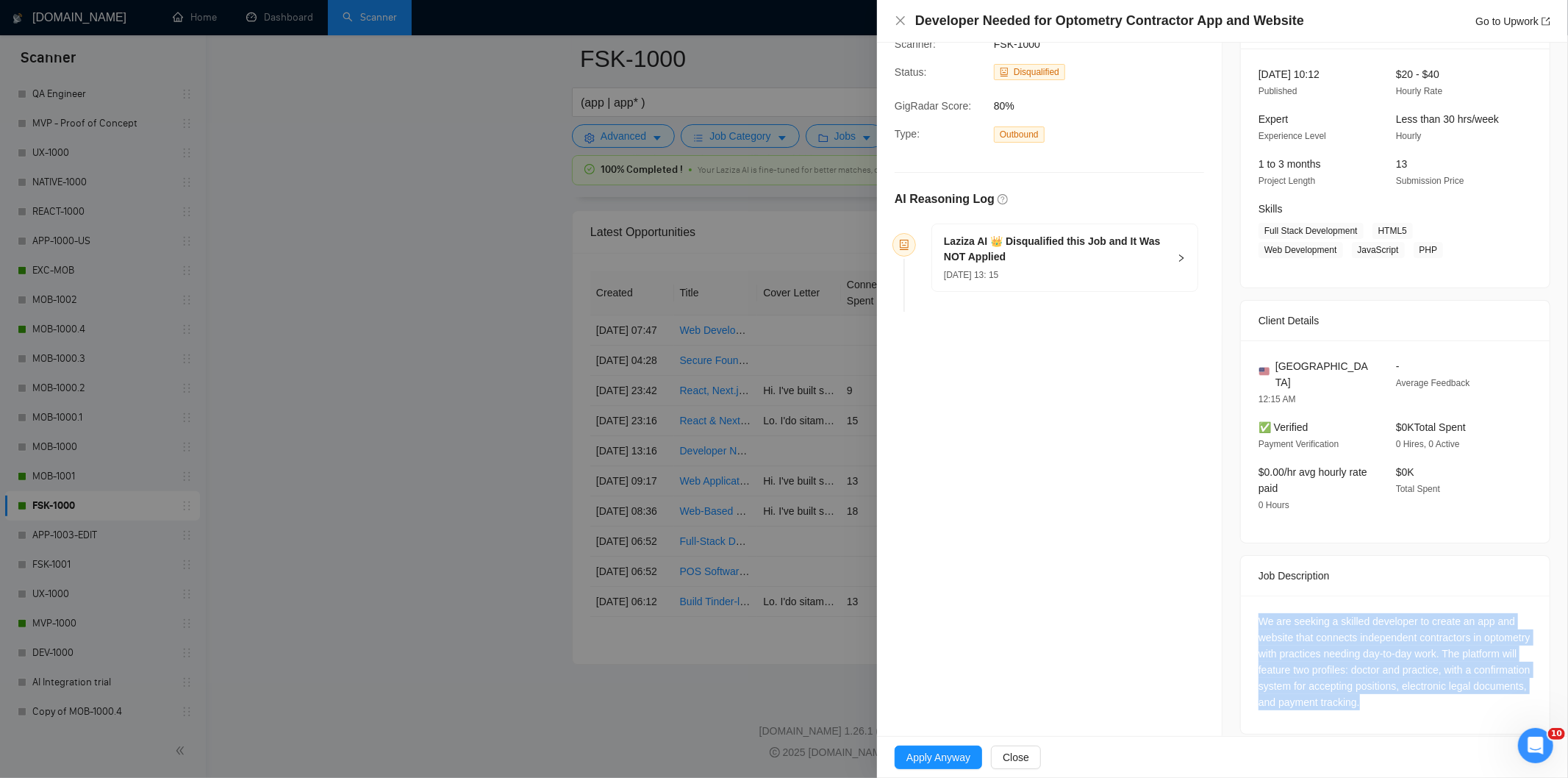
drag, startPoint x: 1451, startPoint y: 692, endPoint x: 1250, endPoint y: 608, distance: 217.8
click at [1250, 608] on div "We are seeking a skilled developer to create an app and website that connects i…" at bounding box center [1395, 665] width 309 height 139
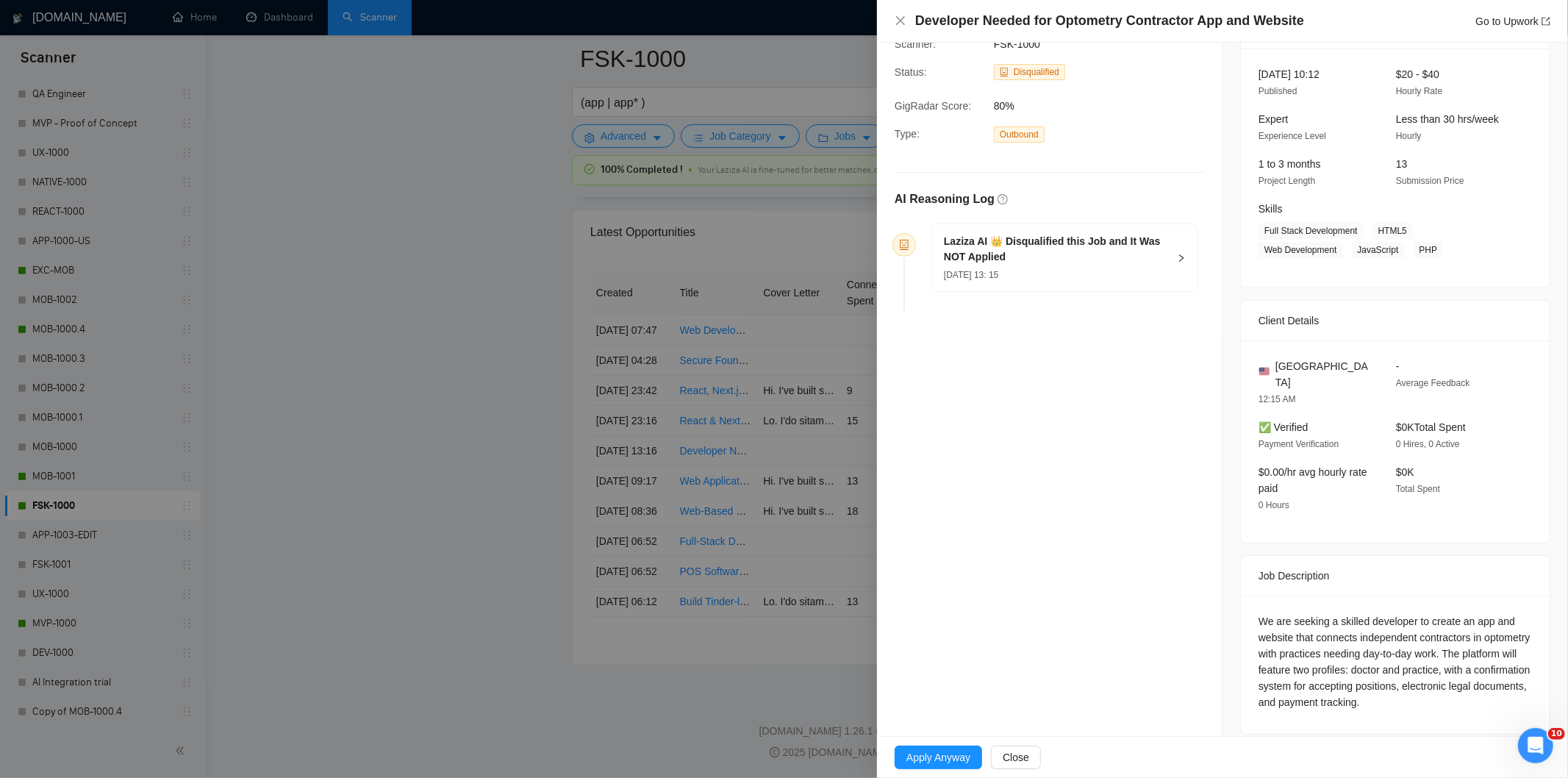
click at [1026, 274] on div "[DATE] 13: 15" at bounding box center [1056, 274] width 224 height 16
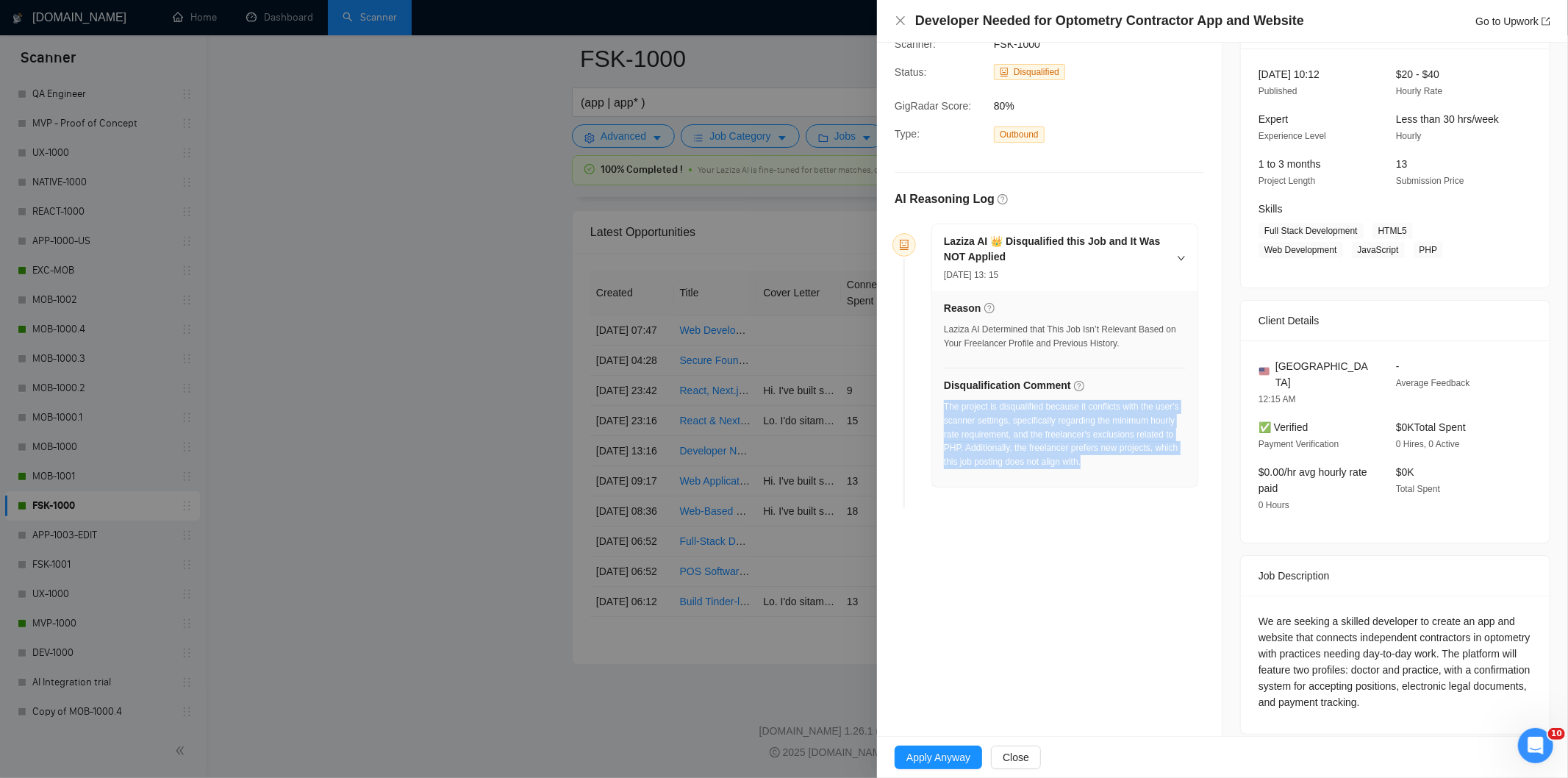
drag, startPoint x: 1103, startPoint y: 469, endPoint x: 944, endPoint y: 412, distance: 168.9
click at [944, 412] on div "The project is disqualified because it conflicts with the user's scanner settin…" at bounding box center [1064, 435] width 242 height 69
click at [899, 20] on icon "close" at bounding box center [900, 20] width 9 height 9
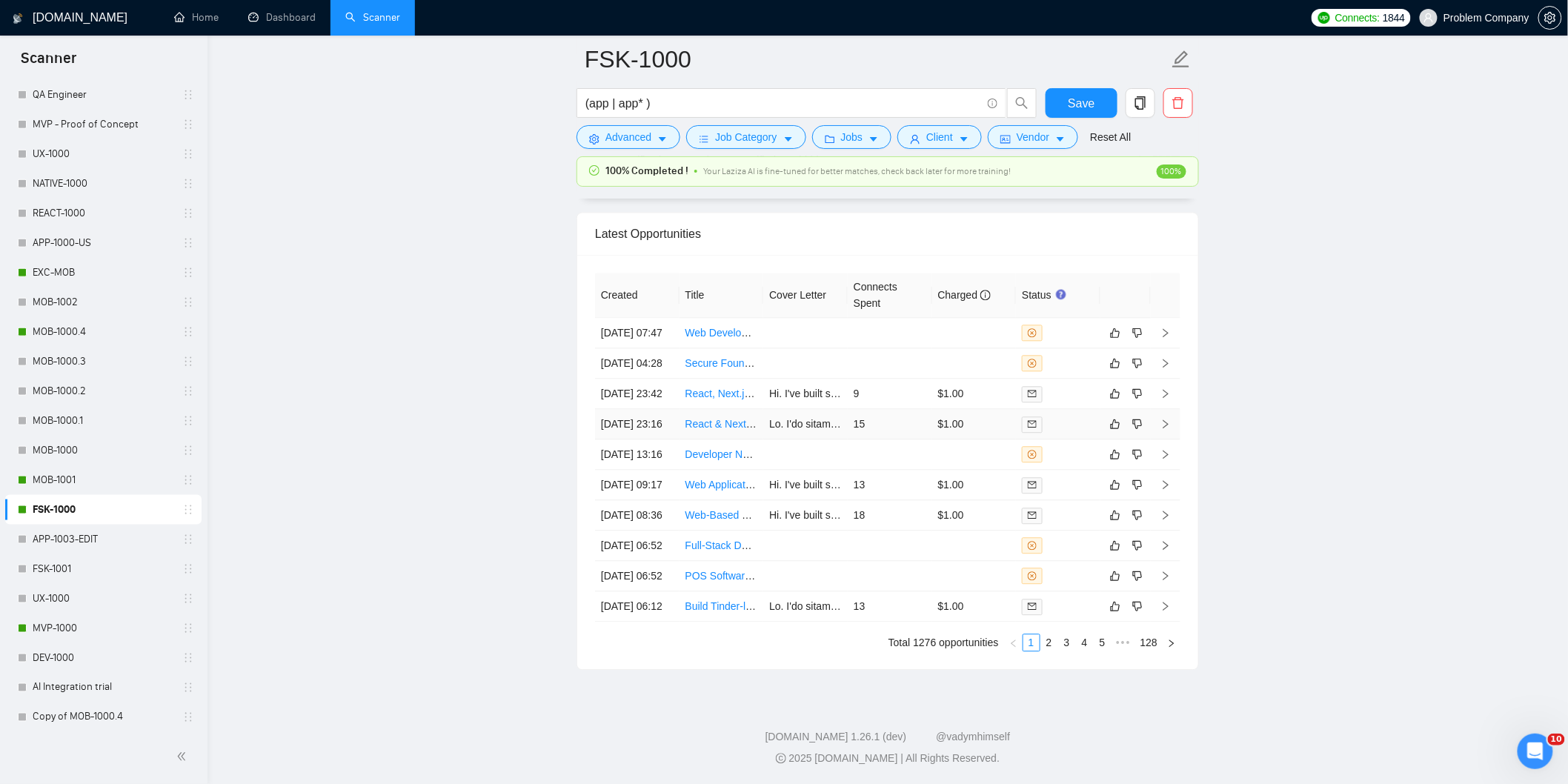
click at [658, 413] on td "[DATE] 23:16" at bounding box center [637, 425] width 84 height 31
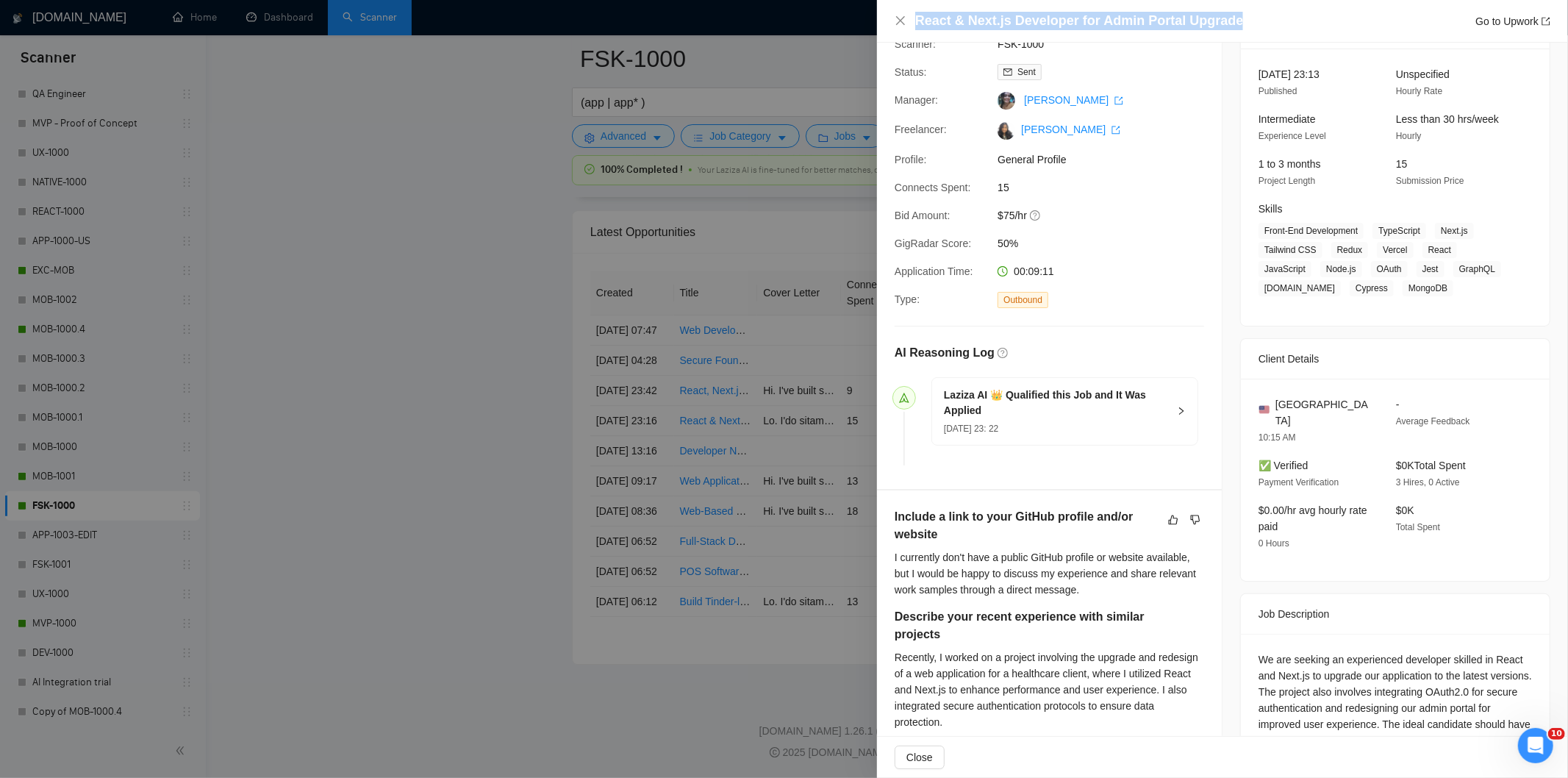
drag, startPoint x: 1211, startPoint y: 21, endPoint x: 915, endPoint y: 23, distance: 296.0
click at [915, 23] on div "React & Next.js Developer for Admin Portal Upgrade Go to Upwork" at bounding box center [1233, 20] width 636 height 18
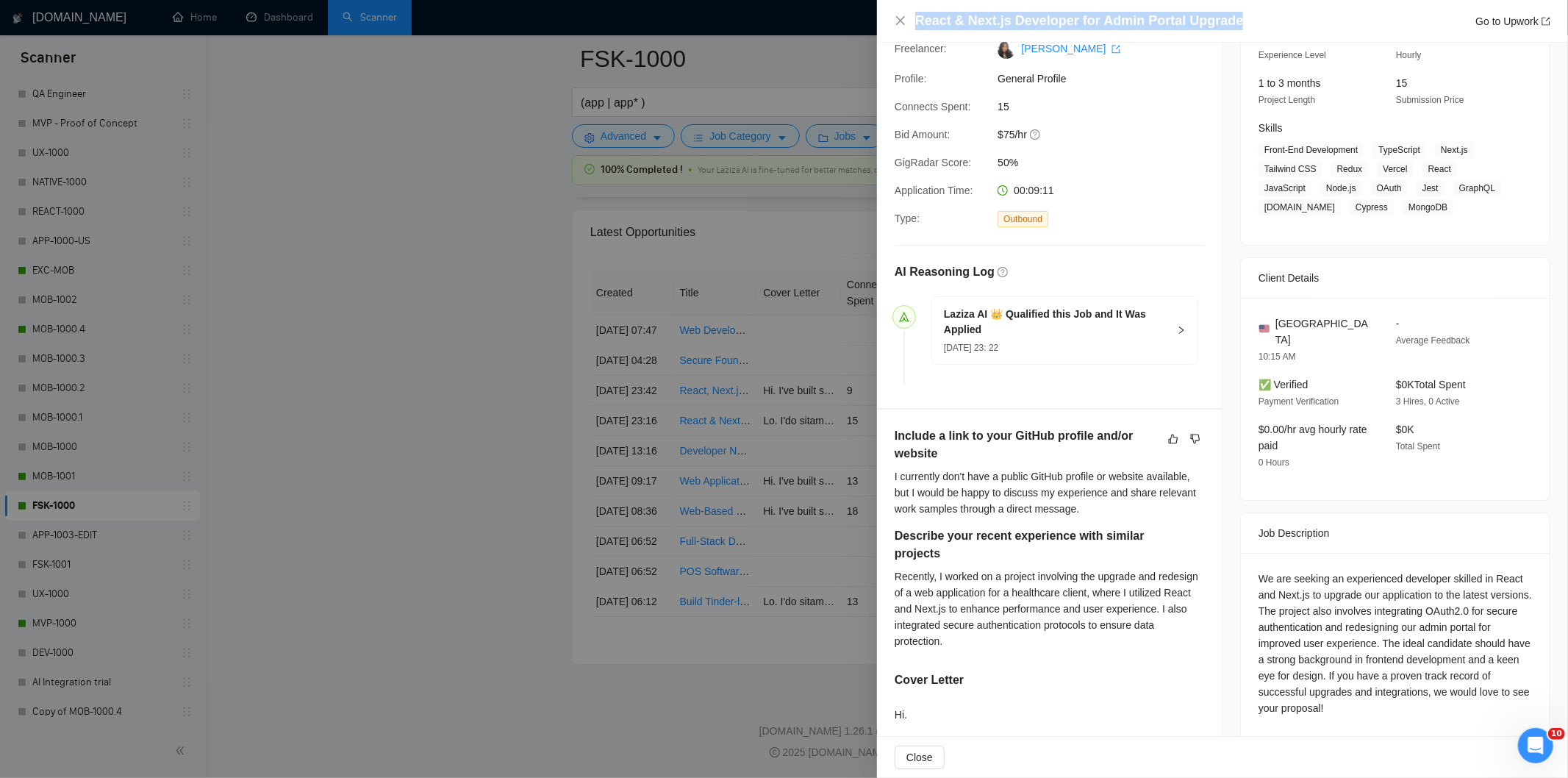
scroll to position [412, 0]
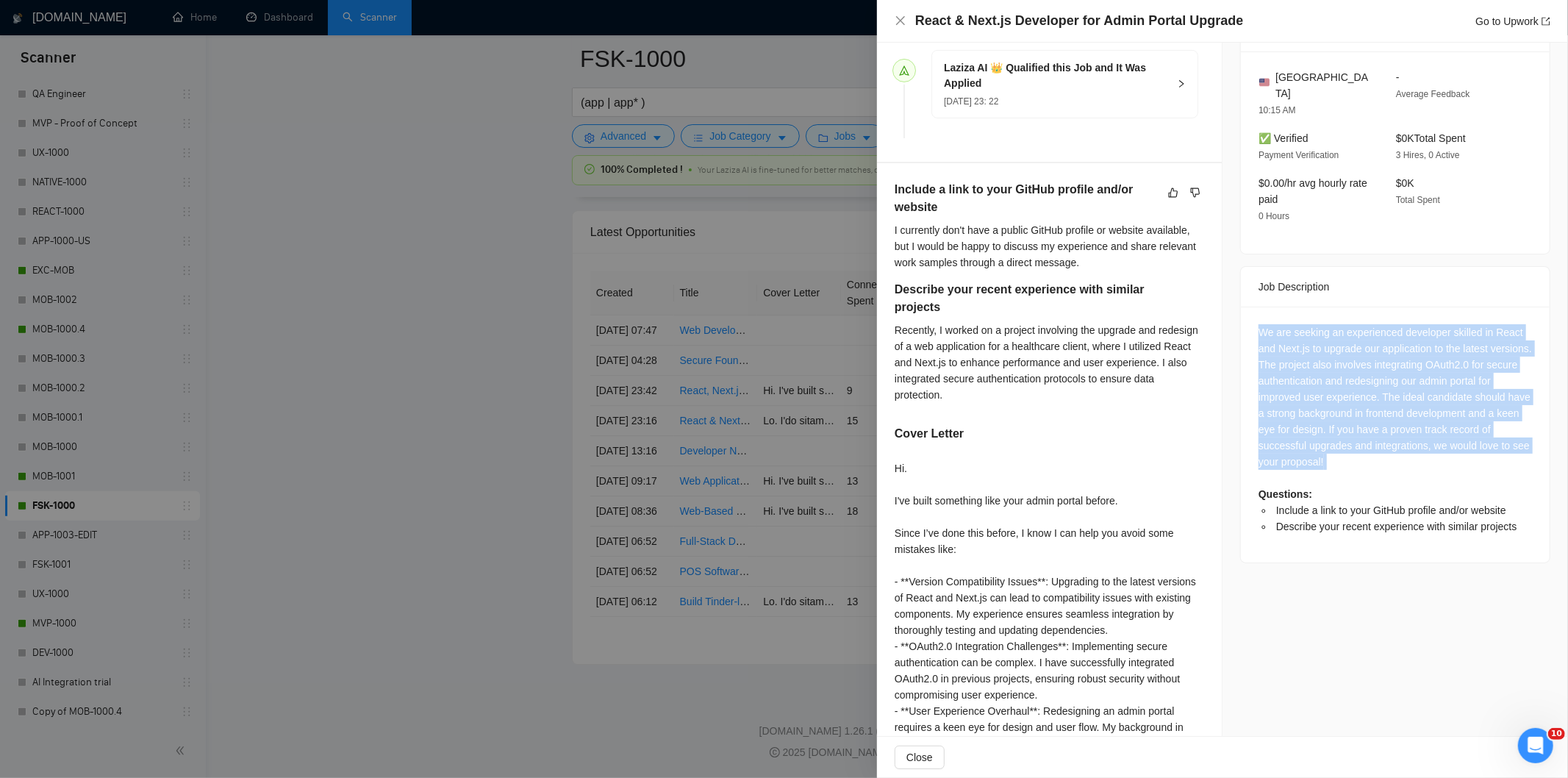
drag, startPoint x: 1247, startPoint y: 310, endPoint x: 1504, endPoint y: 459, distance: 297.1
click at [1504, 459] on div "We are seeking an experienced developer skilled in React and Next.js to upgrade…" at bounding box center [1395, 435] width 309 height 256
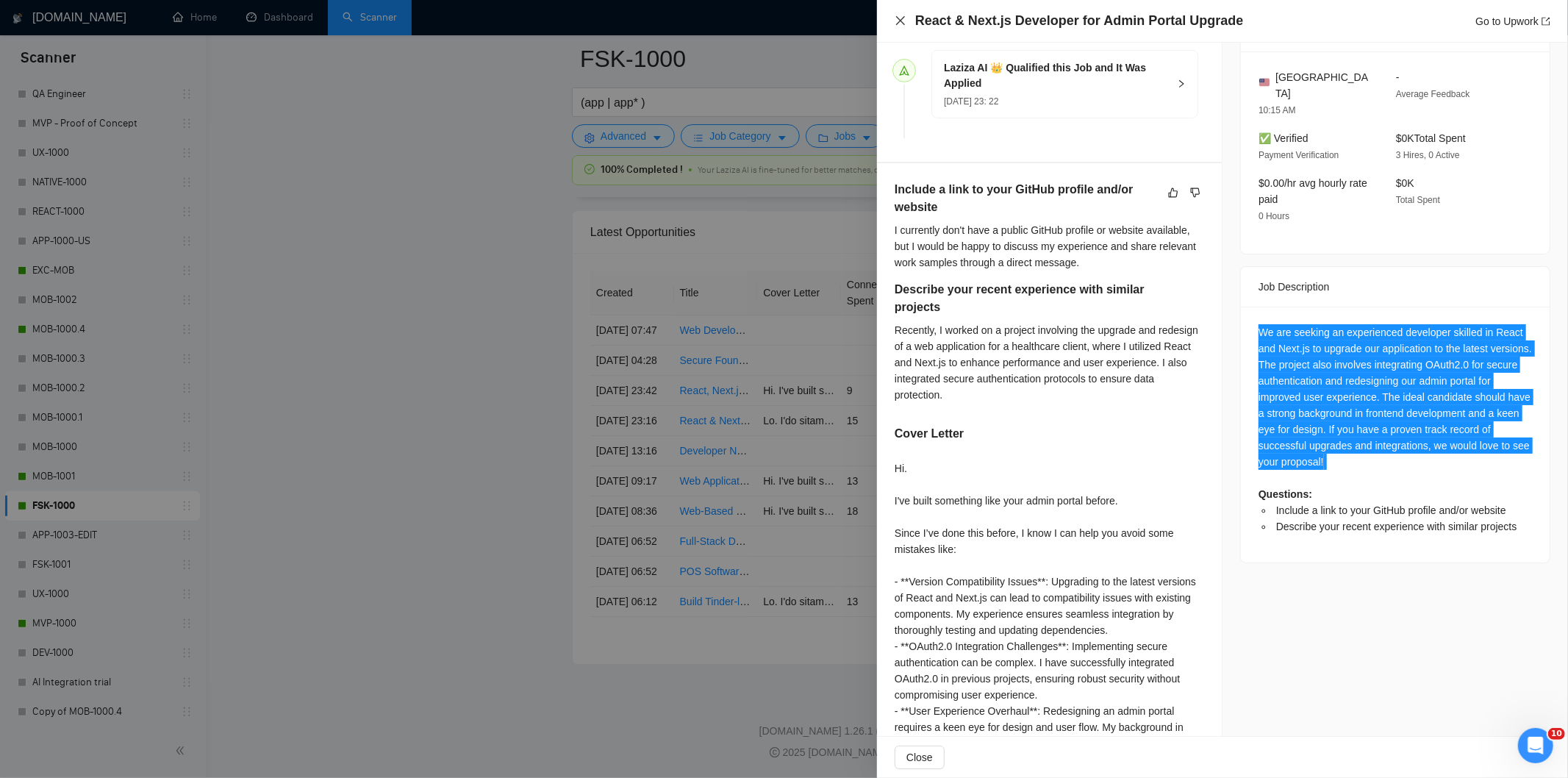
click at [895, 24] on icon "close" at bounding box center [900, 21] width 11 height 11
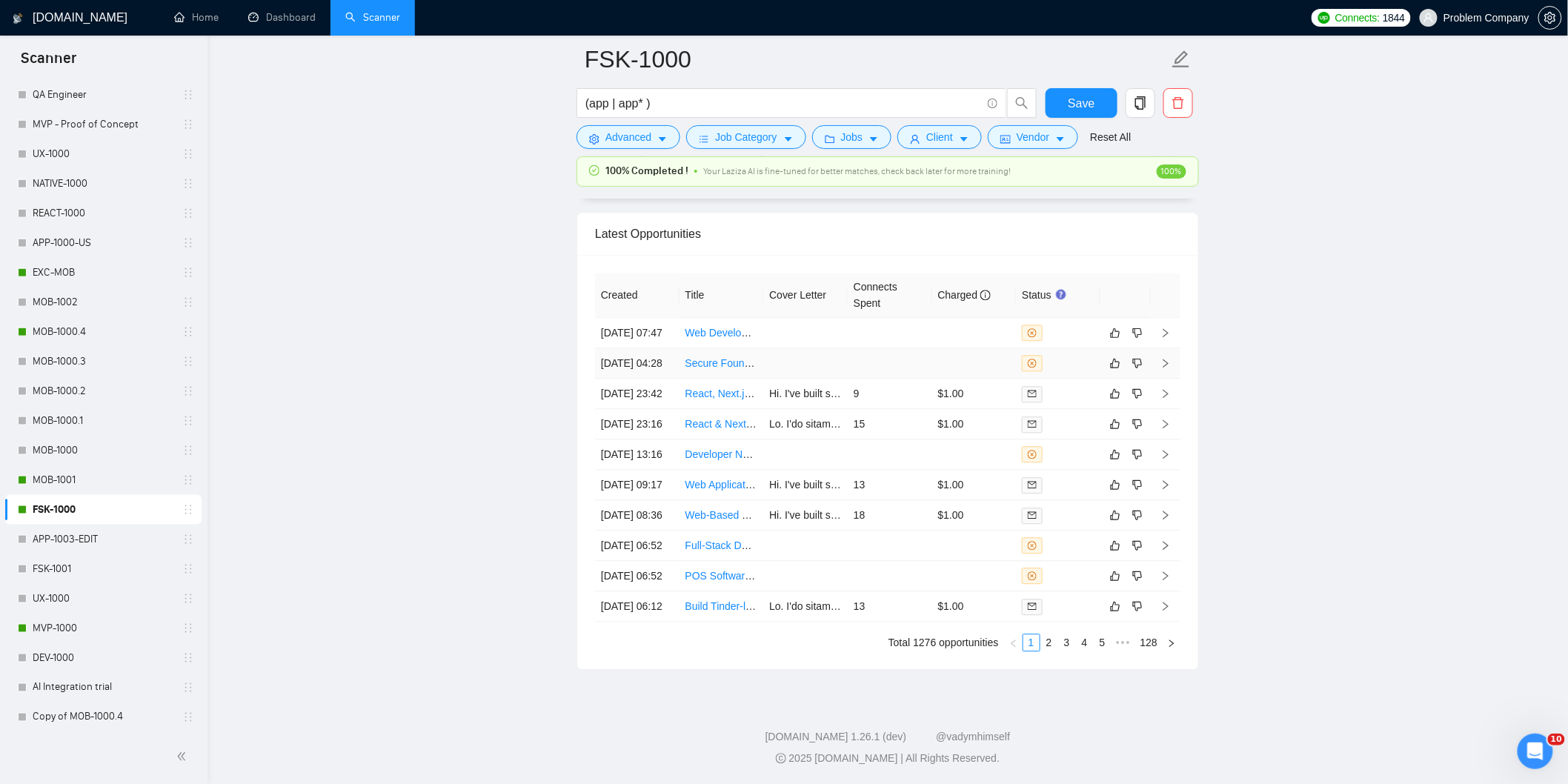
click at [670, 348] on td "[DATE] 04:28" at bounding box center [637, 363] width 84 height 31
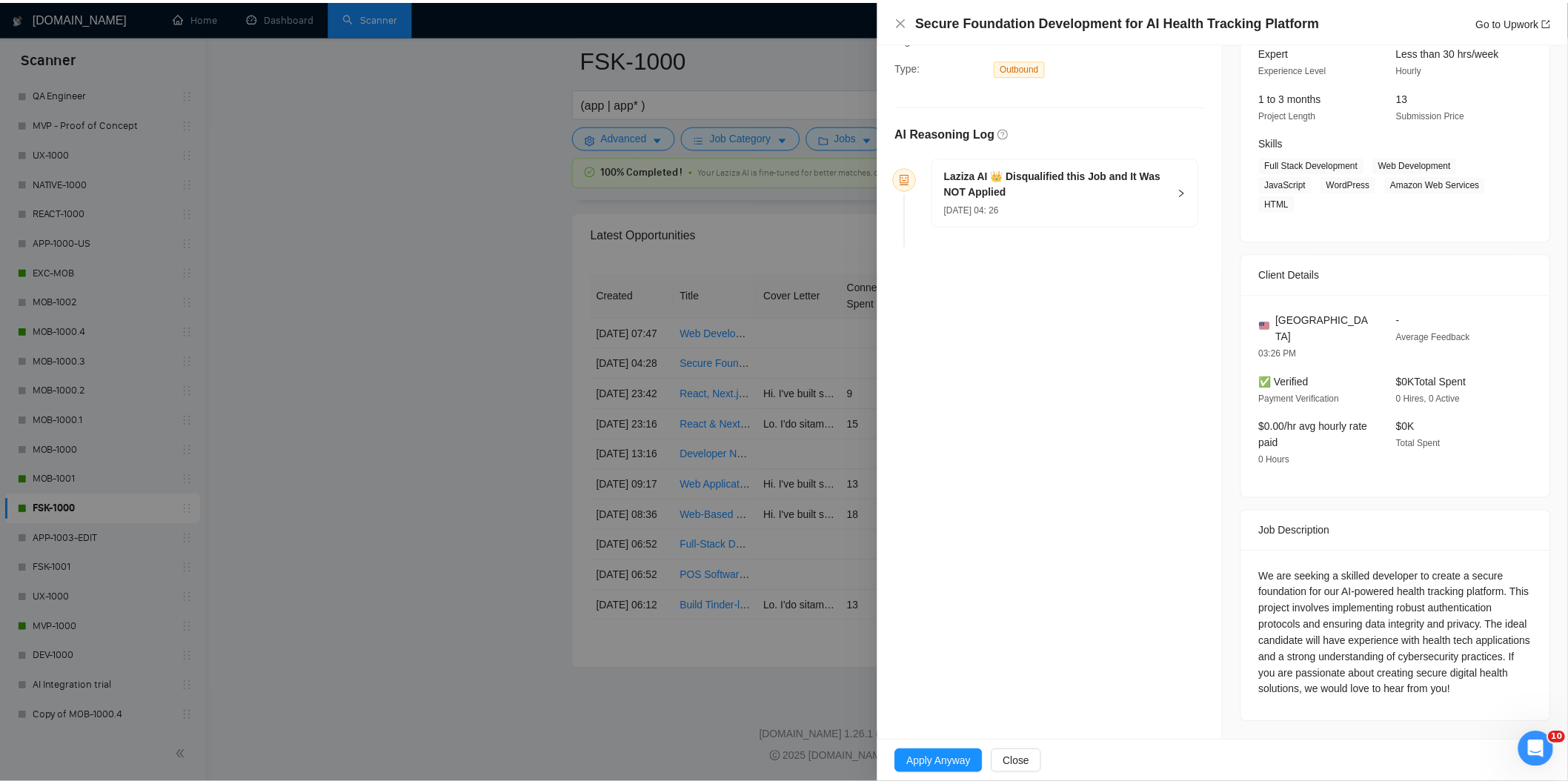
scroll to position [137, 0]
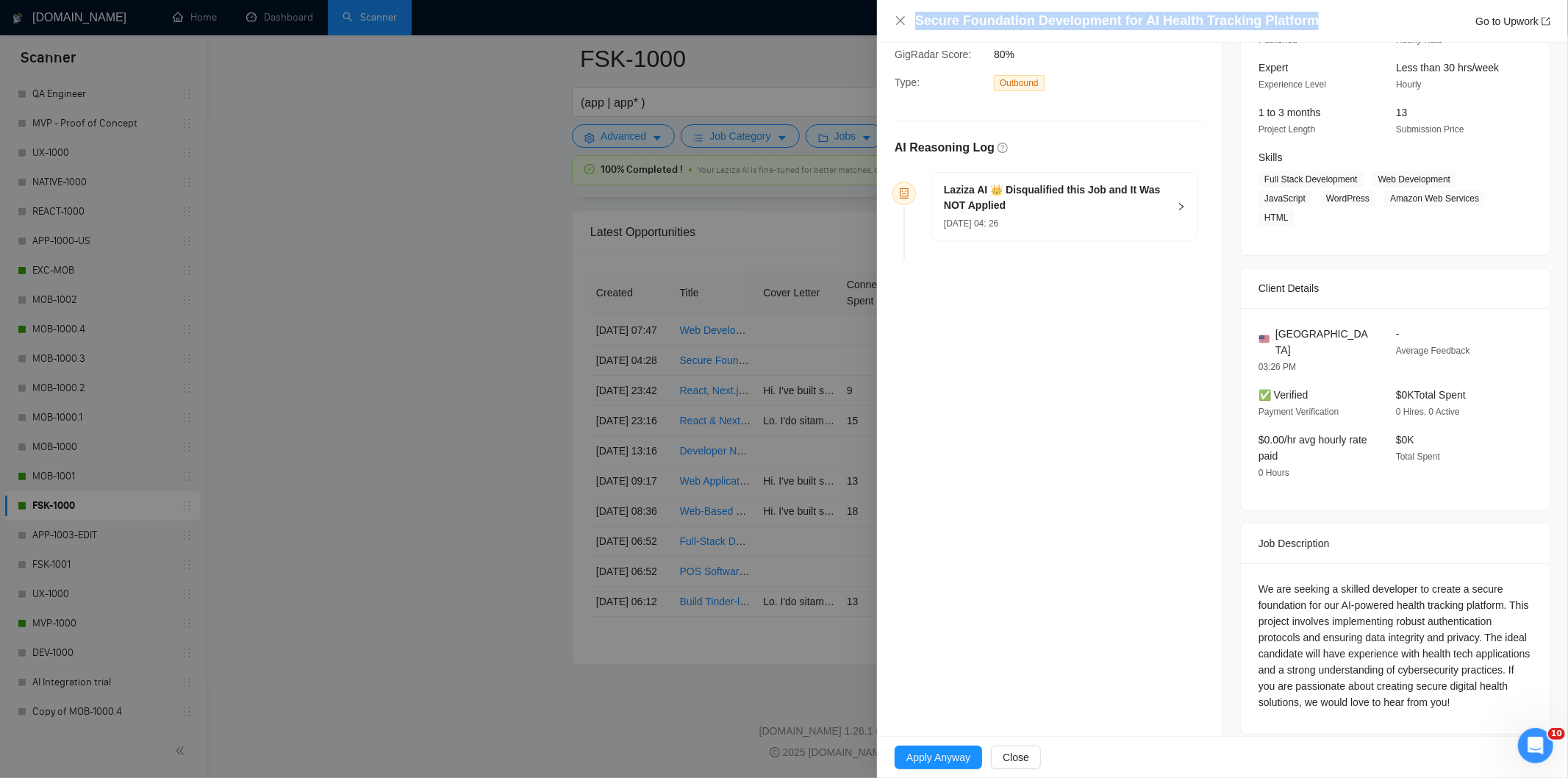
drag, startPoint x: 1303, startPoint y: 28, endPoint x: 911, endPoint y: 28, distance: 392.0
click at [911, 28] on div "Secure Foundation Development for AI Health Tracking Platform Go to Upwork" at bounding box center [1222, 20] width 655 height 18
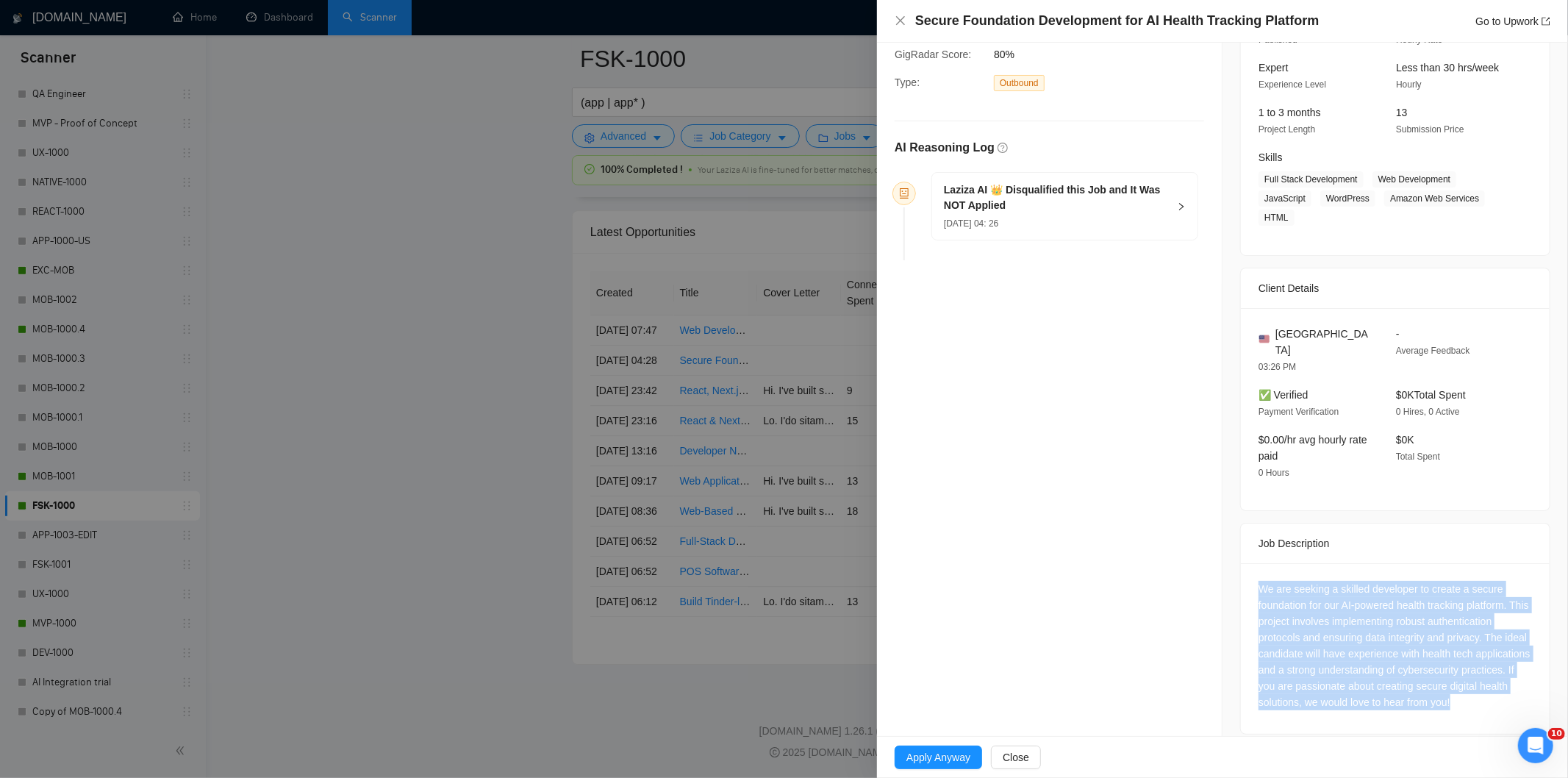
drag, startPoint x: 1513, startPoint y: 692, endPoint x: 1252, endPoint y: 567, distance: 289.4
click at [1259, 581] on div "We are seeking a skilled developer to create a secure foundation for our AI-pow…" at bounding box center [1395, 645] width 273 height 129
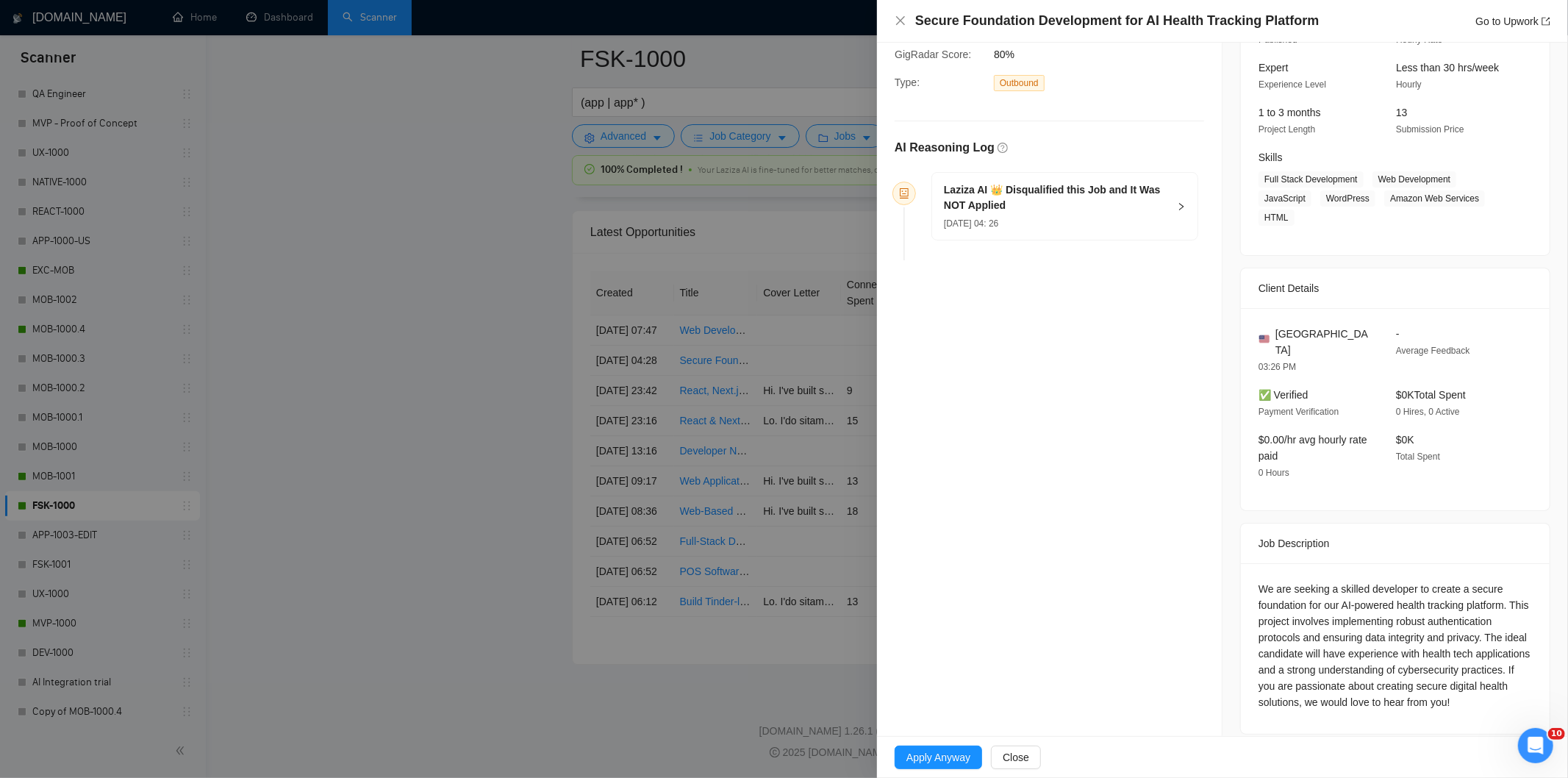
click at [1086, 222] on div "[DATE] 04: 26" at bounding box center [1056, 222] width 224 height 16
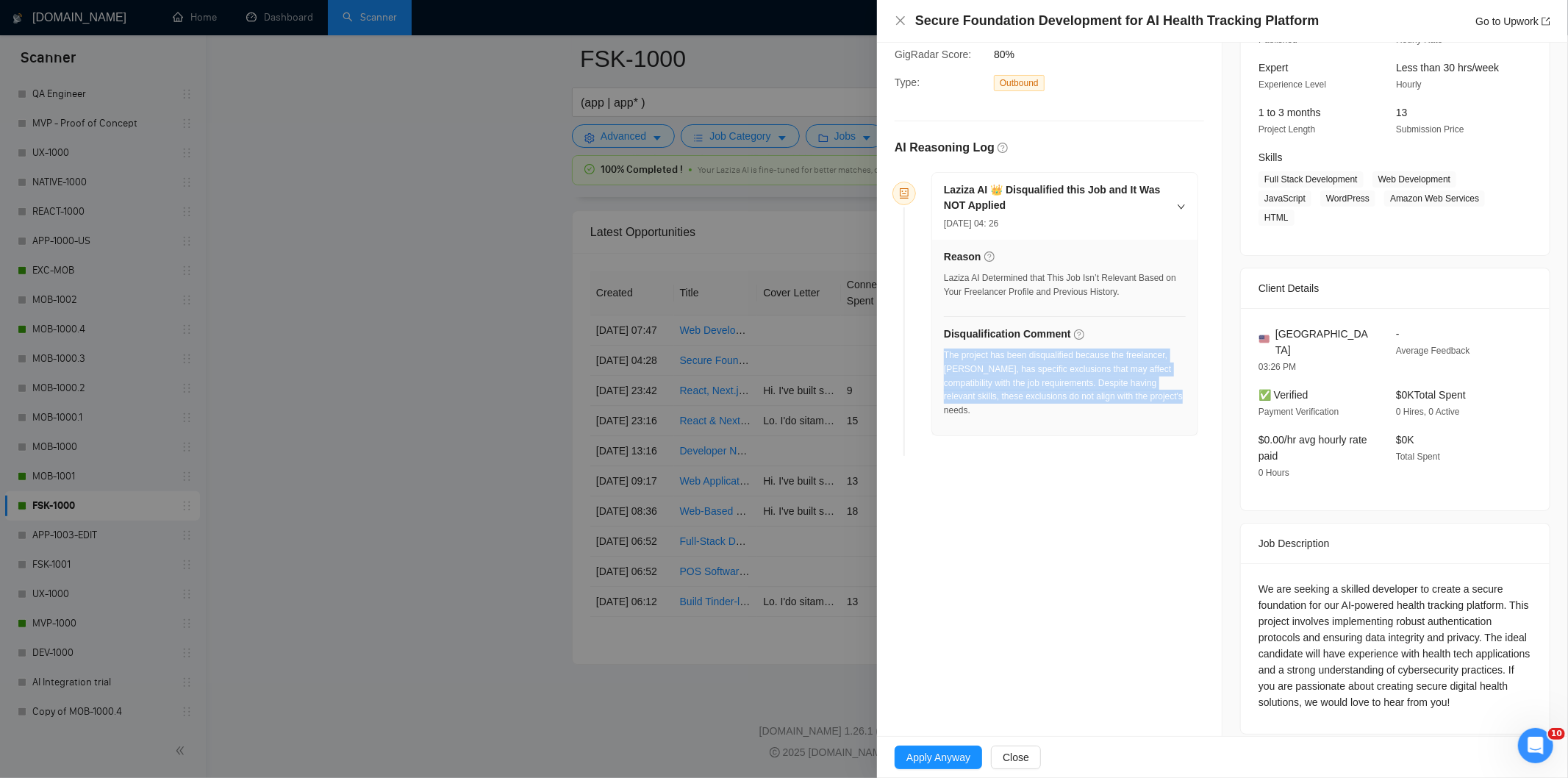
drag, startPoint x: 1144, startPoint y: 401, endPoint x: 943, endPoint y: 361, distance: 204.9
click at [944, 361] on div "The project has been disqualified because the freelancer, [PERSON_NAME], has sp…" at bounding box center [1064, 382] width 242 height 69
click at [901, 22] on icon "close" at bounding box center [900, 20] width 9 height 9
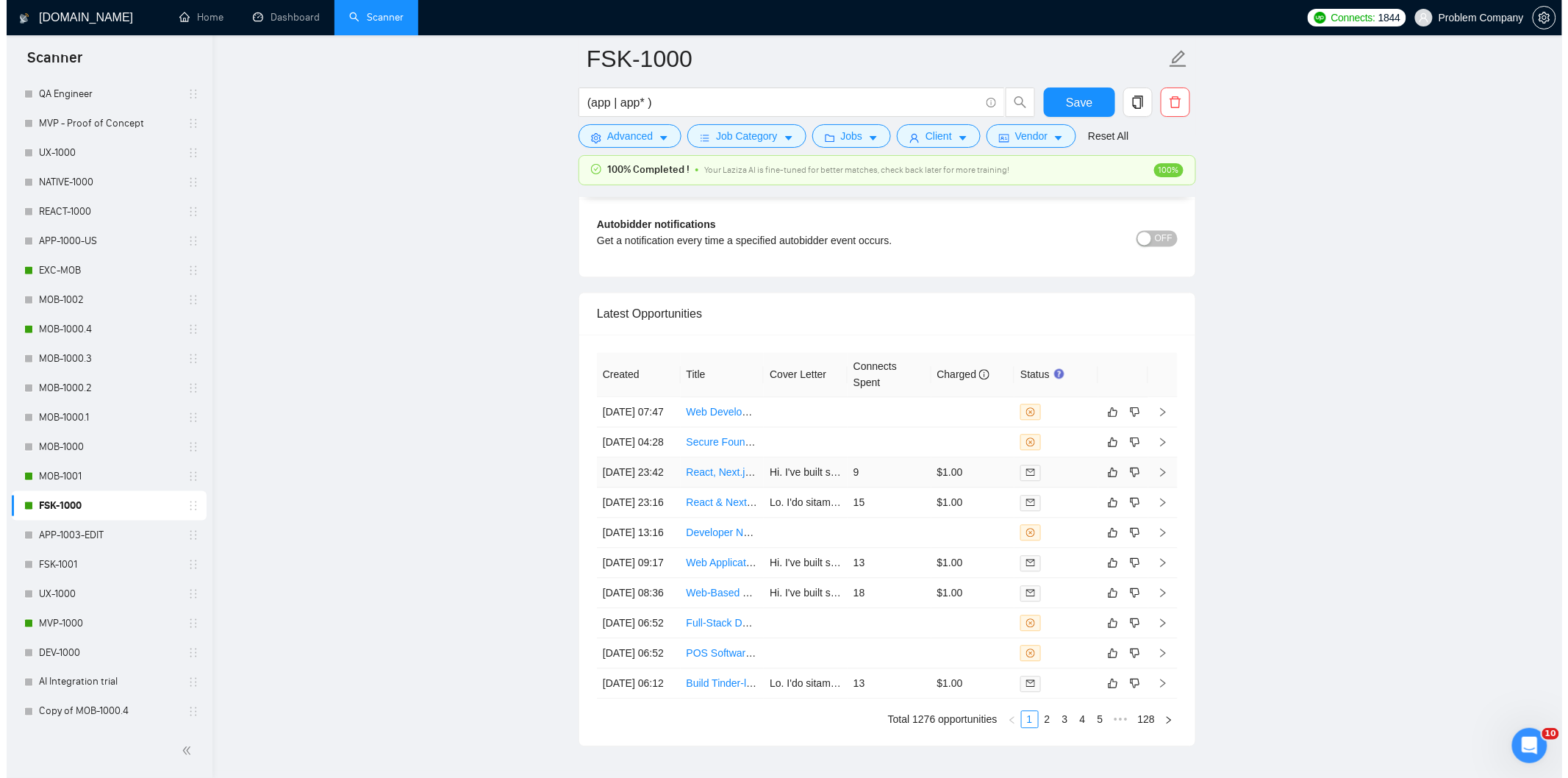
scroll to position [3499, 0]
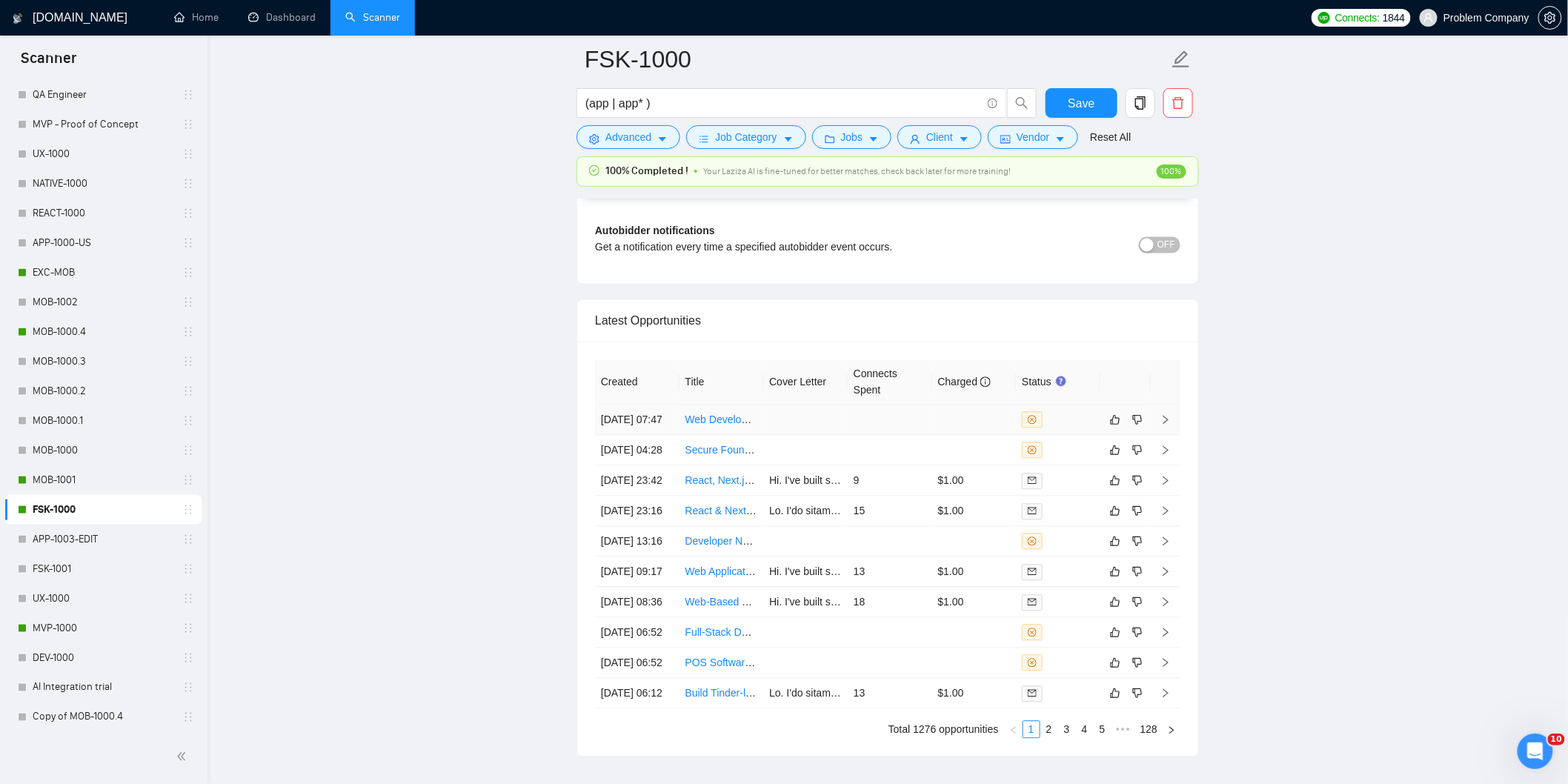
drag, startPoint x: 669, startPoint y: 438, endPoint x: 828, endPoint y: 277, distance: 226.3
click at [669, 436] on td "[DATE] 07:47" at bounding box center [637, 421] width 84 height 31
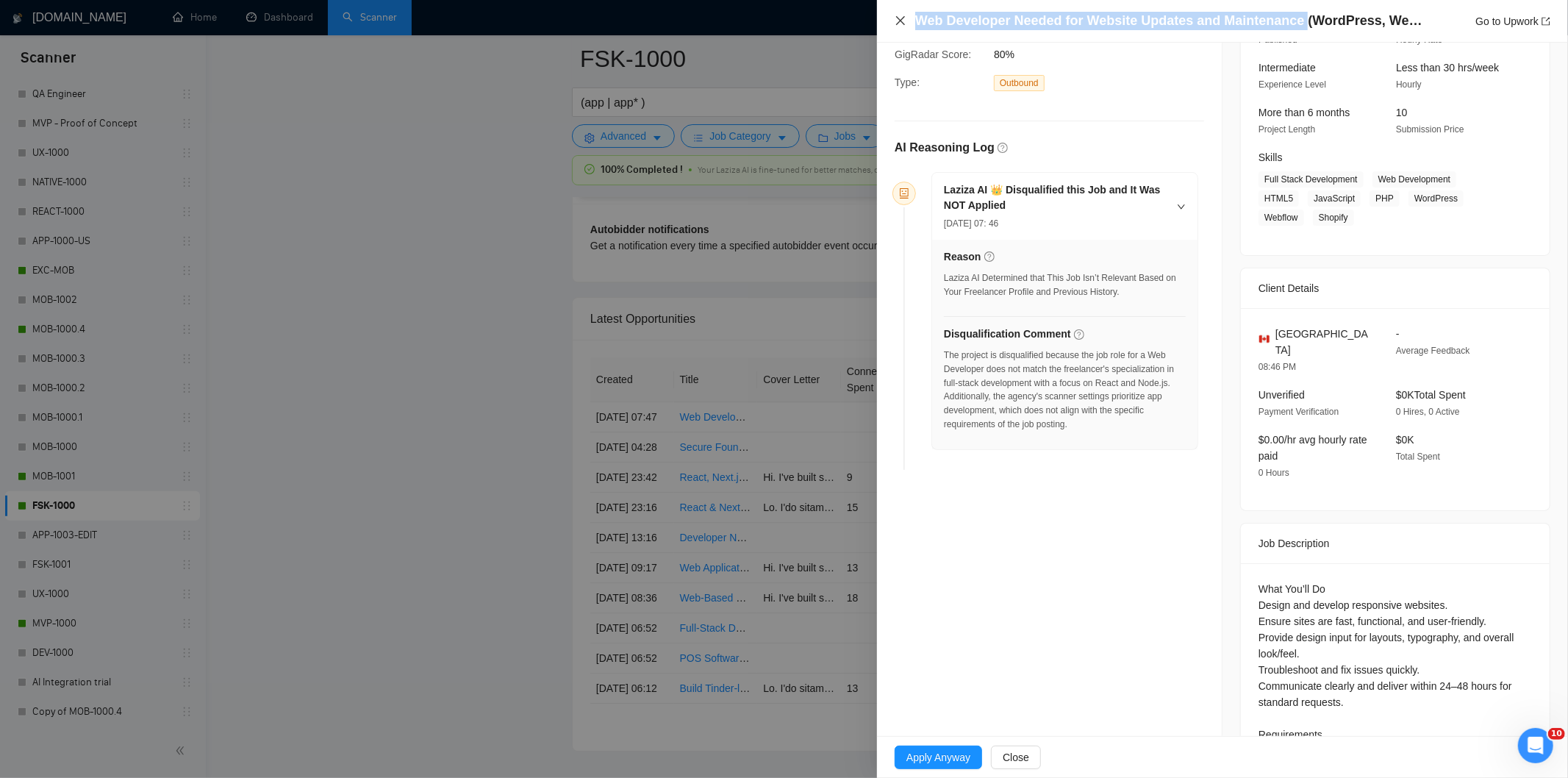
drag, startPoint x: 1189, startPoint y: 19, endPoint x: 905, endPoint y: 23, distance: 284.0
click at [905, 23] on div "Web Developer Needed for Website Updates and Maintenance (WordPress, Webflow, e…" at bounding box center [1222, 20] width 655 height 18
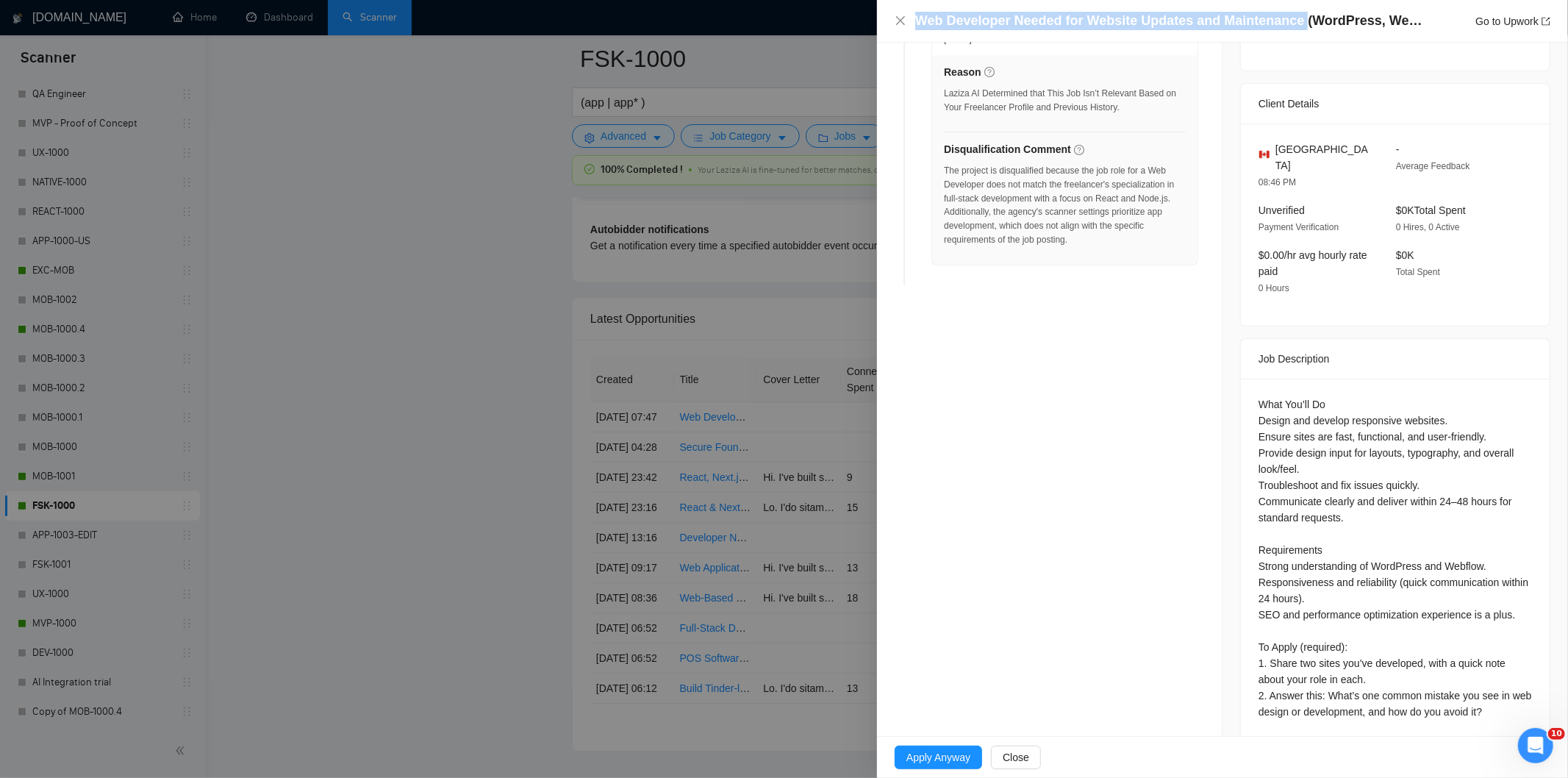
scroll to position [329, 0]
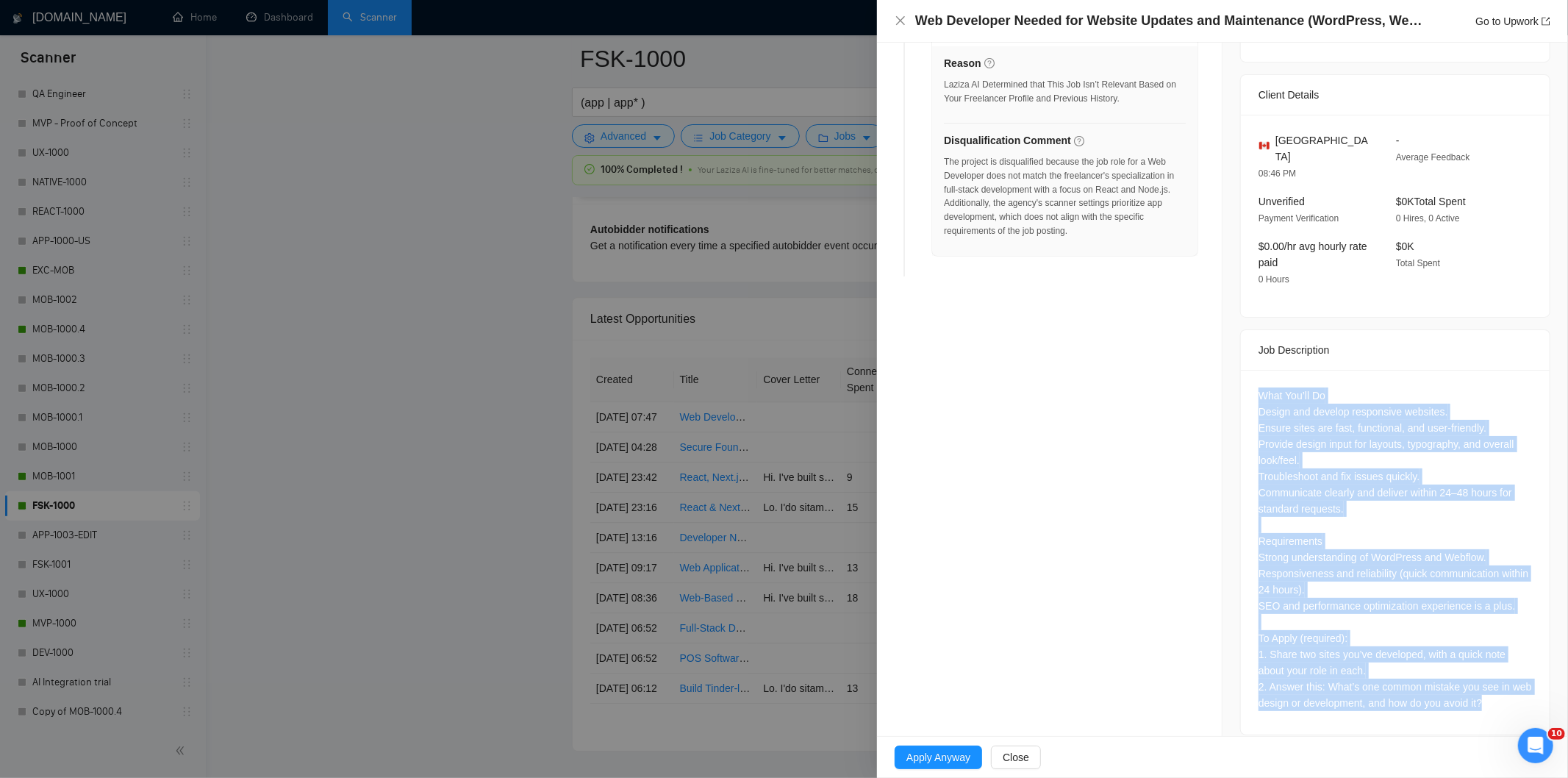
drag, startPoint x: 1250, startPoint y: 375, endPoint x: 1503, endPoint y: 696, distance: 408.7
click at [1503, 696] on div "What You’ll Do Design and develop responsive websites. Ensure sites are fast, f…" at bounding box center [1395, 552] width 309 height 364
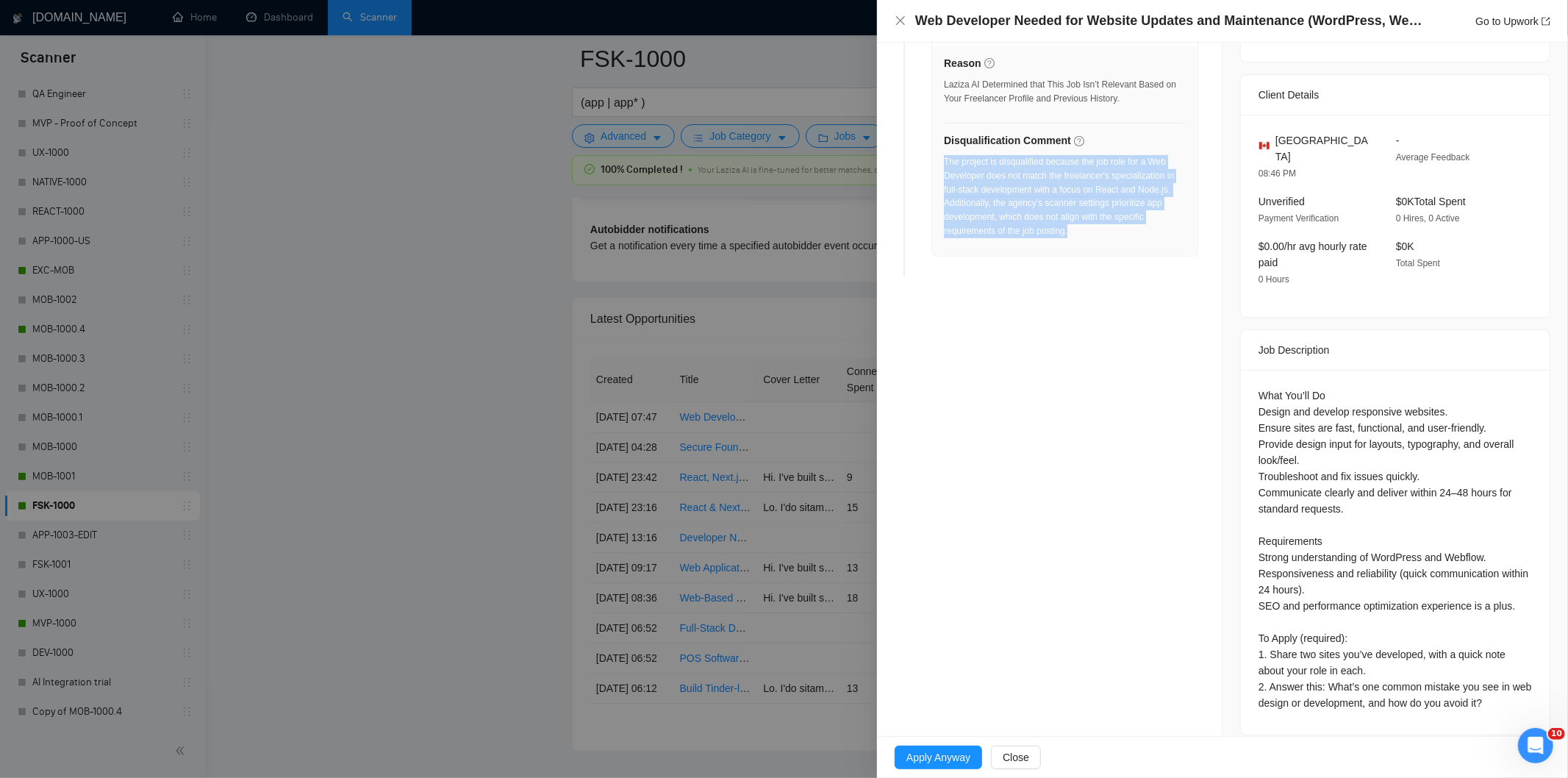
drag, startPoint x: 1089, startPoint y: 239, endPoint x: 945, endPoint y: 165, distance: 161.9
click at [945, 165] on div "The project is disqualified because the job role for a Web Developer does not m…" at bounding box center [1064, 201] width 242 height 92
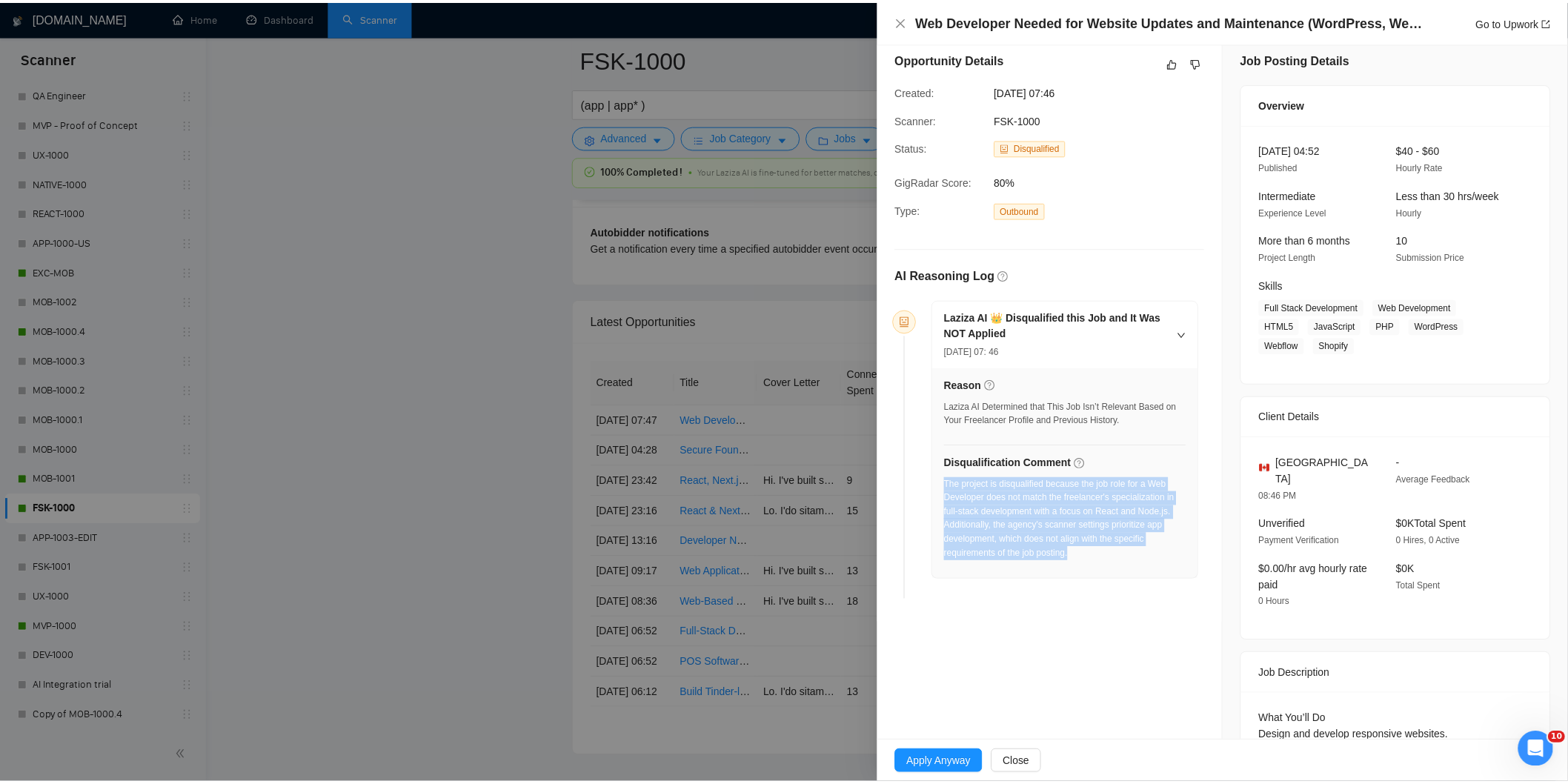
scroll to position [0, 0]
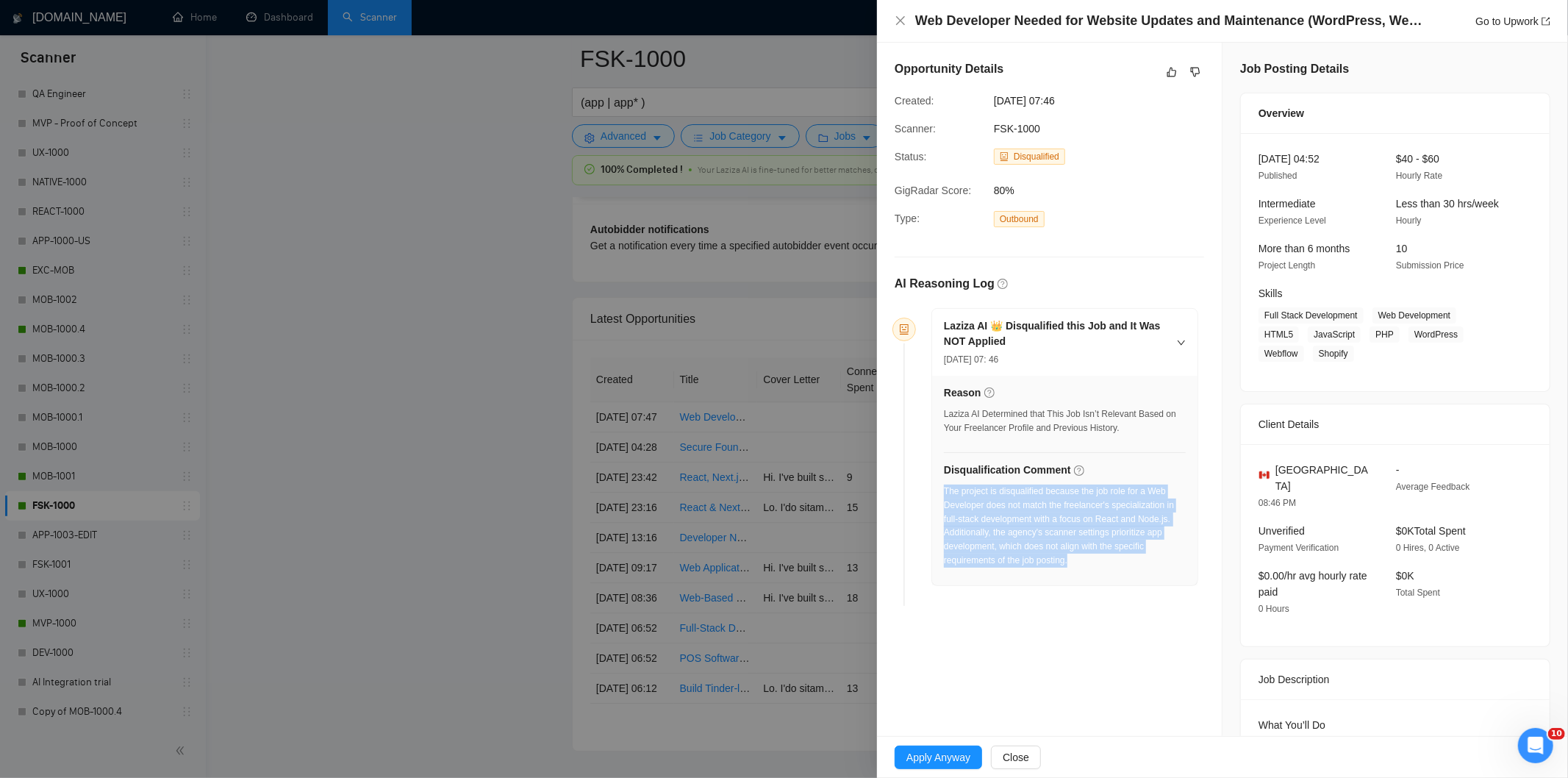
drag, startPoint x: 1097, startPoint y: 104, endPoint x: 993, endPoint y: 97, distance: 104.2
click at [993, 97] on div "[DATE] 07:46" at bounding box center [1062, 101] width 149 height 16
click at [897, 18] on icon "close" at bounding box center [900, 20] width 9 height 9
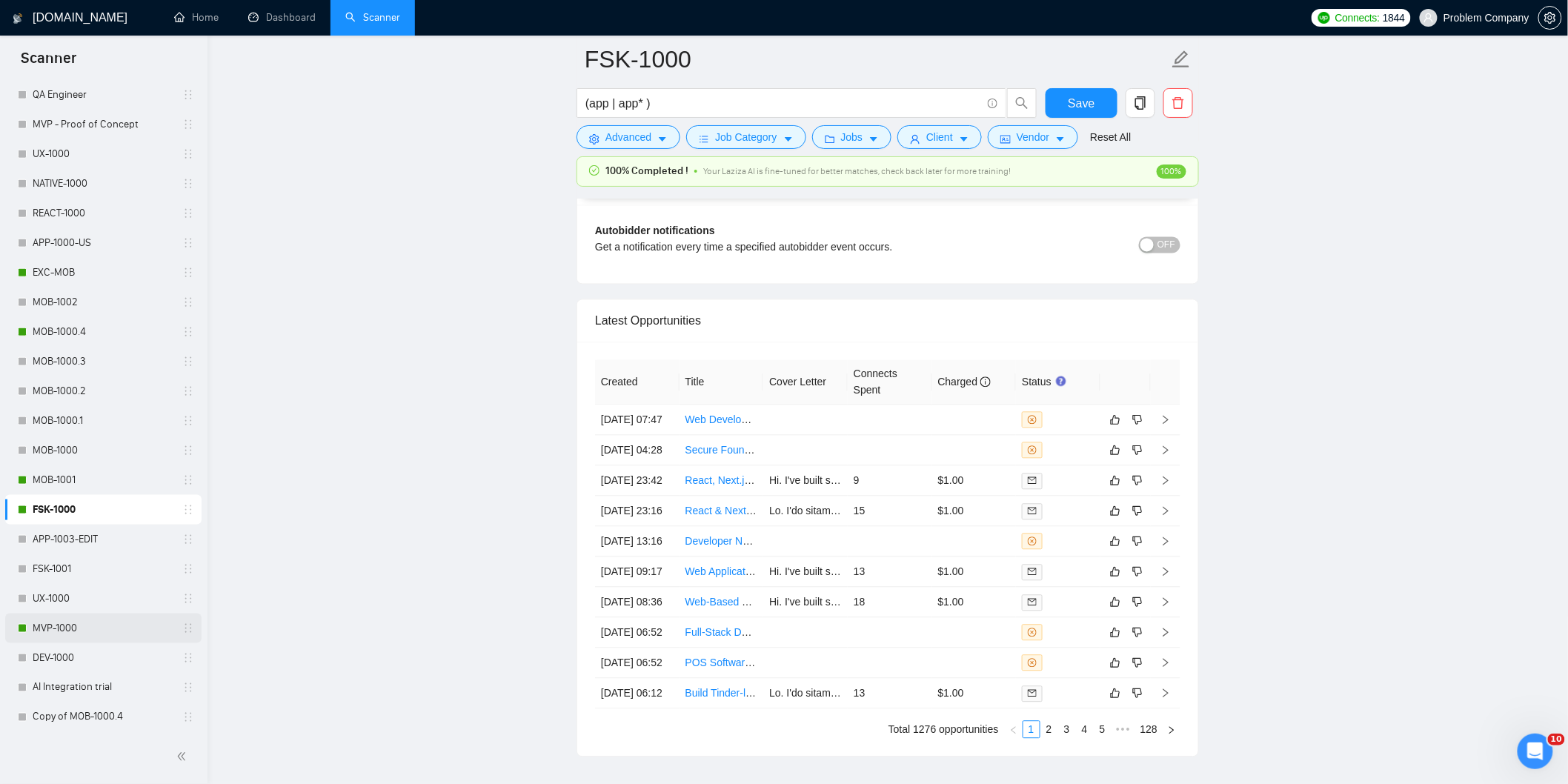
click at [89, 627] on link "MVP-1000" at bounding box center [102, 628] width 141 height 30
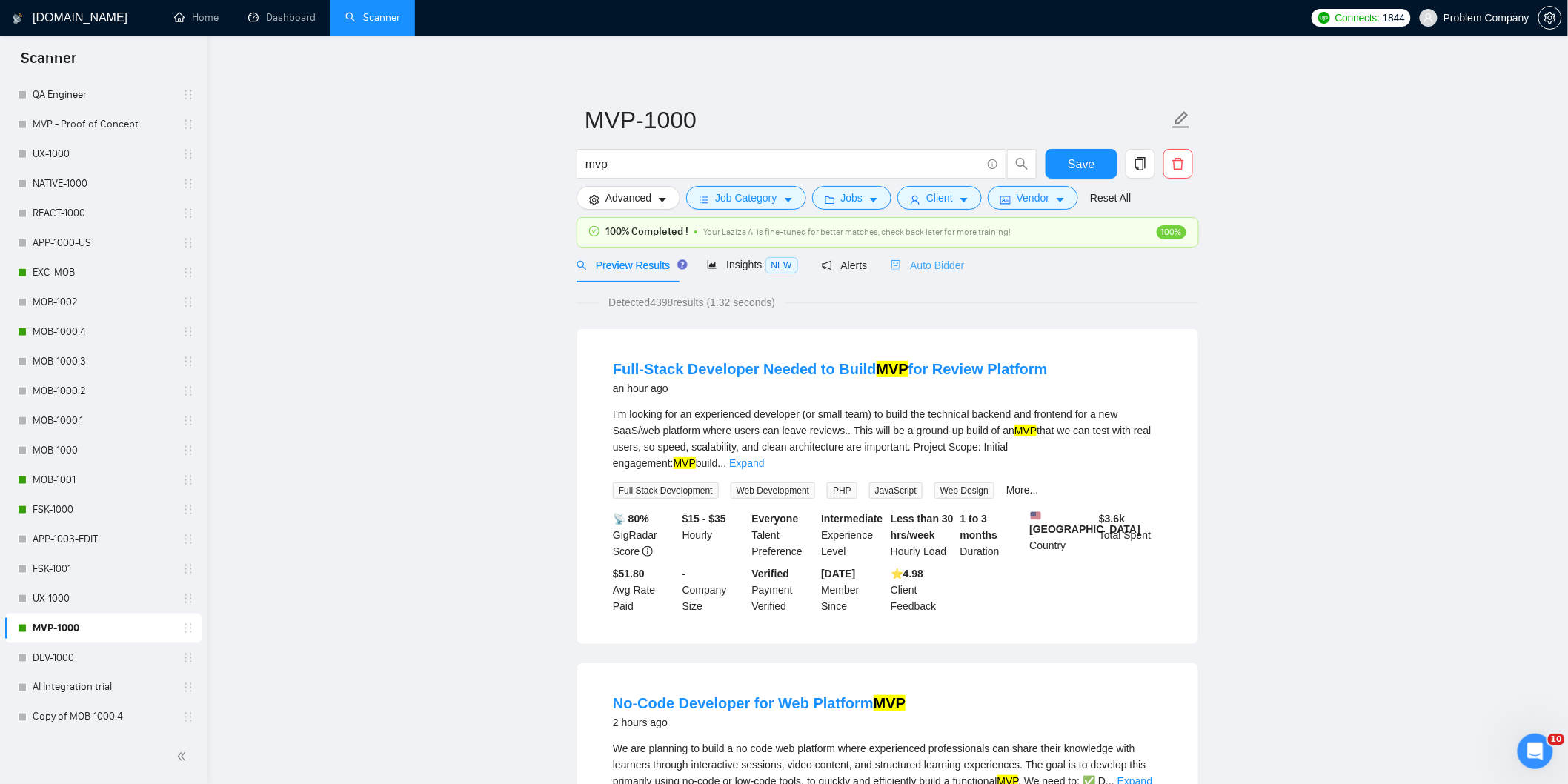
click at [937, 275] on div "Auto Bidder" at bounding box center [927, 265] width 74 height 34
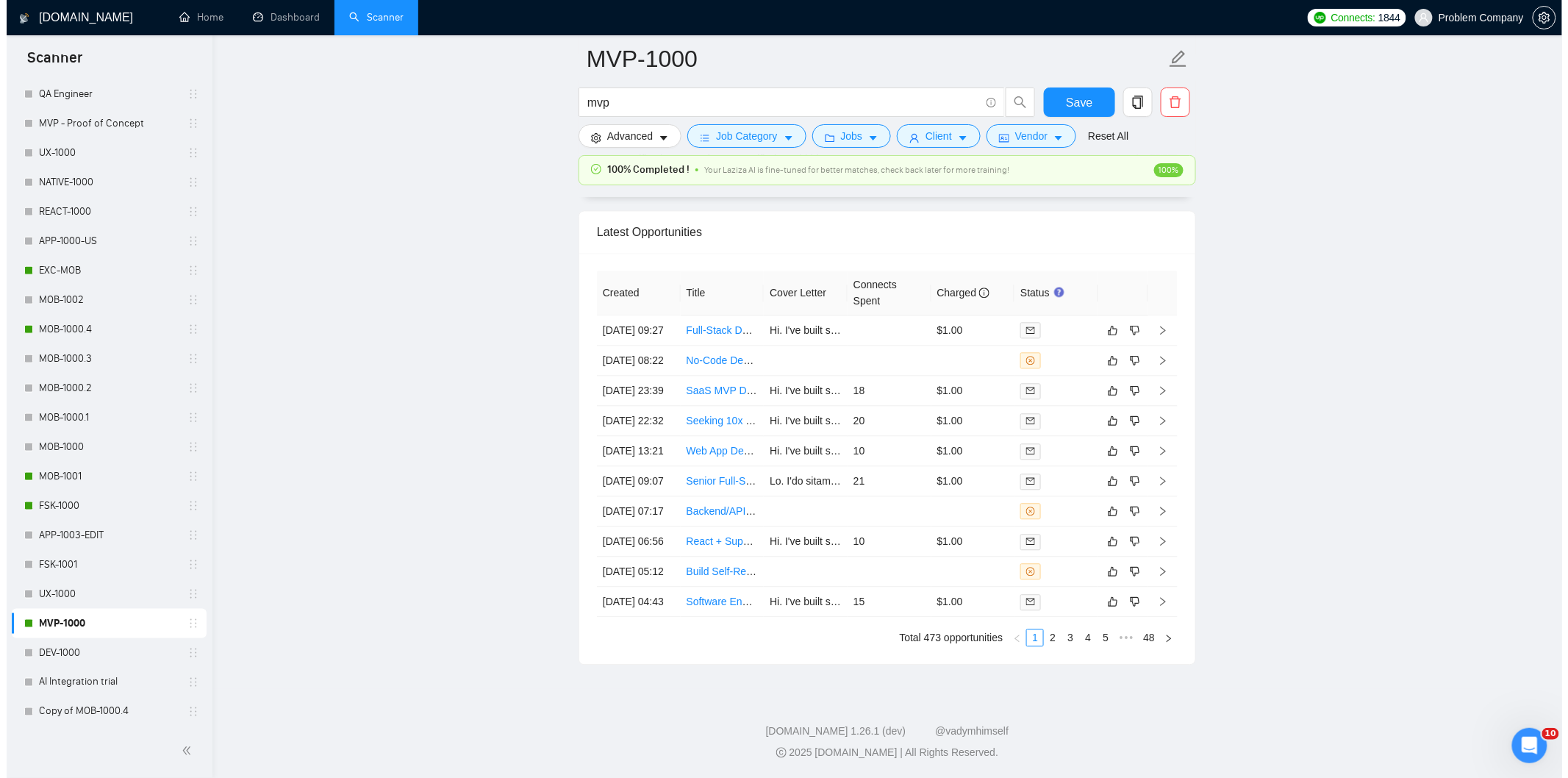
scroll to position [3579, 0]
click at [1052, 646] on link "2" at bounding box center [1045, 637] width 16 height 16
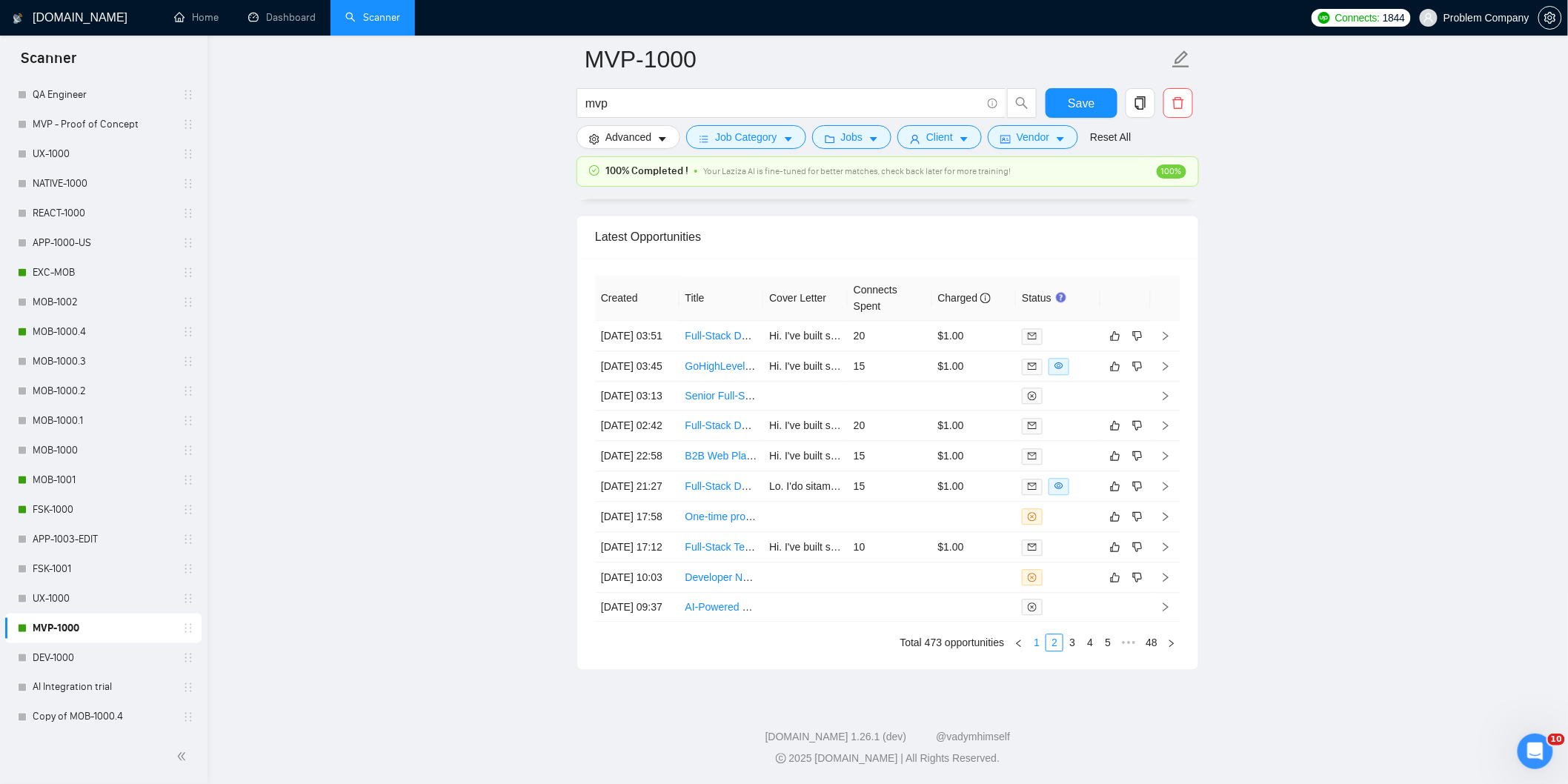
click at [1038, 651] on link "1" at bounding box center [1036, 642] width 16 height 16
click at [653, 621] on td "[DATE] 04:43" at bounding box center [637, 607] width 84 height 31
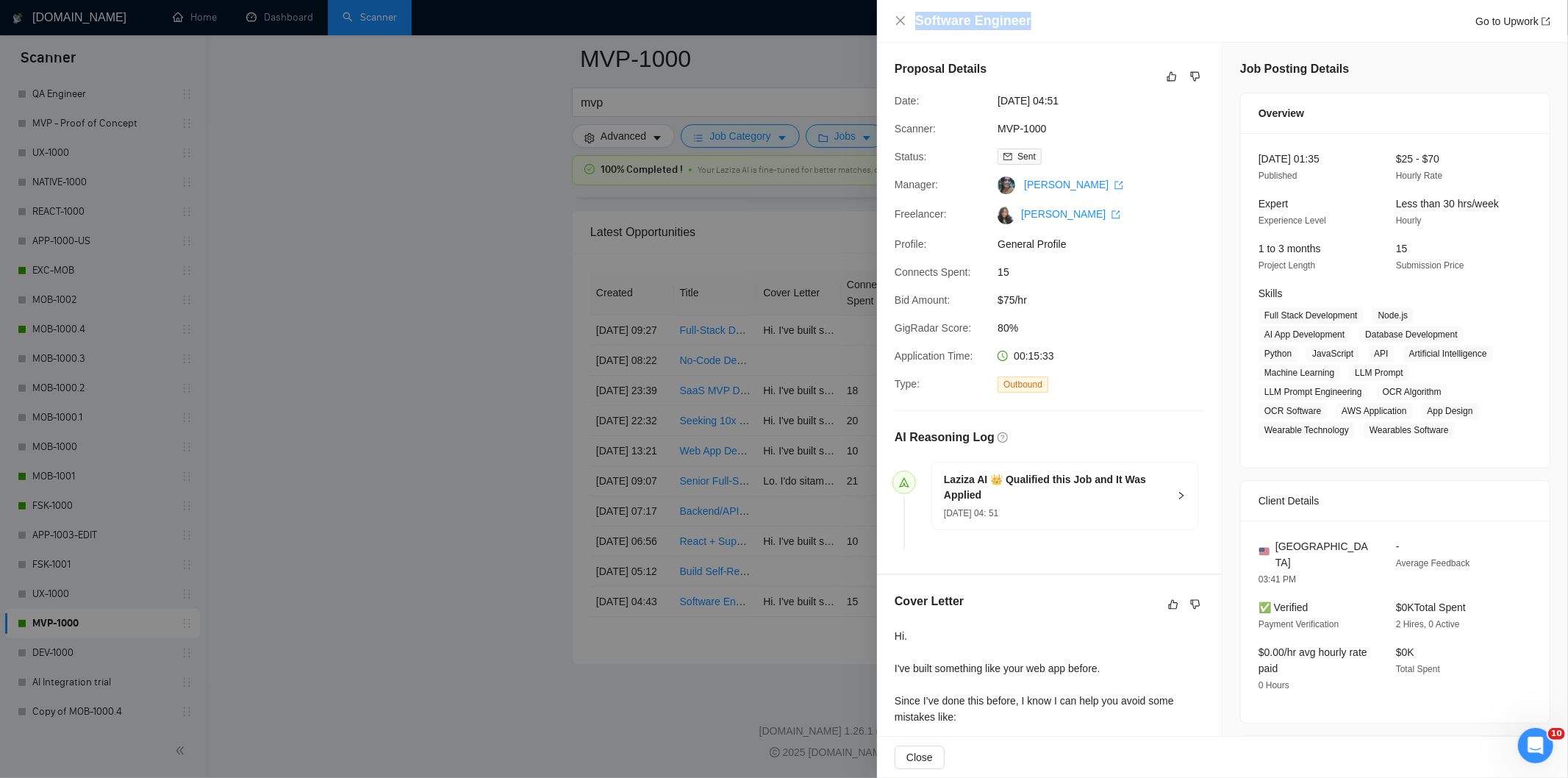
drag, startPoint x: 1058, startPoint y: 28, endPoint x: 900, endPoint y: 11, distance: 158.9
click at [900, 11] on div "Software Engineer Go to Upwork" at bounding box center [1222, 20] width 655 height 18
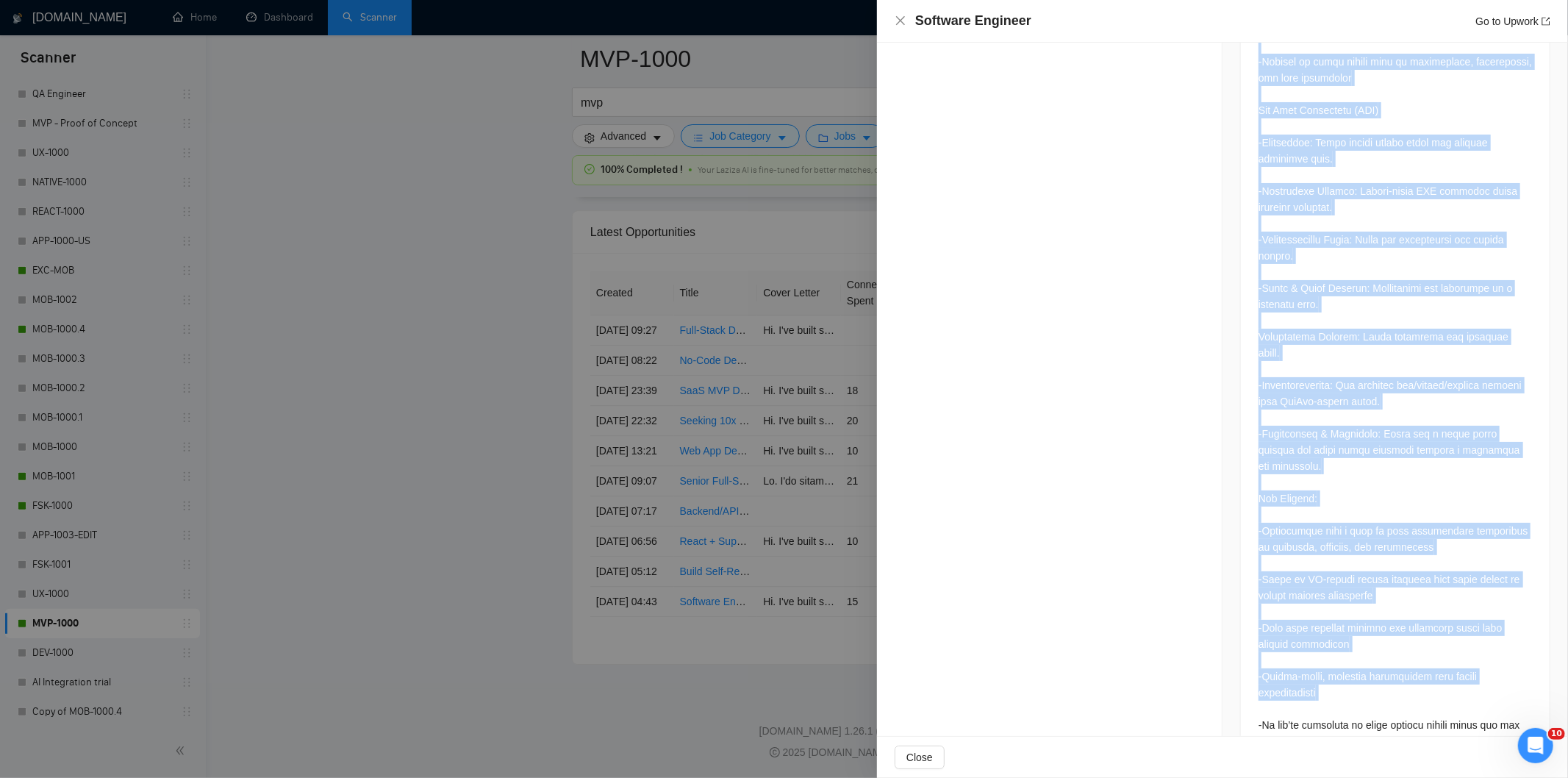
scroll to position [2588, 0]
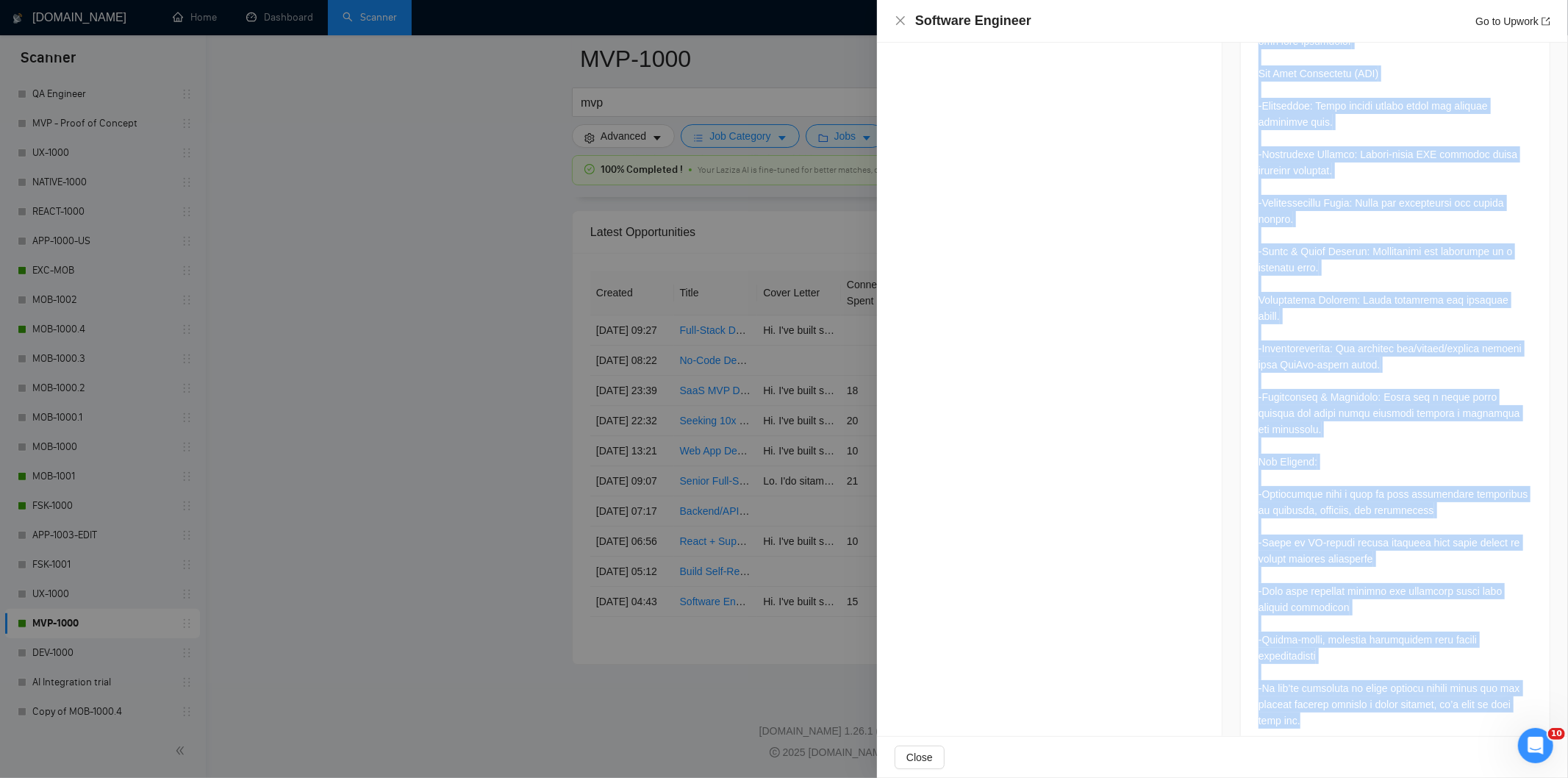
drag, startPoint x: 1246, startPoint y: 211, endPoint x: 1400, endPoint y: 687, distance: 500.3
click at [899, 18] on icon "close" at bounding box center [900, 21] width 11 height 11
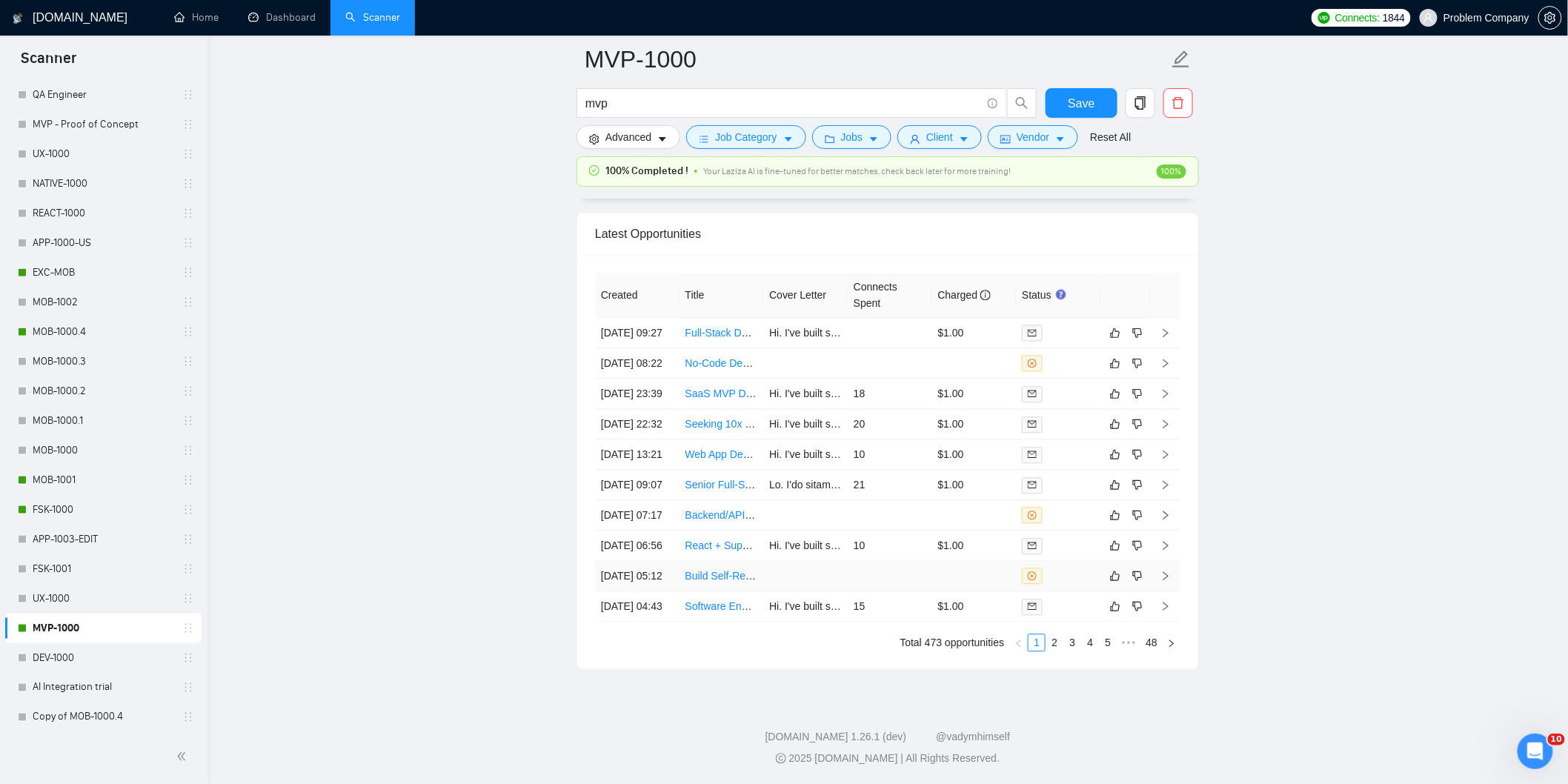
click at [663, 592] on td "[DATE] 05:12" at bounding box center [637, 577] width 84 height 31
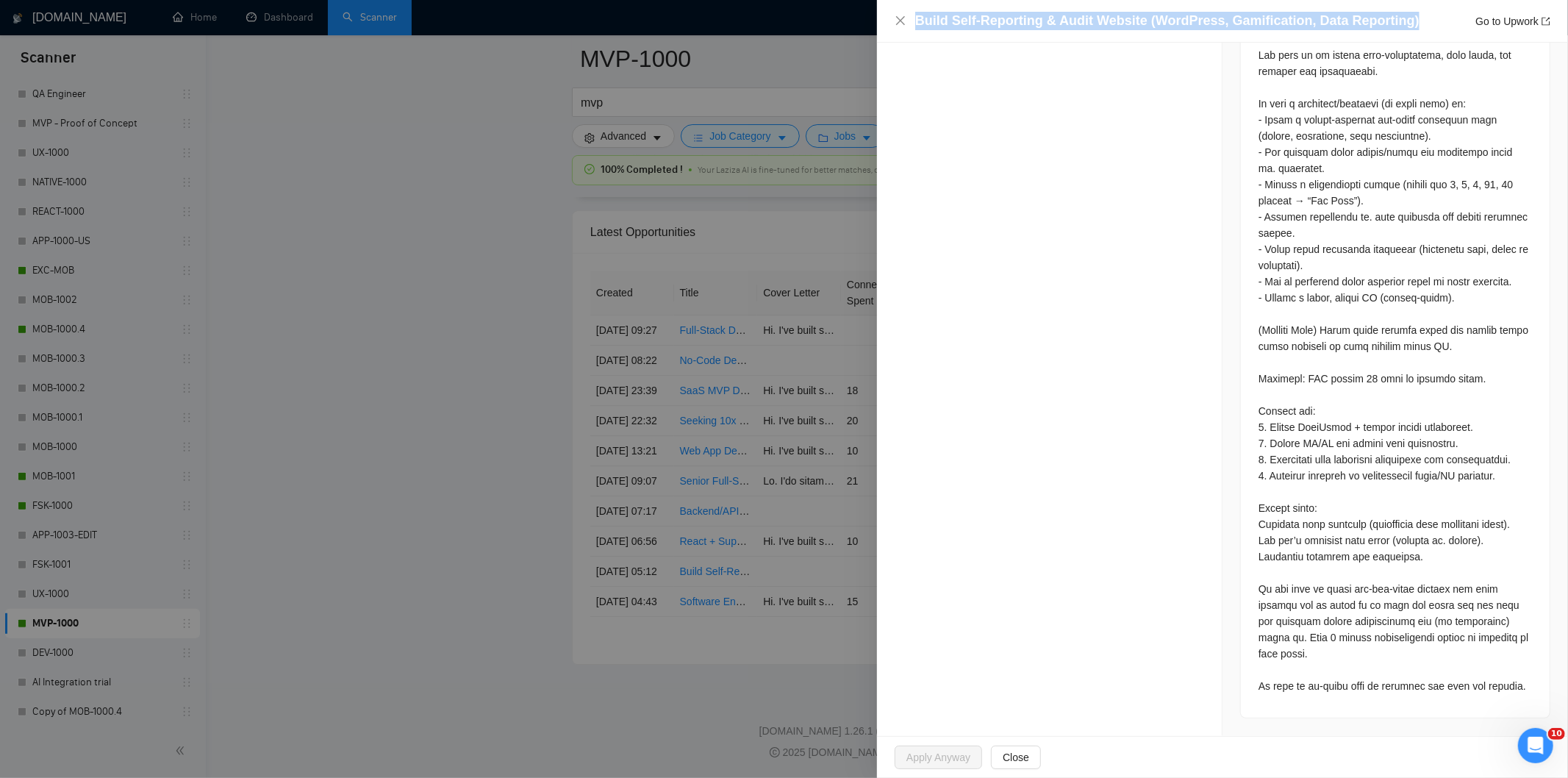
drag, startPoint x: 1415, startPoint y: 18, endPoint x: 913, endPoint y: 23, distance: 502.0
click at [913, 23] on div "Build Self-Reporting & Audit Website (WordPress, Gamification, Data Reporting) …" at bounding box center [1222, 20] width 655 height 18
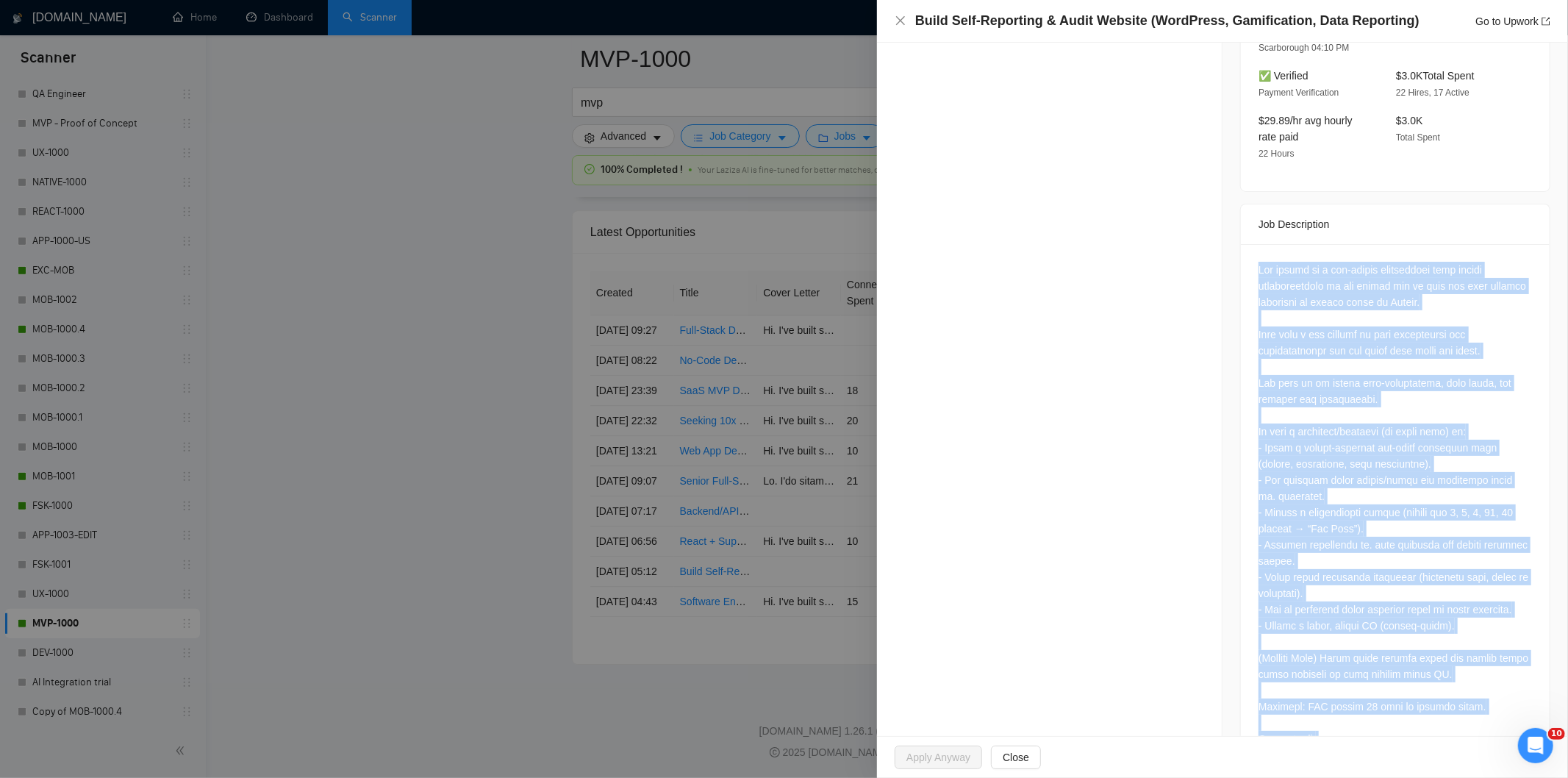
scroll to position [780, 0]
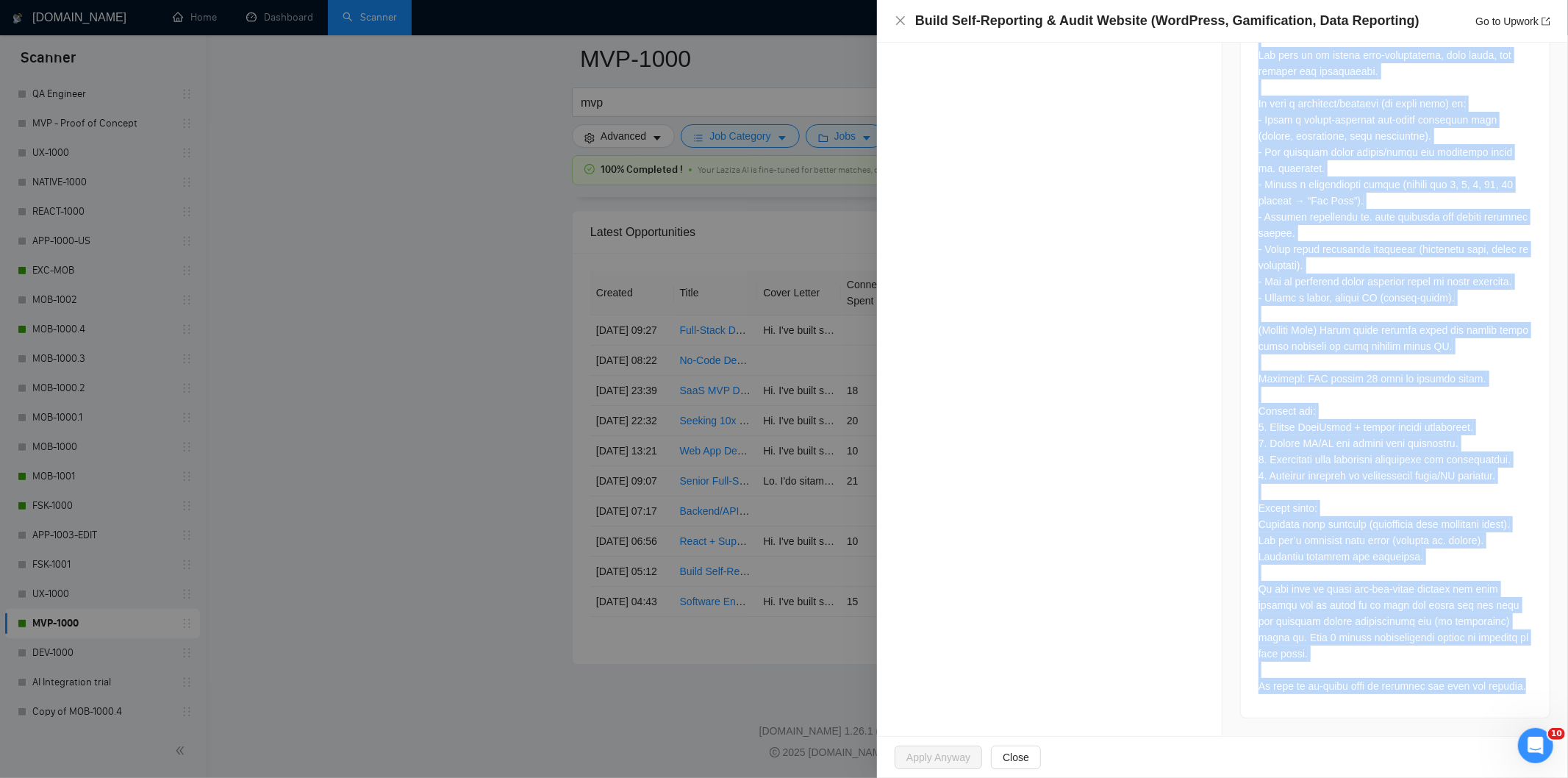
drag, startPoint x: 1245, startPoint y: 398, endPoint x: 1422, endPoint y: 692, distance: 343.2
click at [1422, 692] on div at bounding box center [1395, 317] width 309 height 802
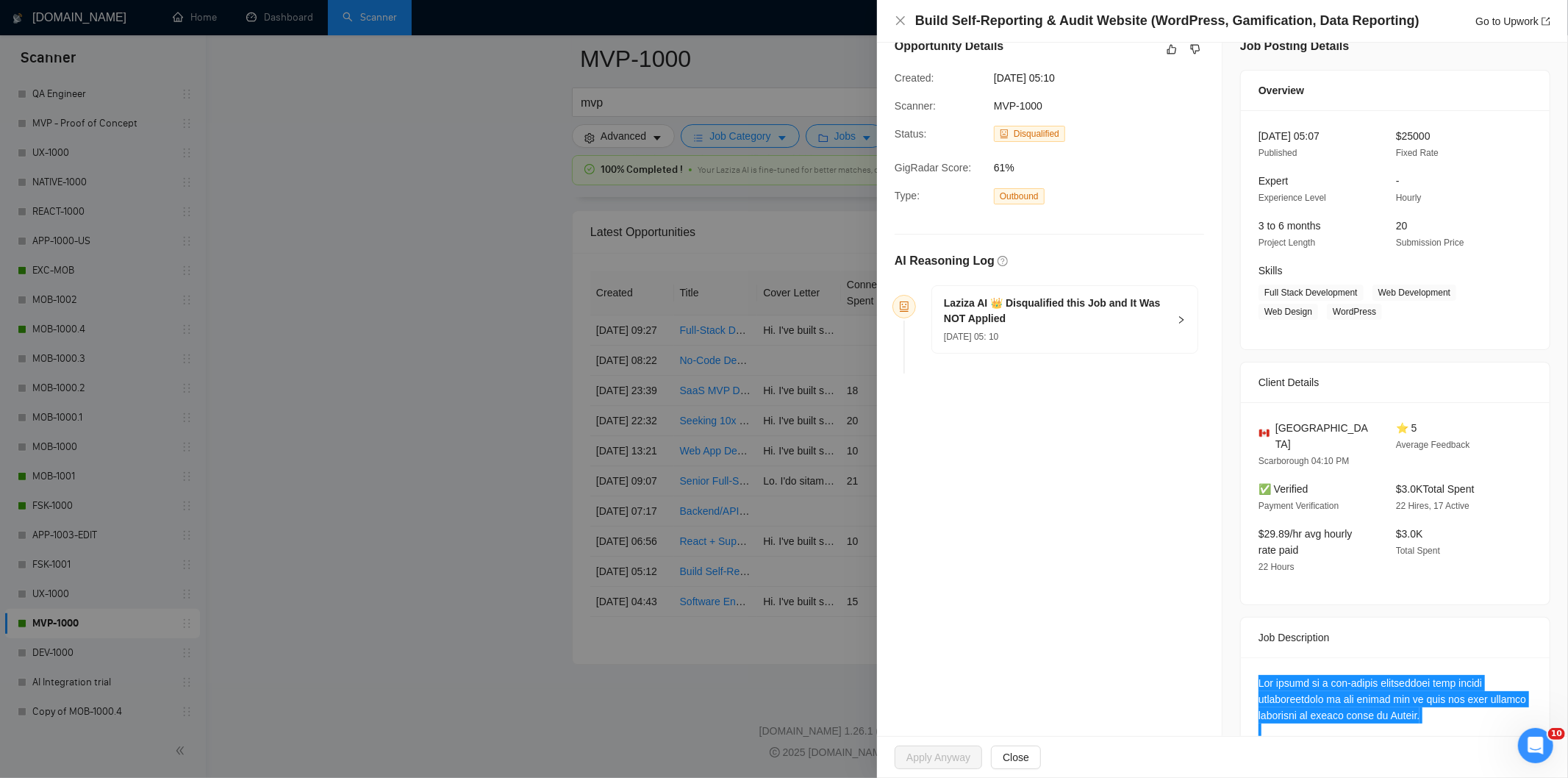
scroll to position [0, 0]
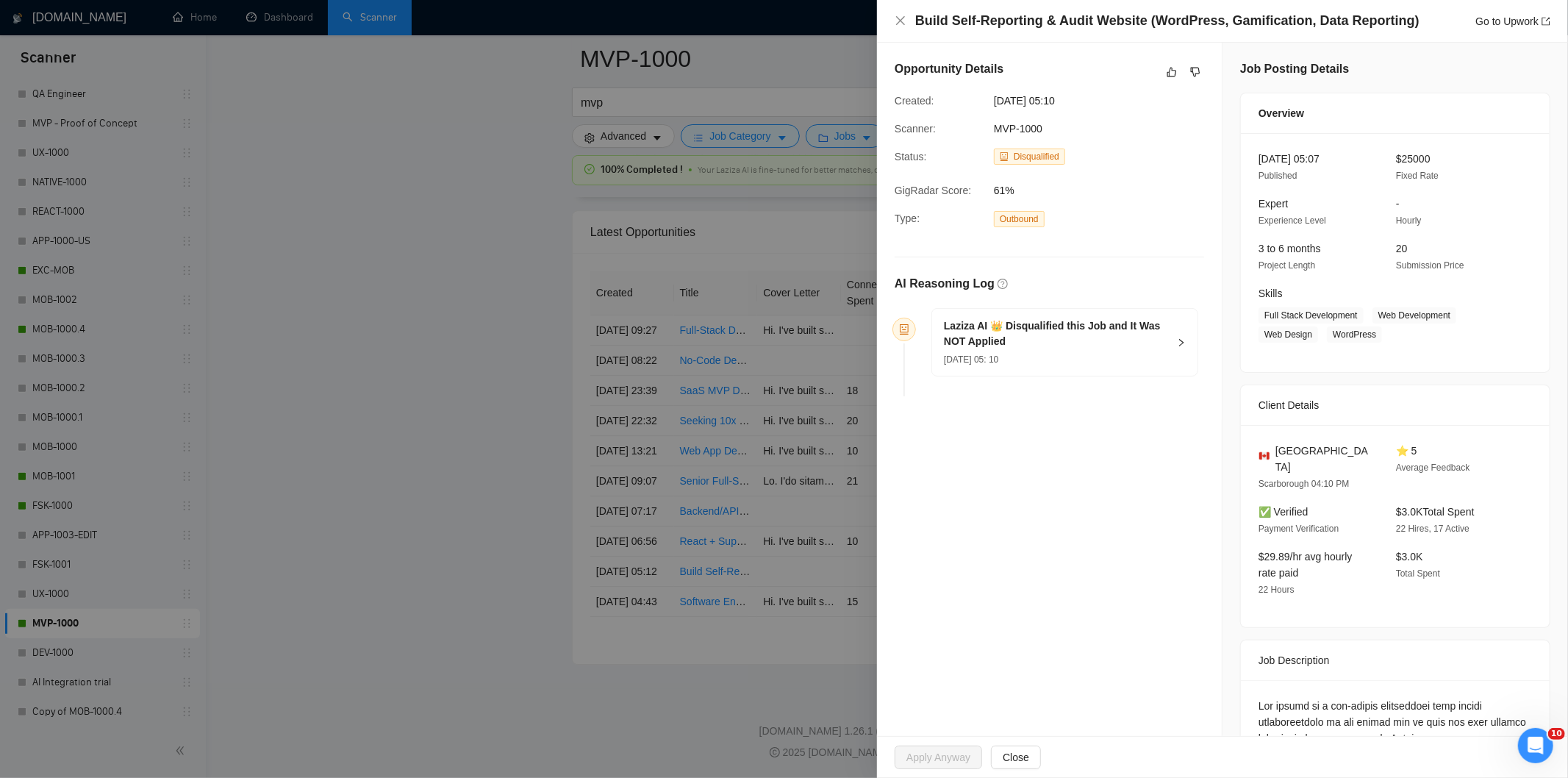
click at [1094, 371] on div "Laziza AI 👑 Disqualified this Job and It Was NOT Applied [DATE] 05: 10" at bounding box center [1065, 343] width 266 height 67
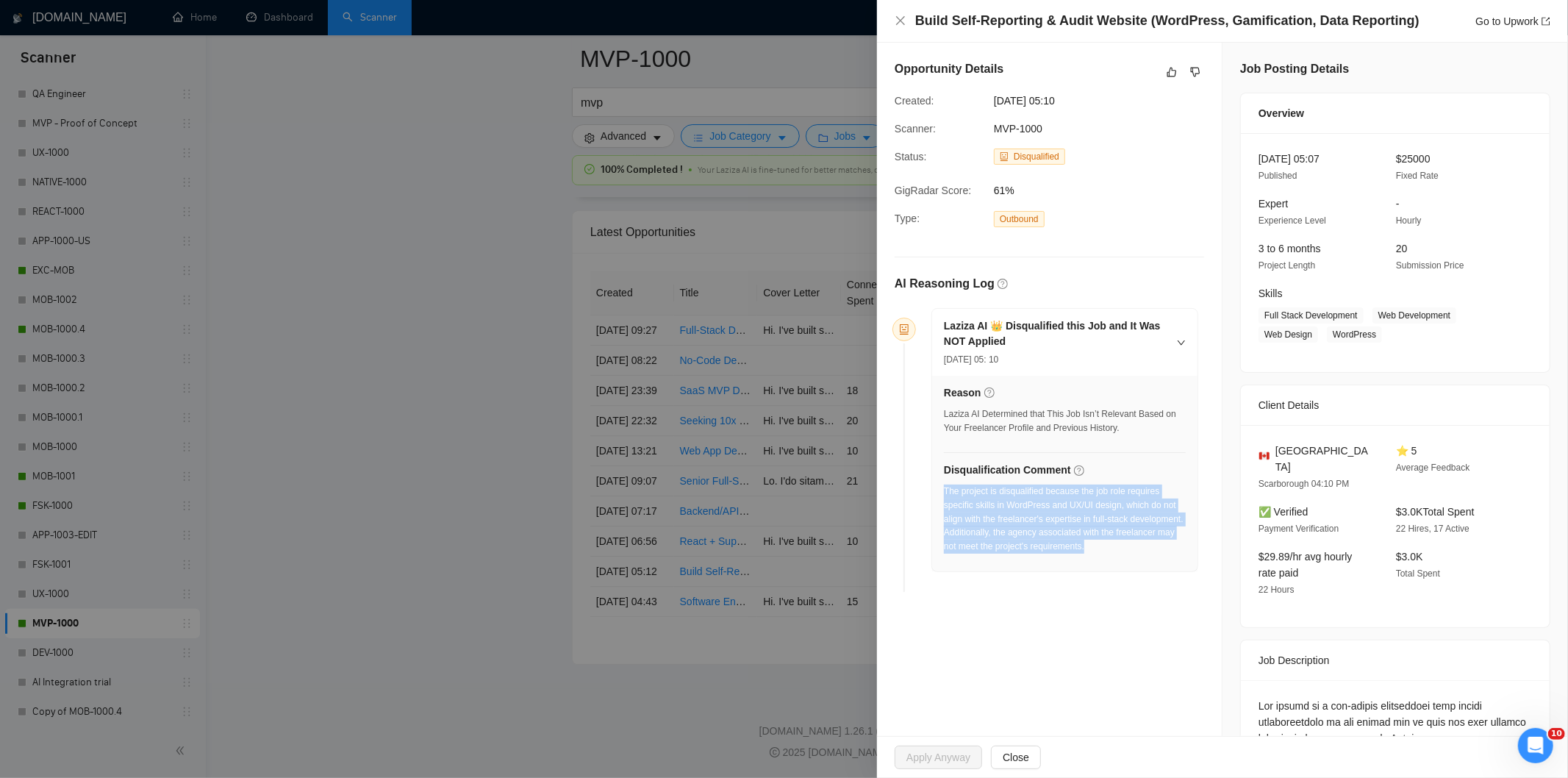
drag, startPoint x: 1162, startPoint y: 550, endPoint x: 944, endPoint y: 497, distance: 224.4
click at [944, 497] on div "The project is disqualified because the job role requires specific skills in Wo…" at bounding box center [1064, 519] width 242 height 69
click at [899, 21] on icon "close" at bounding box center [900, 21] width 11 height 11
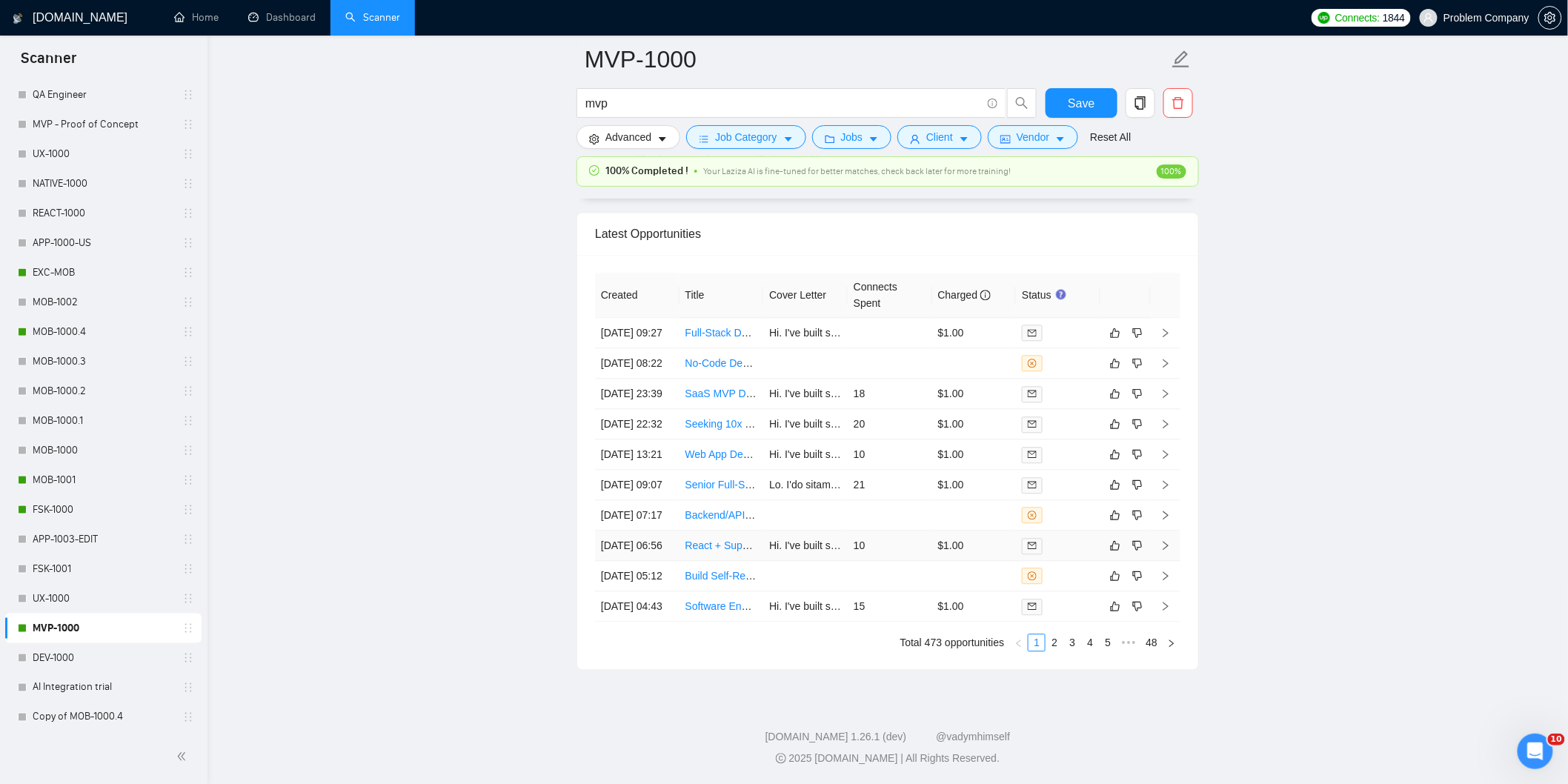
click at [664, 561] on td "[DATE] 06:56" at bounding box center [637, 546] width 84 height 31
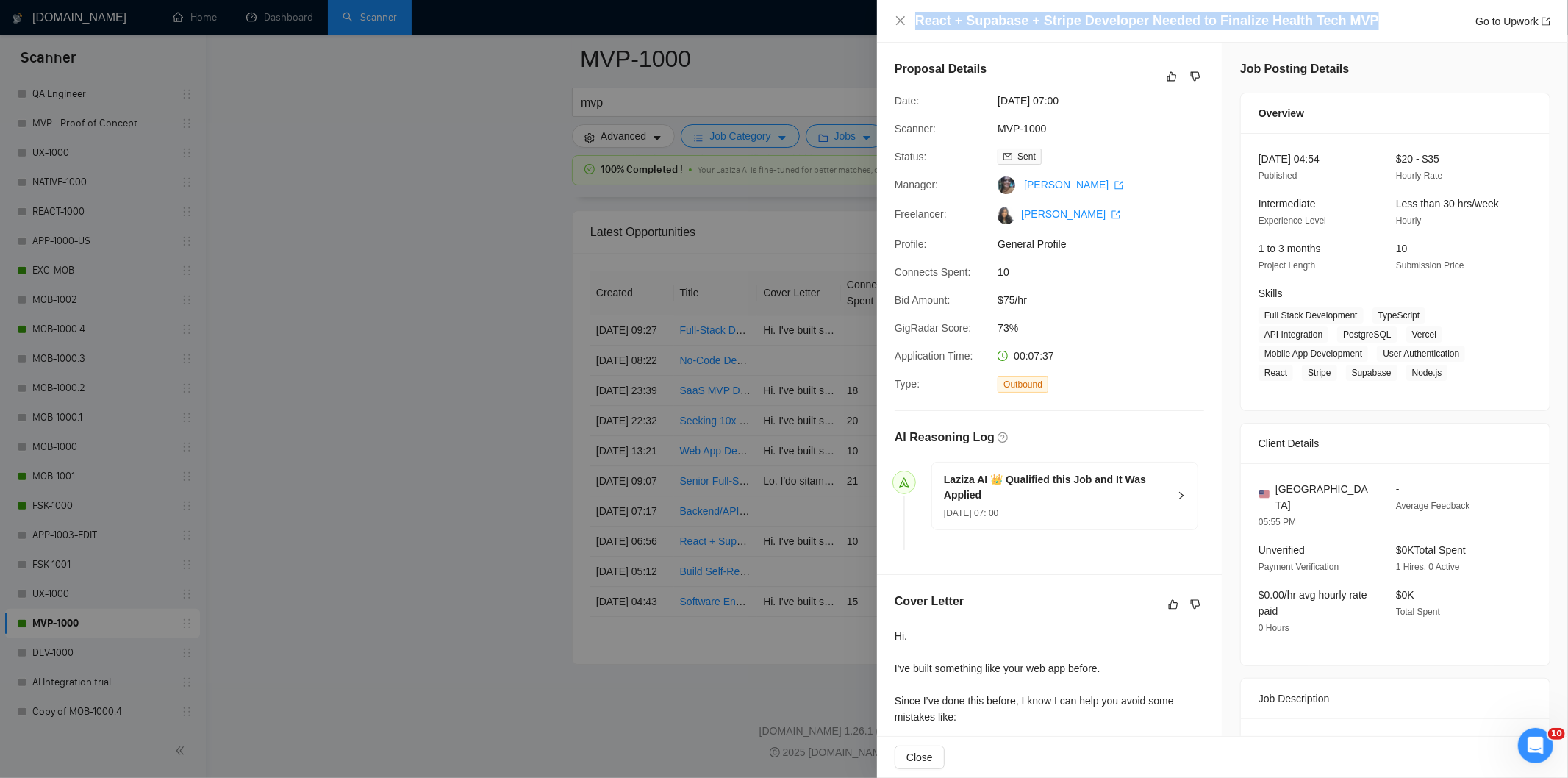
drag, startPoint x: 1375, startPoint y: 22, endPoint x: 907, endPoint y: 26, distance: 468.0
click at [907, 26] on div "React + Supabase + Stripe Developer Needed to Finalize Health Tech MVP Go to Up…" at bounding box center [1222, 20] width 655 height 18
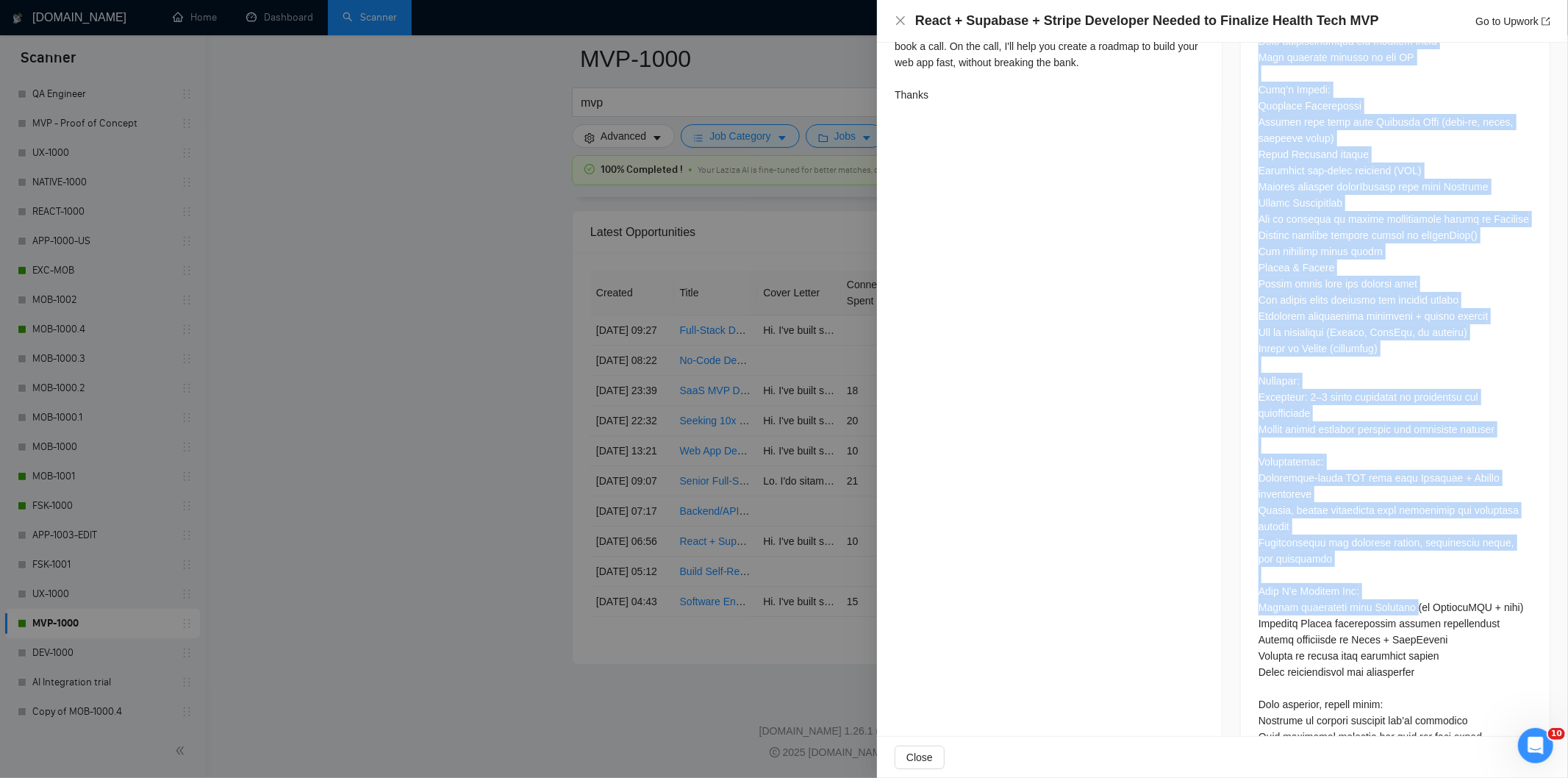
scroll to position [1061, 0]
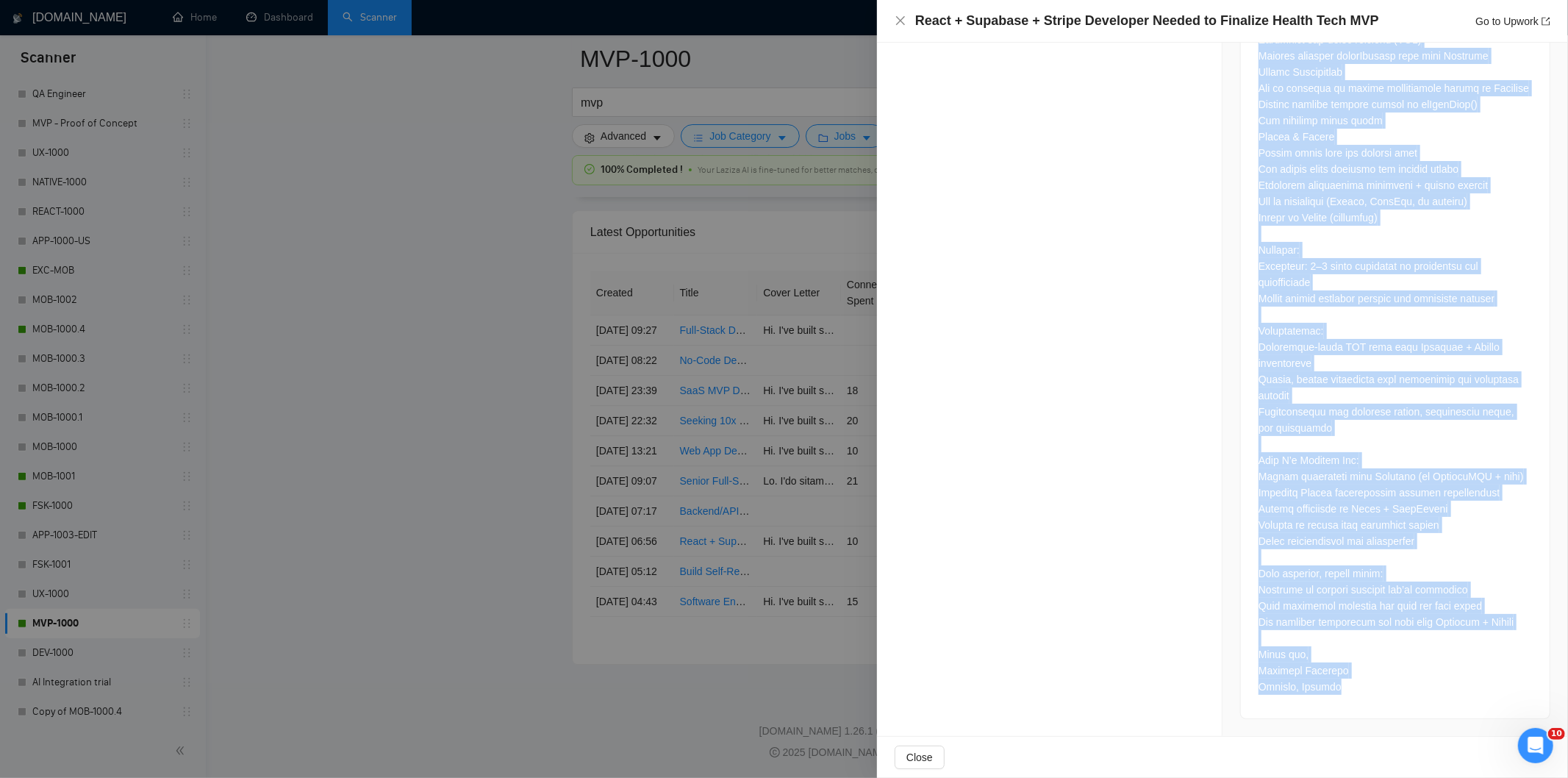
drag, startPoint x: 1250, startPoint y: 306, endPoint x: 1394, endPoint y: 713, distance: 431.7
click at [1394, 713] on div at bounding box center [1395, 189] width 309 height 1061
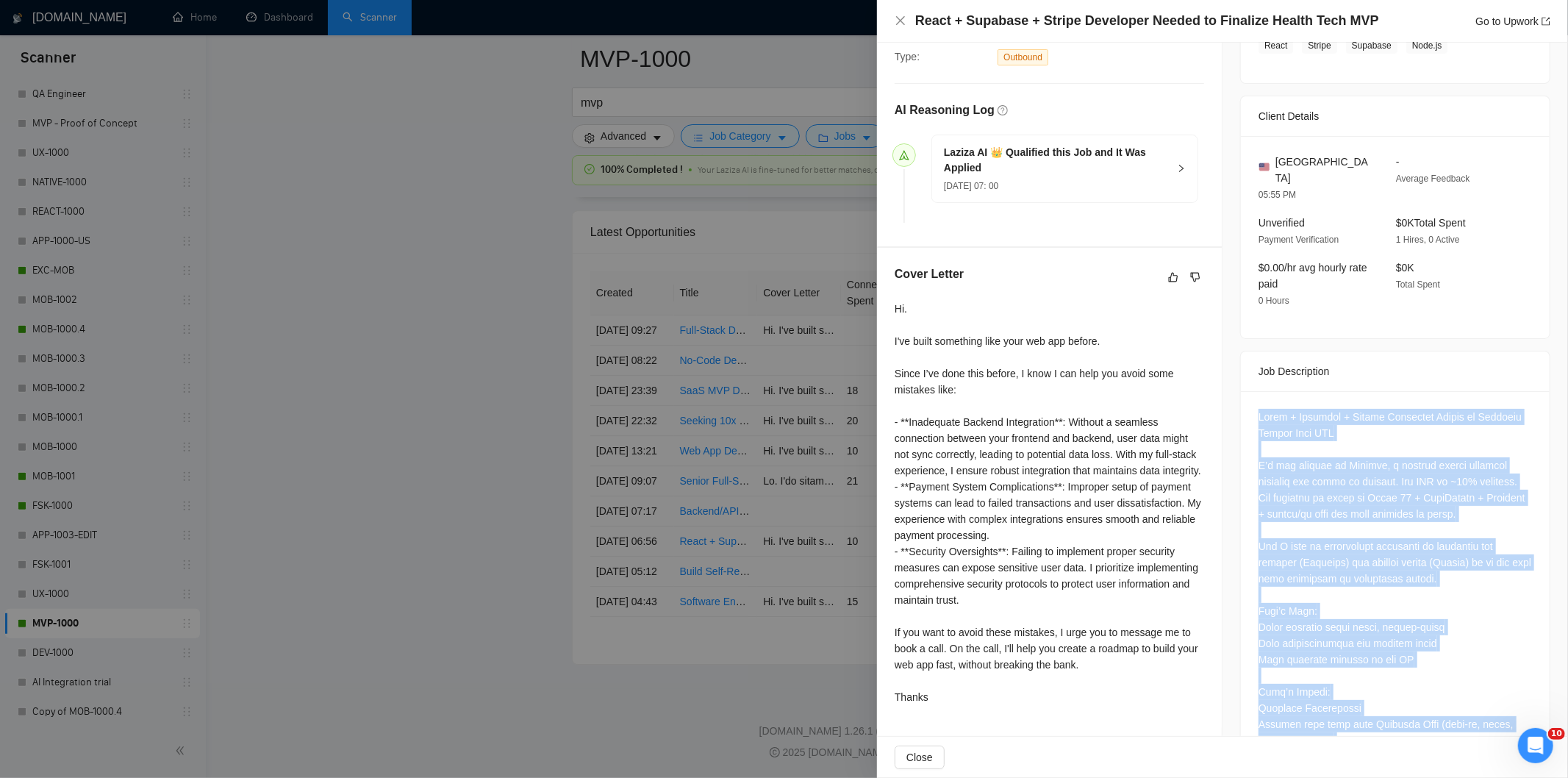
scroll to position [325, 0]
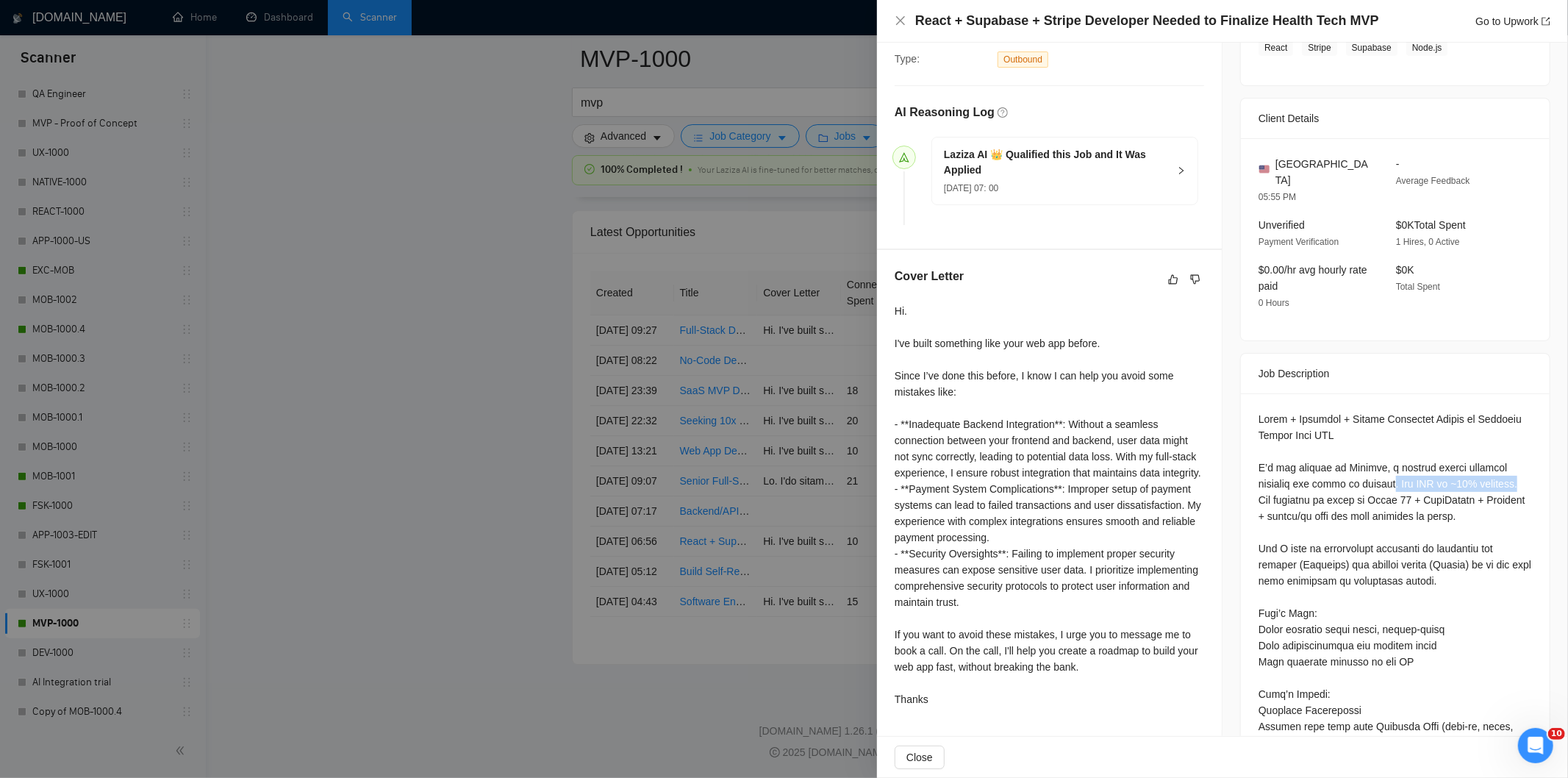
drag, startPoint x: 1390, startPoint y: 467, endPoint x: 1299, endPoint y: 491, distance: 94.1
click at [902, 18] on icon "close" at bounding box center [900, 20] width 9 height 9
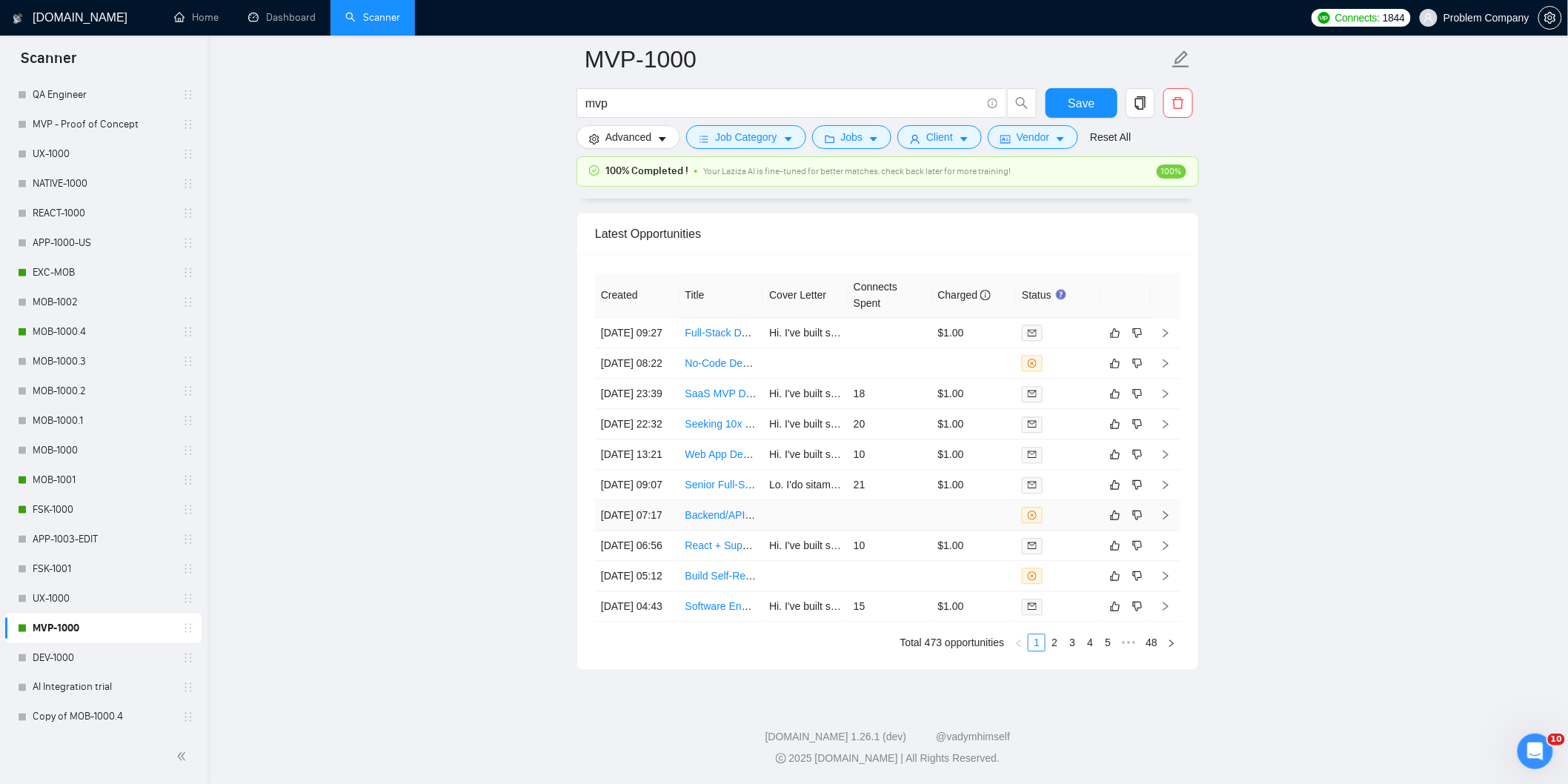
click at [664, 531] on td "[DATE] 07:17" at bounding box center [637, 515] width 84 height 31
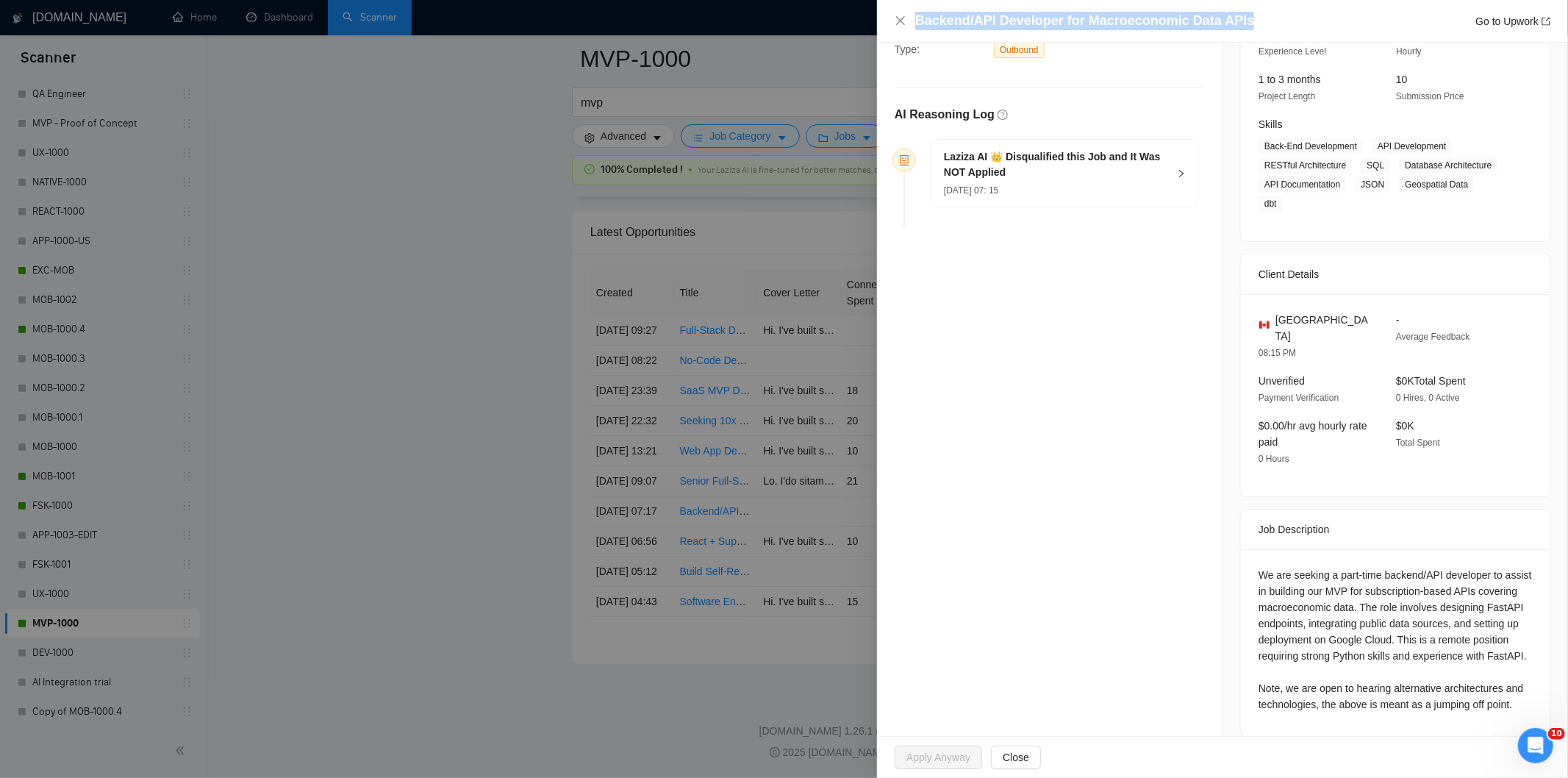
drag, startPoint x: 1214, startPoint y: 18, endPoint x: 913, endPoint y: 20, distance: 301.0
click at [913, 20] on div "Backend/API Developer for Macroeconomic Data APIs Go to Upwork" at bounding box center [1222, 20] width 655 height 18
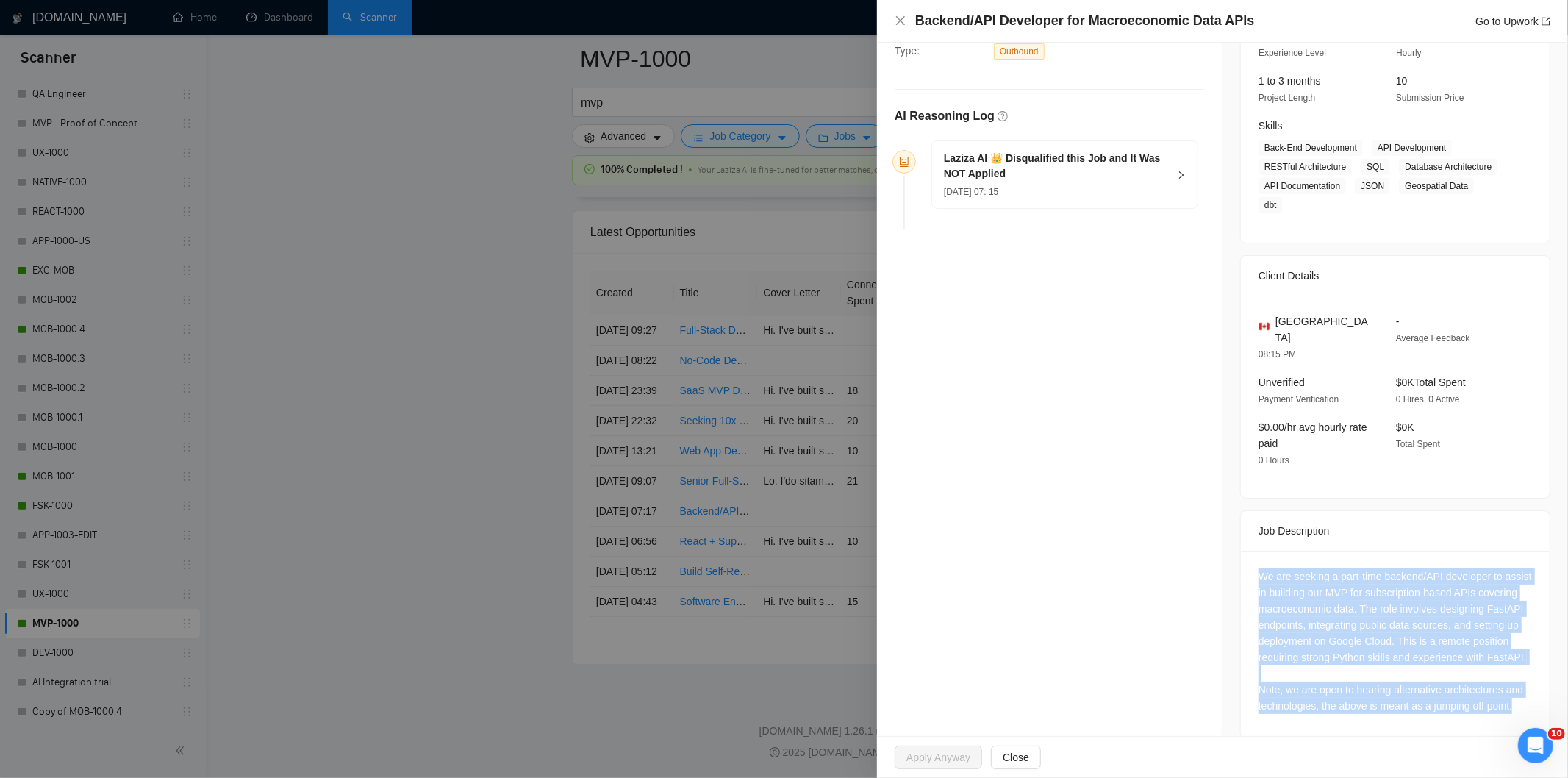
drag, startPoint x: 1240, startPoint y: 531, endPoint x: 1519, endPoint y: 692, distance: 322.1
click at [1519, 692] on div "We are seeking a part-time backend/API developer to assist in building our MVP …" at bounding box center [1395, 644] width 309 height 187
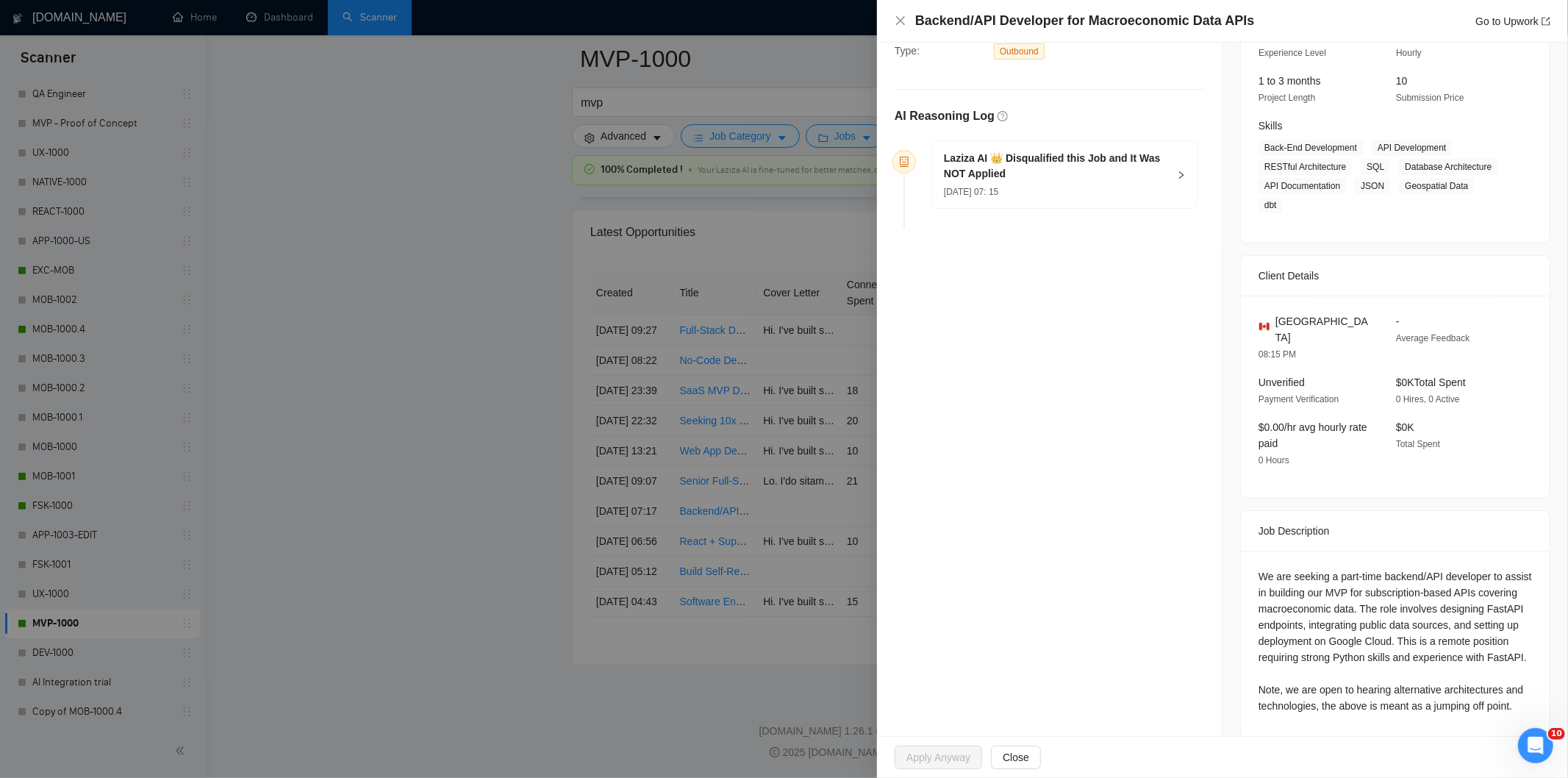
click at [1101, 185] on div "[DATE] 07: 15" at bounding box center [1056, 191] width 224 height 16
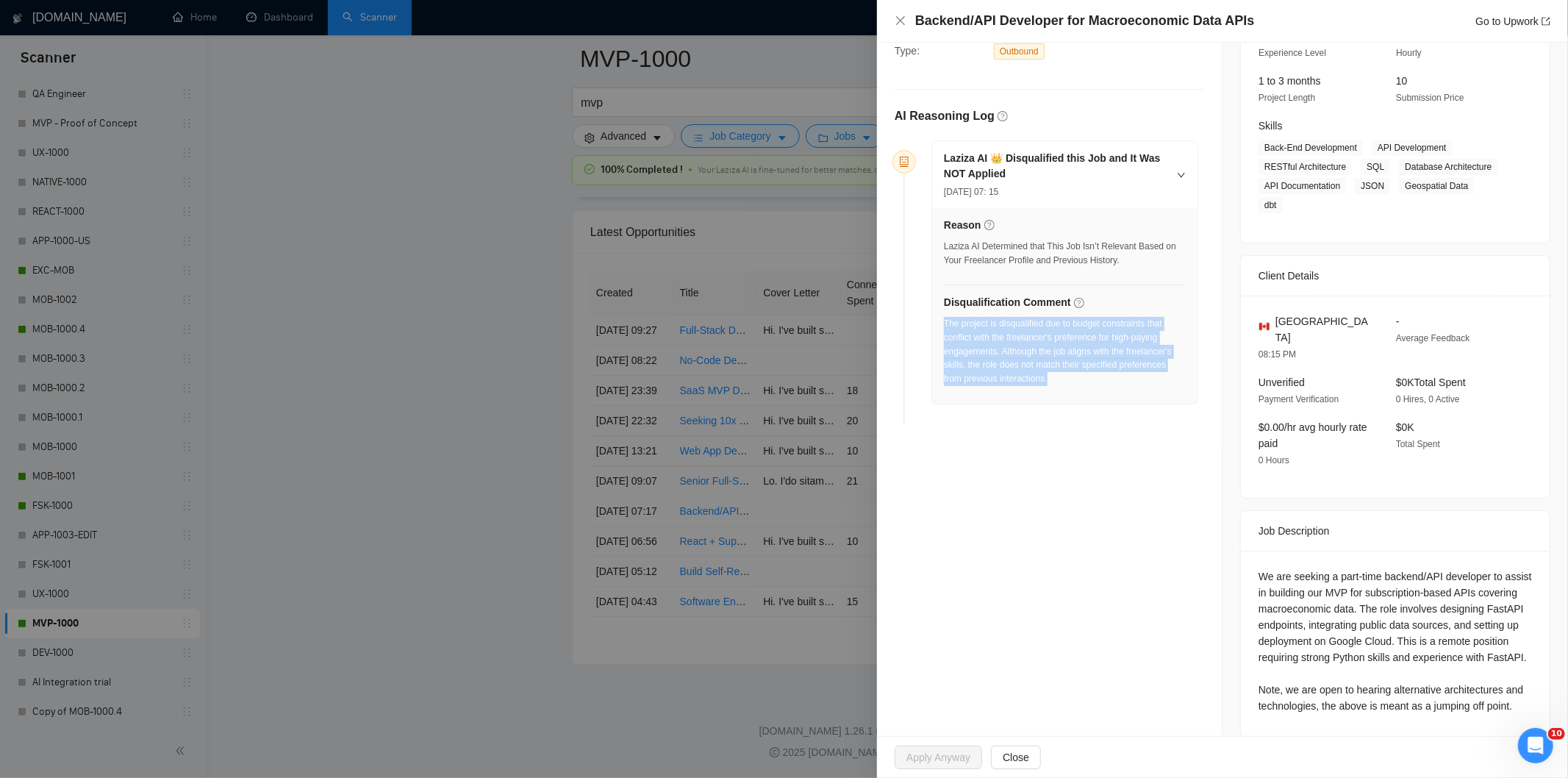
drag, startPoint x: 1064, startPoint y: 388, endPoint x: 943, endPoint y: 327, distance: 135.5
click at [944, 327] on div "The project is disqualified due to budget constraints that conflict with the fr…" at bounding box center [1064, 356] width 242 height 78
click at [904, 22] on icon "close" at bounding box center [900, 21] width 11 height 11
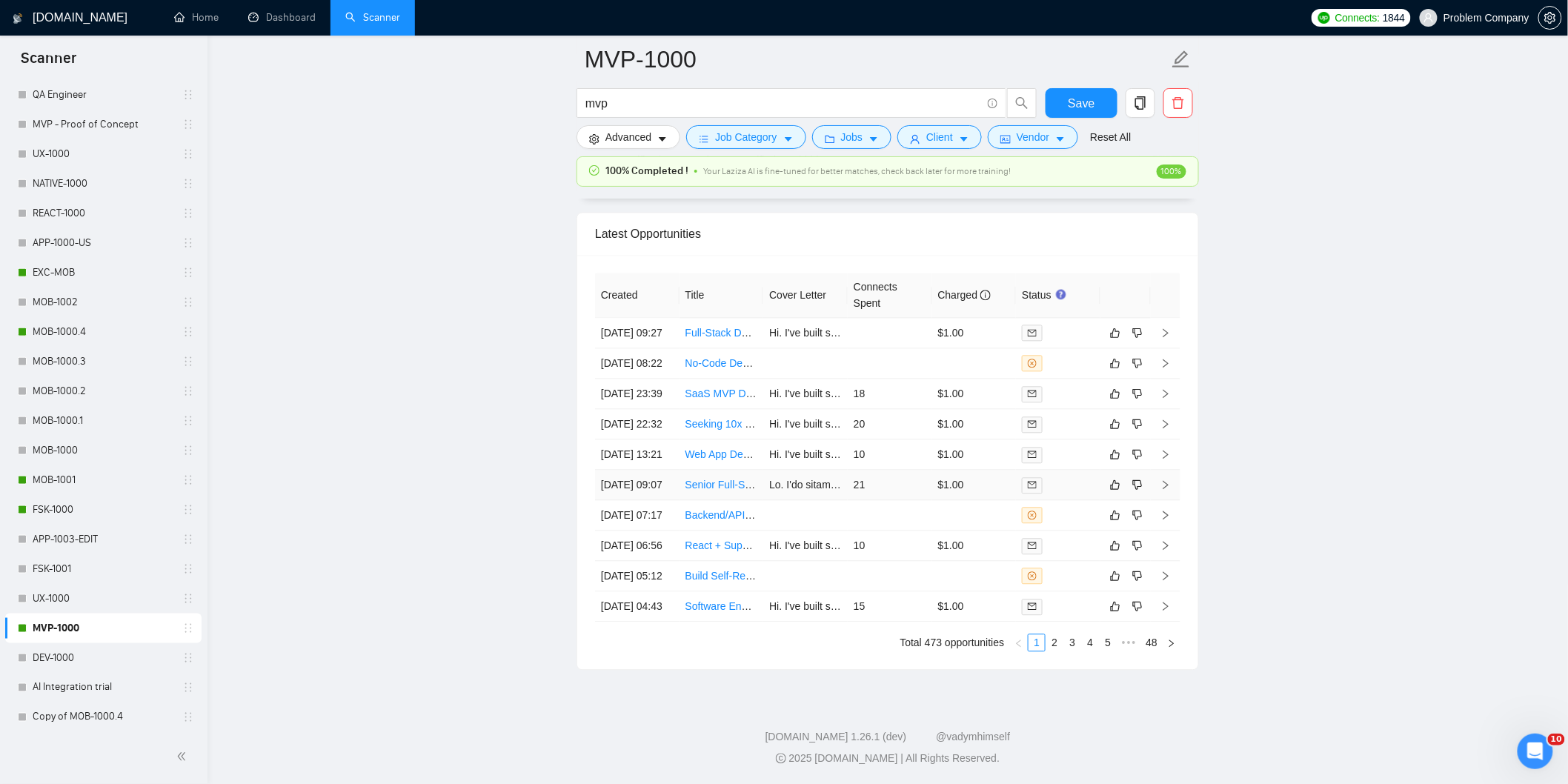
click at [651, 500] on td "[DATE] 09:07" at bounding box center [637, 485] width 84 height 31
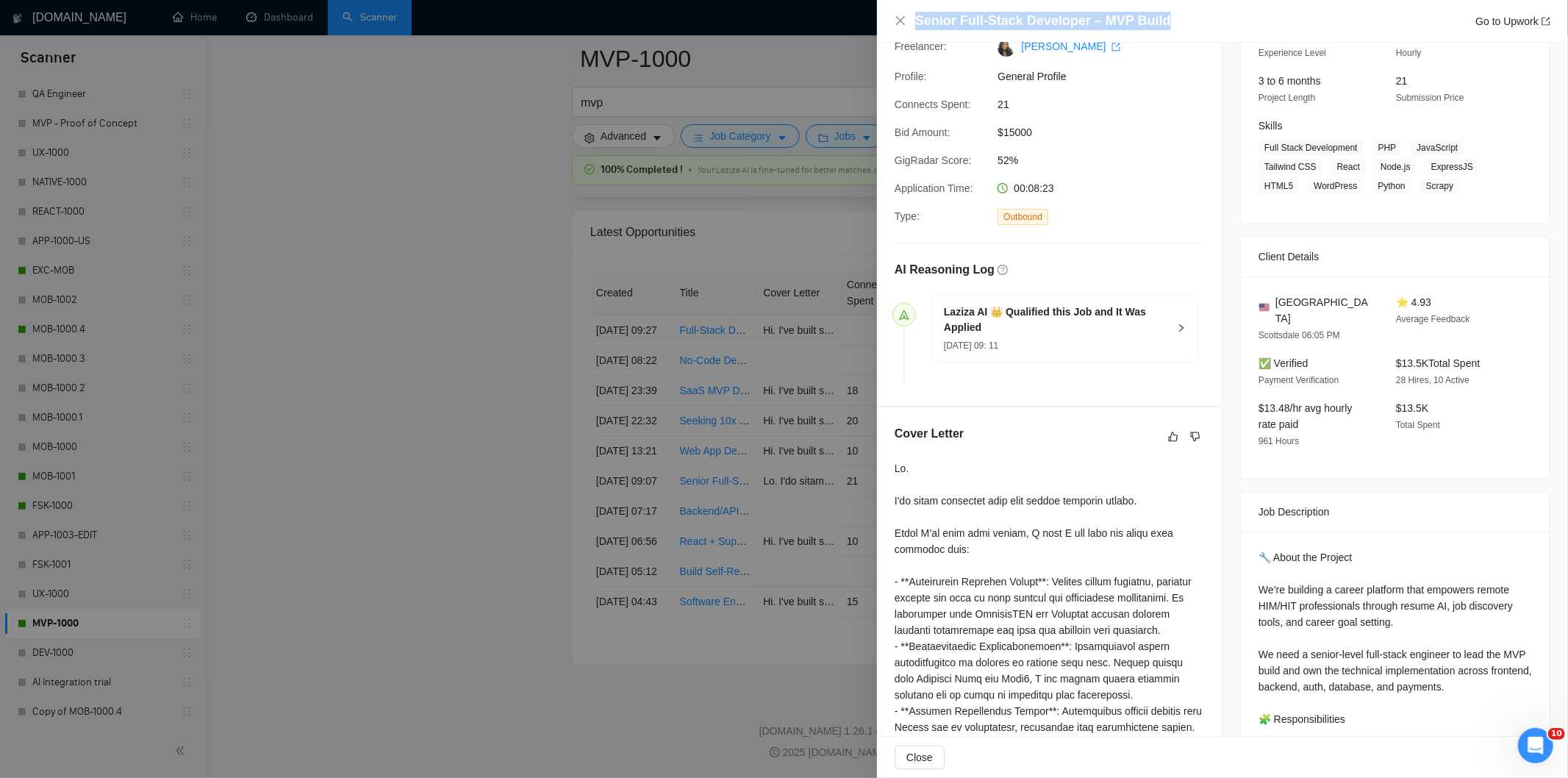
drag, startPoint x: 1180, startPoint y: 25, endPoint x: 913, endPoint y: 18, distance: 267.1
click at [913, 18] on div "Senior Full-Stack Developer – MVP Build Go to Upwork" at bounding box center [1222, 20] width 655 height 18
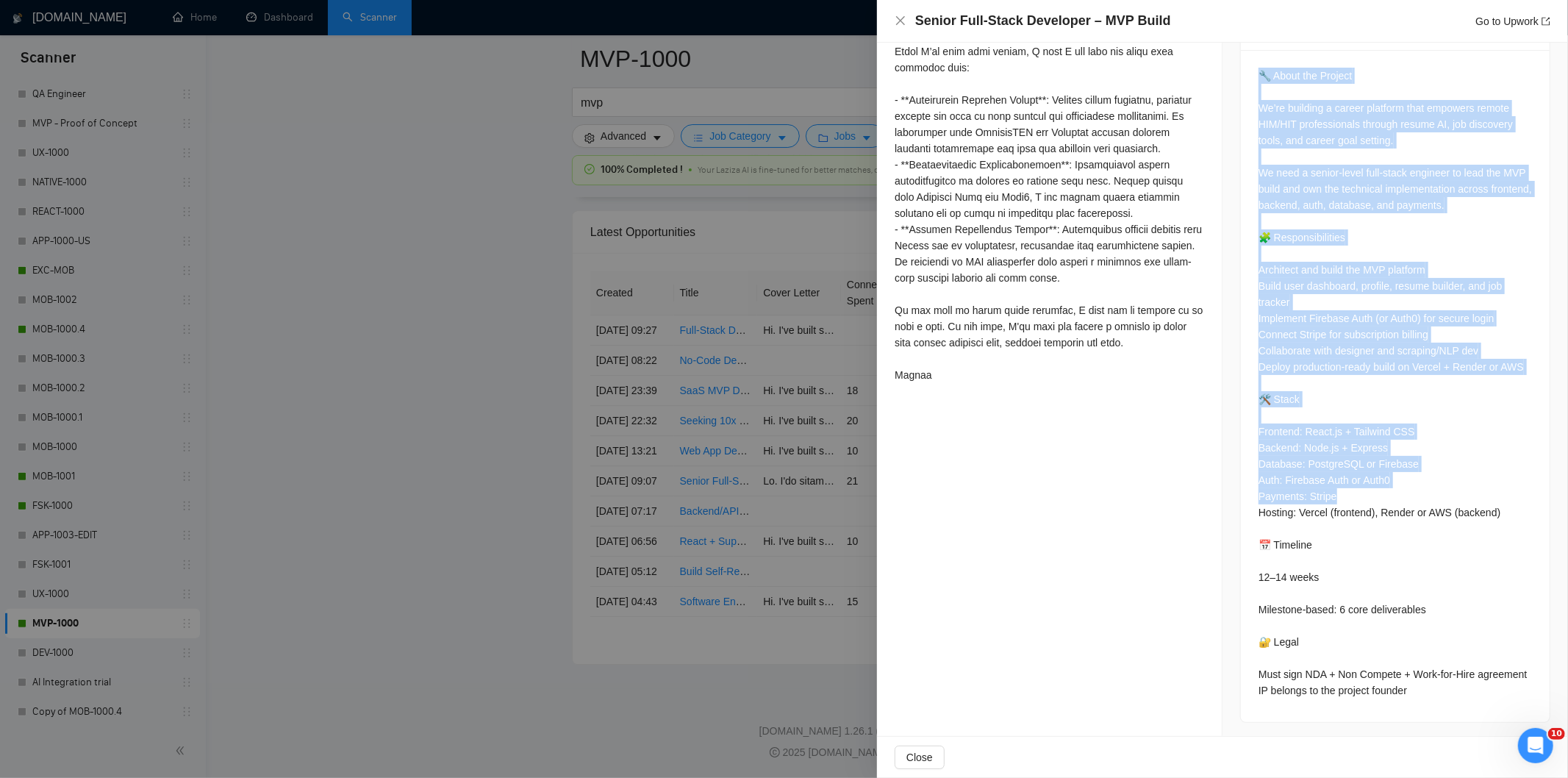
scroll to position [653, 0]
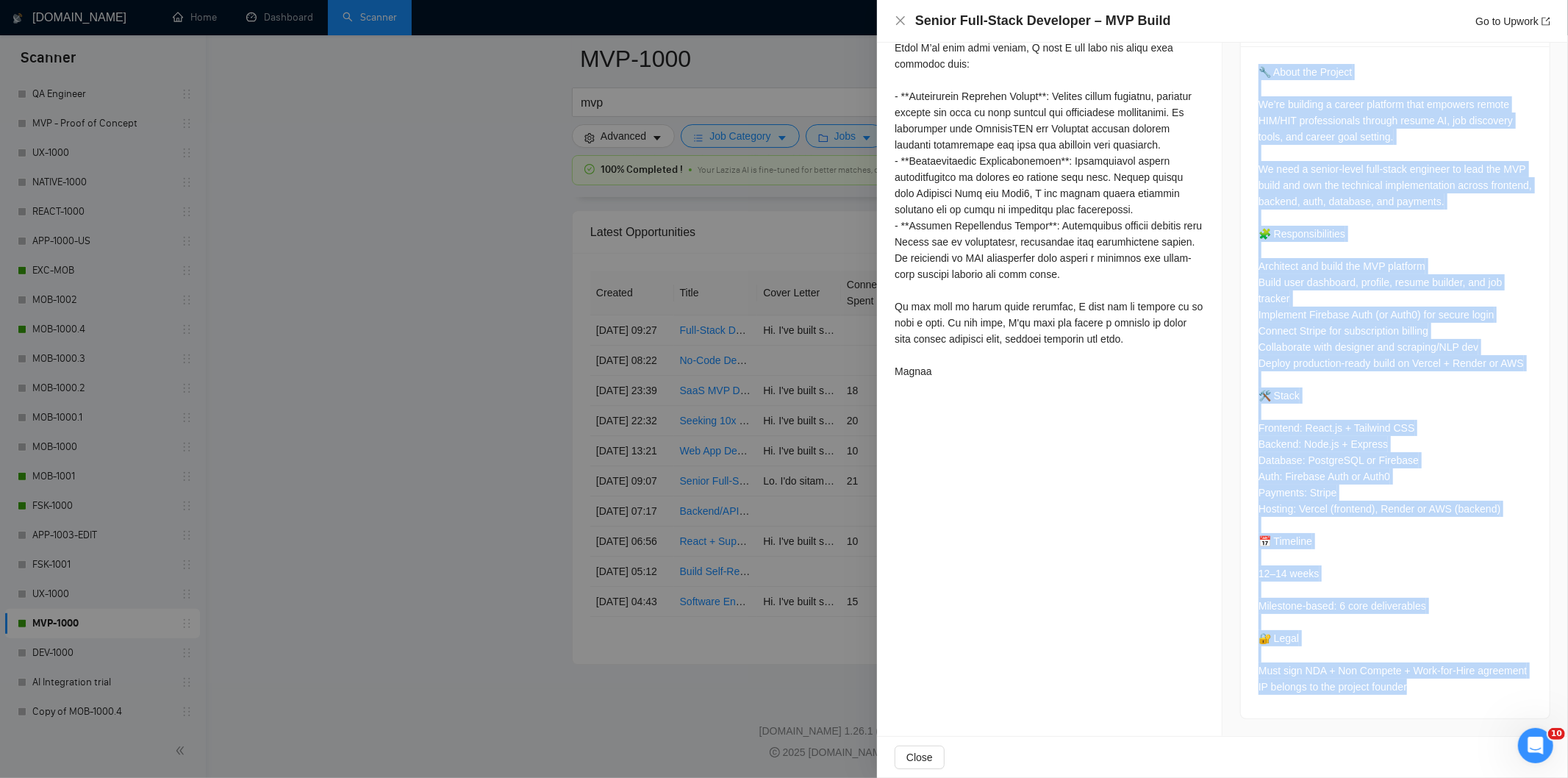
drag, startPoint x: 1250, startPoint y: 296, endPoint x: 1466, endPoint y: 692, distance: 451.1
click at [1466, 692] on div "🔧 About the Project We’re building a career platform that empowers remote HIM/H…" at bounding box center [1395, 382] width 309 height 672
click at [903, 25] on icon "close" at bounding box center [900, 21] width 11 height 11
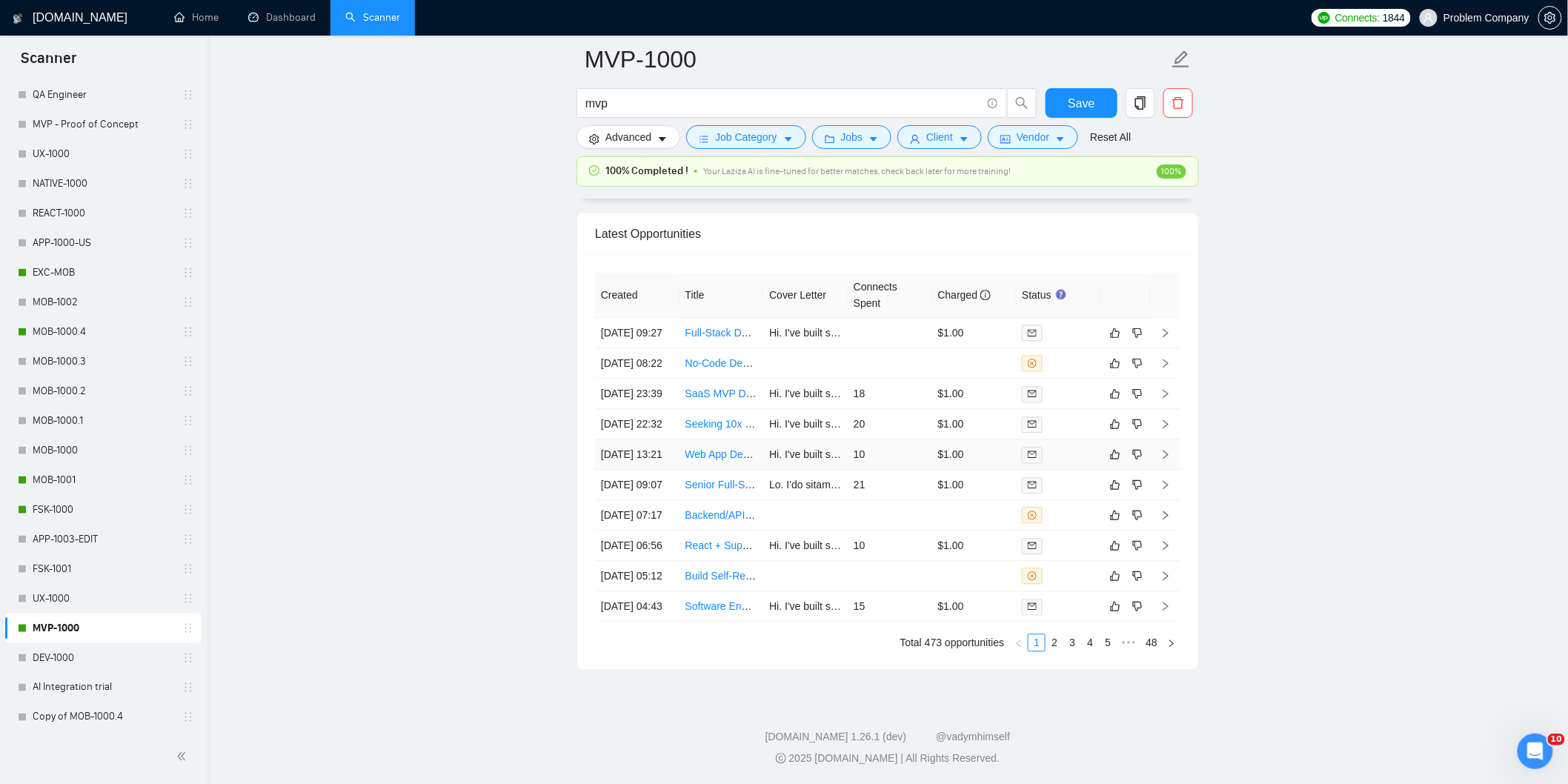
click at [670, 469] on td "[DATE] 13:21" at bounding box center [637, 455] width 84 height 31
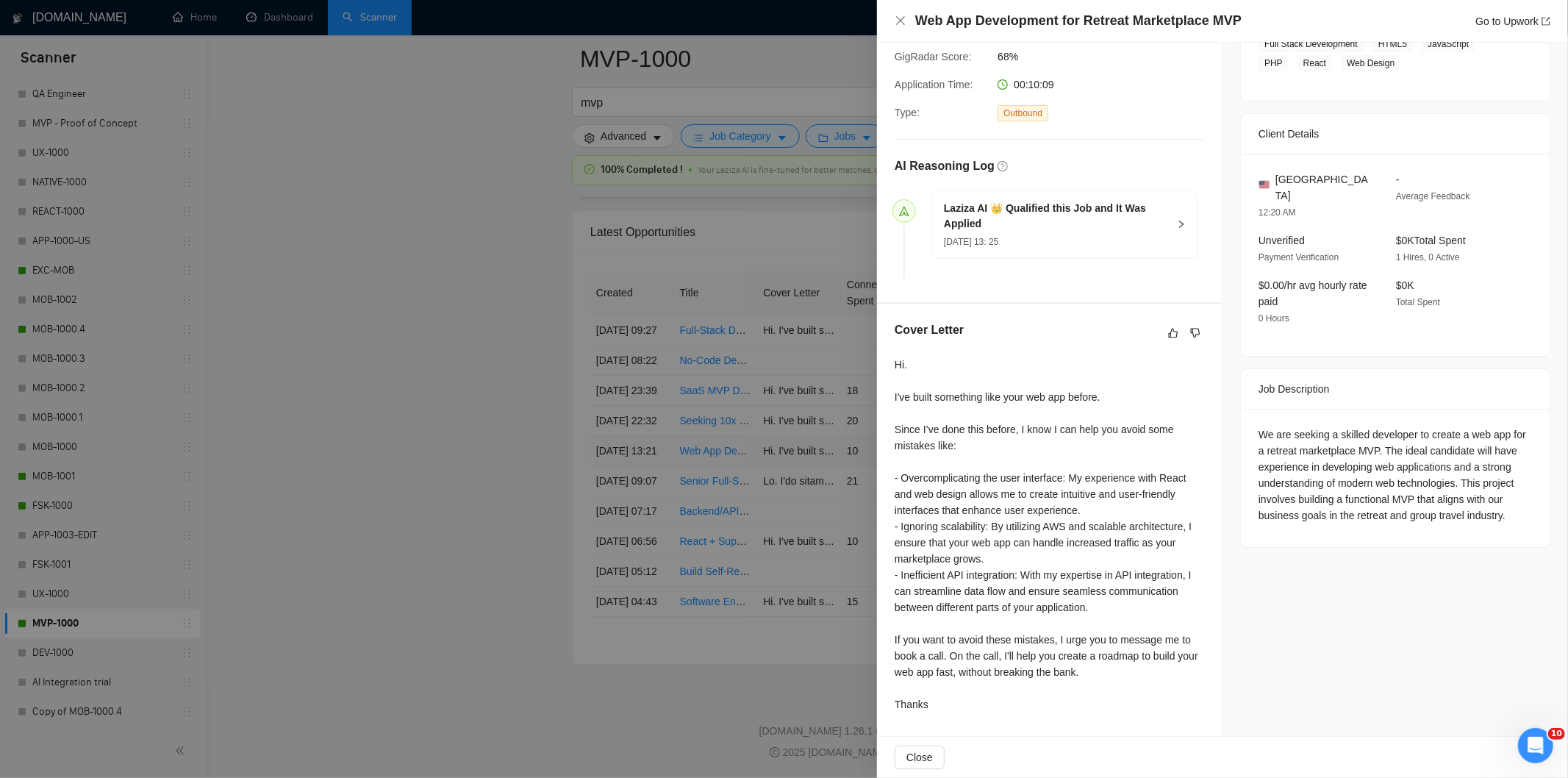
scroll to position [273, 0]
drag, startPoint x: 1250, startPoint y: 20, endPoint x: 892, endPoint y: 11, distance: 358.1
click at [892, 11] on div "Web App Development for Retreat Marketplace MVP Go to Upwork" at bounding box center [1223, 21] width 692 height 43
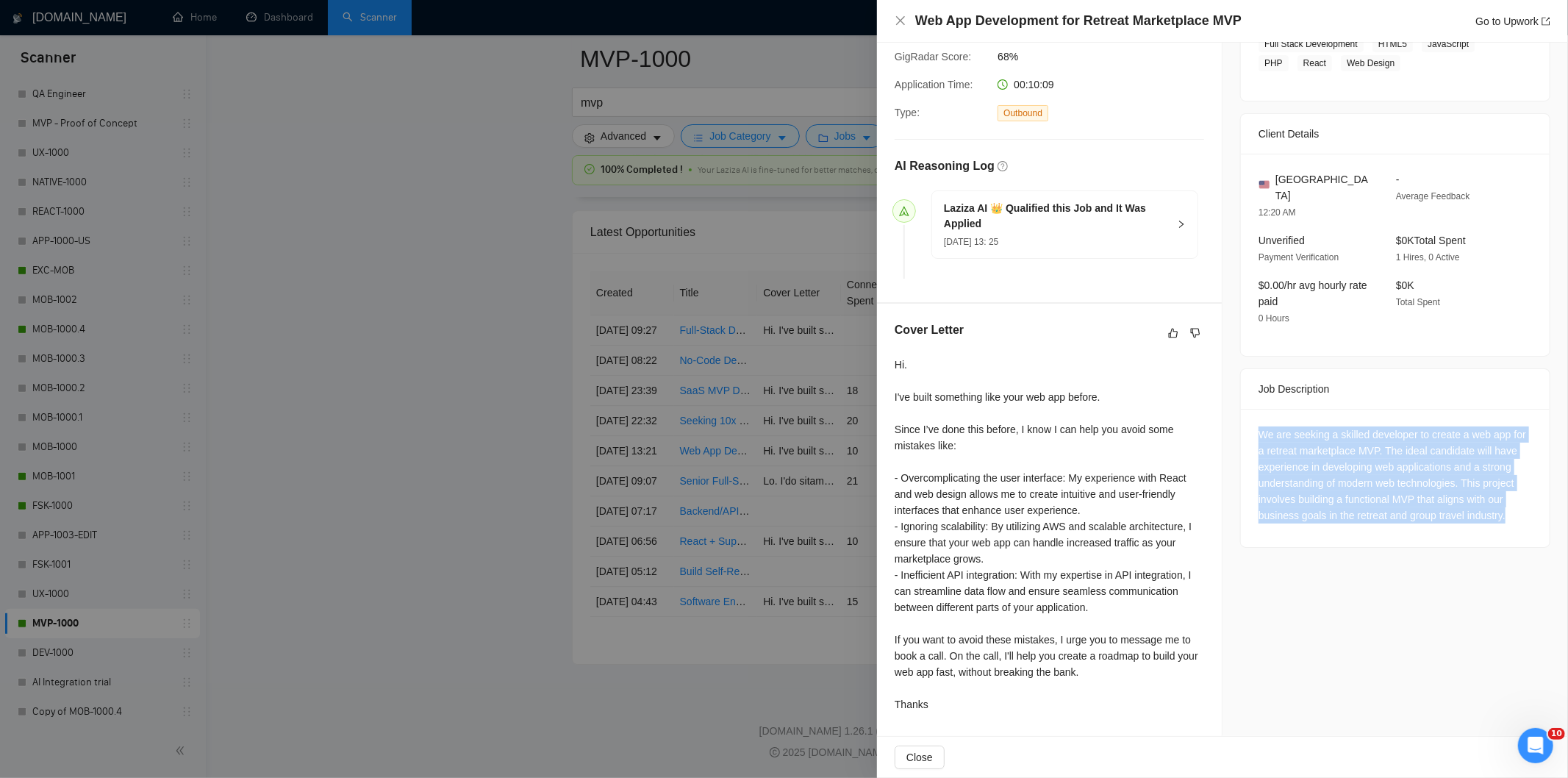
drag, startPoint x: 1247, startPoint y: 420, endPoint x: 1519, endPoint y: 510, distance: 286.5
click at [1519, 510] on div "We are seeking a skilled developer to create a web app for a retreat marketplac…" at bounding box center [1395, 478] width 309 height 139
click at [900, 22] on icon "close" at bounding box center [900, 20] width 9 height 9
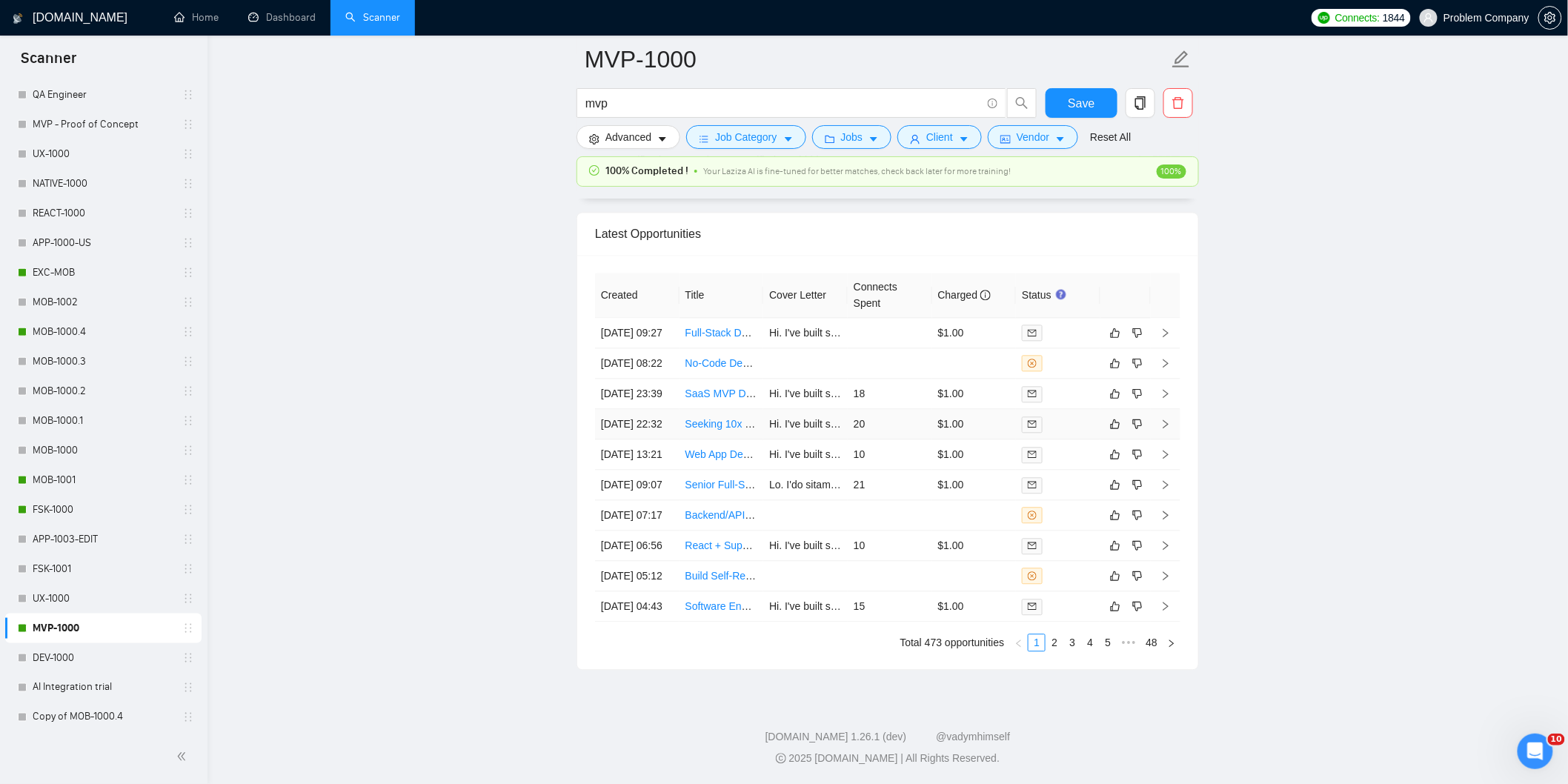
click at [662, 440] on td "[DATE] 22:32" at bounding box center [637, 425] width 84 height 31
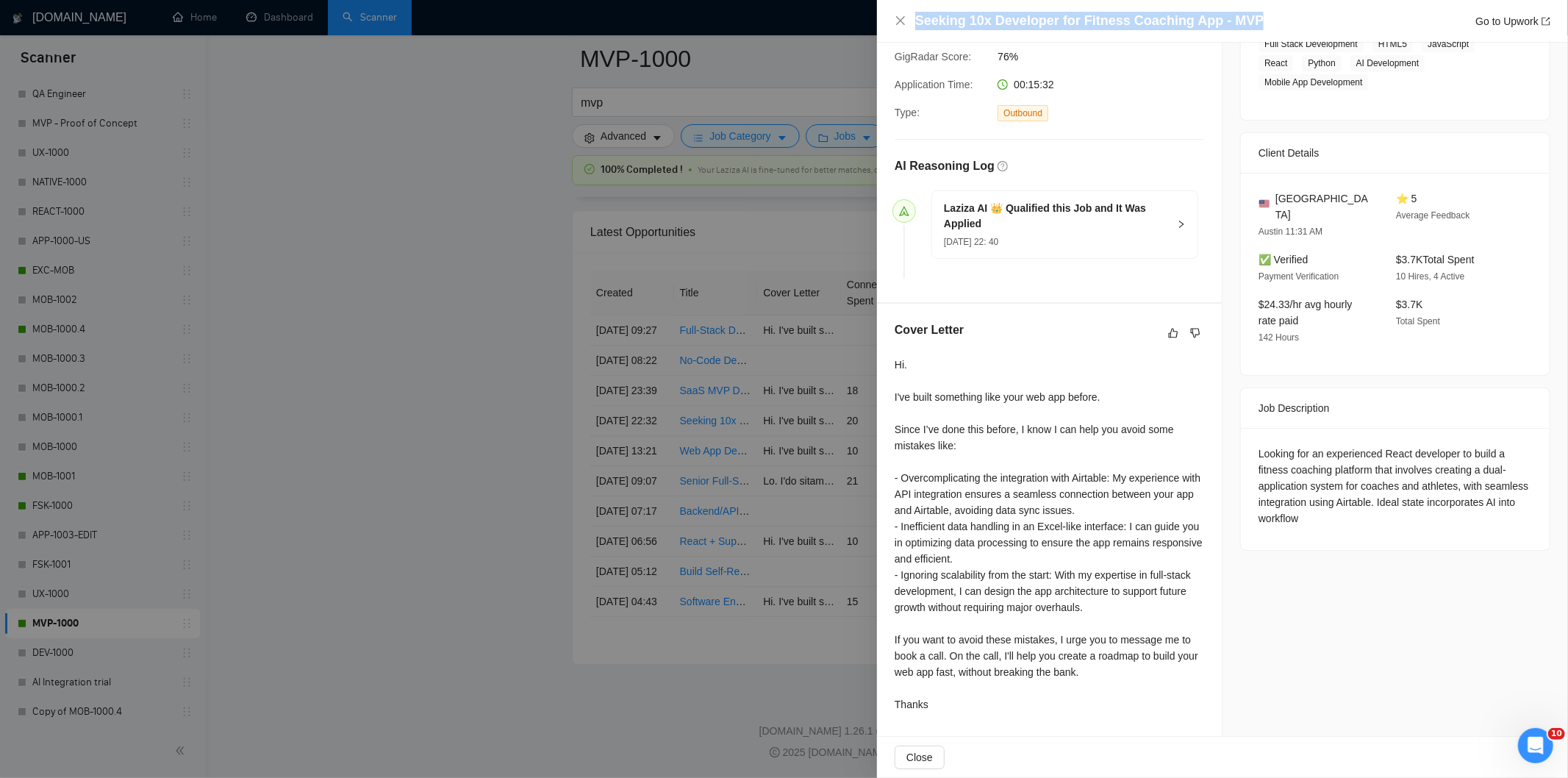
drag, startPoint x: 1251, startPoint y: 13, endPoint x: 886, endPoint y: 31, distance: 365.4
click at [886, 31] on div "Seeking 10x Developer for Fitness Coaching App - MVP Go to Upwork" at bounding box center [1223, 21] width 692 height 43
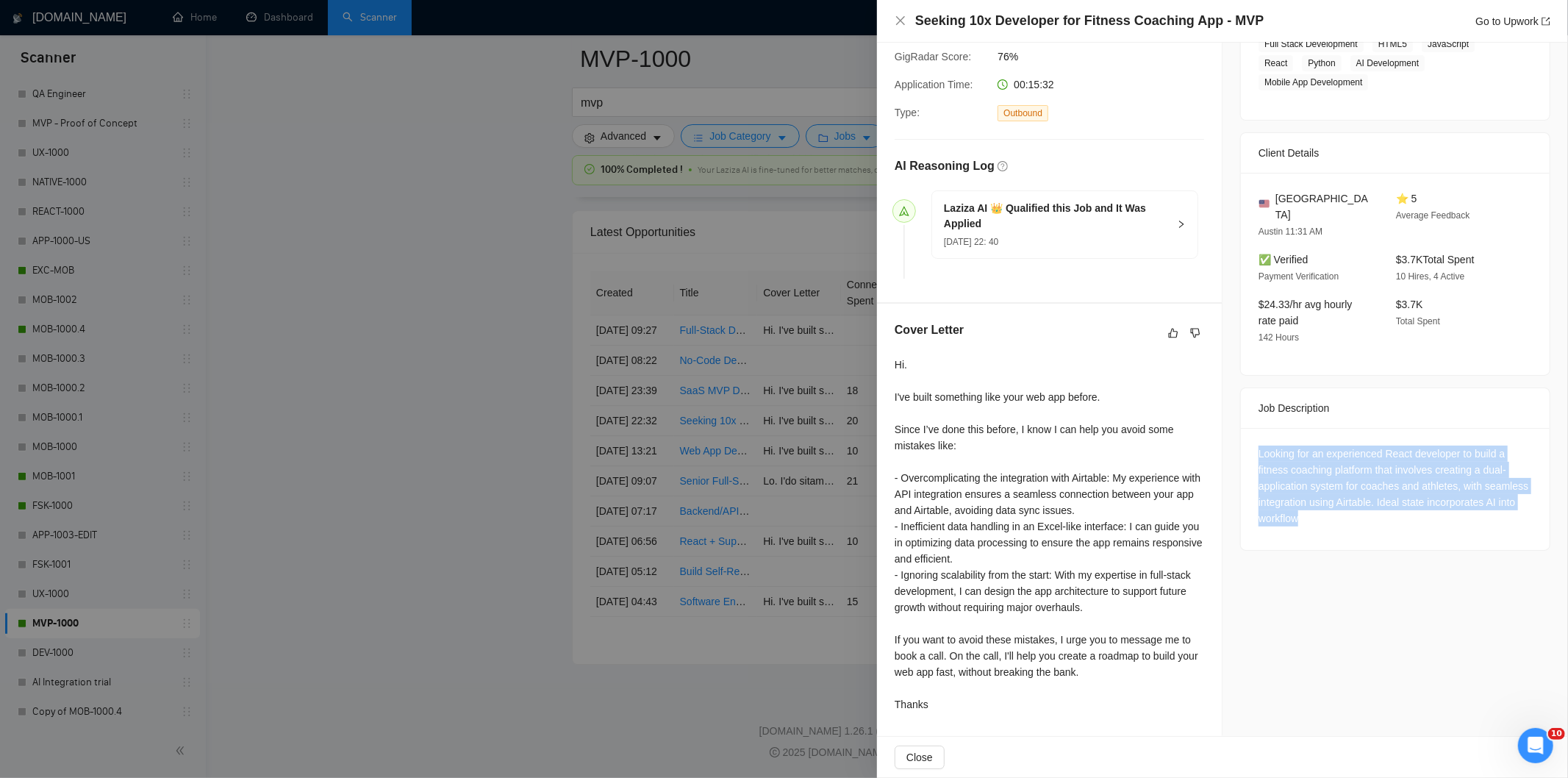
drag, startPoint x: 1248, startPoint y: 435, endPoint x: 1335, endPoint y: 509, distance: 114.2
click at [1335, 509] on div "Looking for an experienced React developer to build a fitness coaching platform…" at bounding box center [1395, 489] width 309 height 122
click at [907, 24] on div "Seeking 10x Developer for Fitness Coaching App - MVP Go to Upwork" at bounding box center [1222, 20] width 655 height 18
click at [895, 19] on icon "close" at bounding box center [900, 21] width 11 height 11
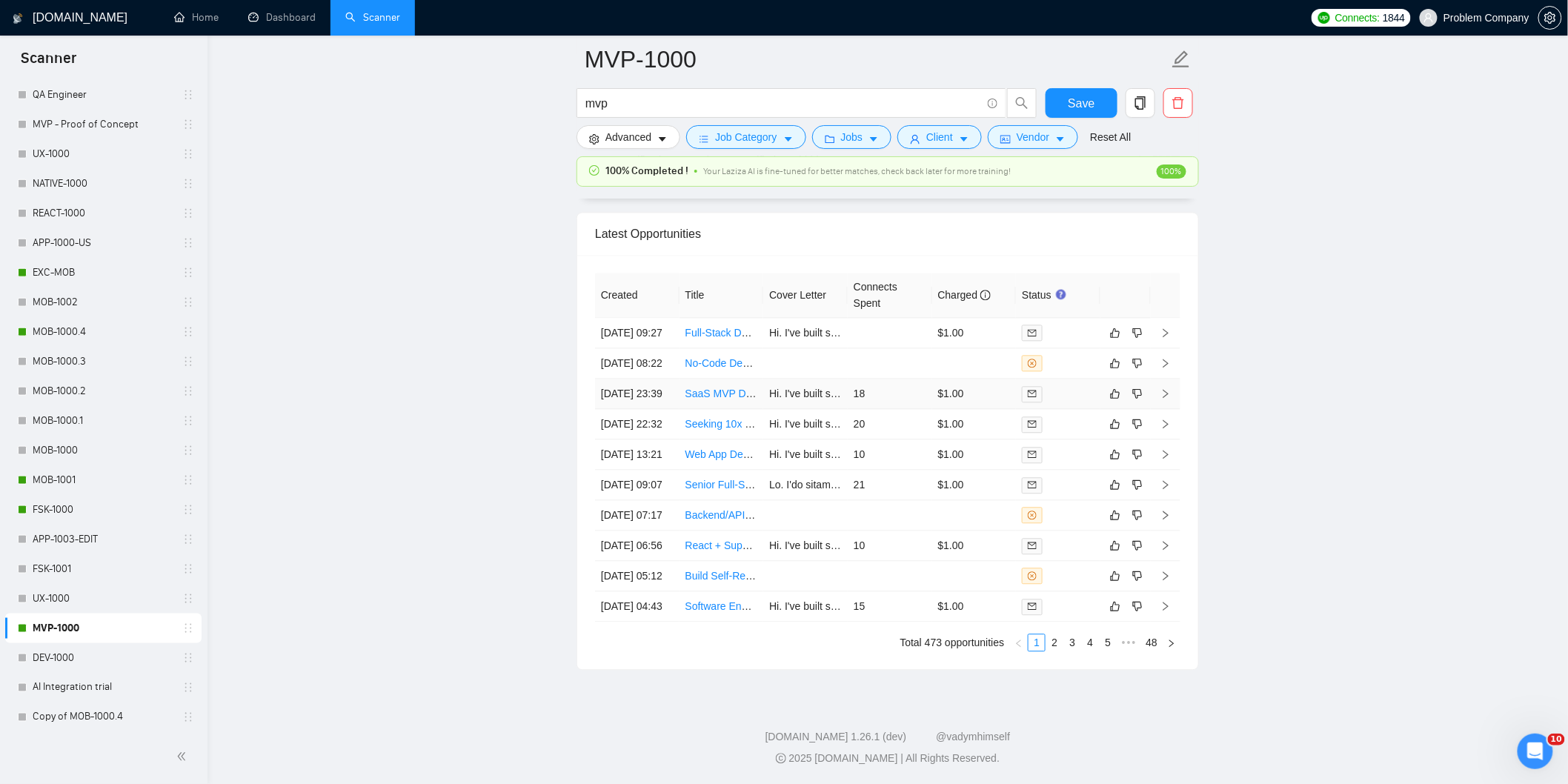
click at [664, 389] on td "[DATE] 23:39" at bounding box center [637, 394] width 84 height 31
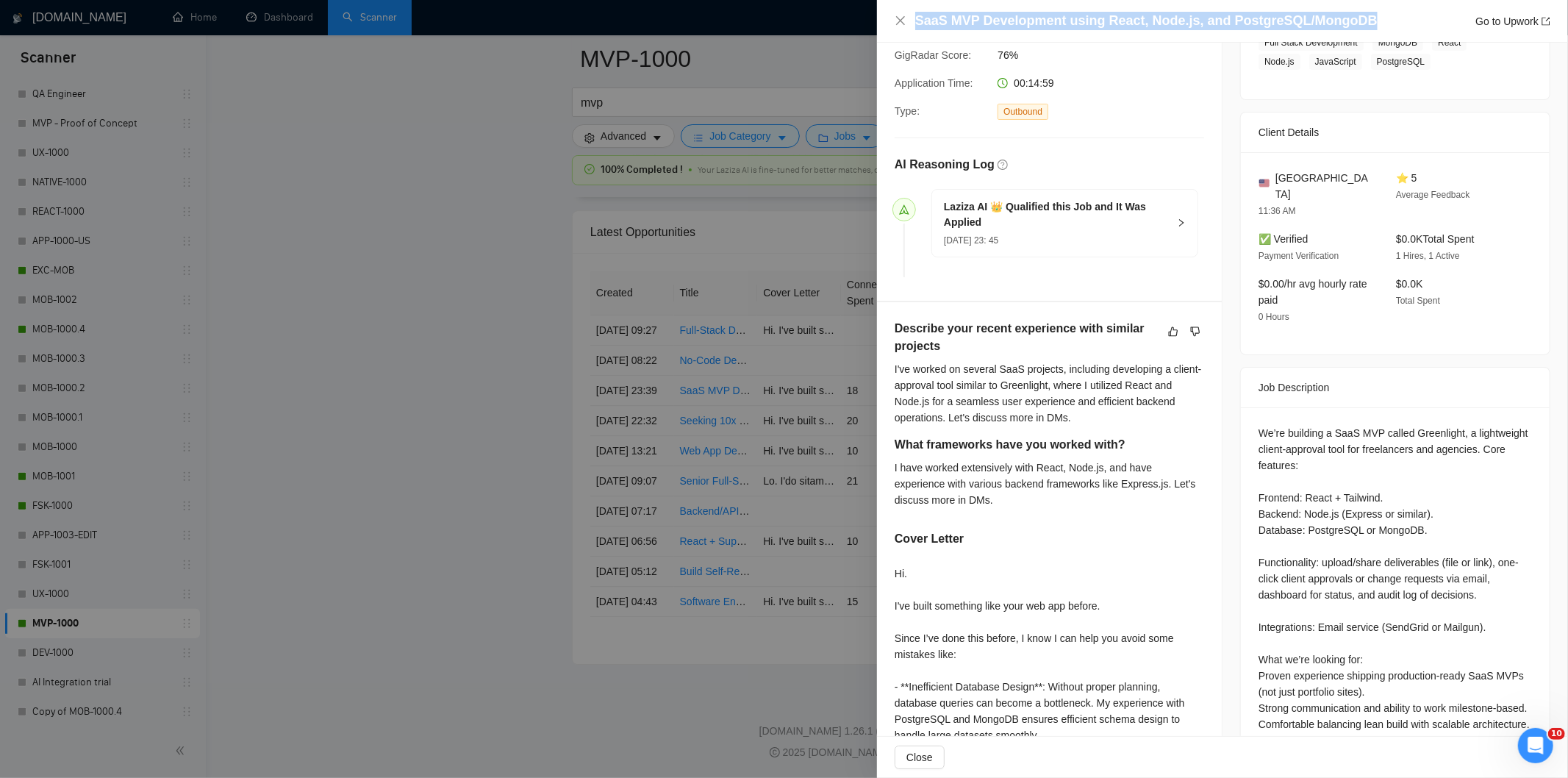
drag, startPoint x: 1380, startPoint y: 18, endPoint x: 913, endPoint y: 28, distance: 467.1
click at [913, 28] on div "SaaS MVP Development using React, Node.js, and PostgreSQL/MongoDB Go to Upwork" at bounding box center [1222, 20] width 655 height 18
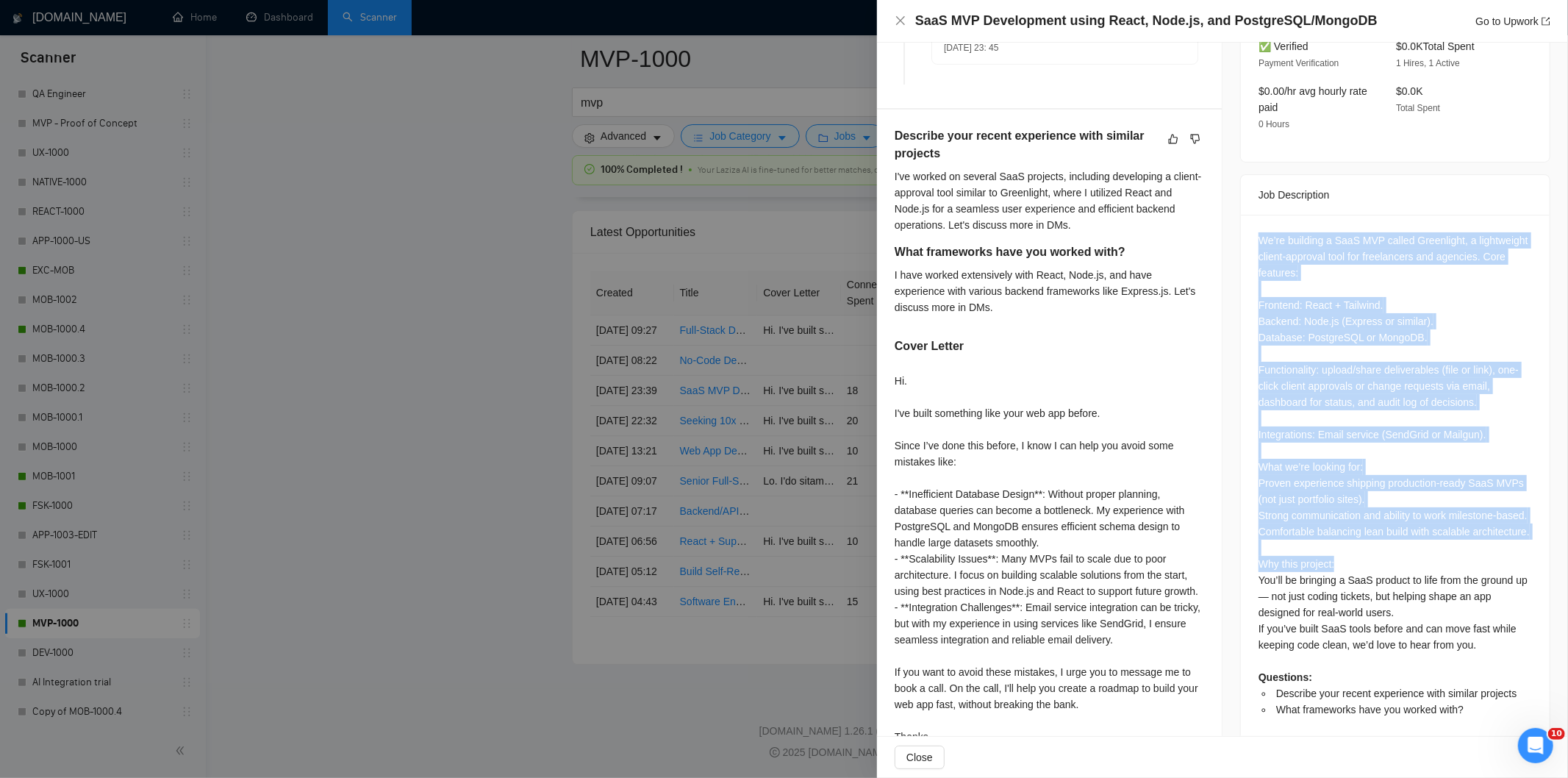
scroll to position [515, 0]
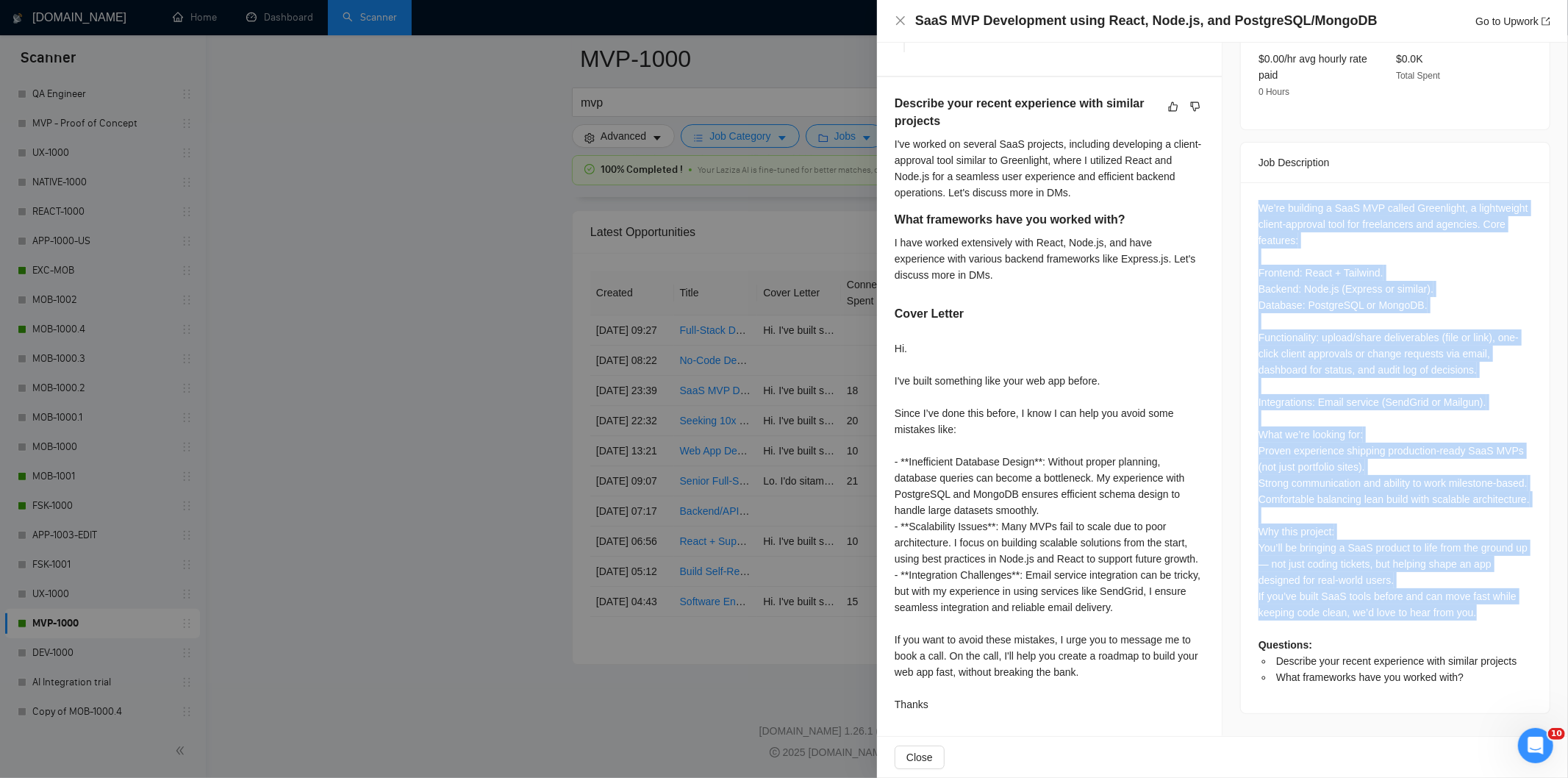
drag, startPoint x: 1255, startPoint y: 244, endPoint x: 1486, endPoint y: 609, distance: 432.0
click at [1486, 609] on div "We’re building a SaaS MVP called Greenlight, a lightweight client-approval tool…" at bounding box center [1395, 448] width 309 height 531
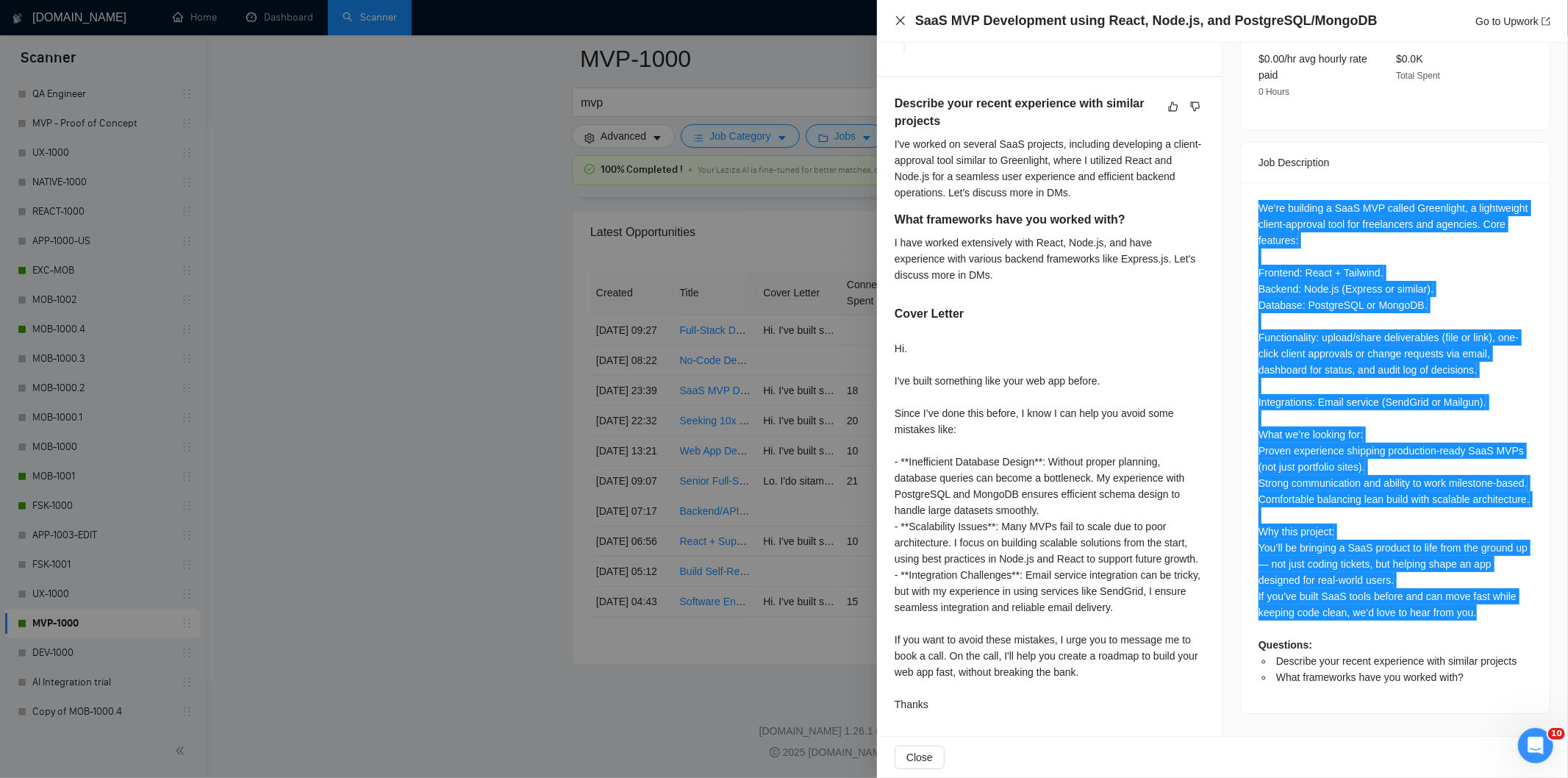
click at [906, 20] on icon "close" at bounding box center [900, 21] width 11 height 11
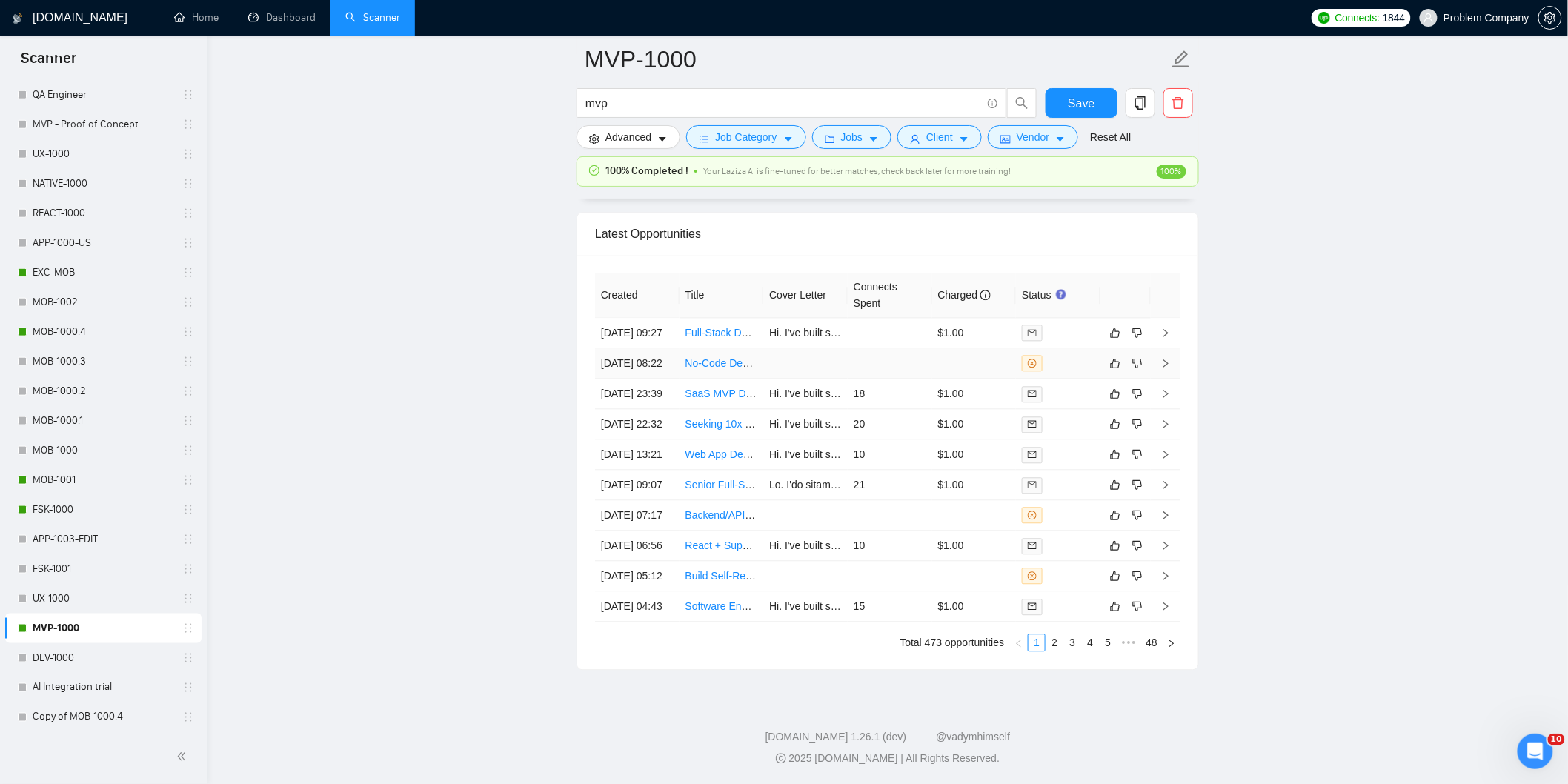
click at [657, 356] on td "[DATE] 08:22" at bounding box center [637, 363] width 84 height 31
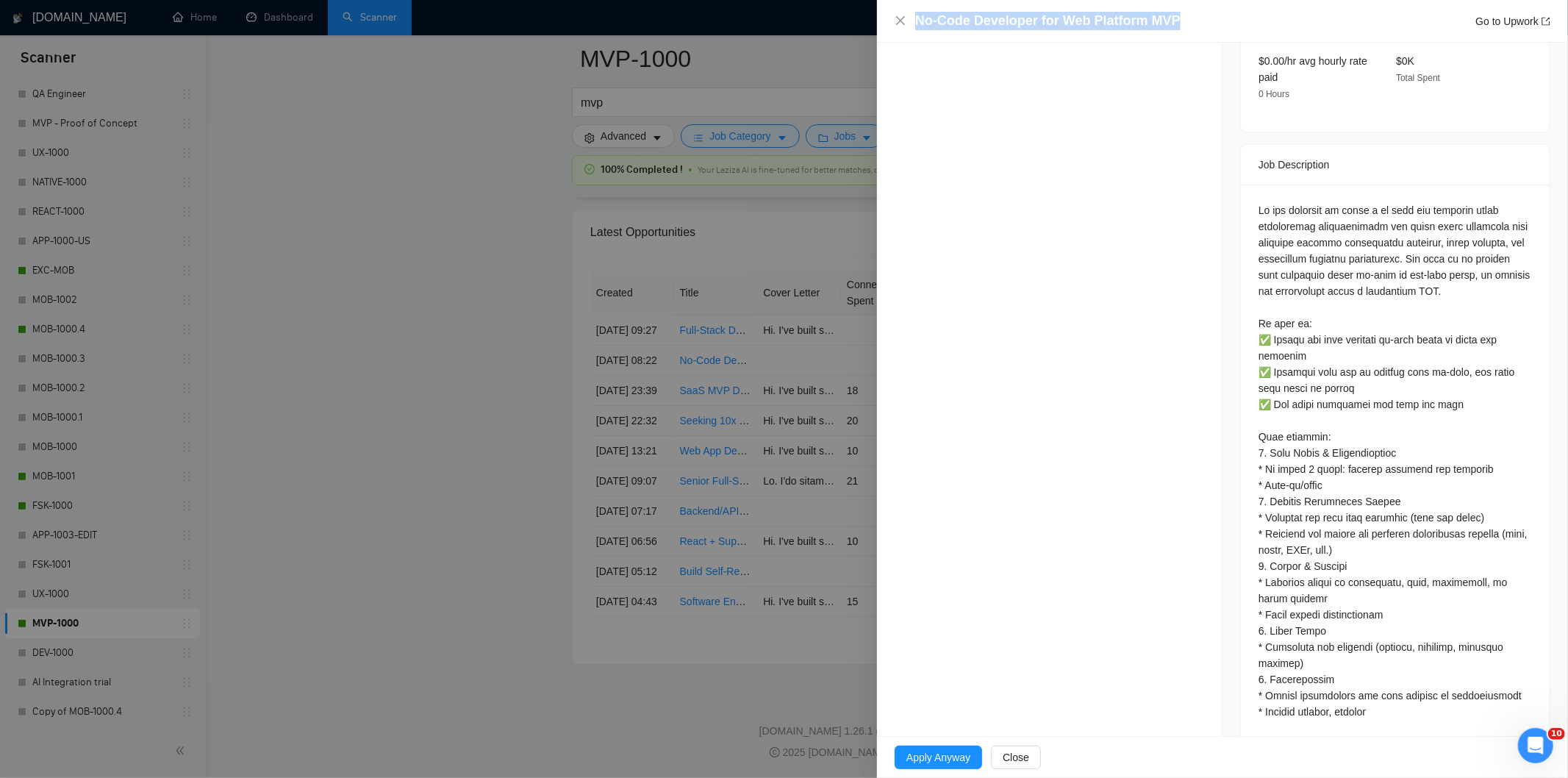
drag, startPoint x: 1198, startPoint y: 22, endPoint x: 905, endPoint y: 11, distance: 293.2
click at [905, 11] on div "No-Code Developer for Web Platform MVP Go to Upwork" at bounding box center [1222, 20] width 655 height 18
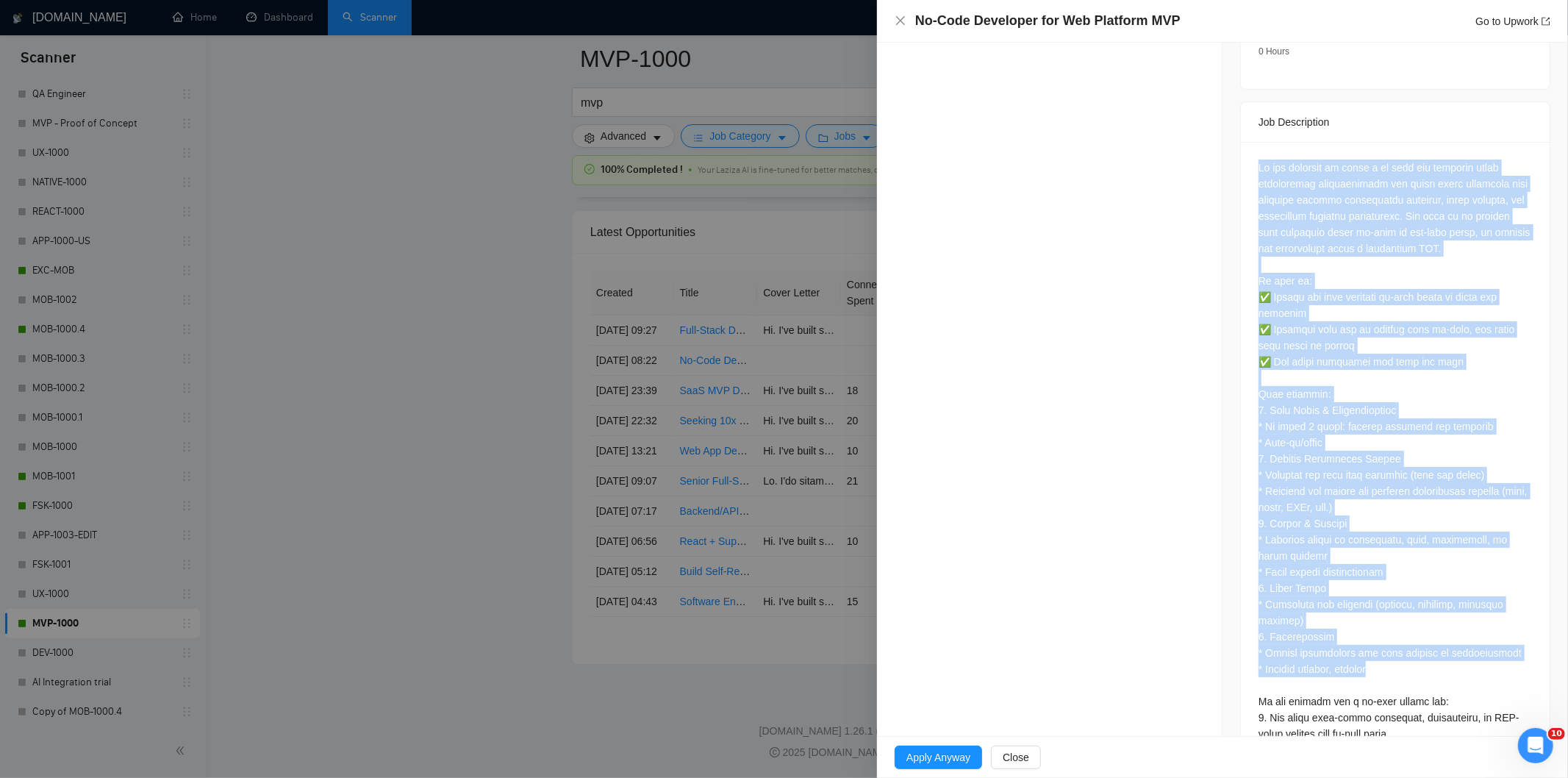
scroll to position [701, 0]
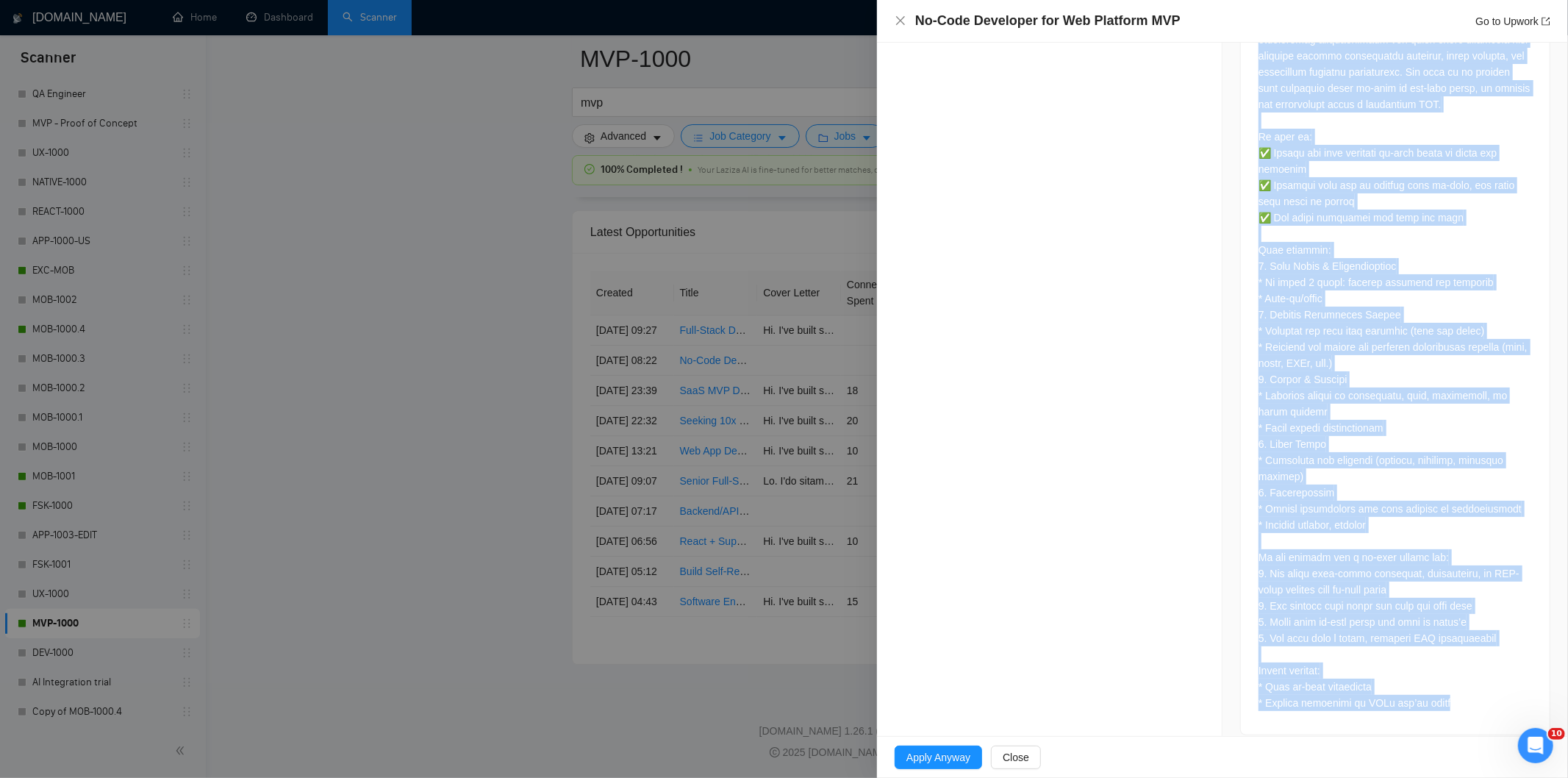
drag, startPoint x: 1250, startPoint y: 188, endPoint x: 1461, endPoint y: 688, distance: 542.7
click at [1461, 688] on div at bounding box center [1395, 366] width 309 height 737
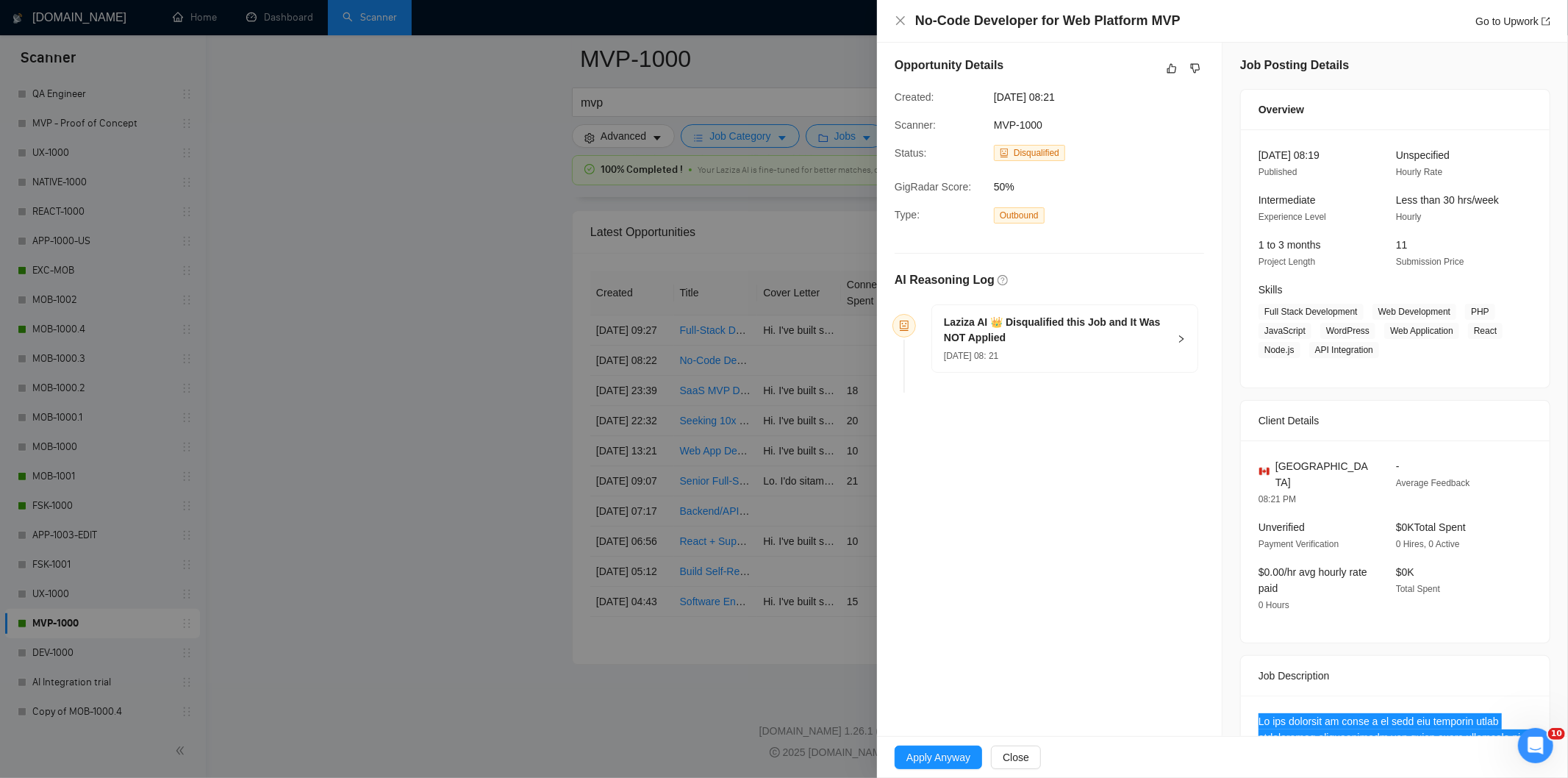
scroll to position [0, 0]
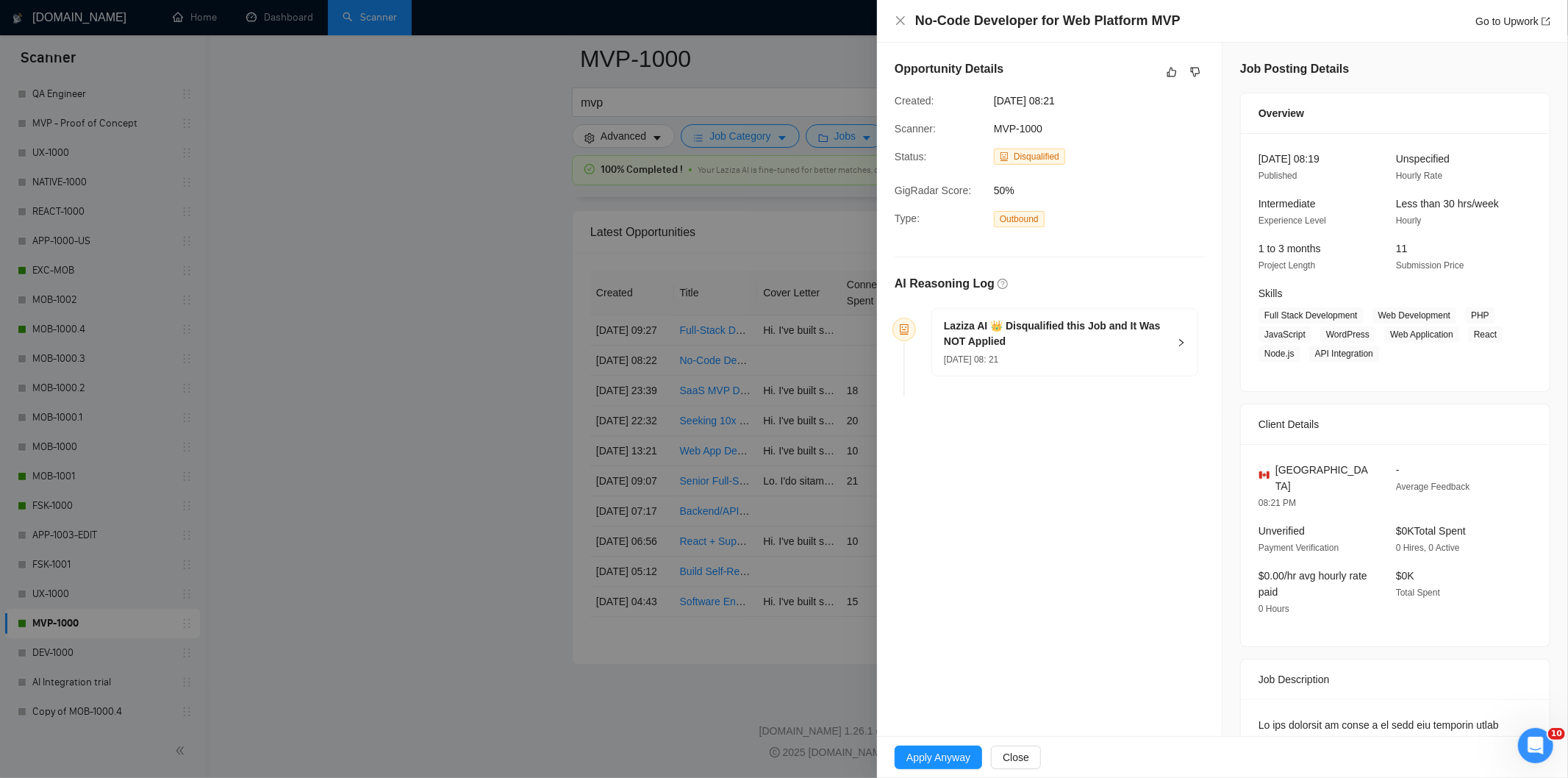
click at [1064, 349] on h5 "Laziza AI 👑 Disqualified this Job and It Was NOT Applied" at bounding box center [1056, 334] width 224 height 31
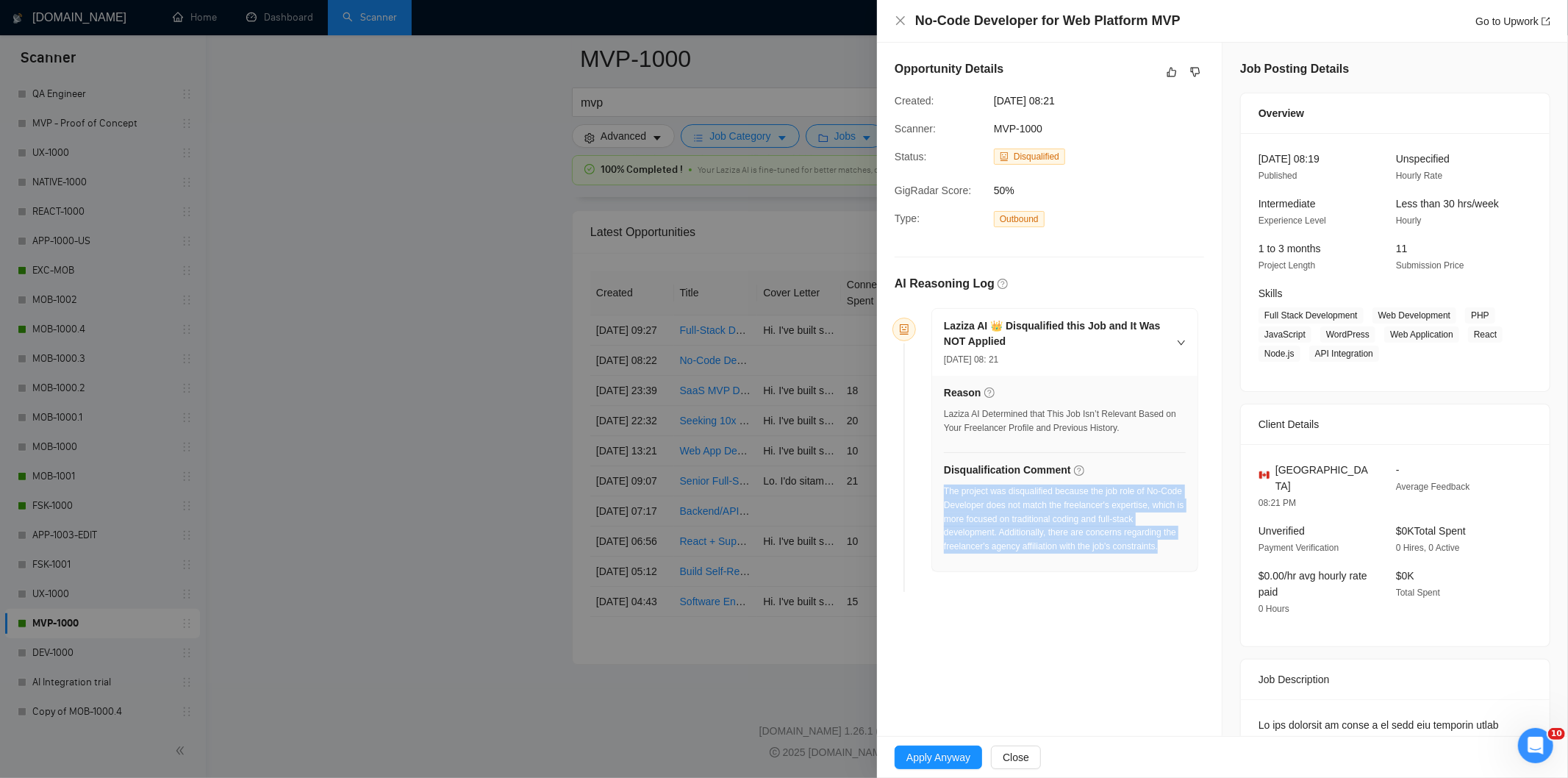
drag, startPoint x: 1163, startPoint y: 551, endPoint x: 945, endPoint y: 497, distance: 224.6
click at [945, 497] on div "The project was disqualified because the job role of No-Code Developer does not…" at bounding box center [1064, 519] width 242 height 69
click at [897, 18] on icon "close" at bounding box center [900, 20] width 9 height 9
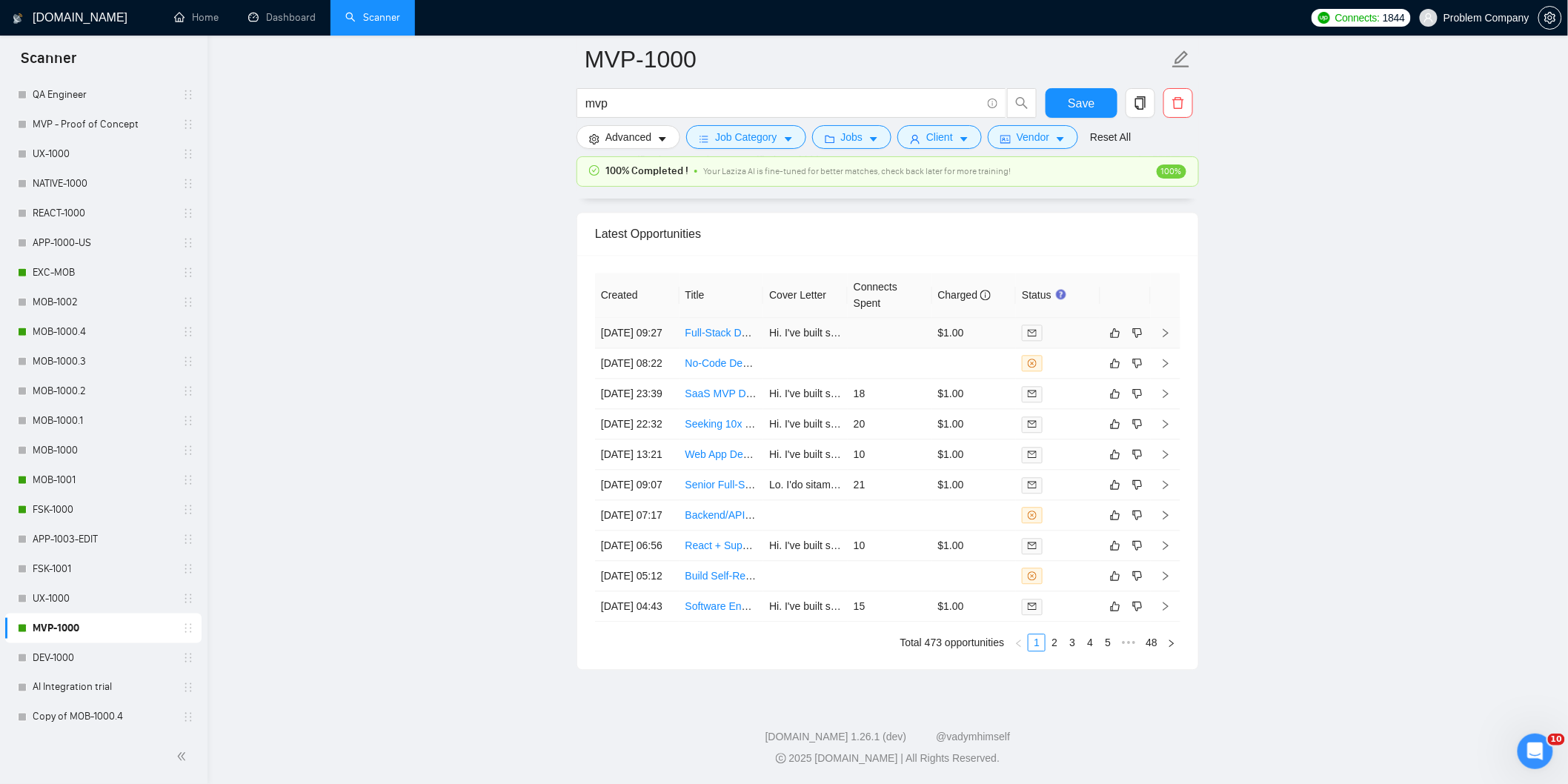
click at [647, 318] on td "[DATE] 09:27" at bounding box center [637, 334] width 84 height 31
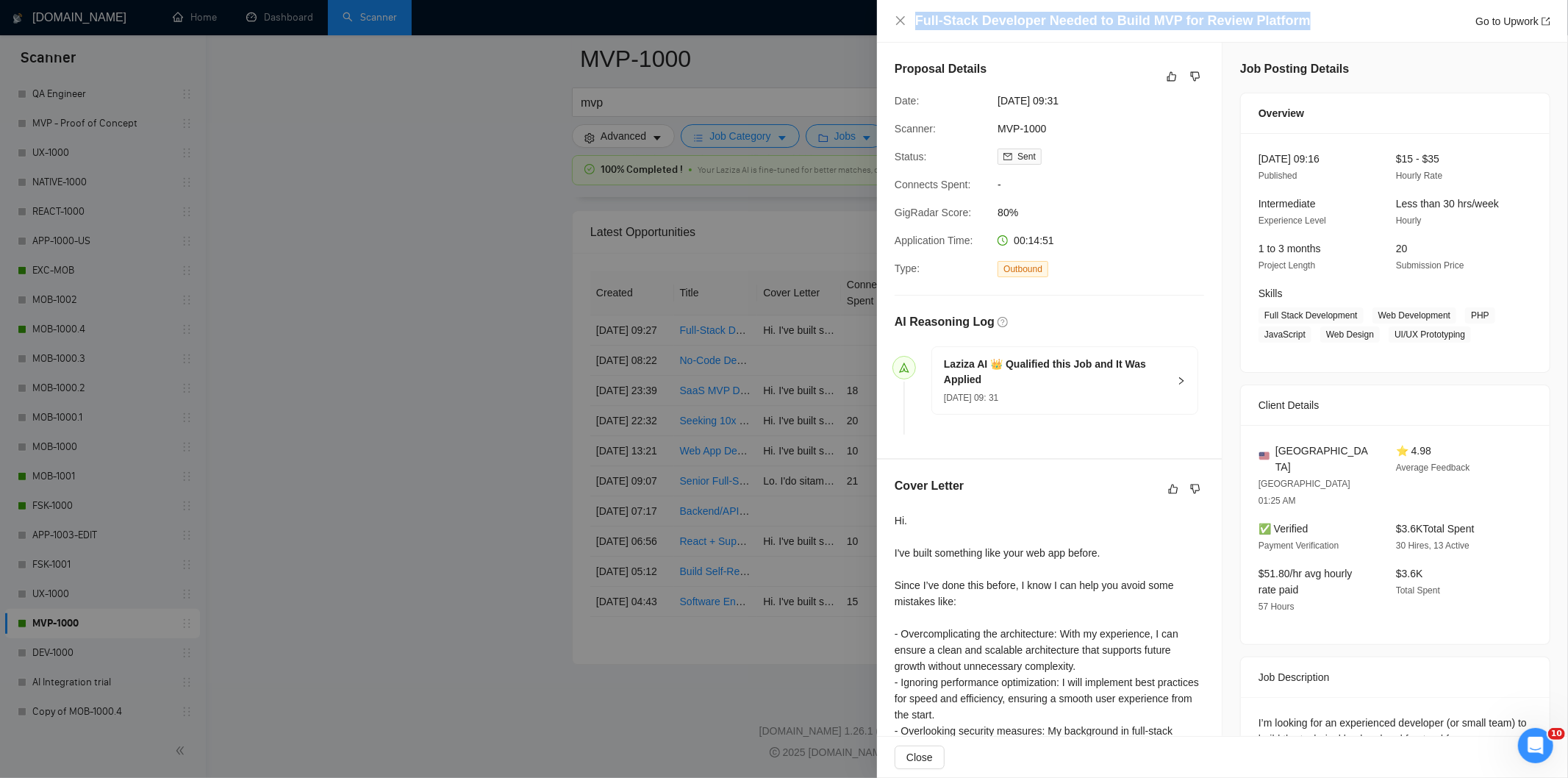
drag, startPoint x: 1316, startPoint y: 18, endPoint x: 912, endPoint y: 16, distance: 404.0
click at [912, 16] on div "Full-Stack Developer Needed to Build MVP for Review Platform Go to Upwork" at bounding box center [1222, 20] width 655 height 18
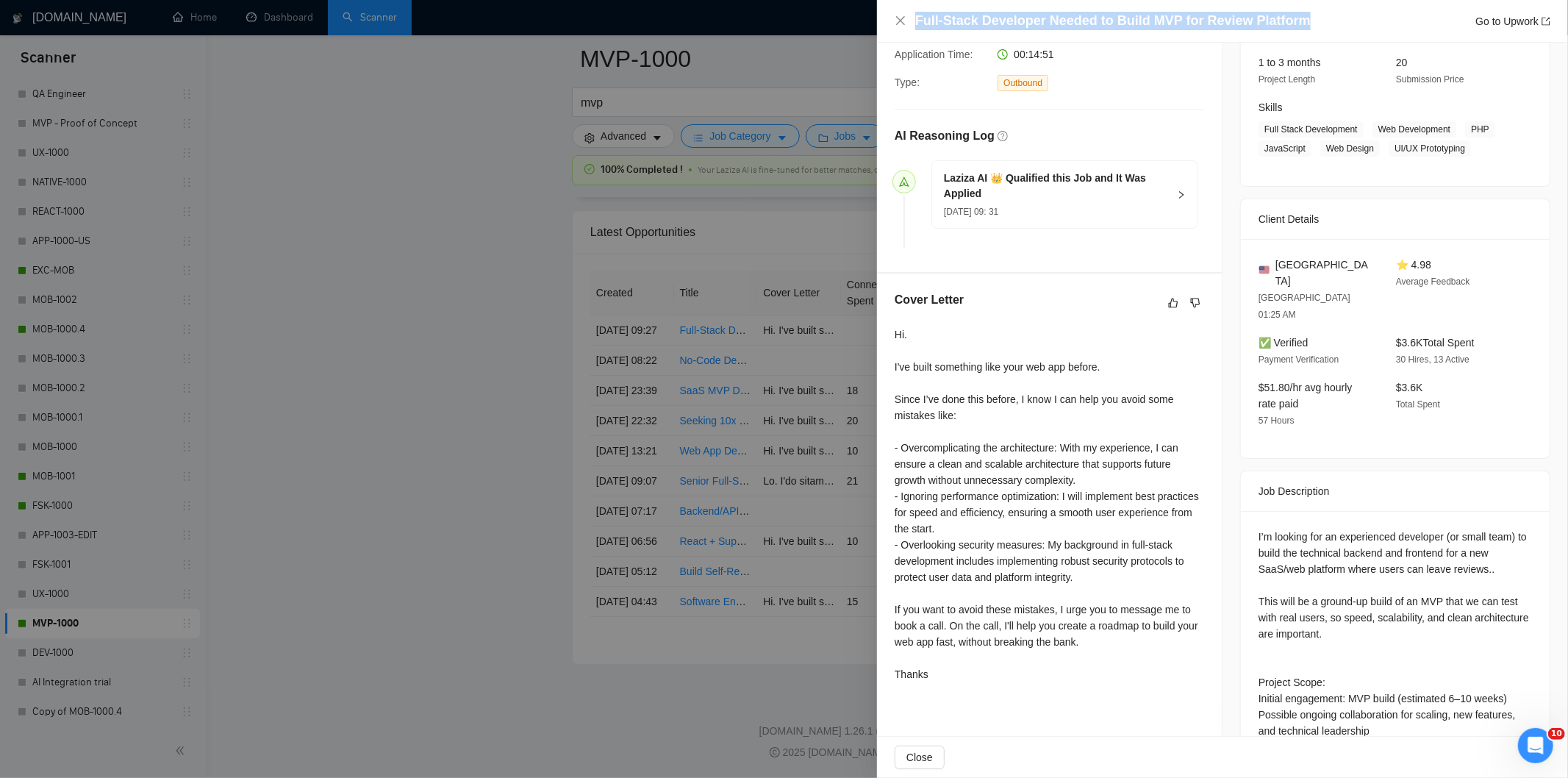
scroll to position [197, 0]
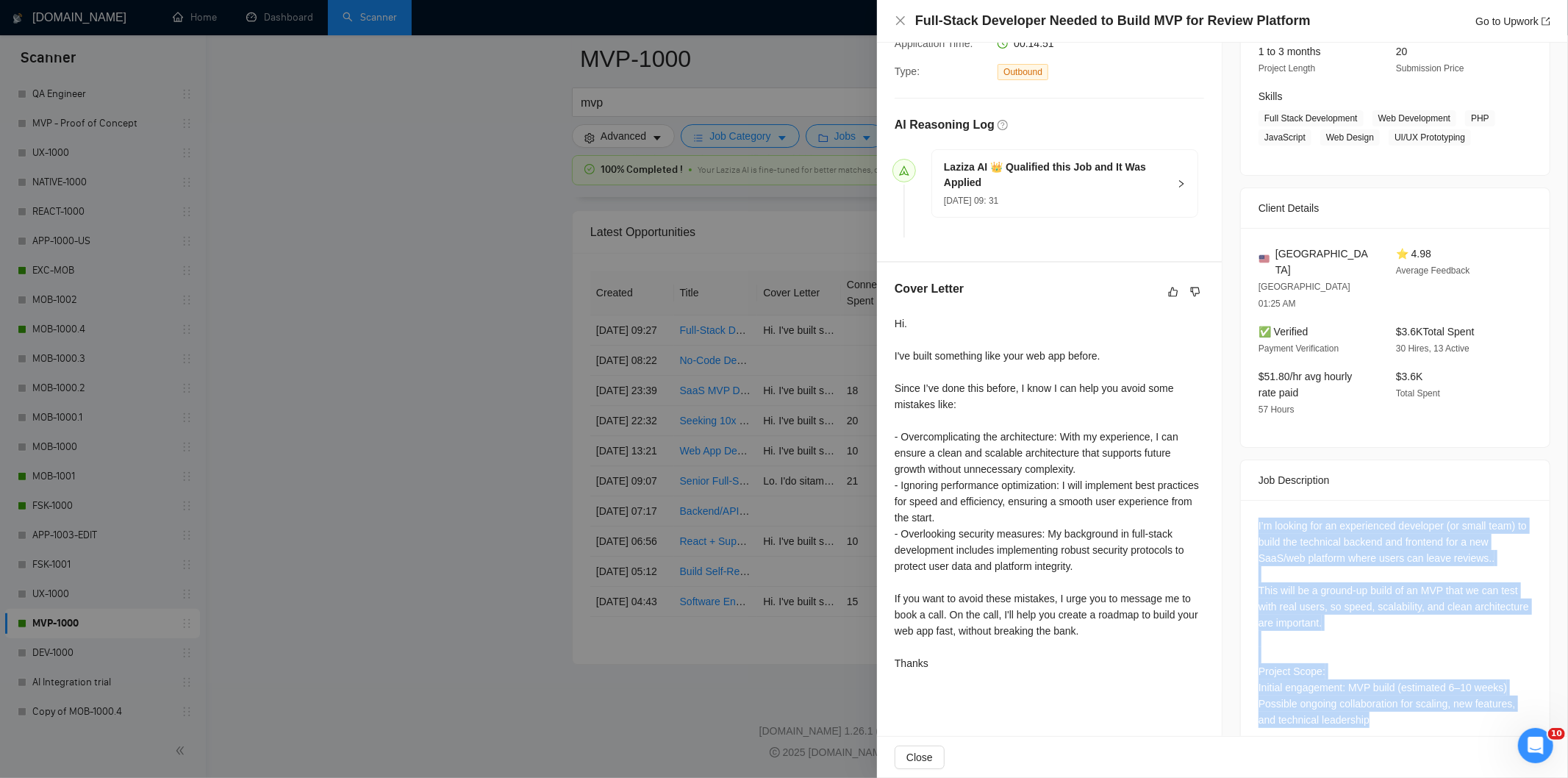
drag, startPoint x: 1255, startPoint y: 488, endPoint x: 1430, endPoint y: 696, distance: 271.8
click at [1430, 696] on div "I’m looking for an experienced developer (or small team) to build the technical…" at bounding box center [1395, 625] width 309 height 251
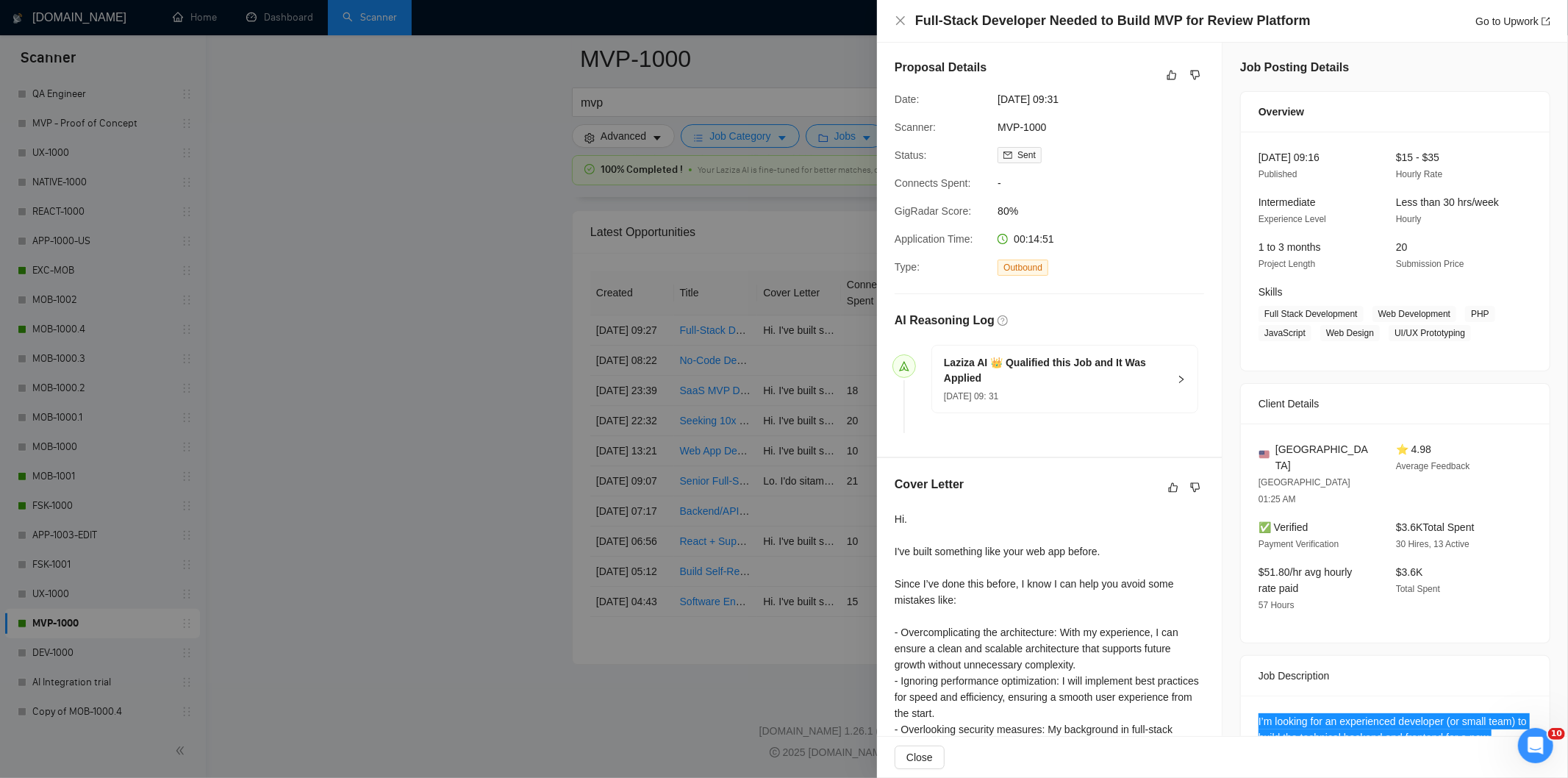
scroll to position [0, 0]
drag, startPoint x: 1094, startPoint y: 100, endPoint x: 993, endPoint y: 91, distance: 101.4
click at [993, 91] on div "Proposal Details Date: [DATE] 09:31 Scanner: MVP-1000 Status: Sent Connects Spe…" at bounding box center [1050, 250] width 345 height 416
click at [993, 91] on div "Proposal Details" at bounding box center [1049, 77] width 309 height 32
drag, startPoint x: 1098, startPoint y: 106, endPoint x: 995, endPoint y: 107, distance: 103.0
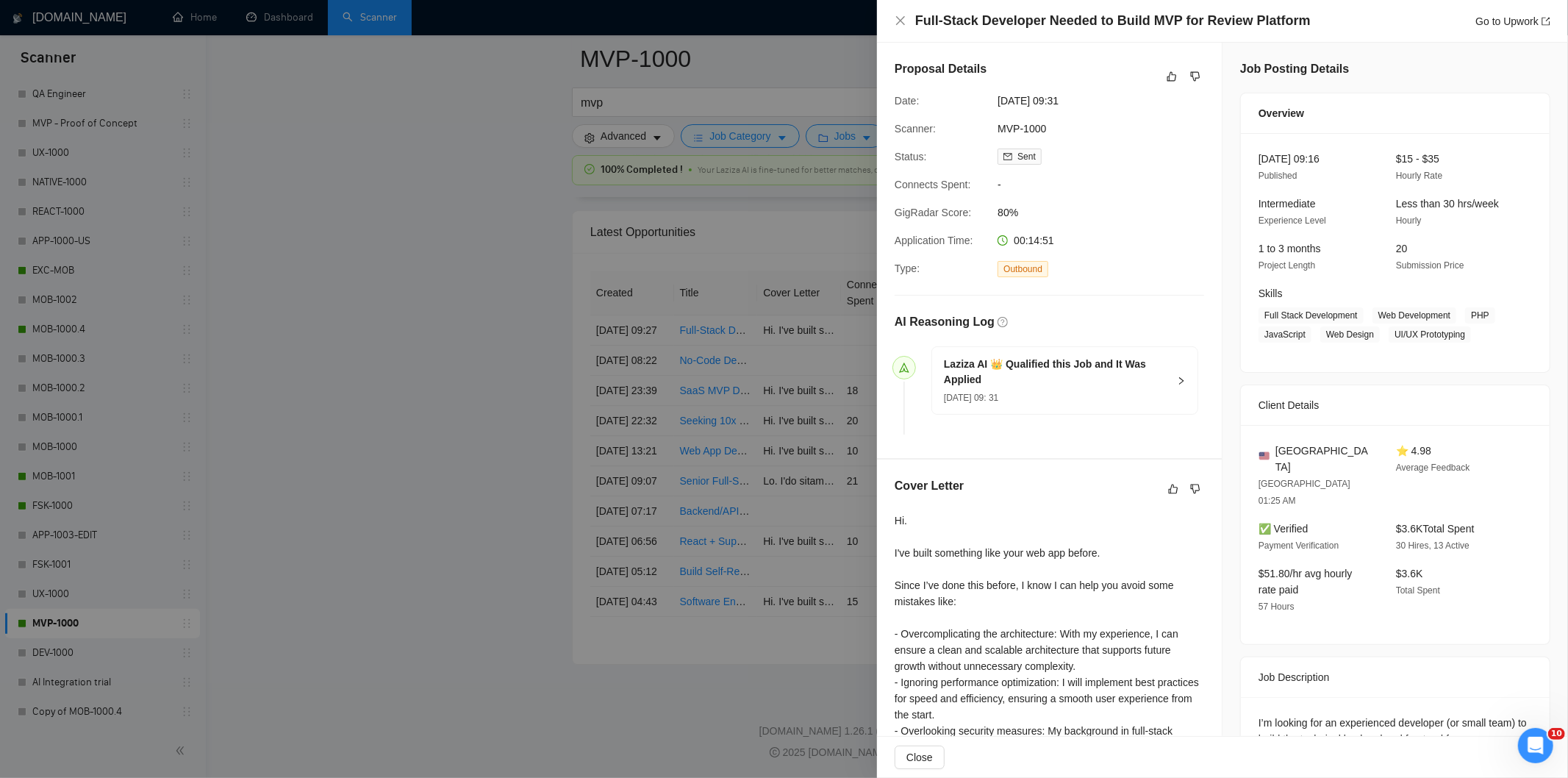
click at [998, 107] on span "[DATE] 09:31" at bounding box center [1108, 101] width 221 height 16
